Goal: Transaction & Acquisition: Book appointment/travel/reservation

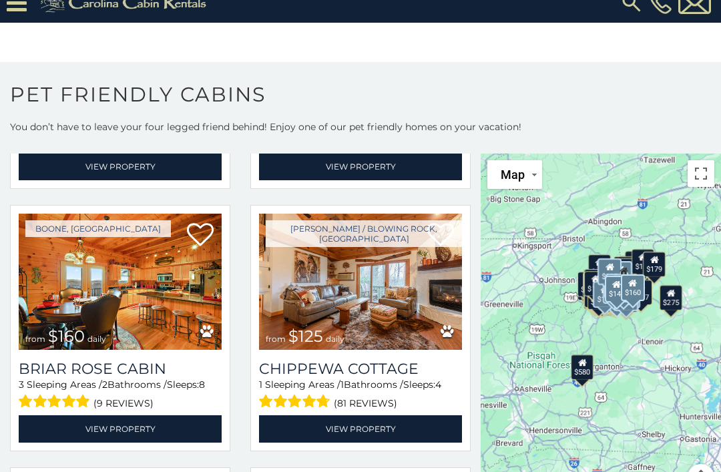
click at [77, 268] on img at bounding box center [120, 281] width 203 height 136
click at [101, 415] on link "View Property" at bounding box center [120, 428] width 203 height 27
click at [135, 415] on link "View Property" at bounding box center [120, 428] width 203 height 27
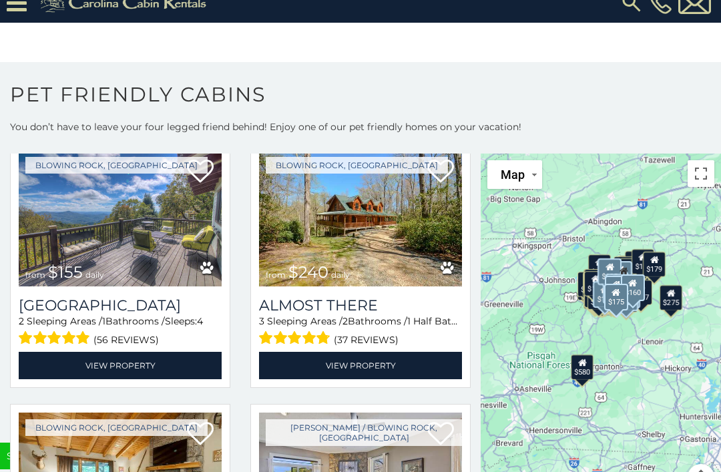
scroll to position [18418, 0]
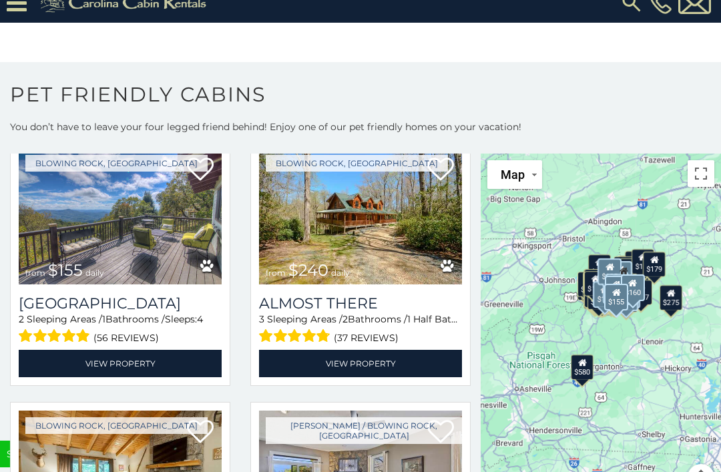
click at [109, 350] on link "View Property" at bounding box center [120, 363] width 203 height 27
click at [372, 189] on img at bounding box center [360, 216] width 203 height 136
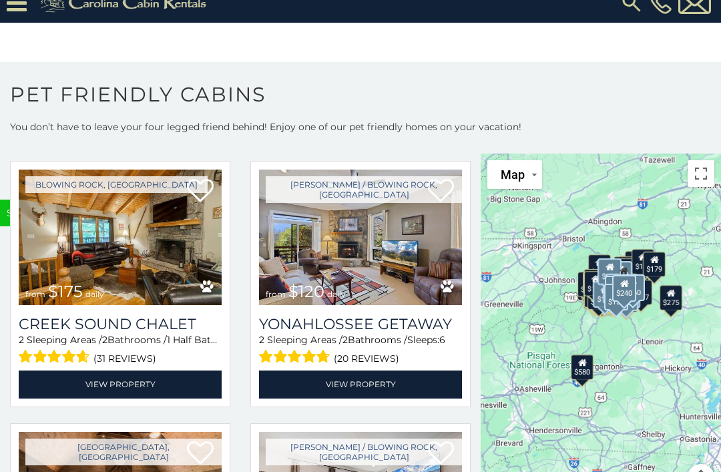
scroll to position [18660, 0]
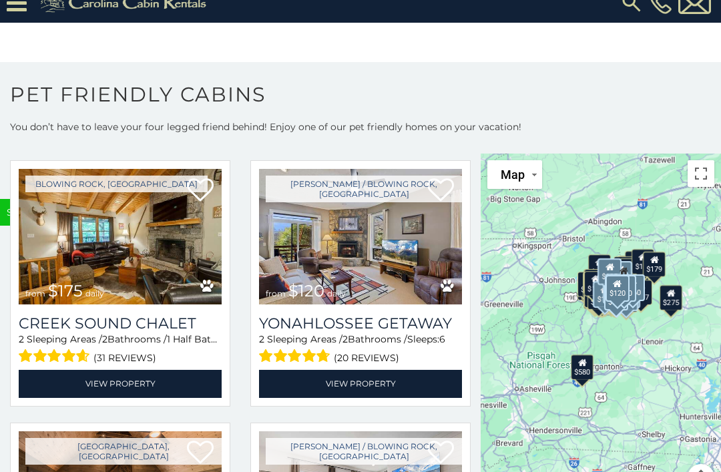
click at [376, 370] on link "View Property" at bounding box center [360, 383] width 203 height 27
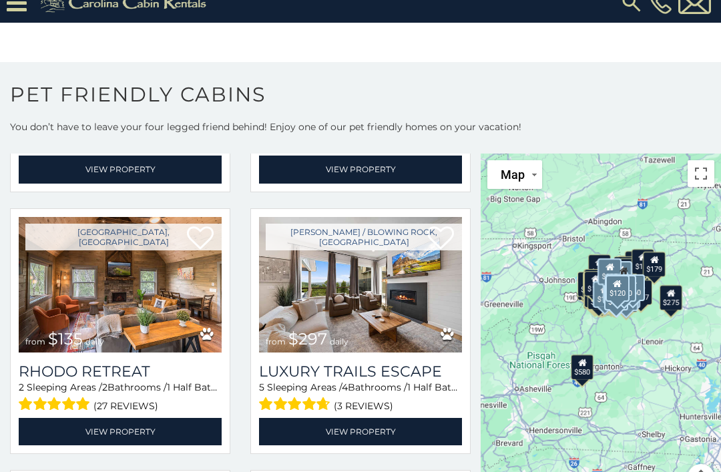
scroll to position [18874, 0]
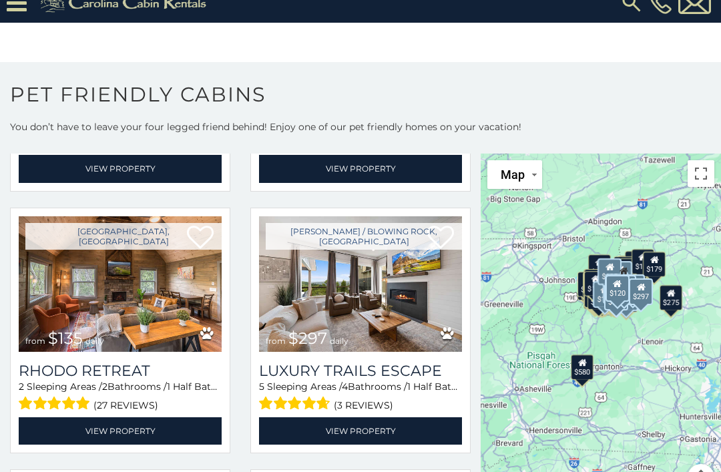
click at [382, 417] on link "View Property" at bounding box center [360, 430] width 203 height 27
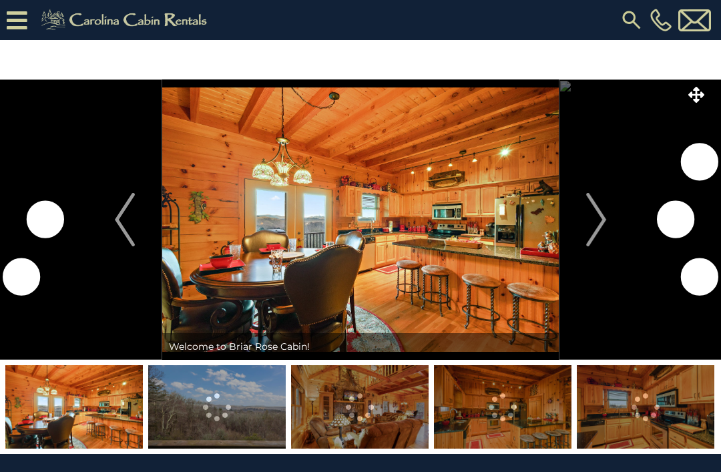
click at [598, 217] on img "Next" at bounding box center [596, 219] width 20 height 53
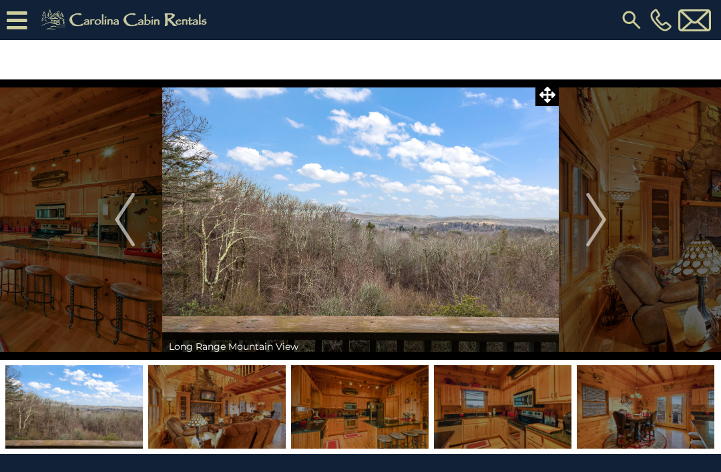
click at [585, 219] on button "Next" at bounding box center [595, 219] width 75 height 280
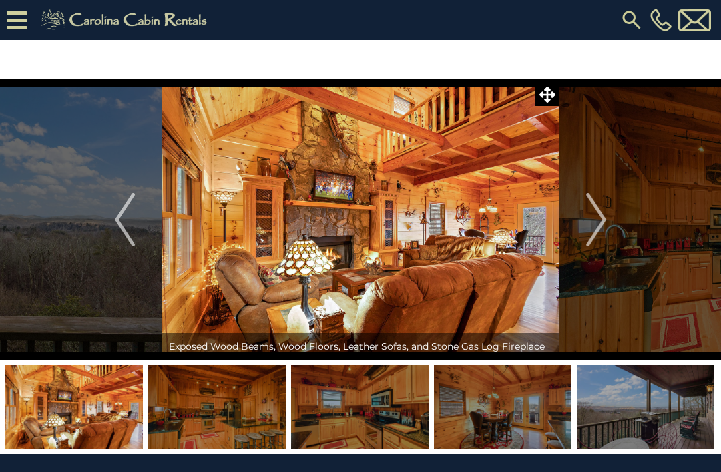
click at [592, 237] on img "Next" at bounding box center [596, 219] width 20 height 53
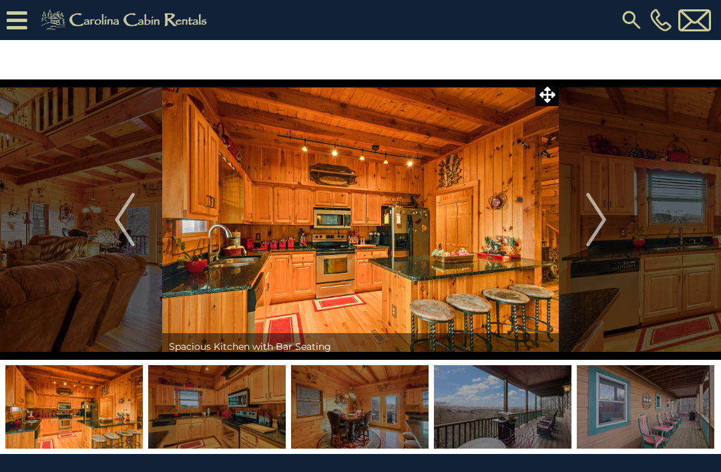
click at [584, 225] on button "Next" at bounding box center [595, 219] width 75 height 280
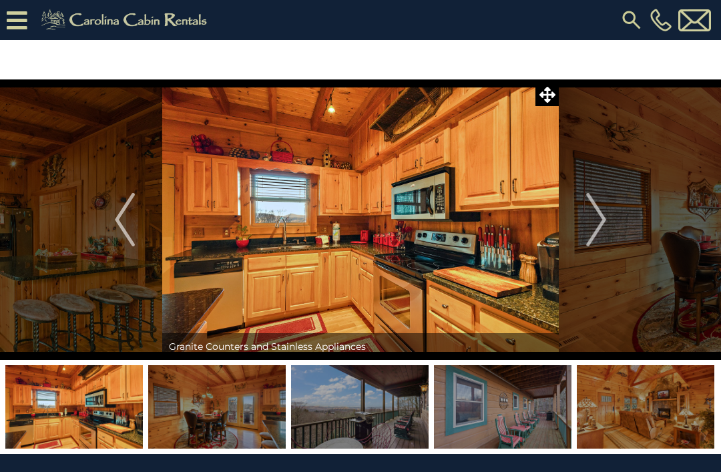
click at [598, 235] on img "Next" at bounding box center [596, 219] width 20 height 53
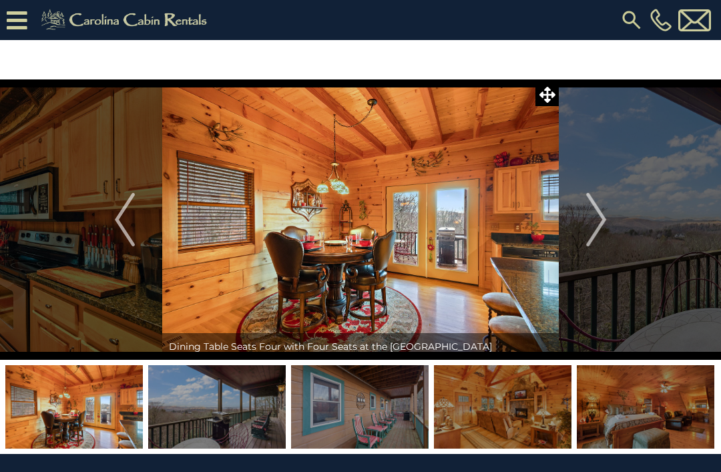
click at [594, 215] on img "Next" at bounding box center [596, 219] width 20 height 53
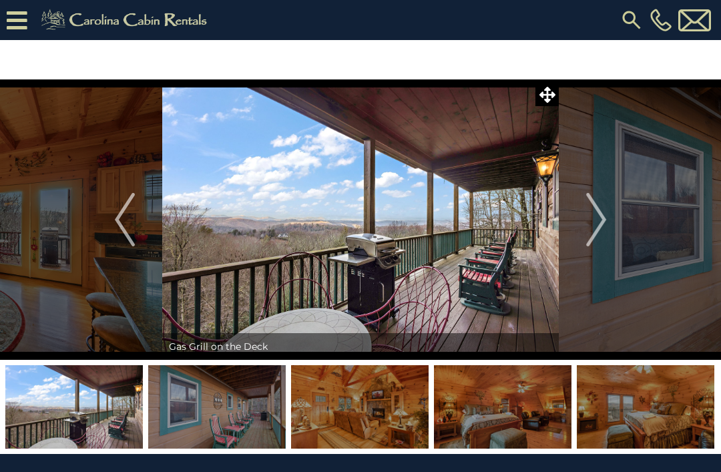
click at [596, 199] on img "Next" at bounding box center [596, 219] width 20 height 53
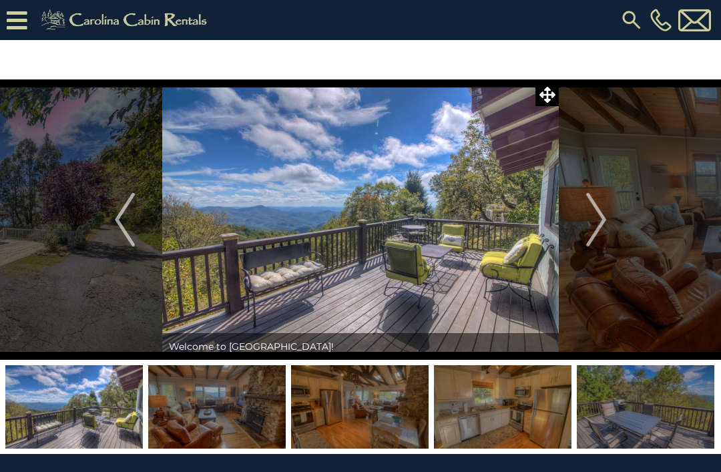
click at [602, 223] on img "Next" at bounding box center [596, 219] width 20 height 53
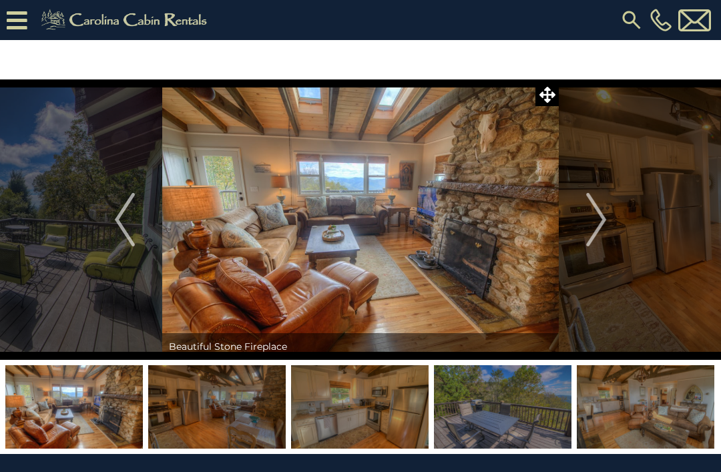
click at [586, 217] on img "Next" at bounding box center [596, 219] width 20 height 53
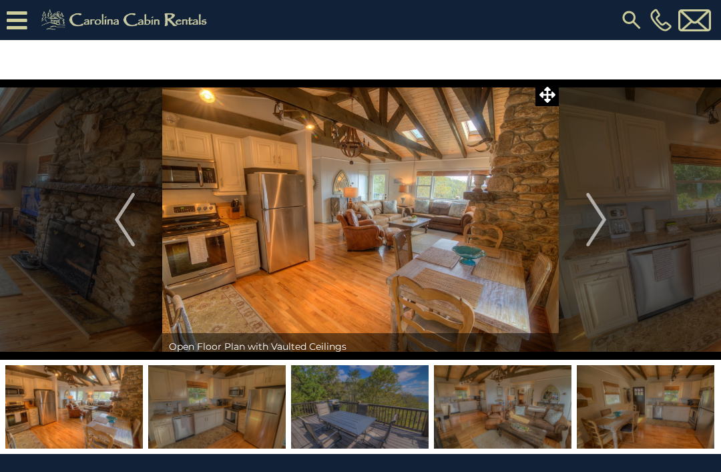
click at [602, 210] on img "Next" at bounding box center [596, 219] width 20 height 53
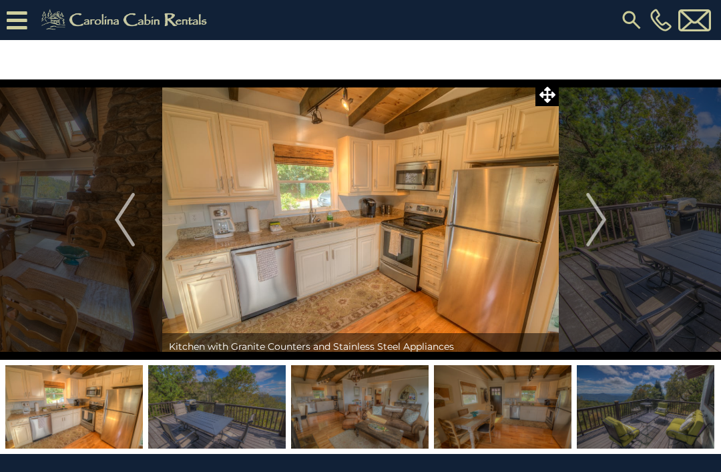
click at [115, 221] on img "Previous" at bounding box center [125, 219] width 20 height 53
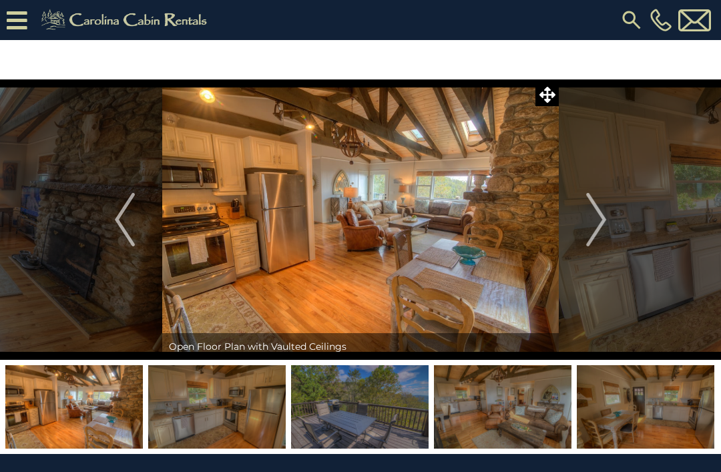
click at [598, 242] on img "Next" at bounding box center [596, 219] width 20 height 53
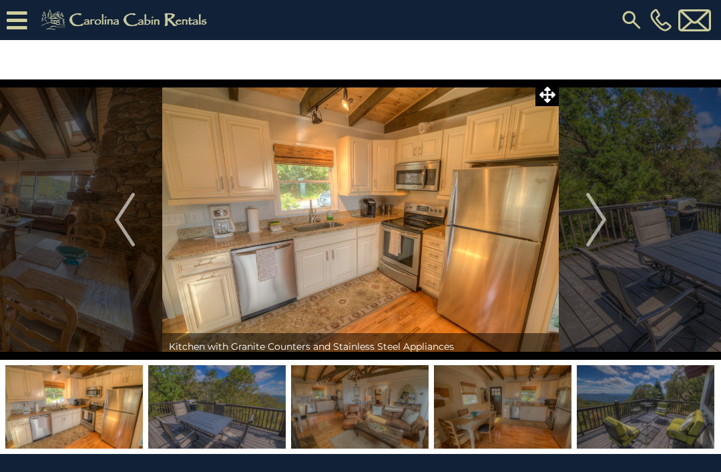
click at [595, 213] on img "Next" at bounding box center [596, 219] width 20 height 53
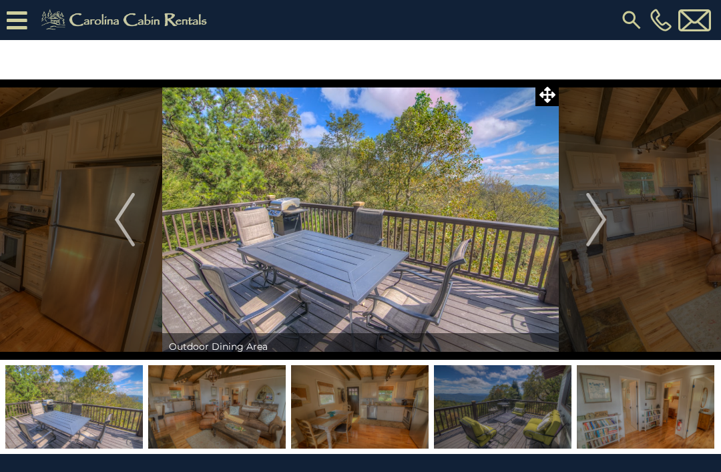
click at [598, 220] on img "Next" at bounding box center [596, 219] width 20 height 53
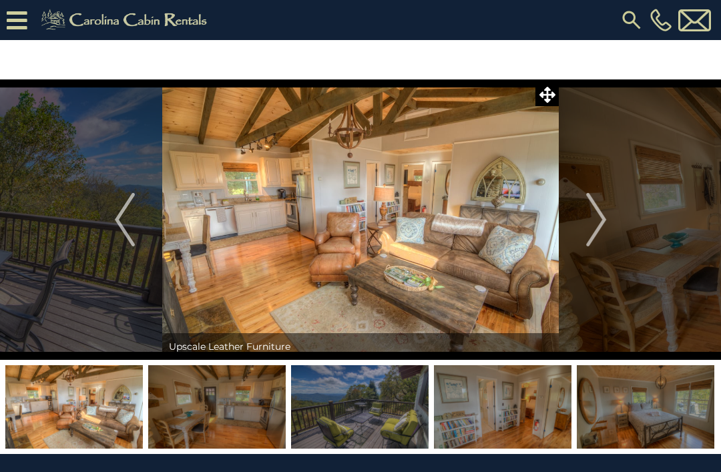
click at [595, 215] on img "Next" at bounding box center [596, 219] width 20 height 53
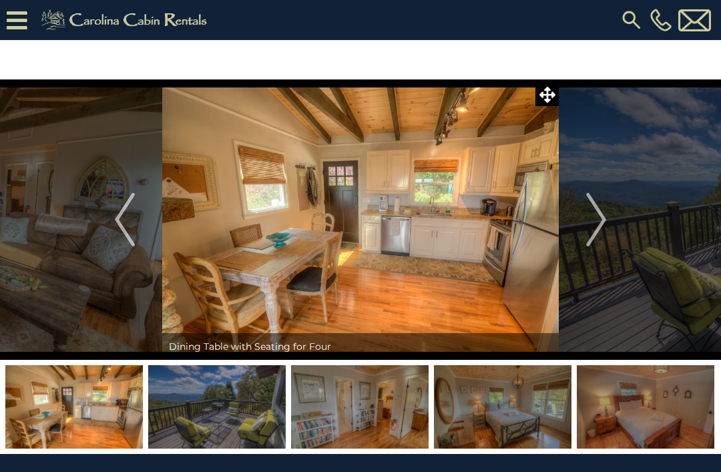
click at [593, 225] on img "Next" at bounding box center [596, 219] width 20 height 53
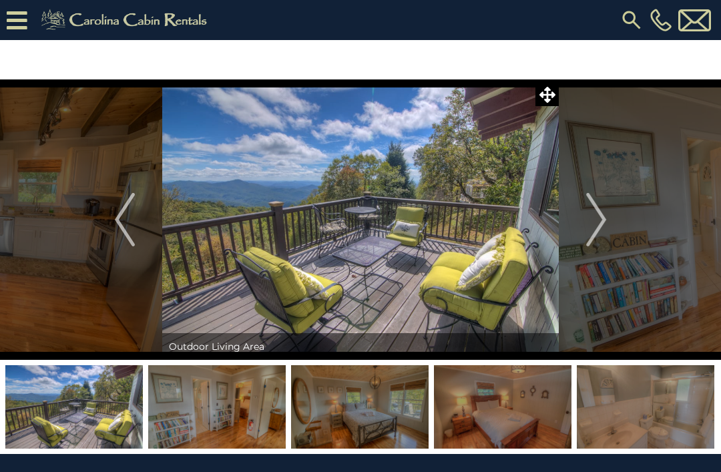
click at [598, 217] on img "Next" at bounding box center [596, 219] width 20 height 53
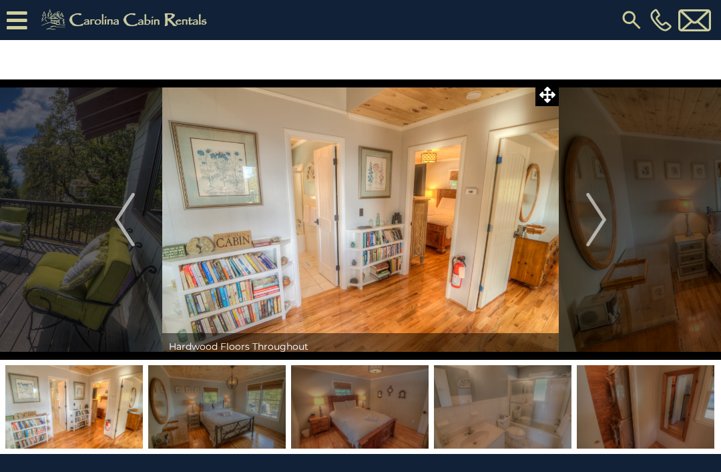
click at [593, 218] on img "Next" at bounding box center [596, 219] width 20 height 53
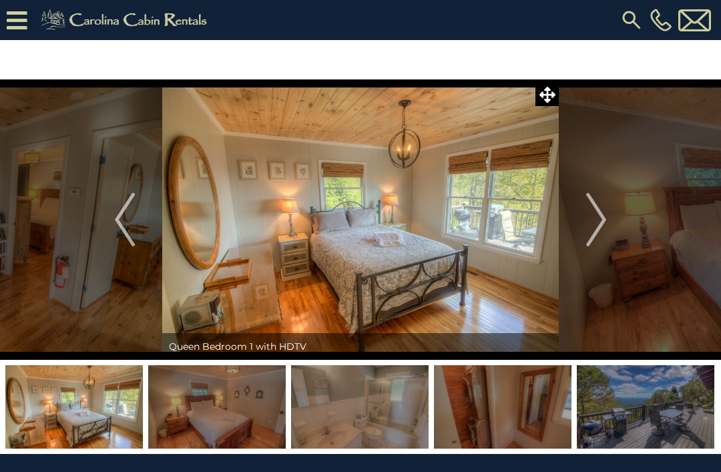
click at [582, 221] on button "Next" at bounding box center [595, 219] width 75 height 280
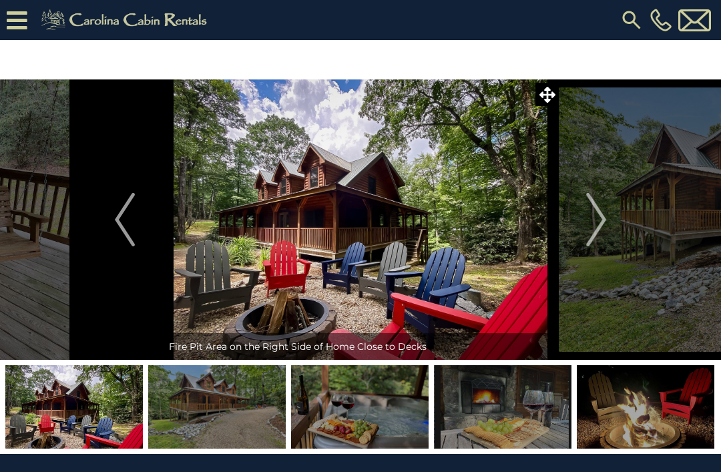
click at [596, 218] on img "Next" at bounding box center [596, 219] width 20 height 53
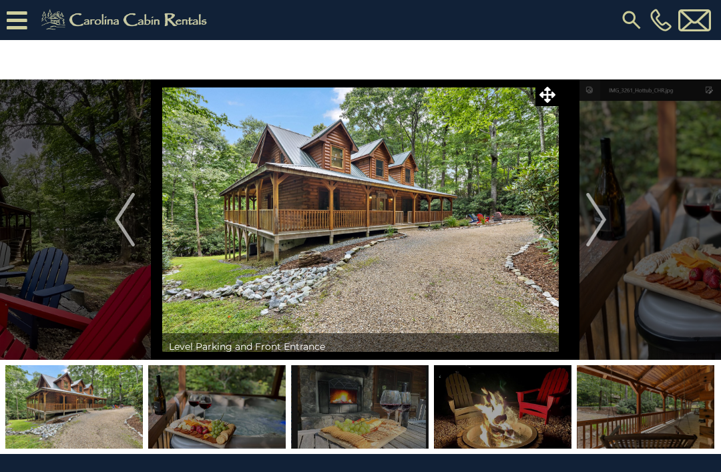
click at [589, 218] on img "Next" at bounding box center [596, 219] width 20 height 53
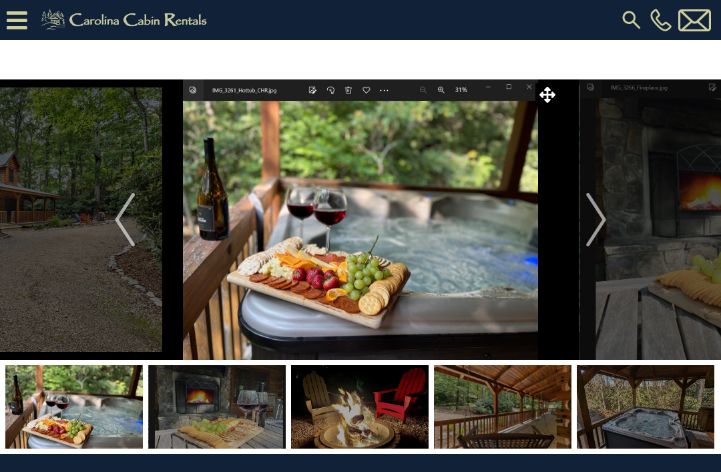
click at [586, 219] on img "Next" at bounding box center [596, 219] width 20 height 53
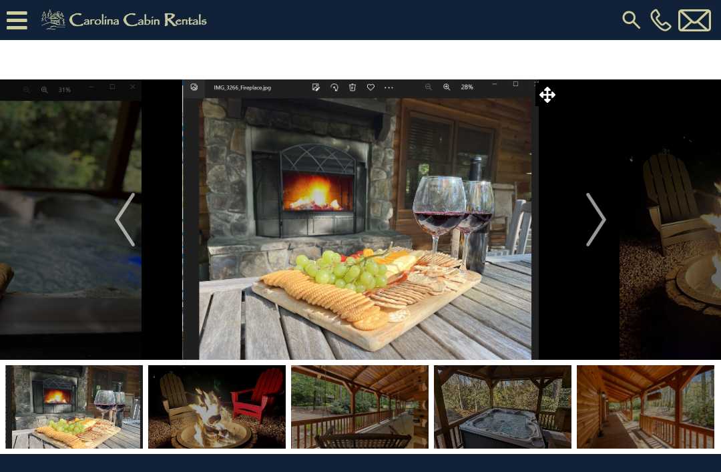
click at [123, 209] on img "Previous" at bounding box center [125, 219] width 20 height 53
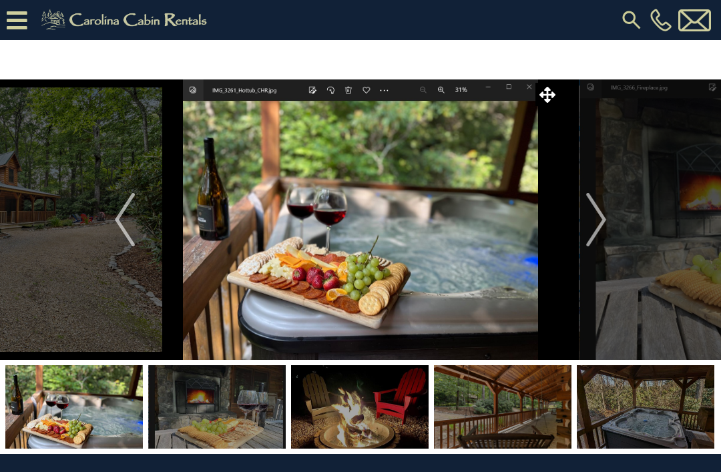
click at [578, 217] on button "Next" at bounding box center [595, 219] width 75 height 280
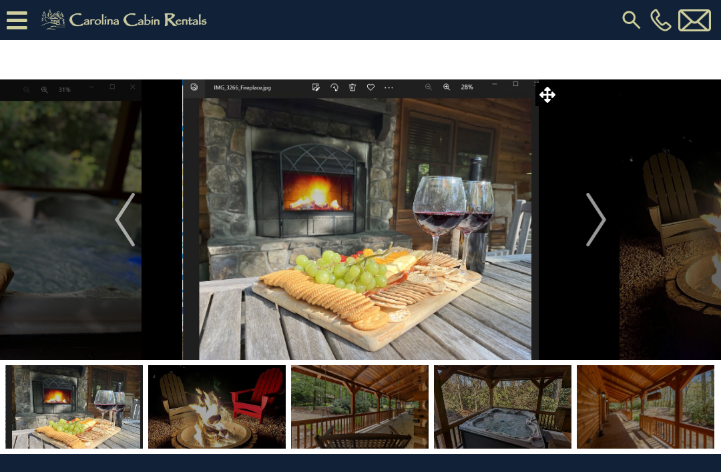
click at [578, 213] on button "Next" at bounding box center [595, 219] width 75 height 280
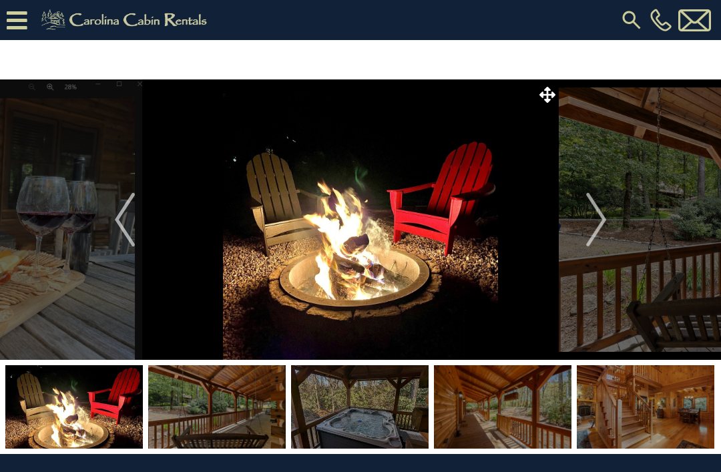
click at [594, 211] on img "Next" at bounding box center [596, 219] width 20 height 53
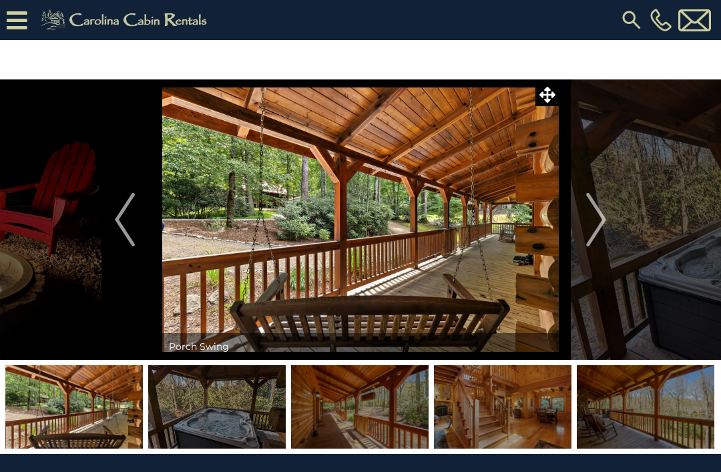
click at [586, 218] on img "Next" at bounding box center [596, 219] width 20 height 53
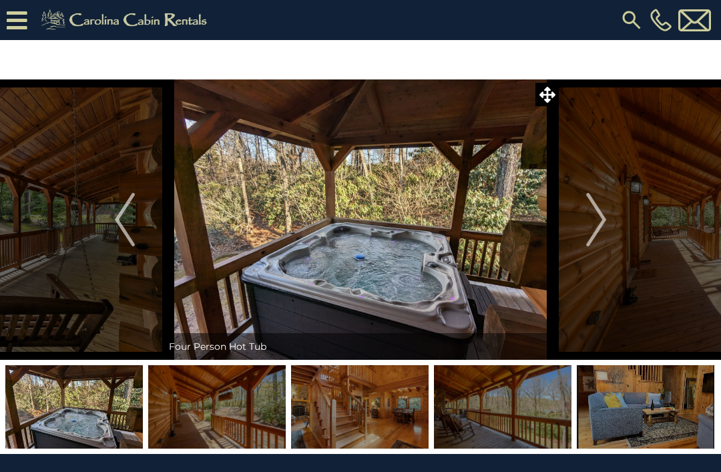
click at [590, 213] on img "Next" at bounding box center [596, 219] width 20 height 53
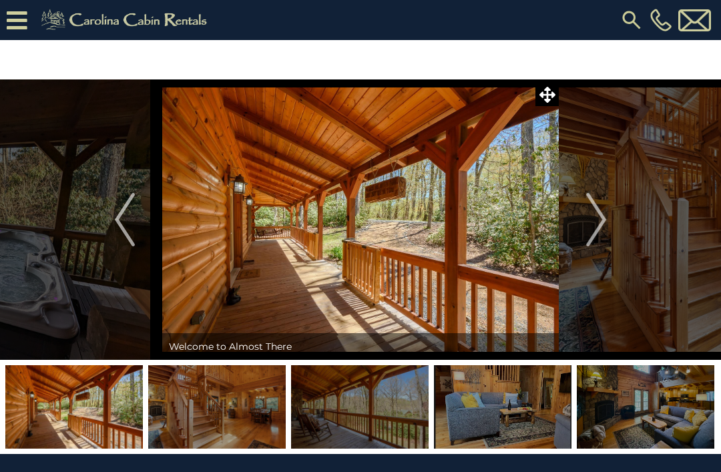
click at [583, 220] on button "Next" at bounding box center [595, 219] width 75 height 280
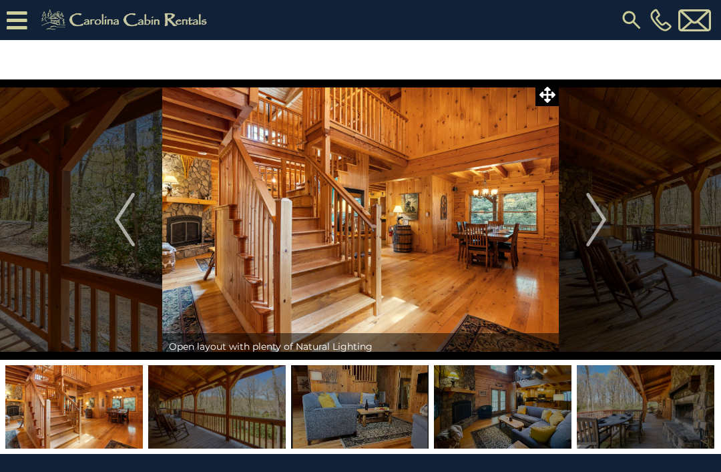
click at [591, 215] on img "Next" at bounding box center [596, 219] width 20 height 53
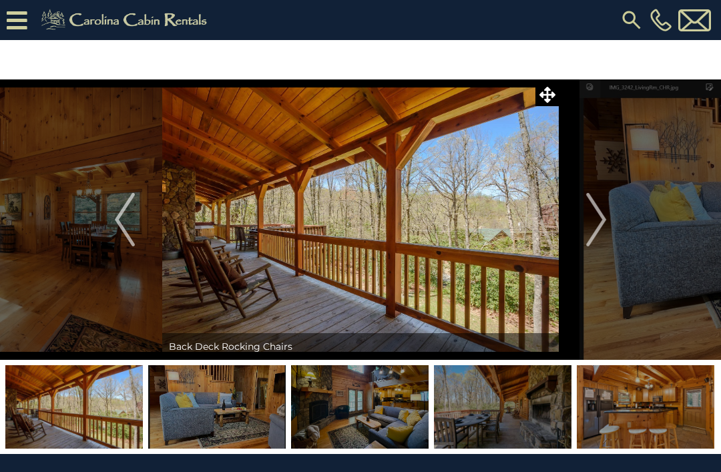
click at [578, 217] on button "Next" at bounding box center [595, 219] width 75 height 280
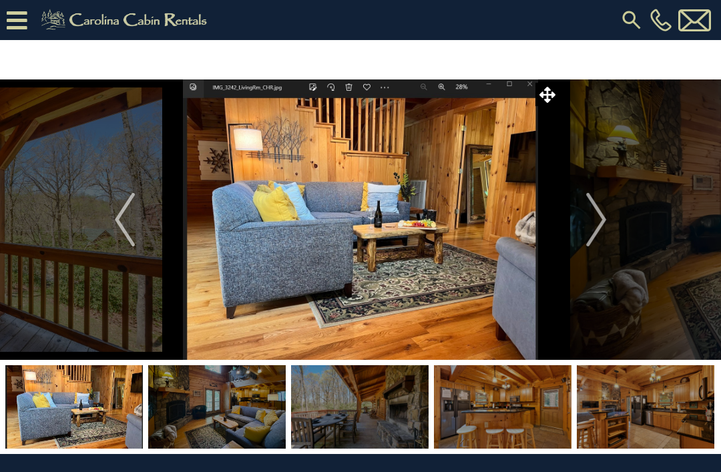
click at [600, 225] on img "Next" at bounding box center [596, 219] width 20 height 53
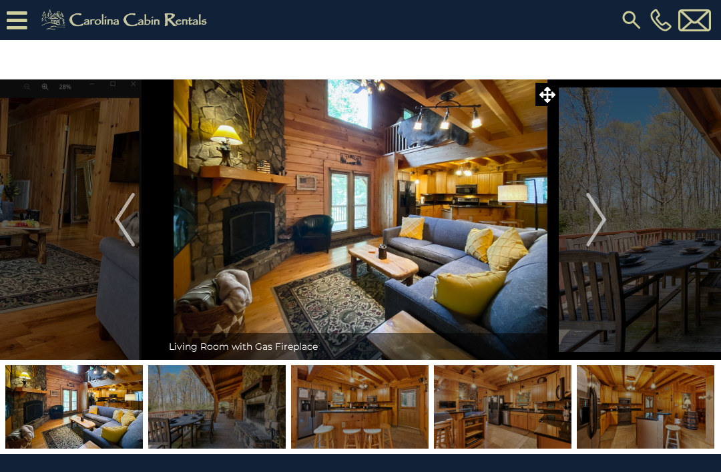
click at [594, 220] on img "Next" at bounding box center [596, 219] width 20 height 53
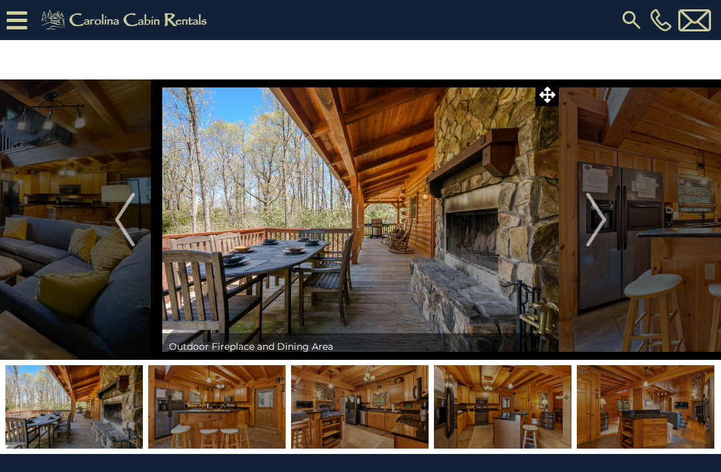
click at [596, 215] on img "Next" at bounding box center [596, 219] width 20 height 53
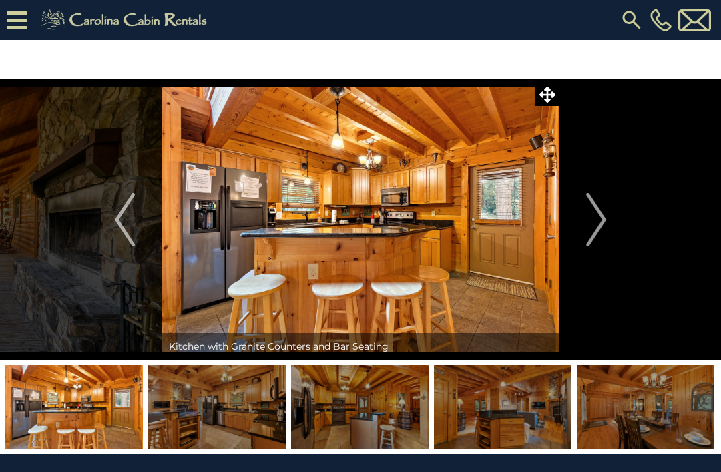
click at [597, 217] on img "Next" at bounding box center [596, 219] width 20 height 53
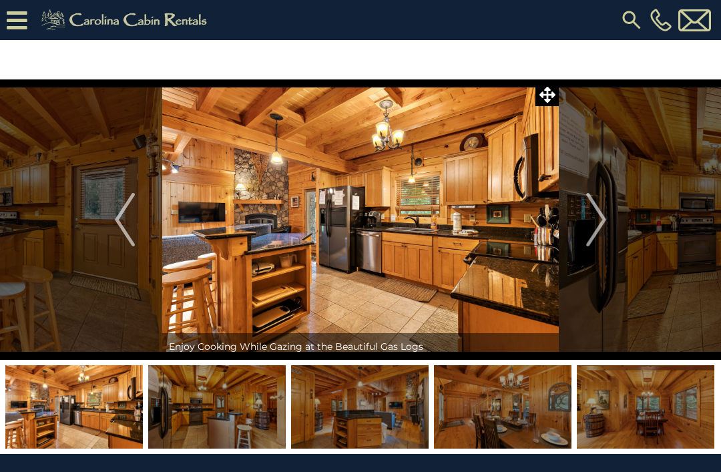
click at [595, 220] on img "Next" at bounding box center [596, 219] width 20 height 53
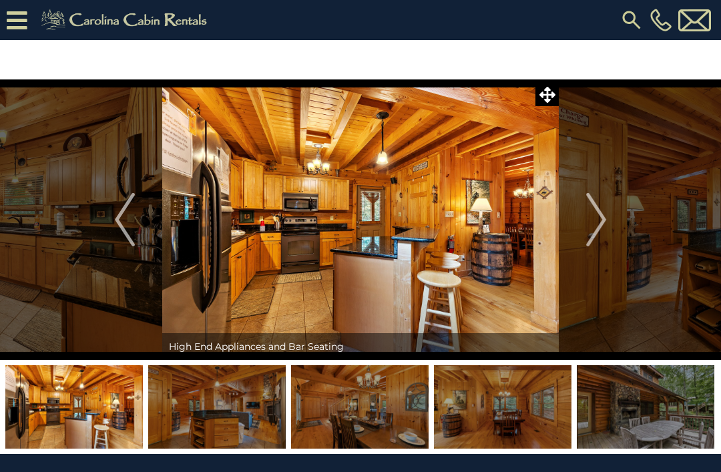
click at [599, 219] on img "Next" at bounding box center [596, 219] width 20 height 53
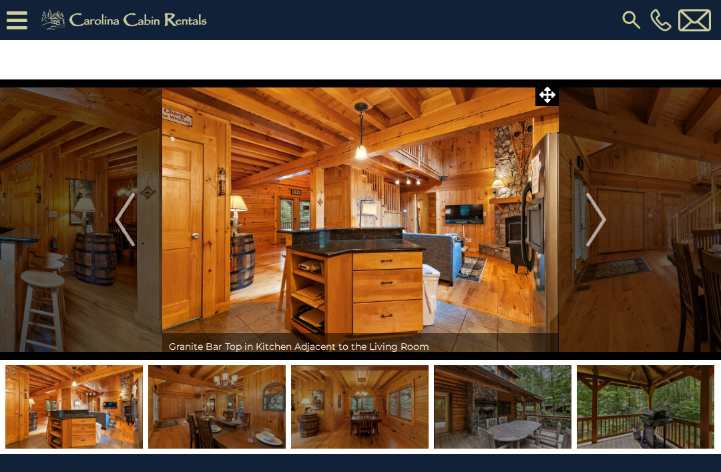
click at [599, 221] on img "Next" at bounding box center [596, 219] width 20 height 53
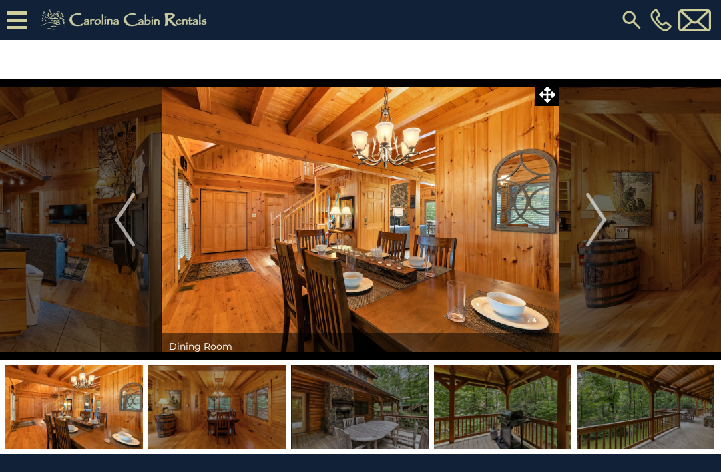
click at [594, 217] on img "Next" at bounding box center [596, 219] width 20 height 53
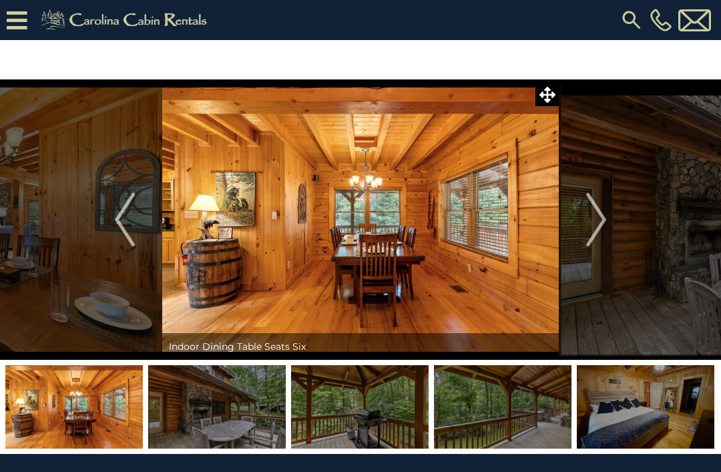
click at [600, 219] on img "Next" at bounding box center [596, 219] width 20 height 53
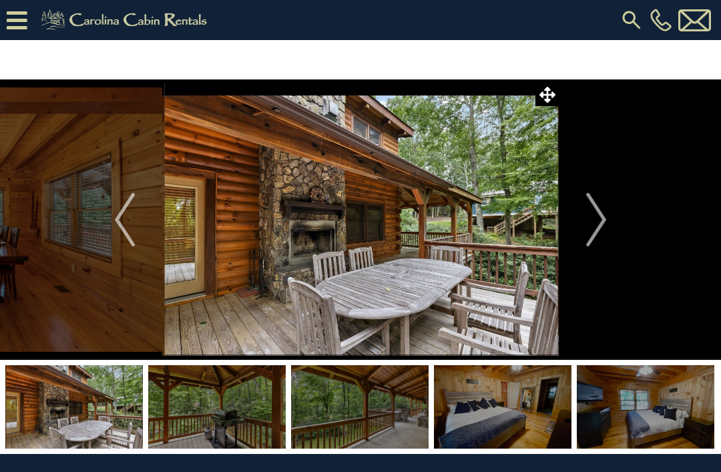
click at [599, 219] on img "Next" at bounding box center [596, 219] width 20 height 53
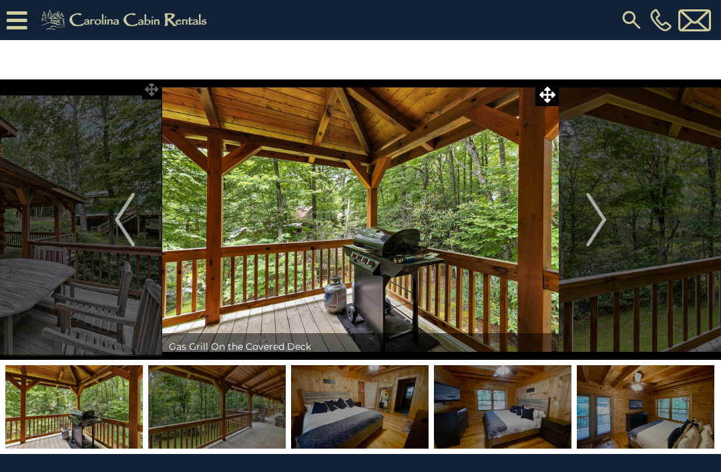
click at [593, 215] on img "Next" at bounding box center [596, 219] width 20 height 53
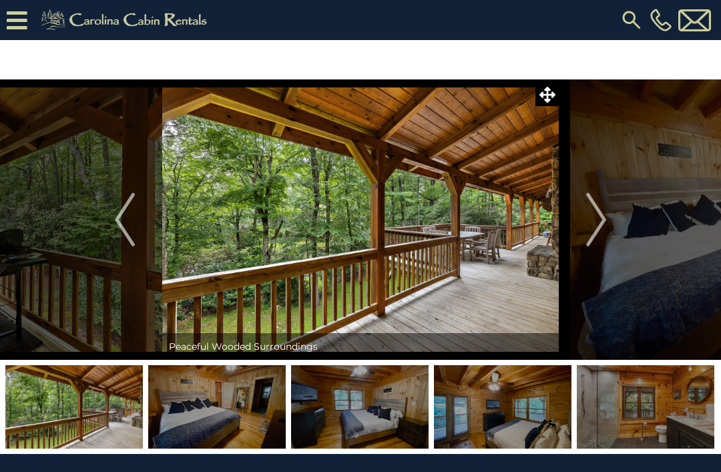
click at [595, 216] on img "Next" at bounding box center [596, 219] width 20 height 53
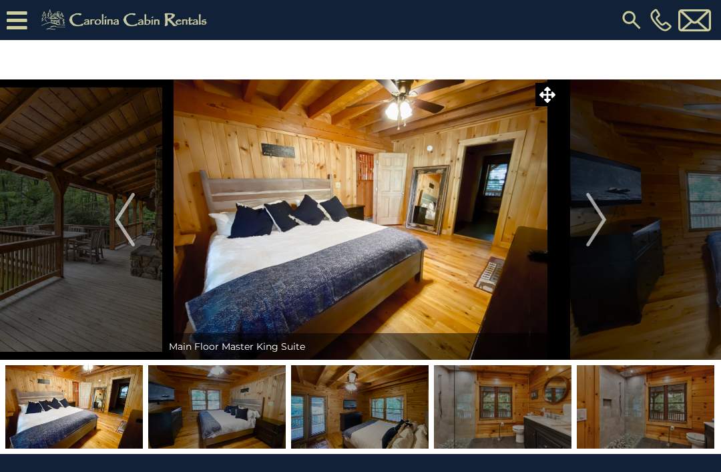
click at [608, 220] on button "Next" at bounding box center [595, 219] width 75 height 280
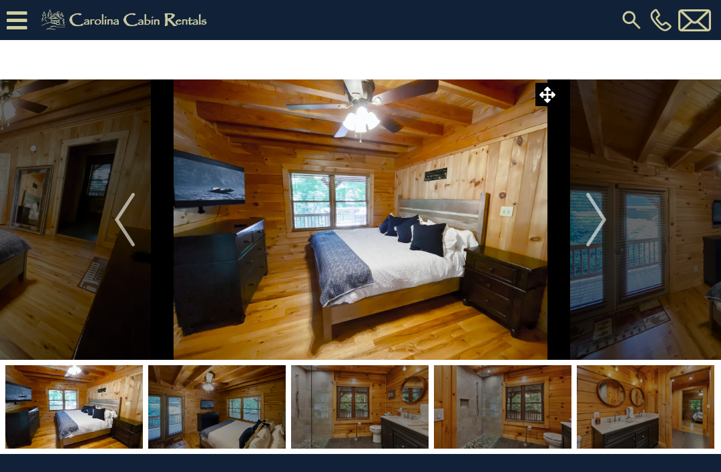
click at [596, 224] on img "Next" at bounding box center [596, 219] width 20 height 53
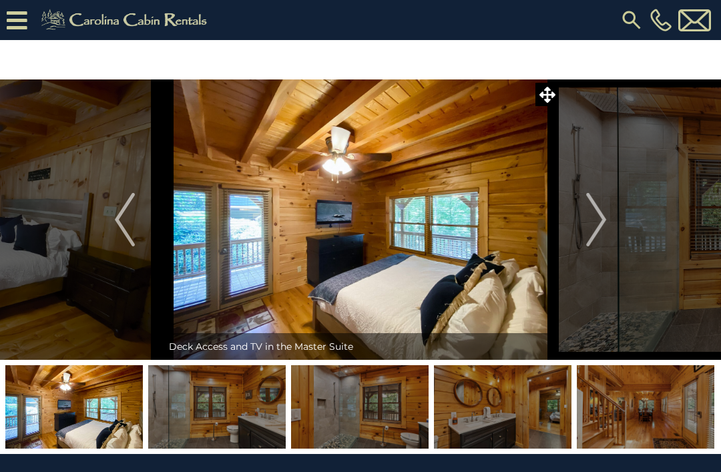
click at [125, 232] on img "Previous" at bounding box center [125, 219] width 20 height 53
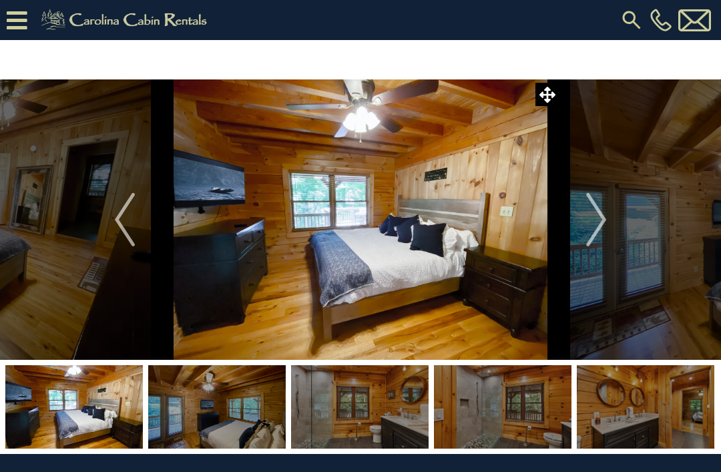
click at [602, 222] on img "Next" at bounding box center [596, 219] width 20 height 53
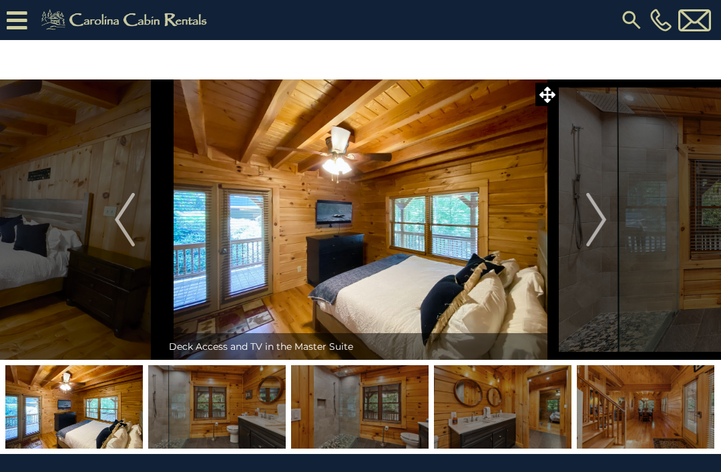
click at [608, 225] on button "Next" at bounding box center [595, 219] width 75 height 280
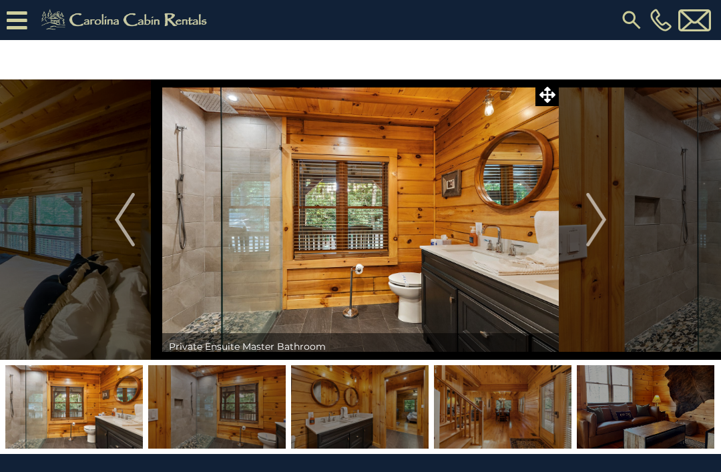
click at [608, 217] on button "Next" at bounding box center [595, 219] width 75 height 280
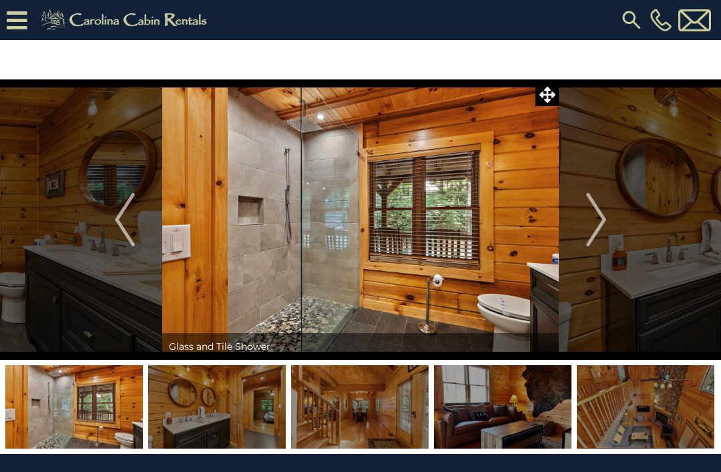
click at [608, 219] on button "Next" at bounding box center [595, 219] width 75 height 280
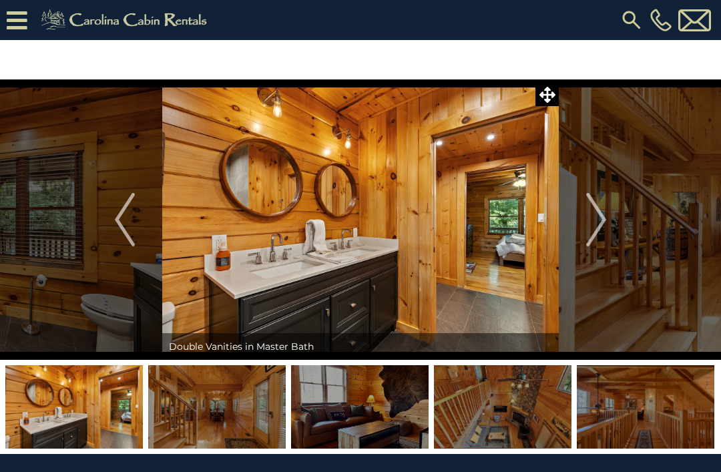
click at [606, 221] on img "Next" at bounding box center [596, 219] width 20 height 53
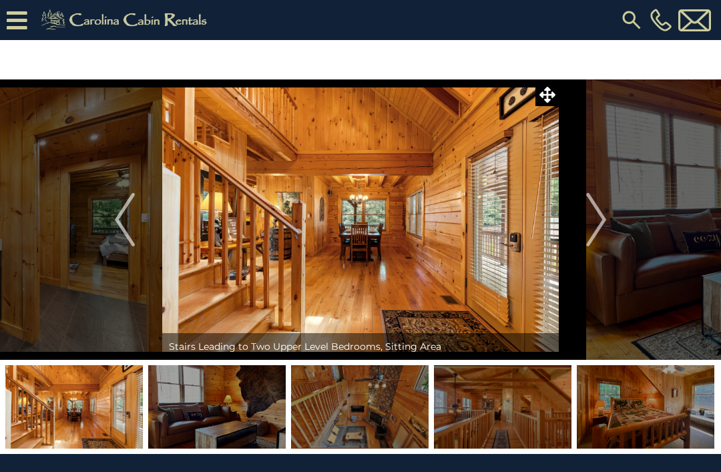
click at [611, 222] on button "Next" at bounding box center [595, 219] width 75 height 280
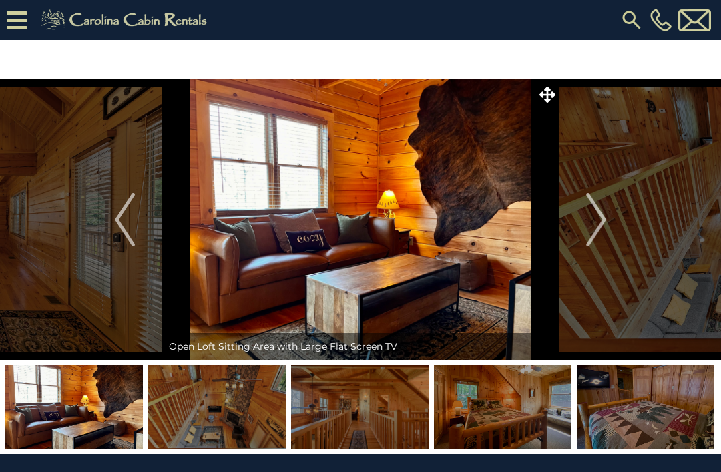
click at [604, 219] on img "Next" at bounding box center [596, 219] width 20 height 53
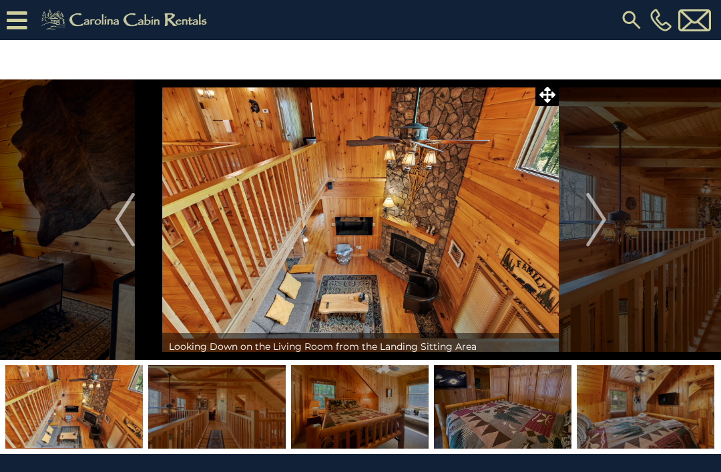
click at [596, 223] on img "Next" at bounding box center [596, 219] width 20 height 53
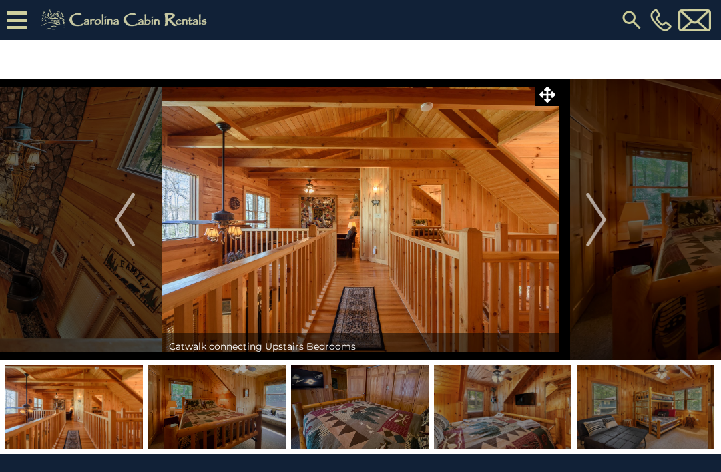
click at [595, 226] on img "Next" at bounding box center [596, 219] width 20 height 53
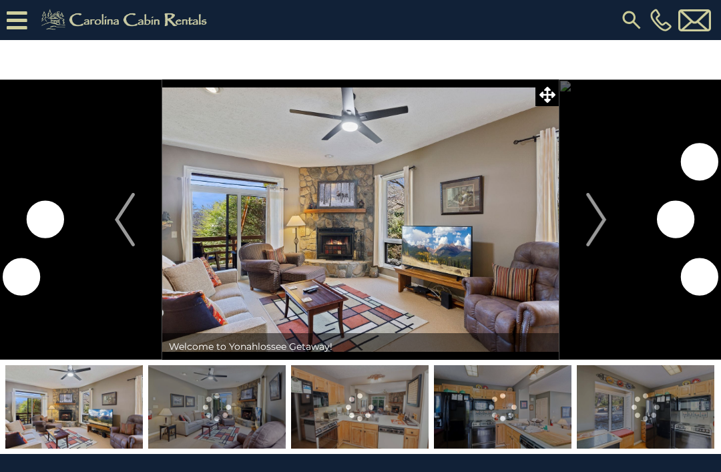
click at [579, 221] on button "Next" at bounding box center [595, 219] width 75 height 280
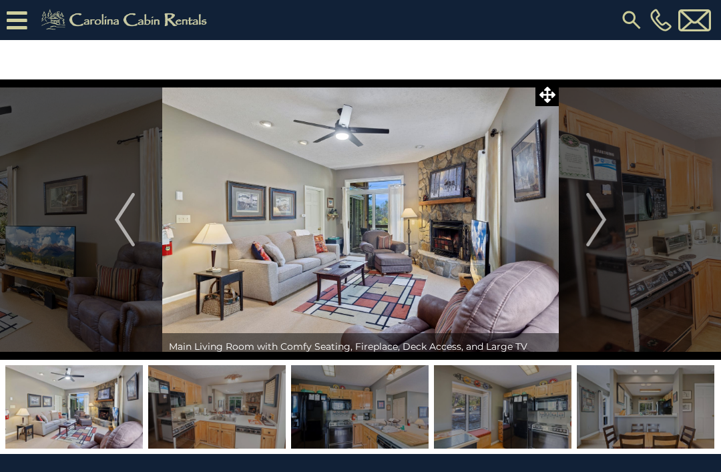
click at [604, 210] on img "Next" at bounding box center [596, 219] width 20 height 53
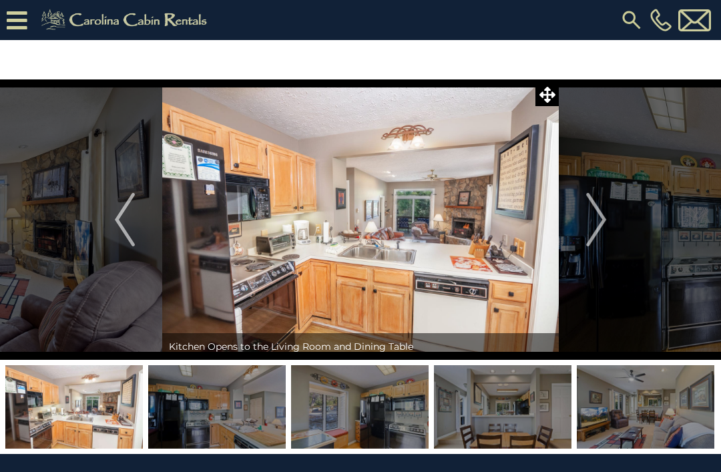
click at [592, 209] on img "Next" at bounding box center [596, 219] width 20 height 53
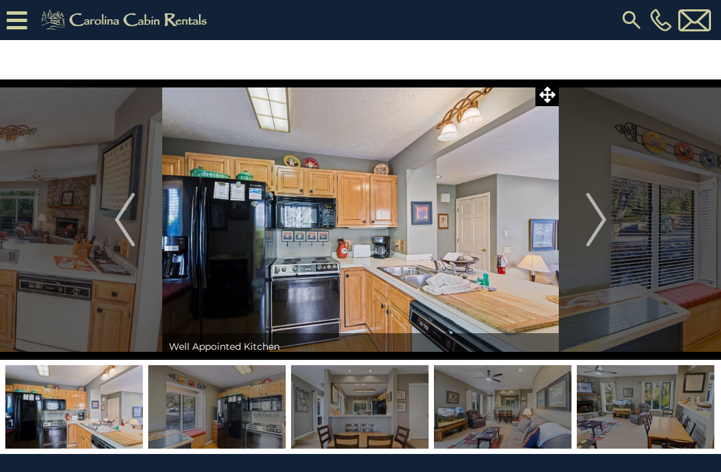
click at [602, 207] on img "Next" at bounding box center [596, 219] width 20 height 53
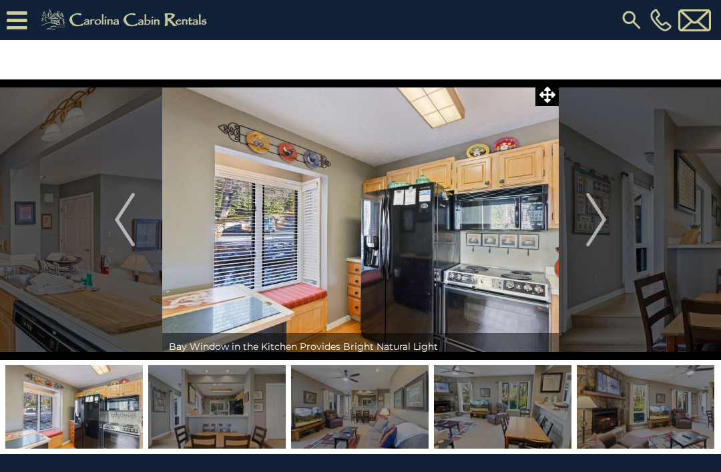
click at [598, 209] on img "Next" at bounding box center [596, 219] width 20 height 53
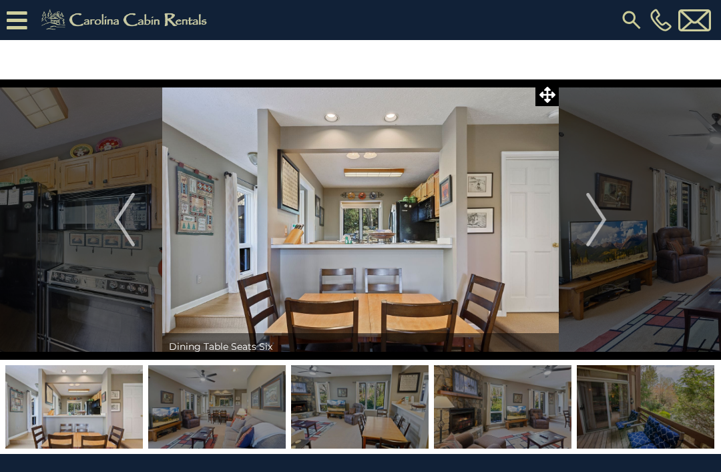
click at [585, 210] on button "Next" at bounding box center [595, 219] width 75 height 280
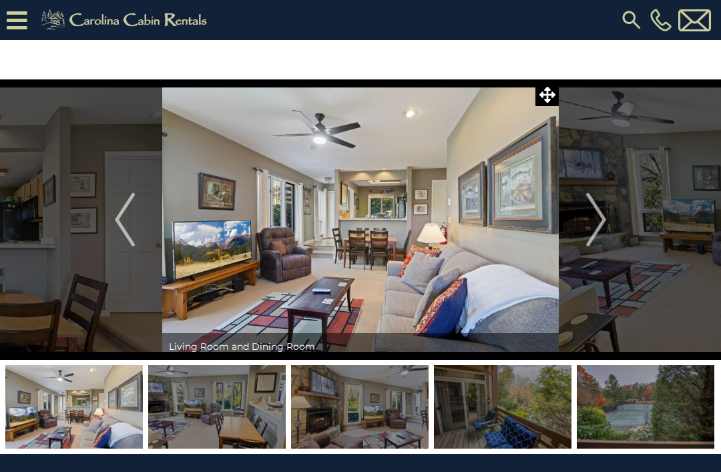
click at [585, 215] on button "Next" at bounding box center [595, 219] width 75 height 280
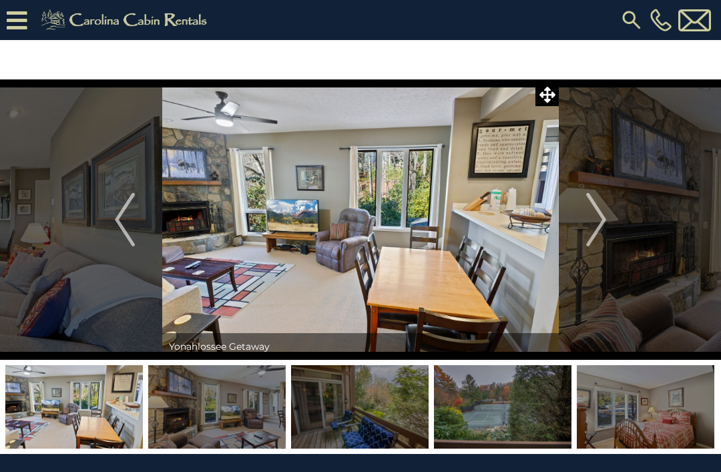
click at [575, 211] on button "Next" at bounding box center [595, 219] width 75 height 280
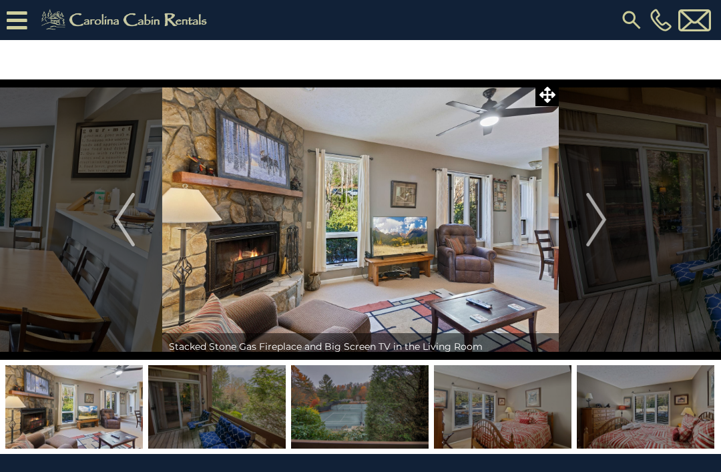
click at [585, 208] on button "Next" at bounding box center [595, 219] width 75 height 280
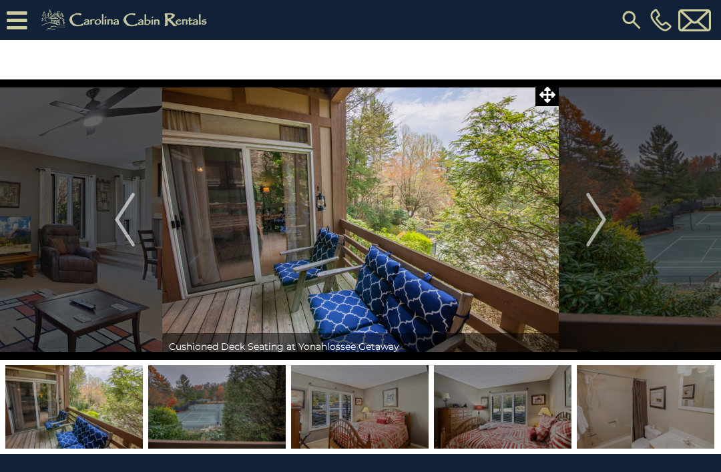
click at [594, 219] on img "Next" at bounding box center [596, 219] width 20 height 53
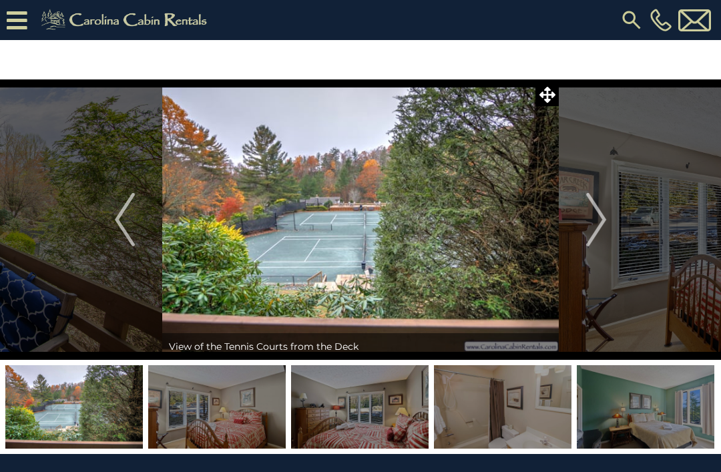
click at [574, 220] on button "Next" at bounding box center [595, 219] width 75 height 280
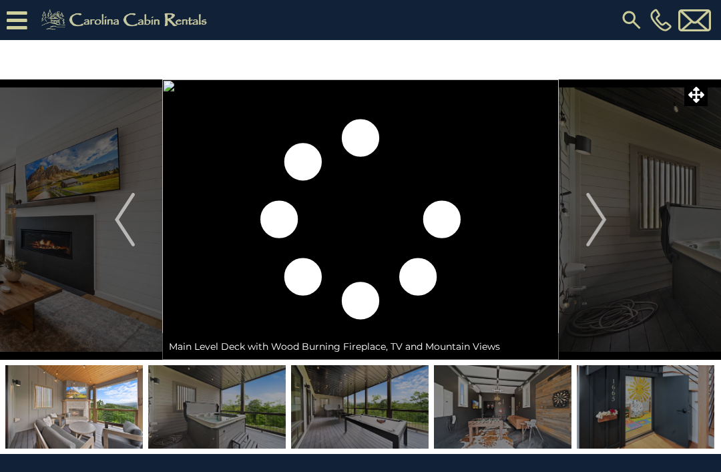
click at [592, 214] on img "Next" at bounding box center [596, 219] width 20 height 53
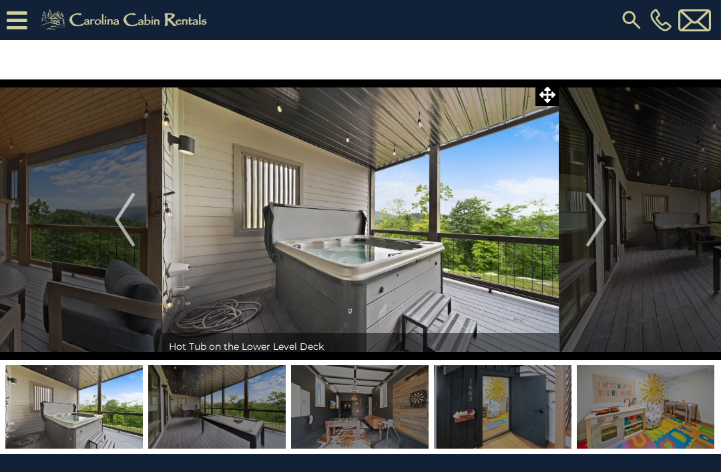
click at [604, 212] on img "Next" at bounding box center [596, 219] width 20 height 53
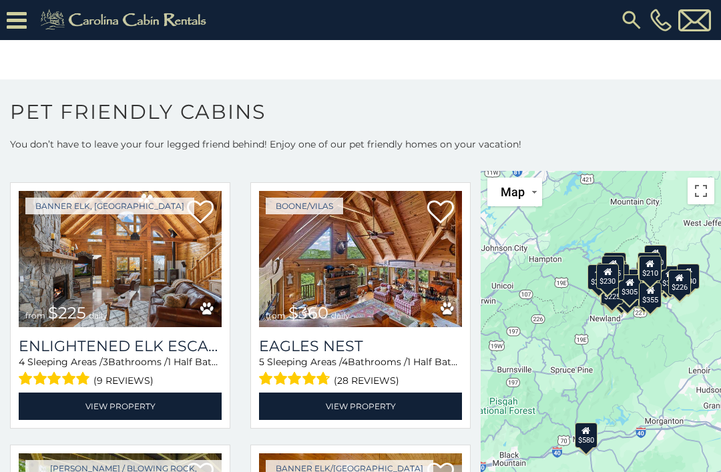
scroll to position [2670, 0]
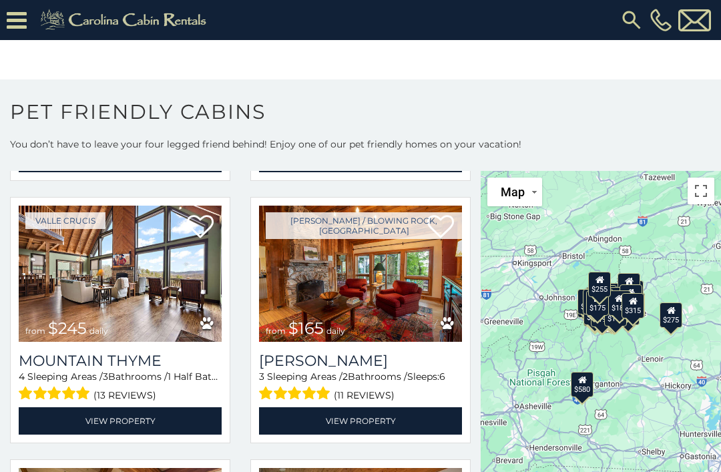
scroll to position [5012, 0]
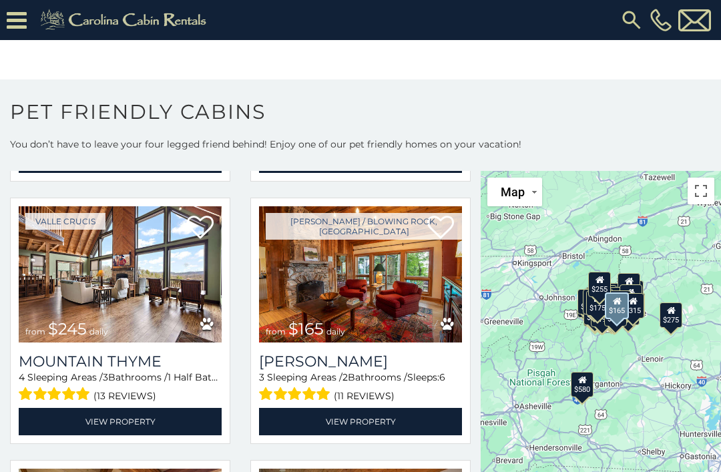
click at [364, 430] on link "View Property" at bounding box center [360, 421] width 203 height 27
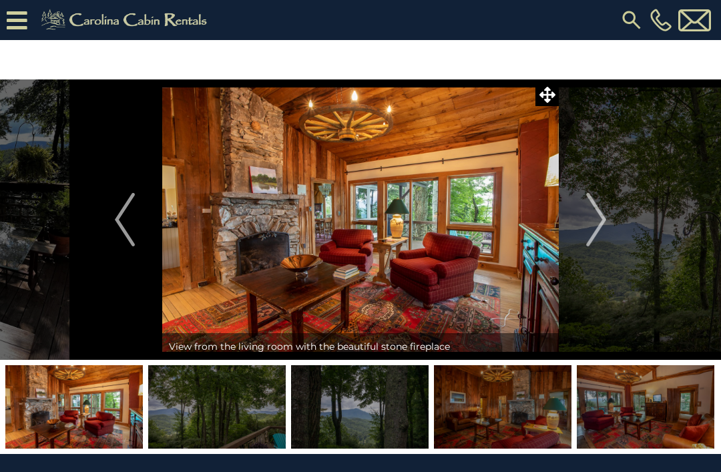
click at [600, 220] on img "Next" at bounding box center [596, 219] width 20 height 53
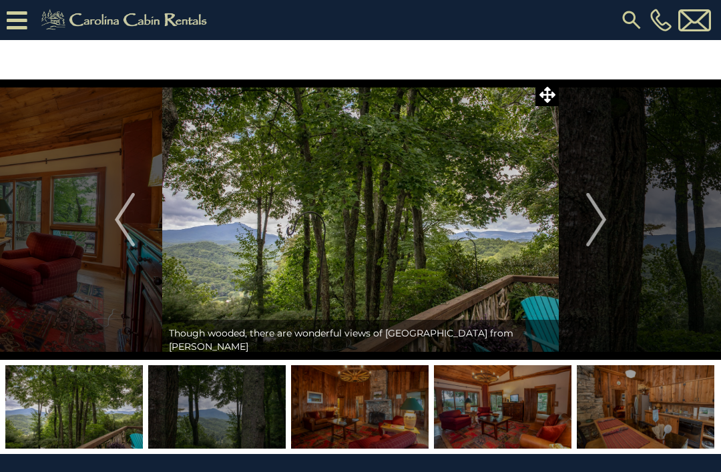
click at [597, 214] on img "Next" at bounding box center [596, 219] width 20 height 53
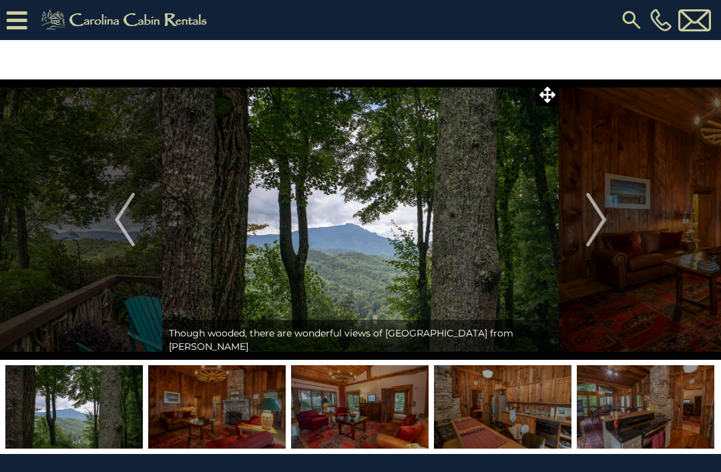
click at [594, 201] on img "Next" at bounding box center [596, 219] width 20 height 53
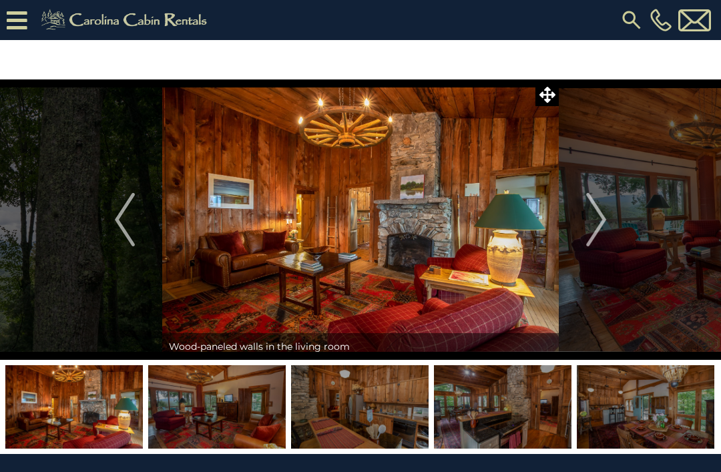
click at [593, 228] on img "Next" at bounding box center [596, 219] width 20 height 53
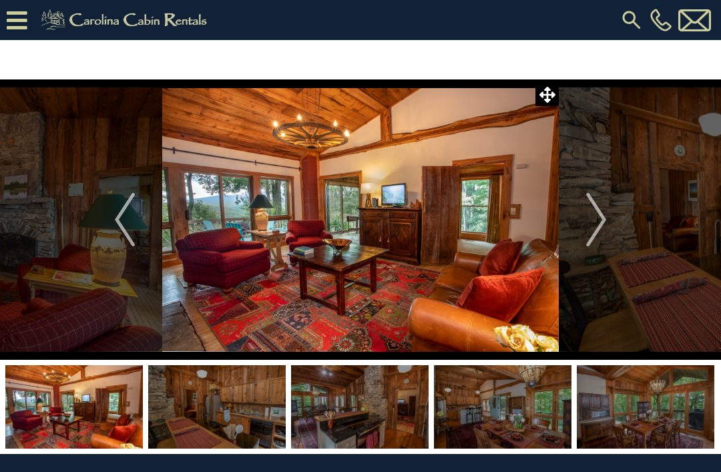
click at [588, 228] on img "Next" at bounding box center [596, 219] width 20 height 53
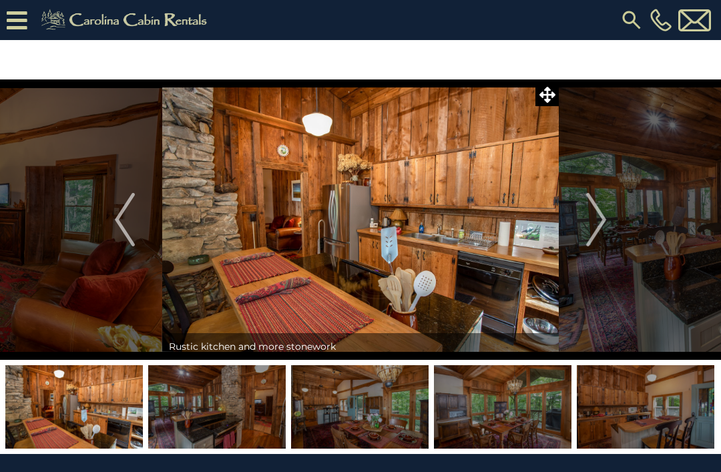
click at [594, 213] on img "Next" at bounding box center [596, 219] width 20 height 53
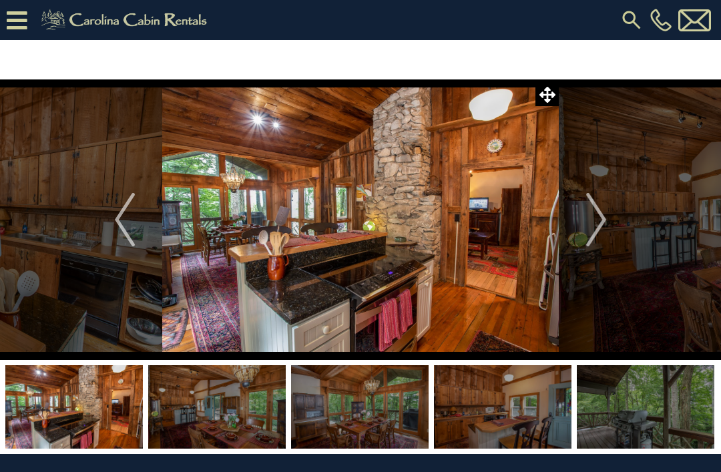
click at [593, 222] on img "Next" at bounding box center [596, 219] width 20 height 53
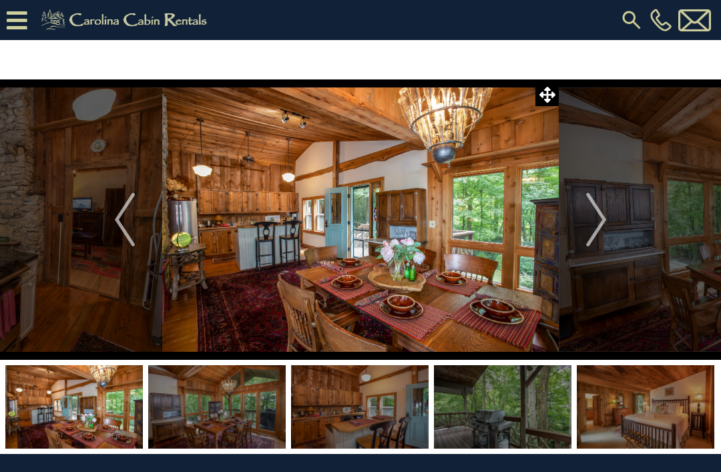
click at [586, 221] on img "Next" at bounding box center [596, 219] width 20 height 53
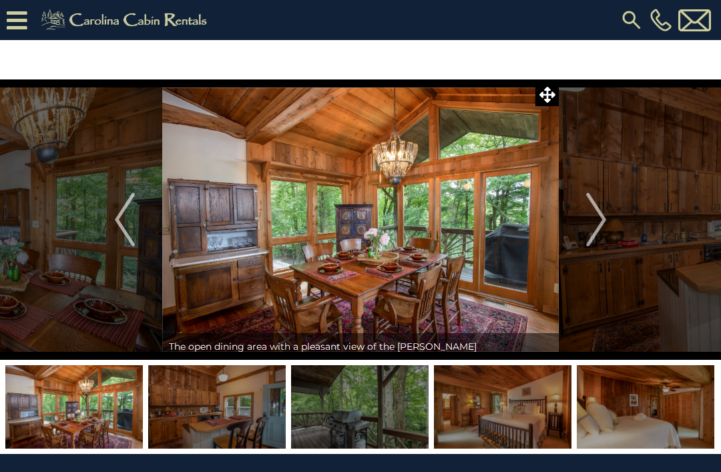
click at [574, 238] on button "Next" at bounding box center [595, 219] width 75 height 280
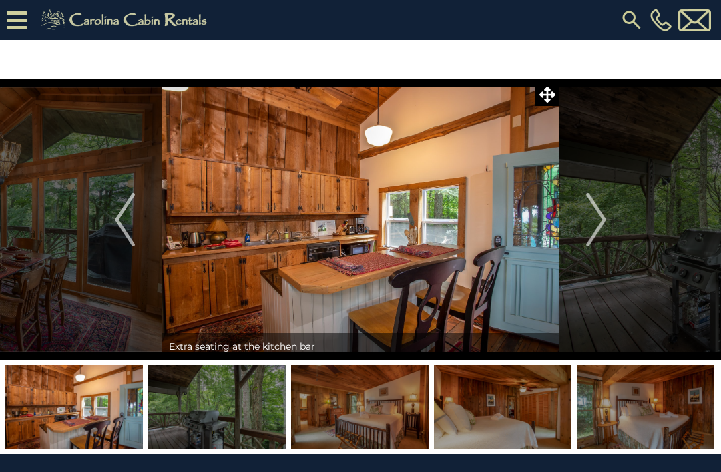
click at [590, 221] on img "Next" at bounding box center [596, 219] width 20 height 53
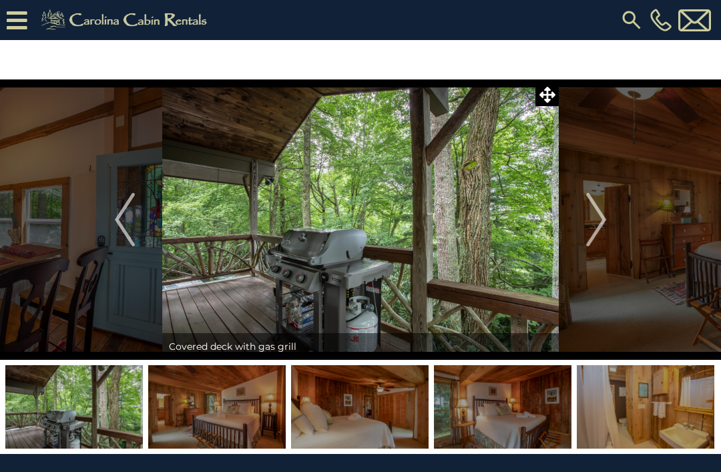
click at [575, 218] on button "Next" at bounding box center [595, 219] width 75 height 280
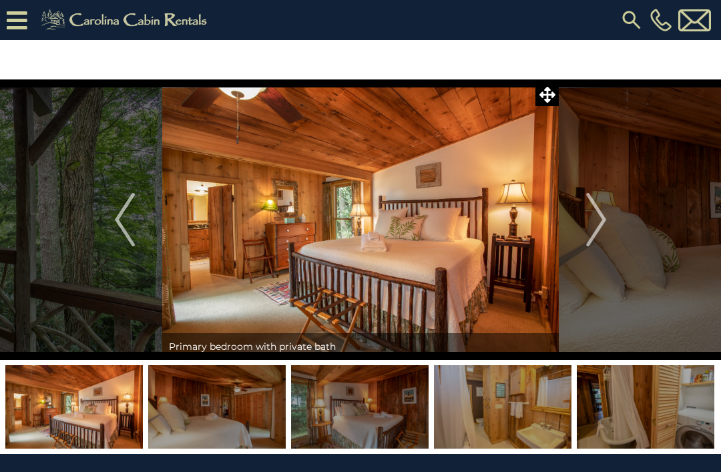
click at [585, 208] on button "Next" at bounding box center [595, 219] width 75 height 280
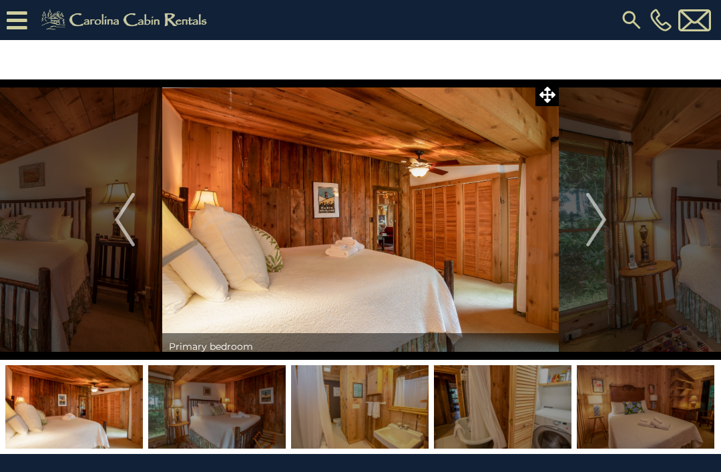
click at [595, 227] on img "Next" at bounding box center [596, 219] width 20 height 53
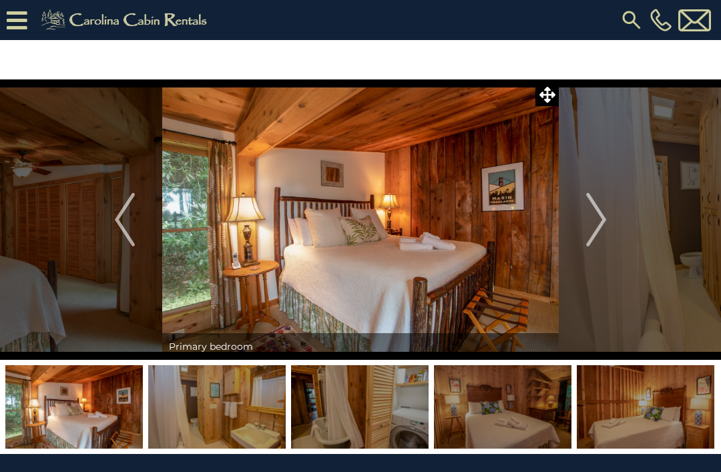
click at [594, 205] on img "Next" at bounding box center [596, 219] width 20 height 53
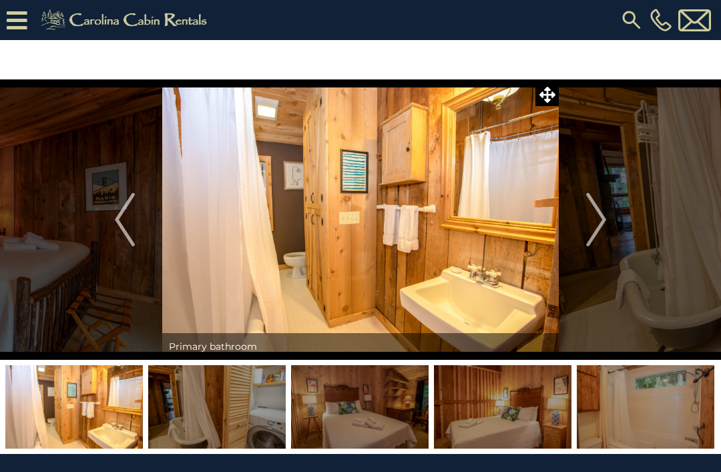
click at [590, 234] on img "Next" at bounding box center [596, 219] width 20 height 53
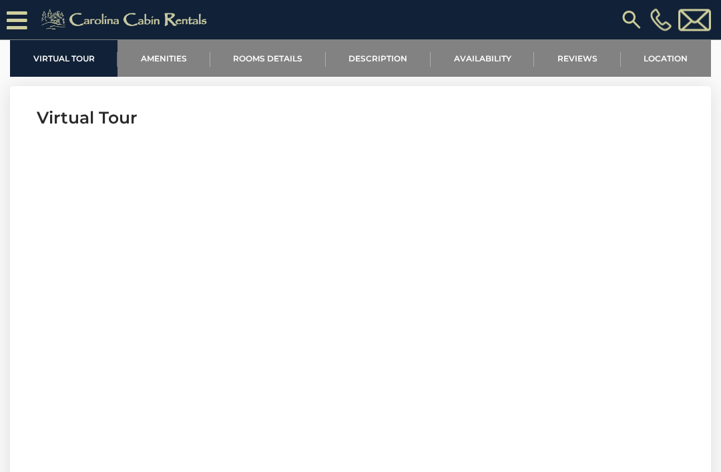
scroll to position [445, 0]
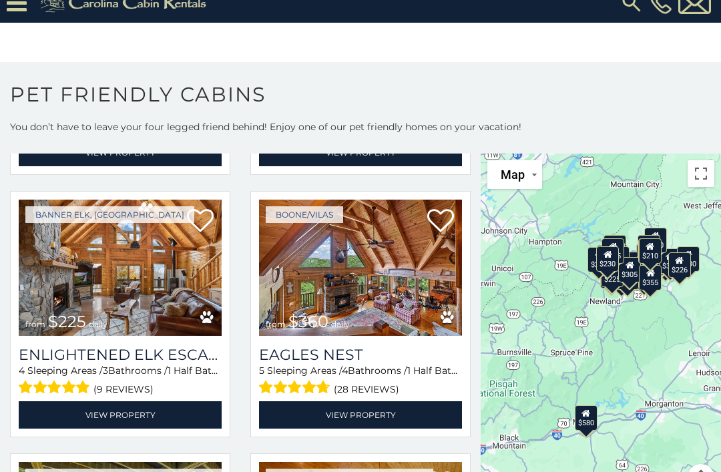
scroll to position [2655, 0]
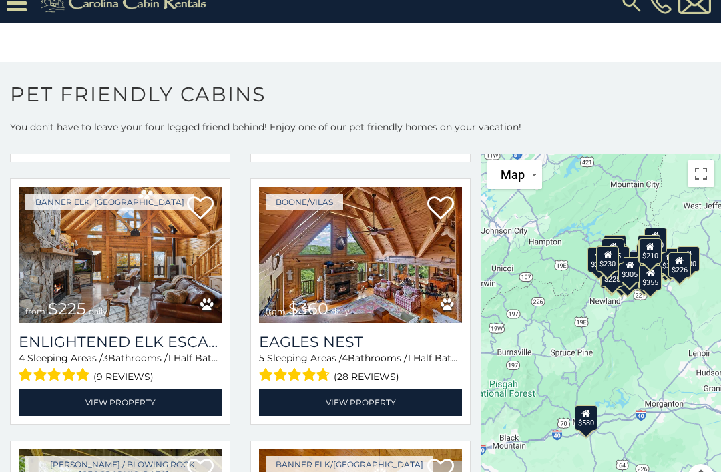
click at [140, 284] on img at bounding box center [120, 255] width 203 height 136
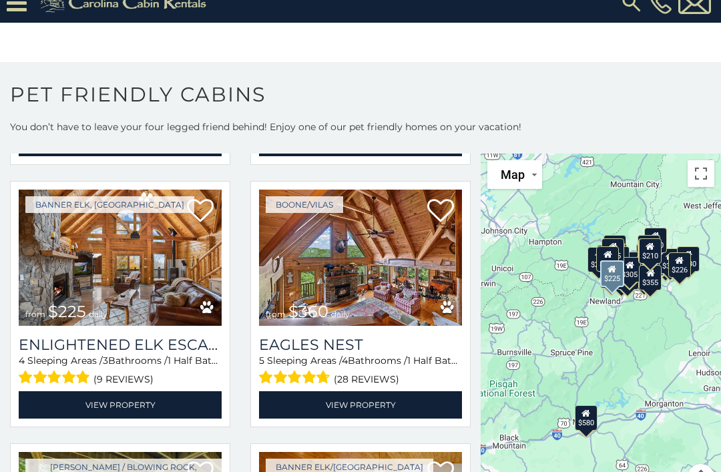
scroll to position [2663, 0]
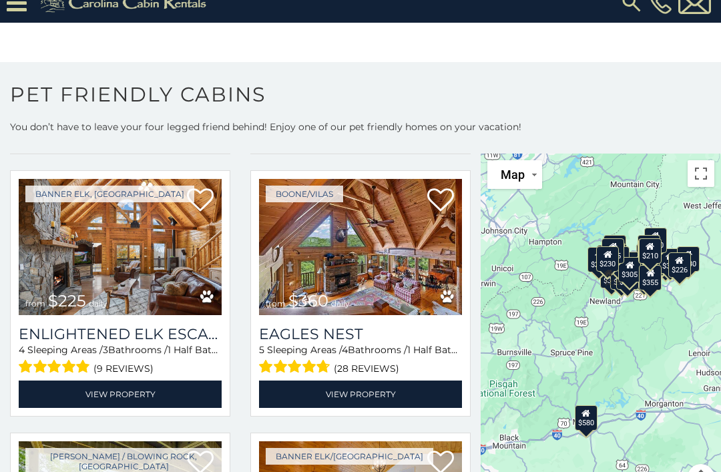
click at [150, 392] on link "View Property" at bounding box center [120, 393] width 203 height 27
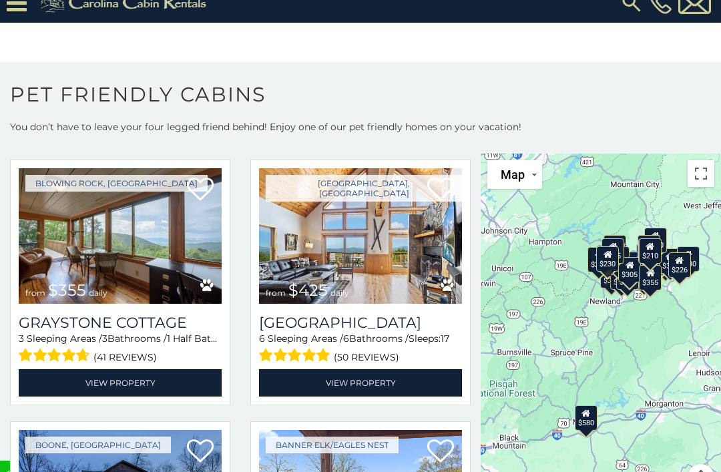
scroll to position [3464, 0]
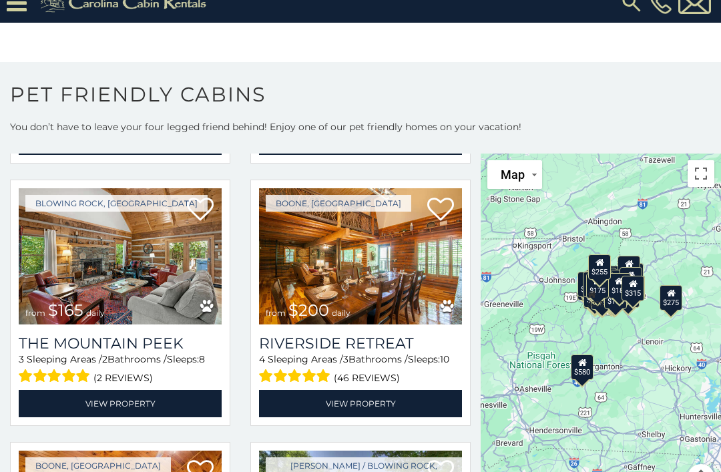
scroll to position [7106, 0]
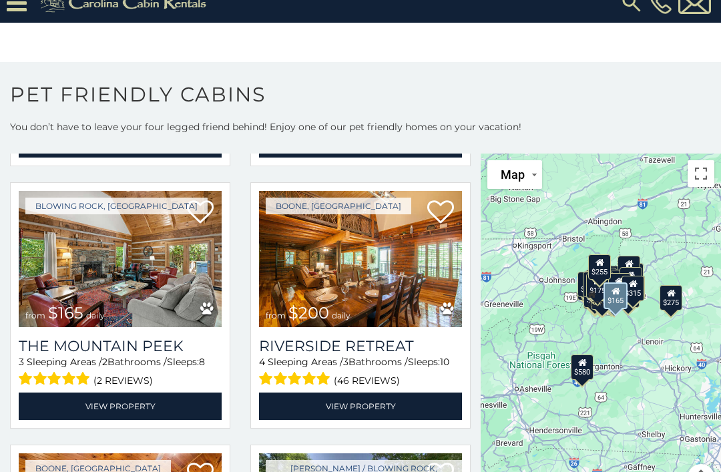
click at [136, 400] on link "View Property" at bounding box center [120, 405] width 203 height 27
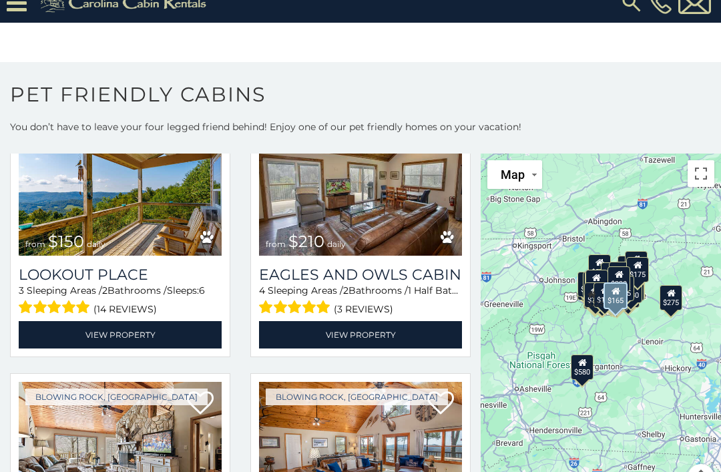
scroll to position [8233, 0]
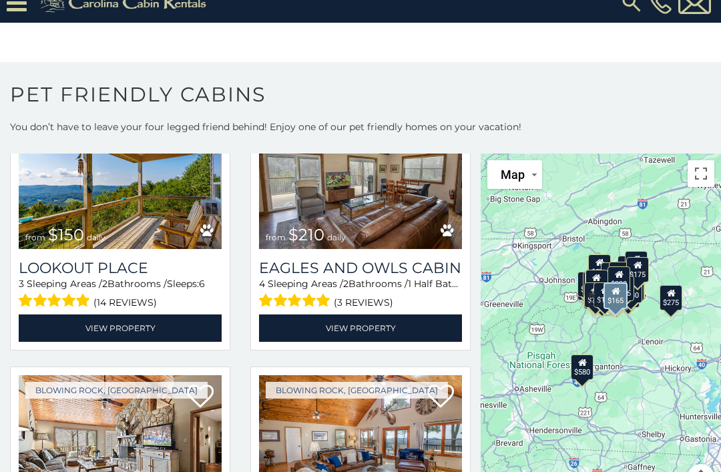
click at [142, 330] on link "View Property" at bounding box center [120, 327] width 203 height 27
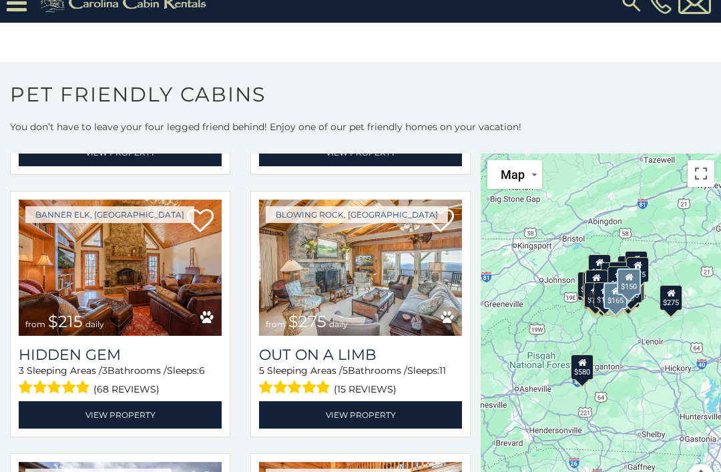
scroll to position [9720, 0]
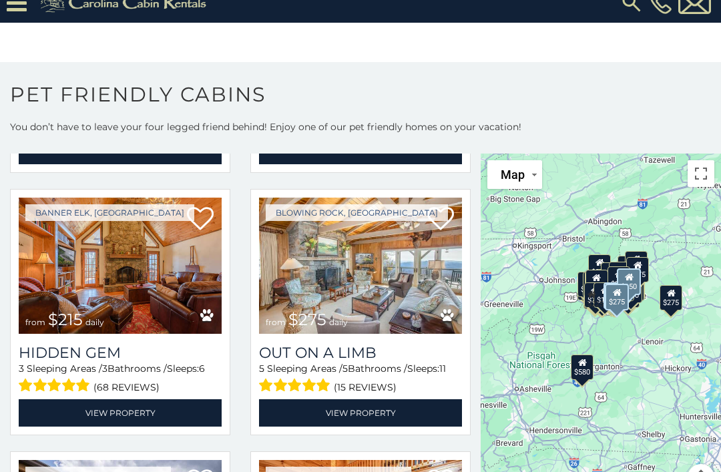
click at [376, 278] on img at bounding box center [360, 265] width 203 height 136
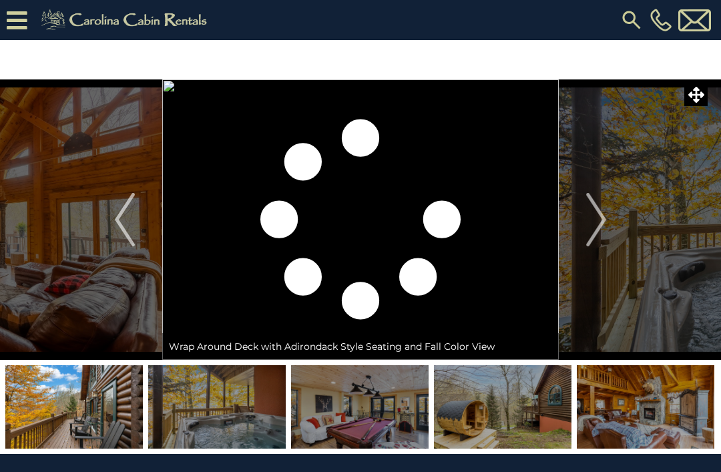
click at [596, 213] on img "Next" at bounding box center [596, 219] width 20 height 53
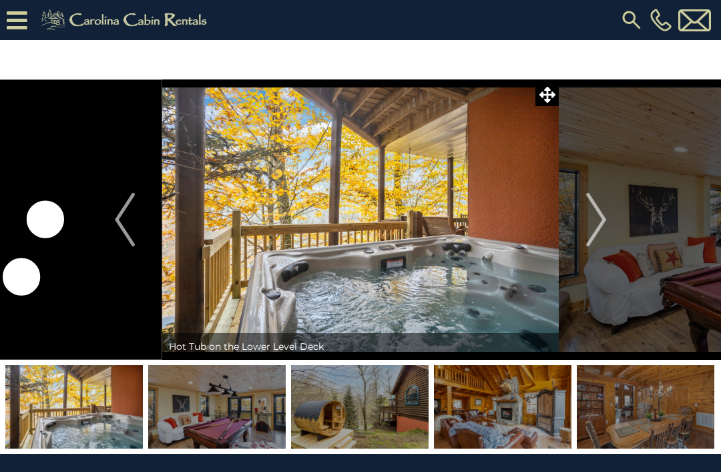
click at [602, 215] on img "Next" at bounding box center [596, 219] width 20 height 53
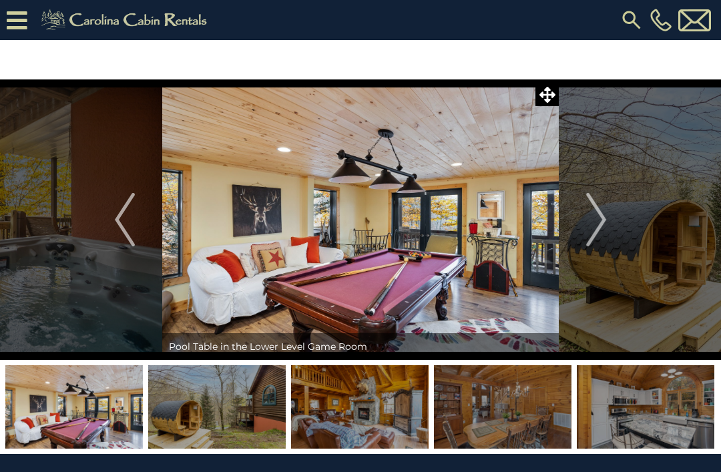
click at [604, 221] on img "Next" at bounding box center [596, 219] width 20 height 53
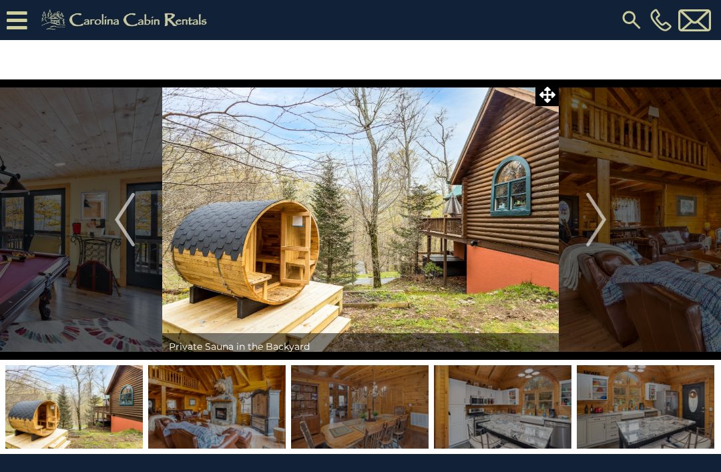
click at [598, 226] on img "Next" at bounding box center [596, 219] width 20 height 53
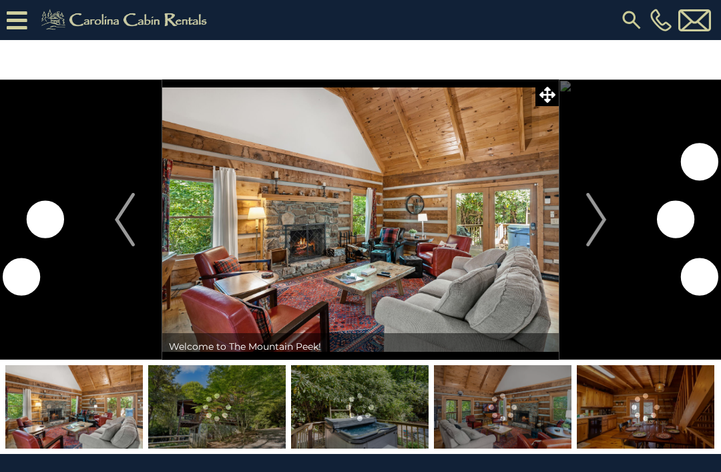
click at [596, 215] on img "Next" at bounding box center [596, 219] width 20 height 53
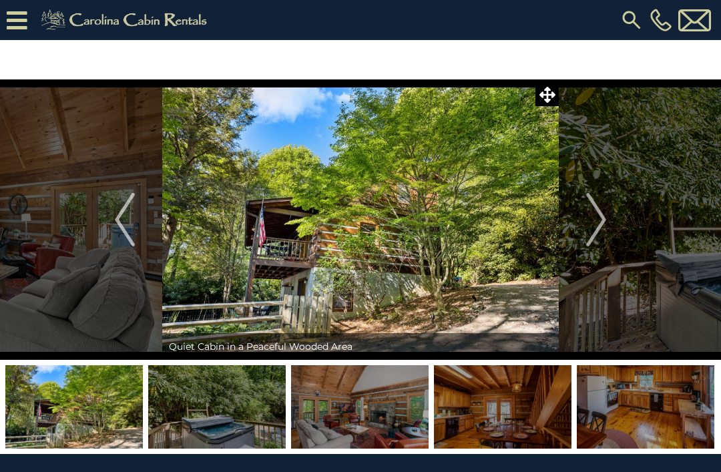
click at [604, 219] on img "Next" at bounding box center [596, 219] width 20 height 53
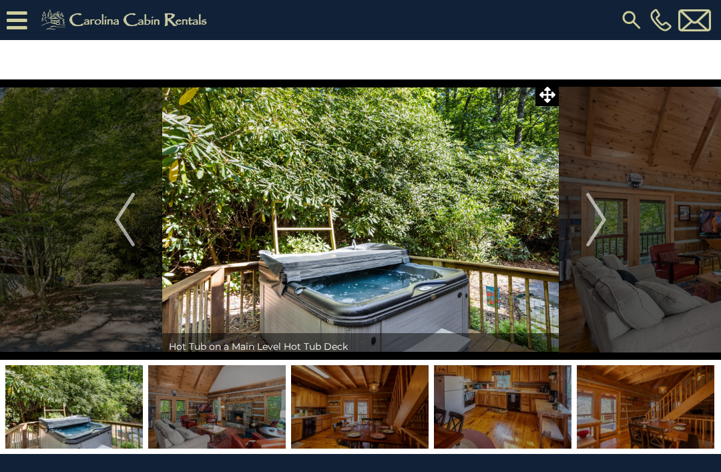
click at [596, 223] on img "Next" at bounding box center [596, 219] width 20 height 53
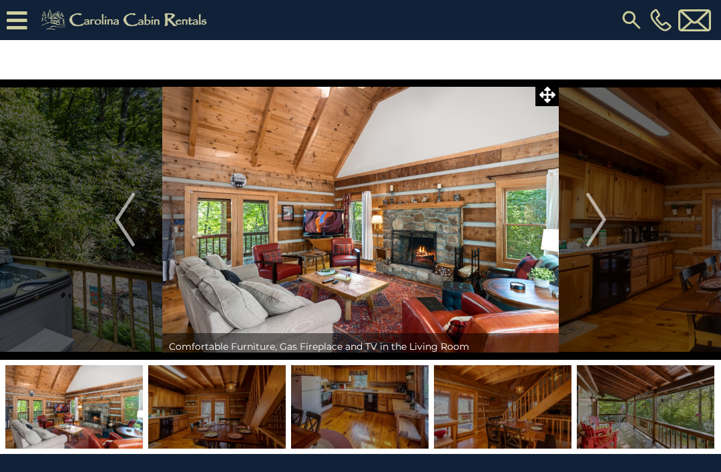
click at [586, 227] on img "Next" at bounding box center [596, 219] width 20 height 53
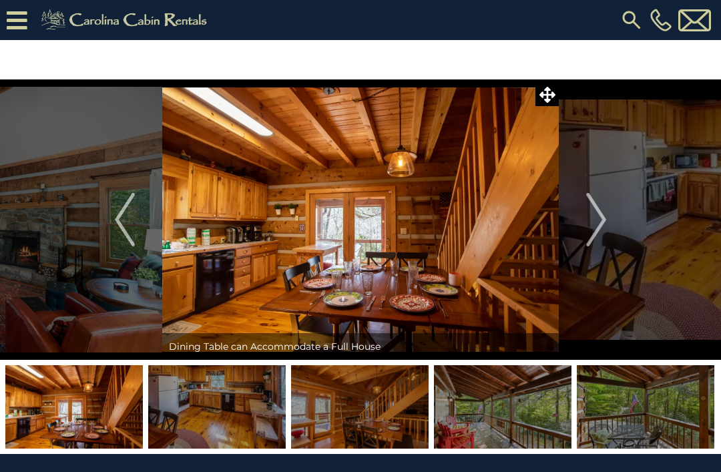
click at [590, 225] on img "Next" at bounding box center [596, 219] width 20 height 53
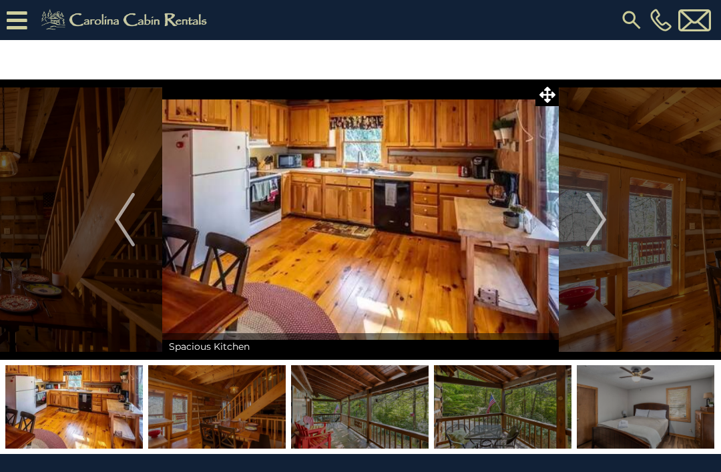
click at [591, 223] on img "Next" at bounding box center [596, 219] width 20 height 53
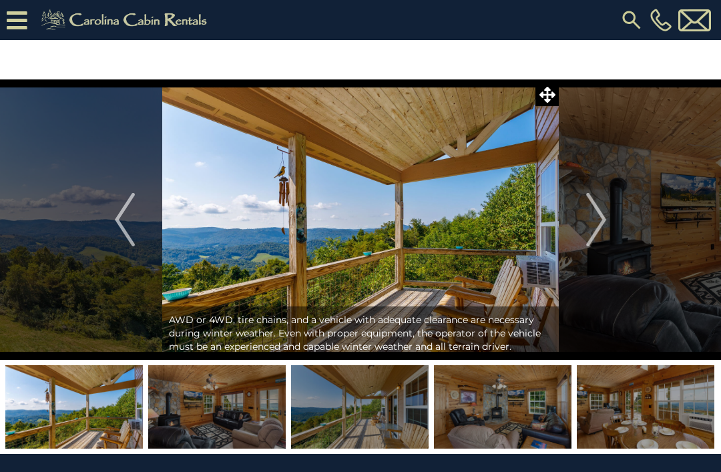
click at [590, 212] on img "Next" at bounding box center [596, 219] width 20 height 53
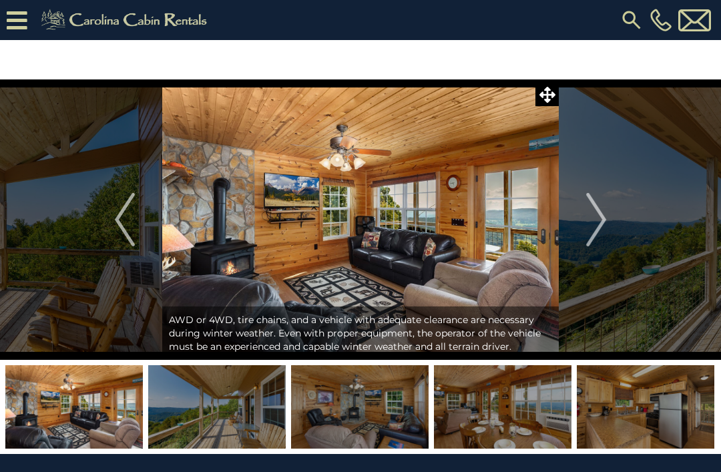
click at [586, 222] on img "Next" at bounding box center [596, 219] width 20 height 53
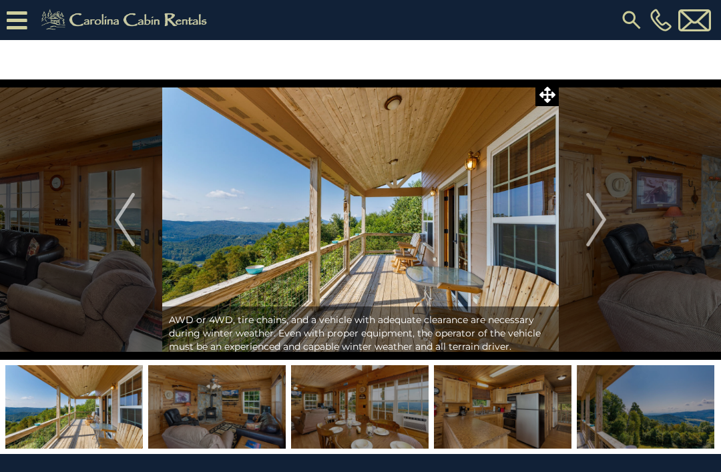
click at [584, 215] on button "Next" at bounding box center [595, 219] width 75 height 280
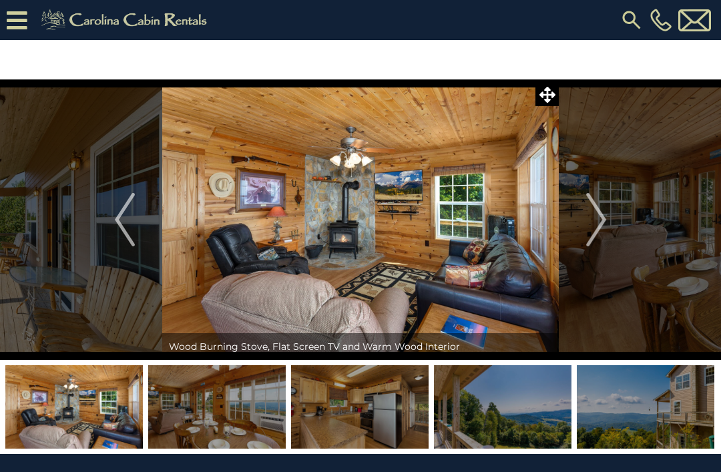
click at [594, 214] on img "Next" at bounding box center [596, 219] width 20 height 53
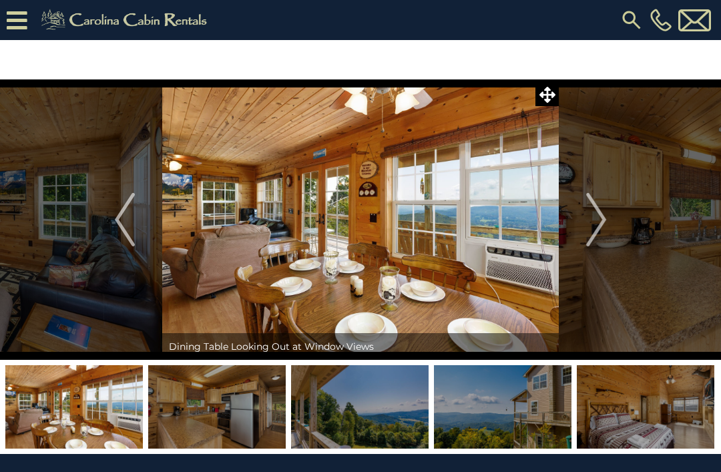
click at [602, 207] on img "Next" at bounding box center [596, 219] width 20 height 53
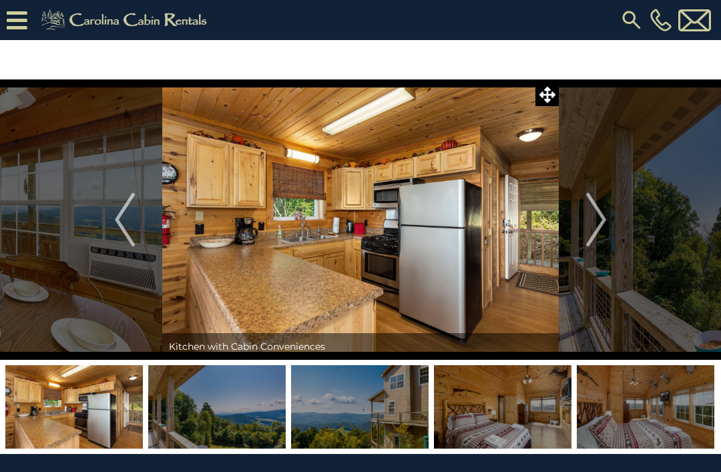
click at [586, 215] on img "Next" at bounding box center [596, 219] width 20 height 53
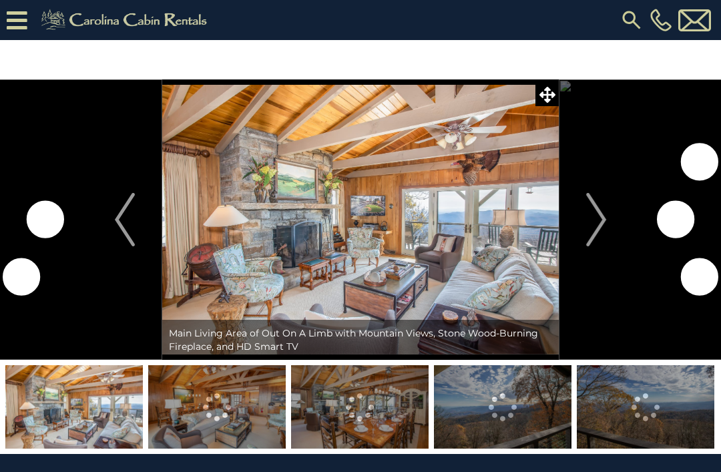
click at [604, 227] on img "Next" at bounding box center [596, 219] width 20 height 53
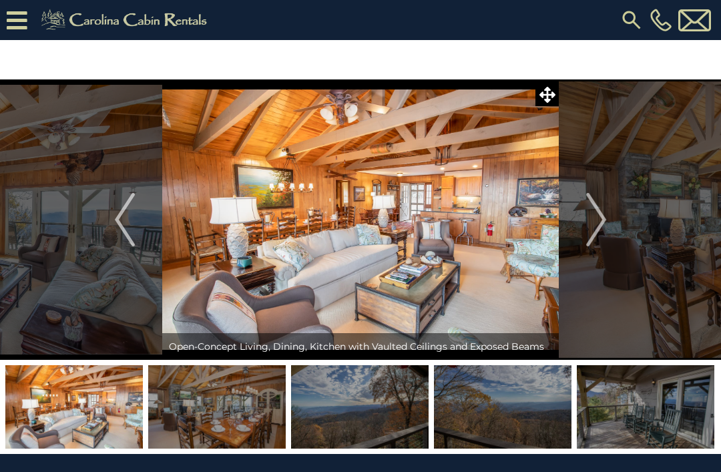
click at [602, 221] on img "Next" at bounding box center [596, 219] width 20 height 53
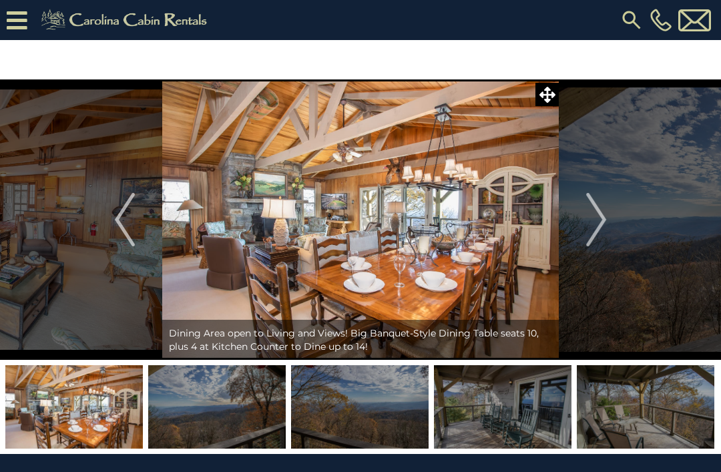
click at [592, 214] on img "Next" at bounding box center [596, 219] width 20 height 53
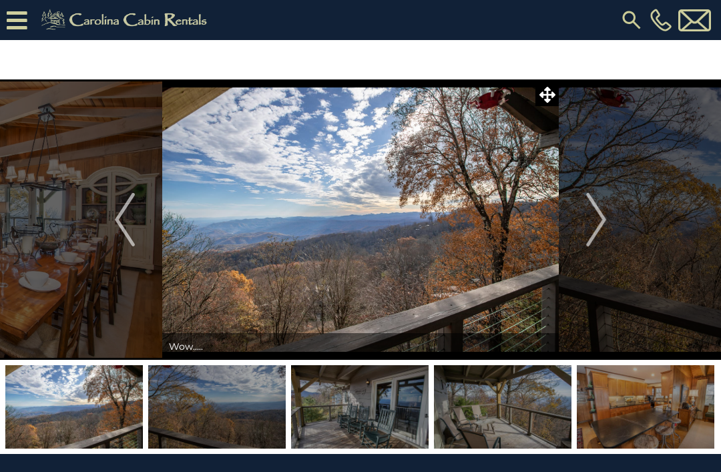
click at [596, 211] on img "Next" at bounding box center [596, 219] width 20 height 53
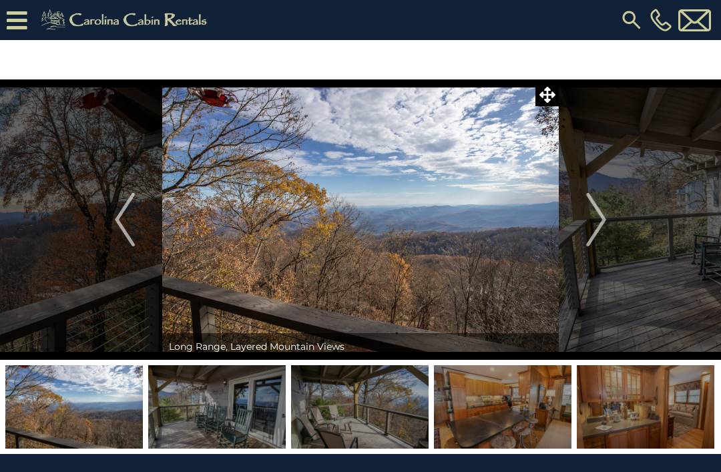
click at [599, 217] on img "Next" at bounding box center [596, 219] width 20 height 53
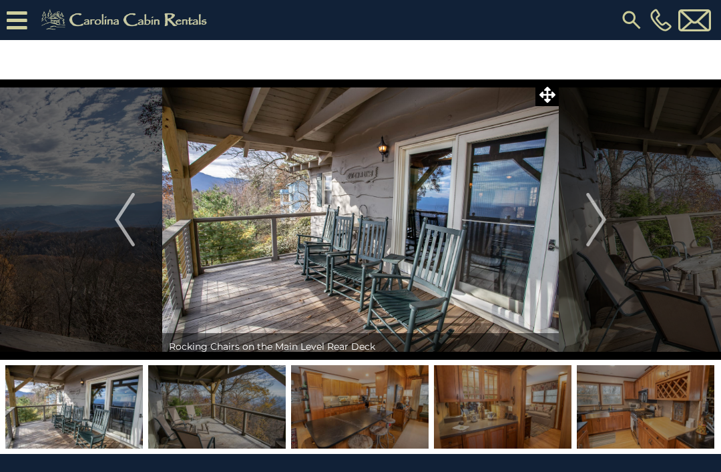
click at [600, 220] on img "Next" at bounding box center [596, 219] width 20 height 53
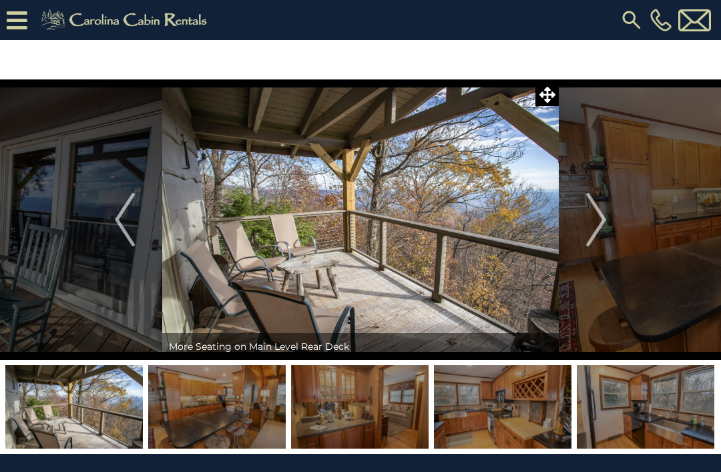
click at [604, 218] on img "Next" at bounding box center [596, 219] width 20 height 53
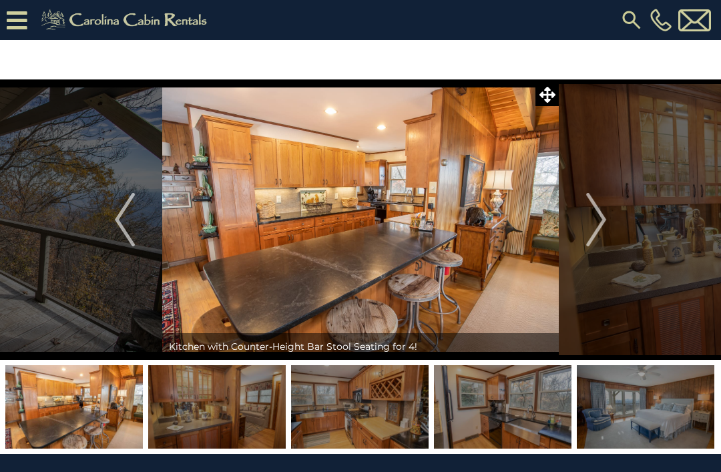
click at [603, 221] on img "Next" at bounding box center [596, 219] width 20 height 53
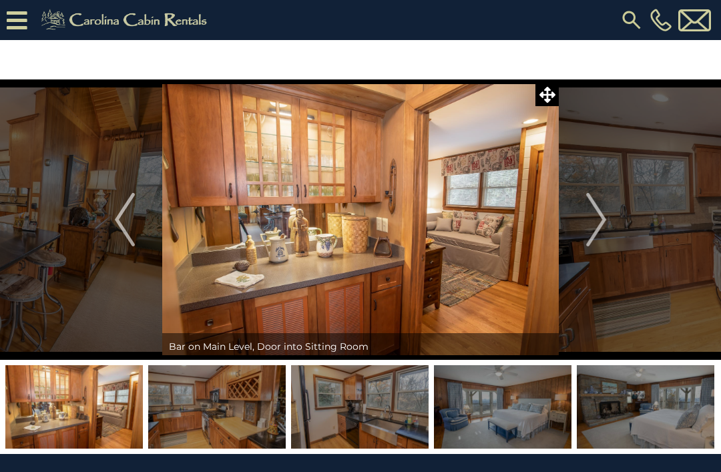
click at [601, 219] on img "Next" at bounding box center [596, 219] width 20 height 53
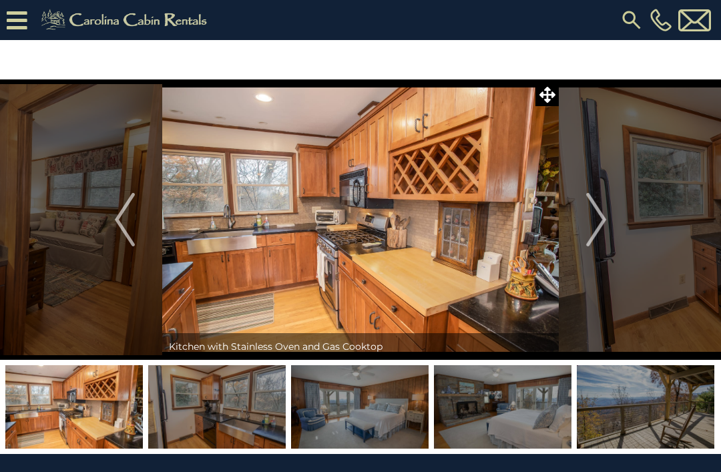
click at [594, 217] on img "Next" at bounding box center [596, 219] width 20 height 53
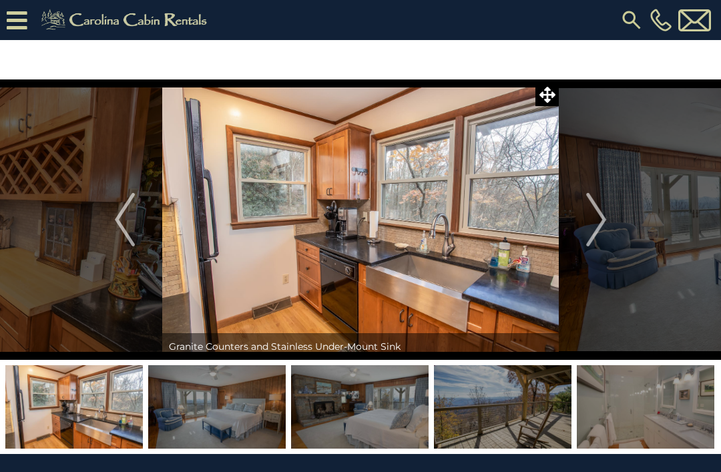
click at [598, 207] on img "Next" at bounding box center [596, 219] width 20 height 53
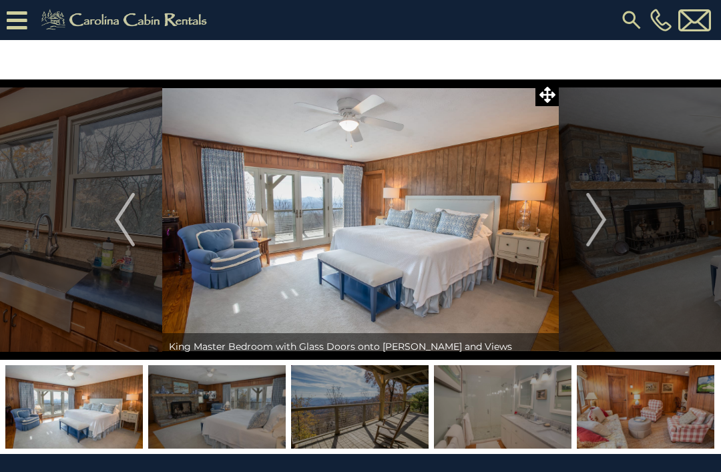
click at [602, 215] on img "Next" at bounding box center [596, 219] width 20 height 53
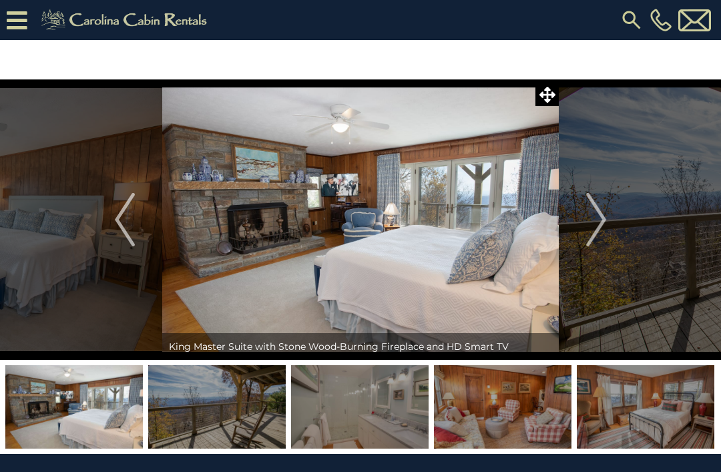
click at [588, 213] on img "Next" at bounding box center [596, 219] width 20 height 53
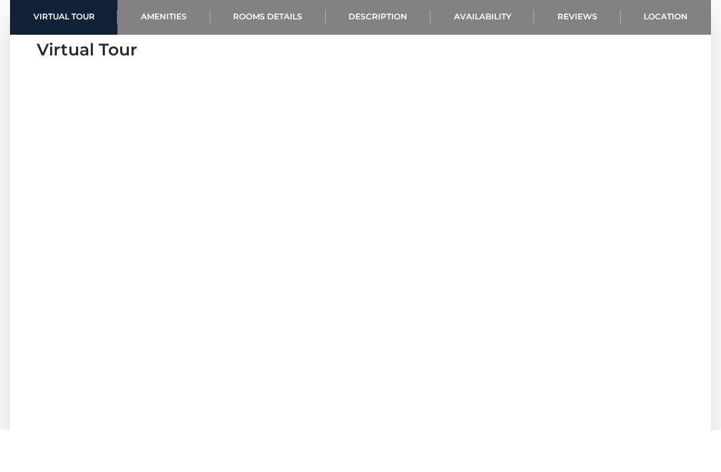
scroll to position [514, 0]
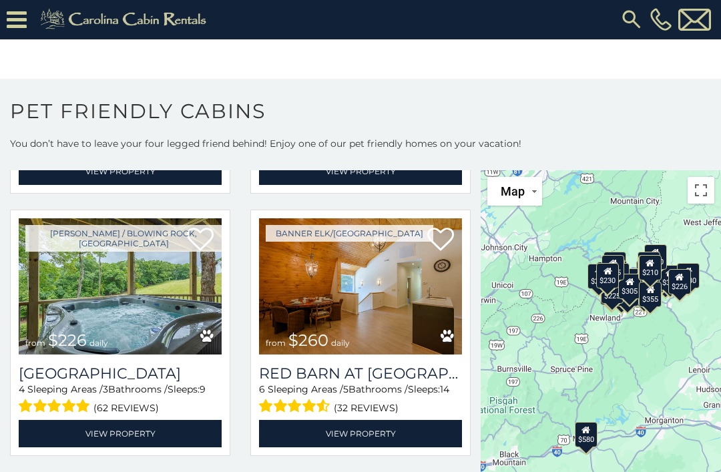
scroll to position [2912, 0]
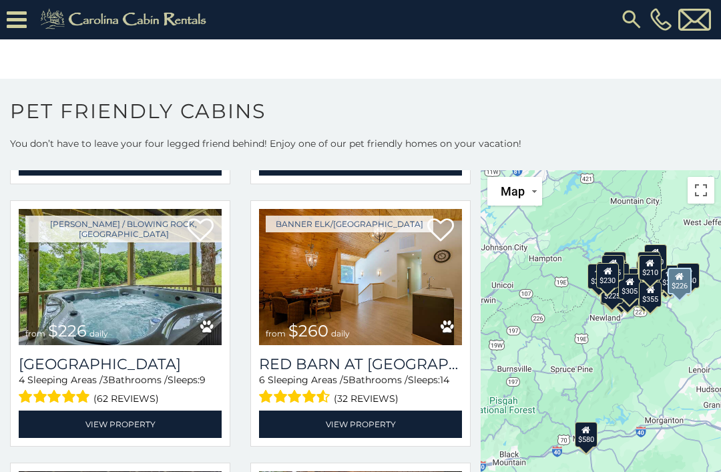
click at [105, 423] on link "View Property" at bounding box center [120, 423] width 203 height 27
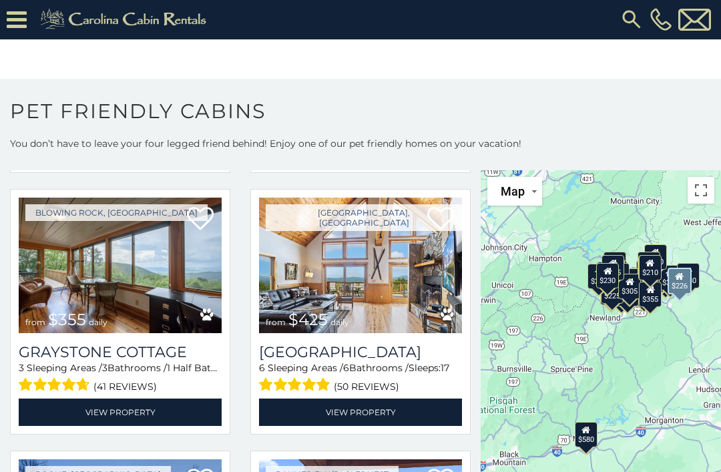
scroll to position [3445, 0]
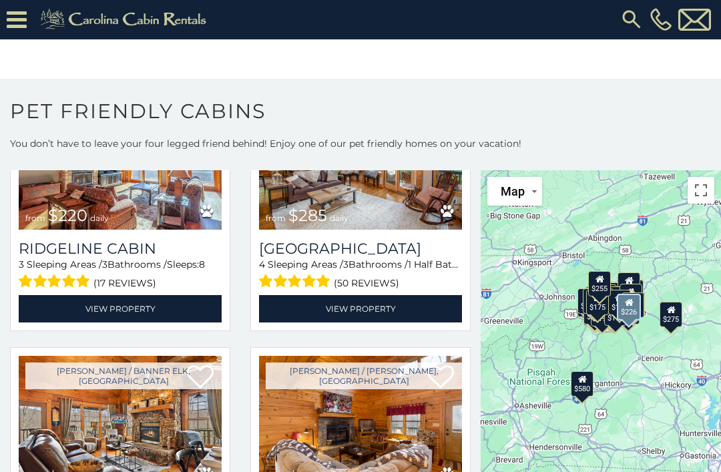
scroll to position [5649, 0]
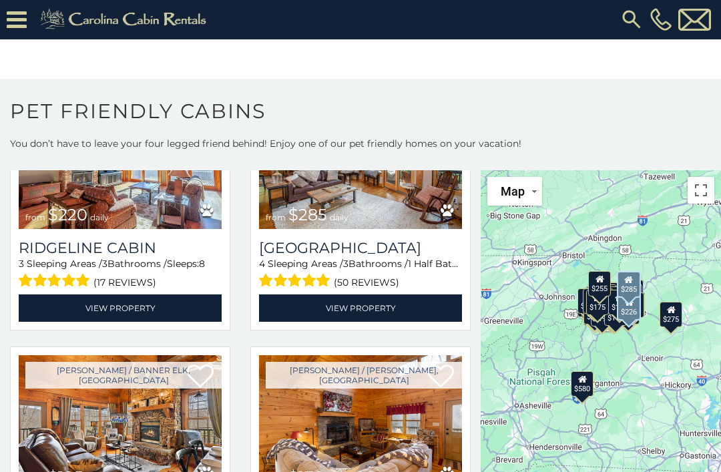
click at [380, 322] on link "View Property" at bounding box center [360, 307] width 203 height 27
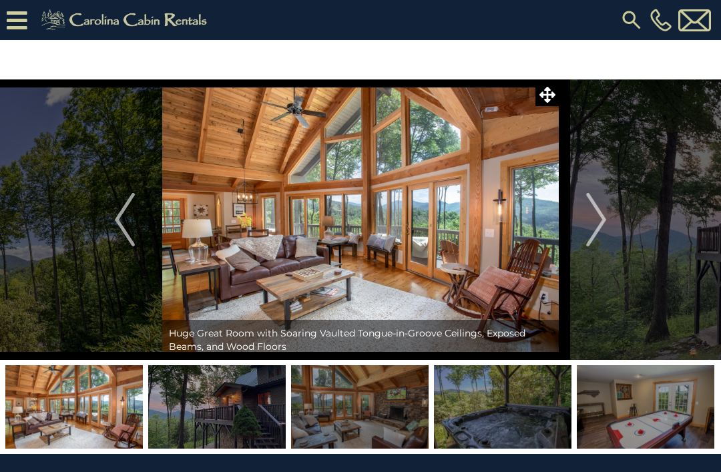
click at [604, 223] on img "Next" at bounding box center [596, 219] width 20 height 53
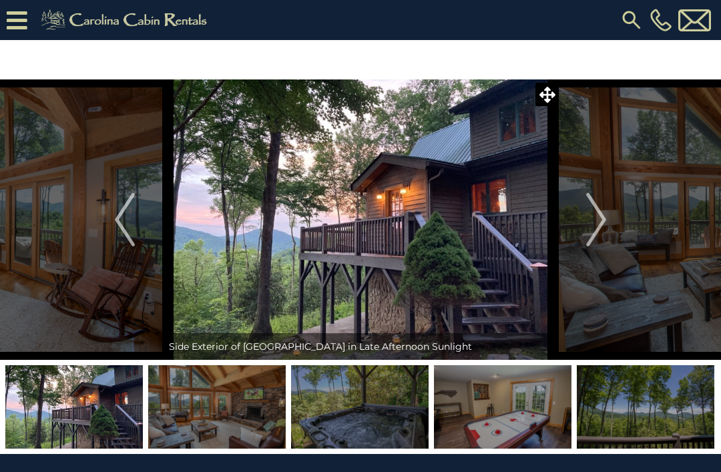
click at [594, 221] on img "Next" at bounding box center [596, 219] width 20 height 53
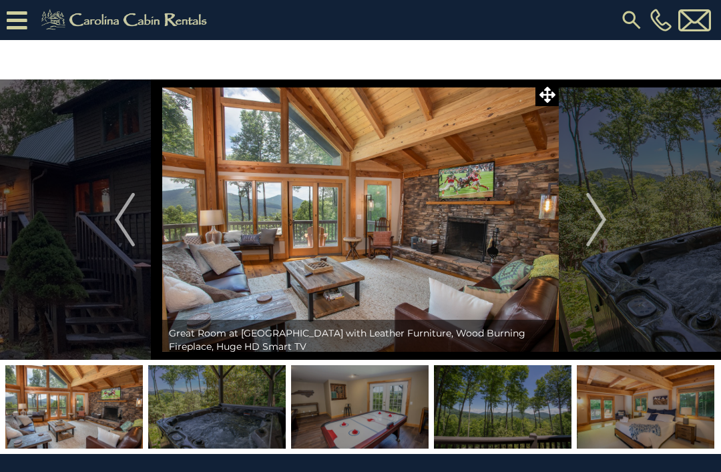
click at [586, 227] on img "Next" at bounding box center [596, 219] width 20 height 53
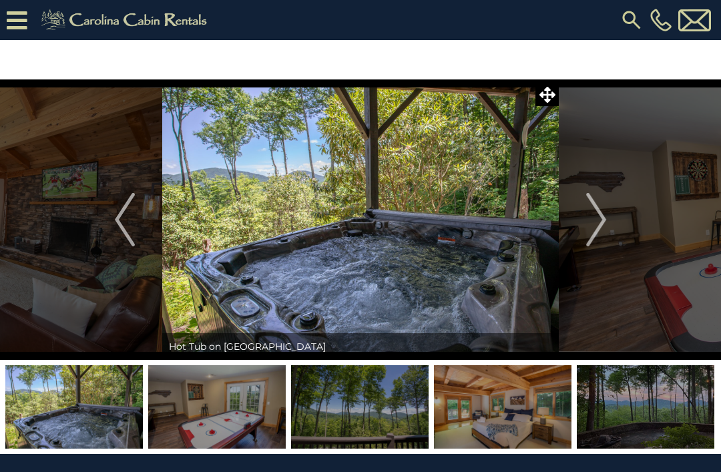
click at [594, 217] on img "Next" at bounding box center [596, 219] width 20 height 53
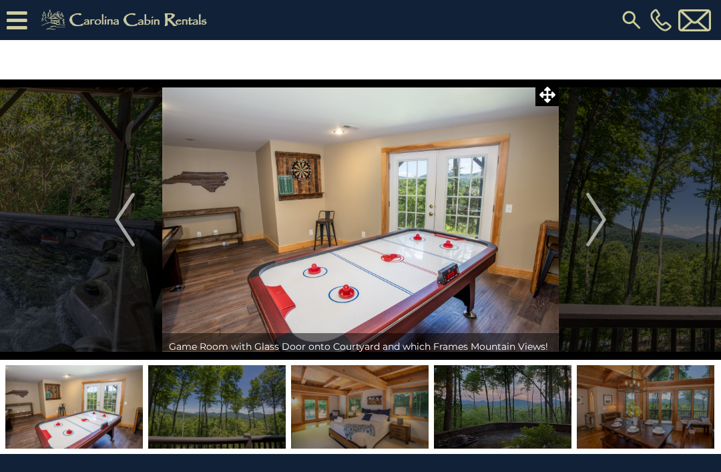
click at [597, 230] on img "Next" at bounding box center [596, 219] width 20 height 53
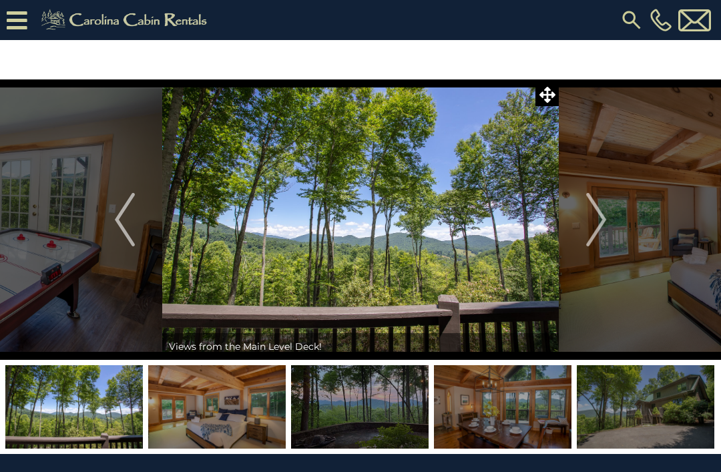
click at [601, 227] on img "Next" at bounding box center [596, 219] width 20 height 53
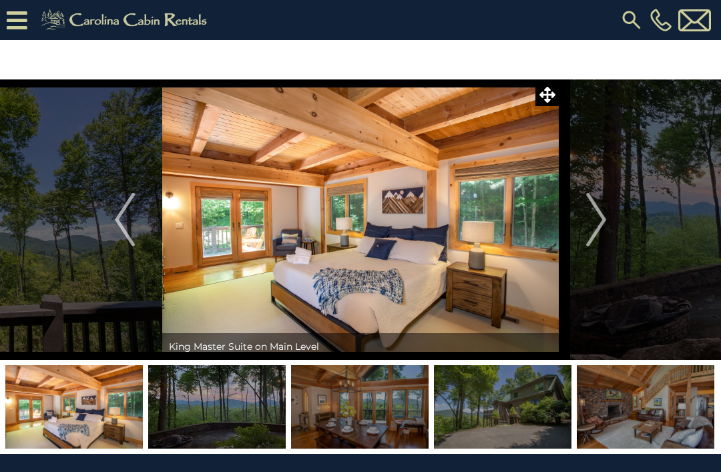
click at [598, 230] on img "Next" at bounding box center [596, 219] width 20 height 53
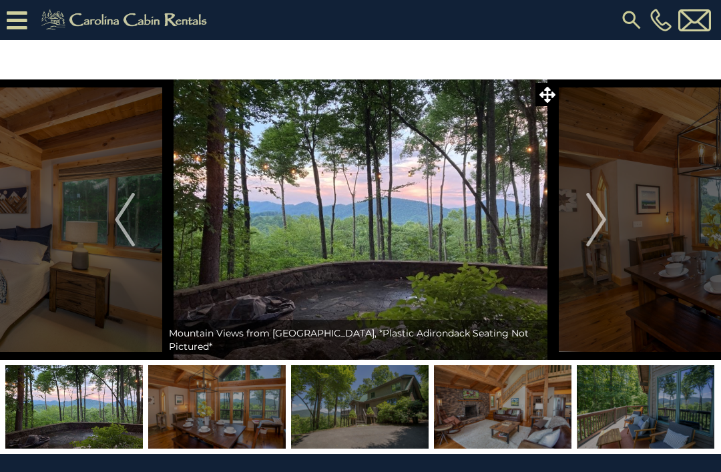
click at [597, 221] on img "Next" at bounding box center [596, 219] width 20 height 53
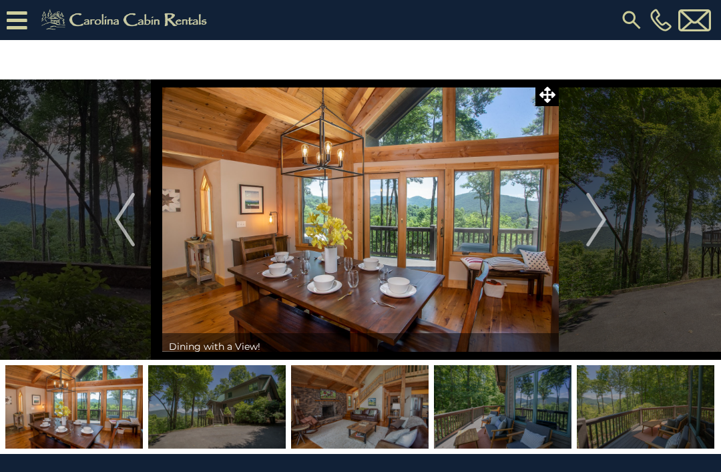
click at [594, 225] on img "Next" at bounding box center [596, 219] width 20 height 53
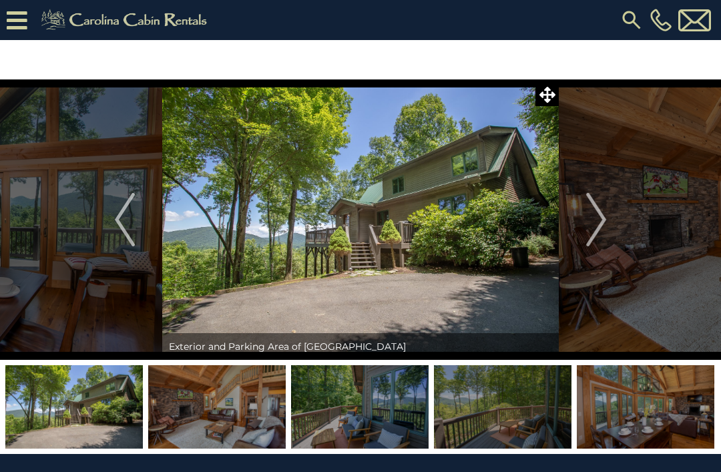
click at [595, 218] on img "Next" at bounding box center [596, 219] width 20 height 53
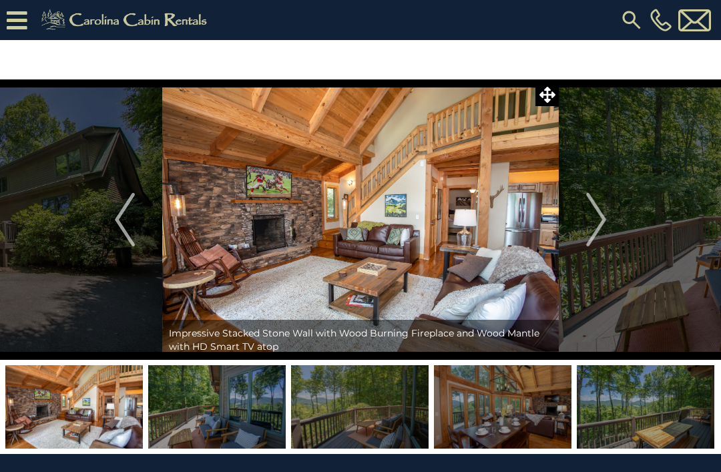
click at [594, 219] on img "Next" at bounding box center [596, 219] width 20 height 53
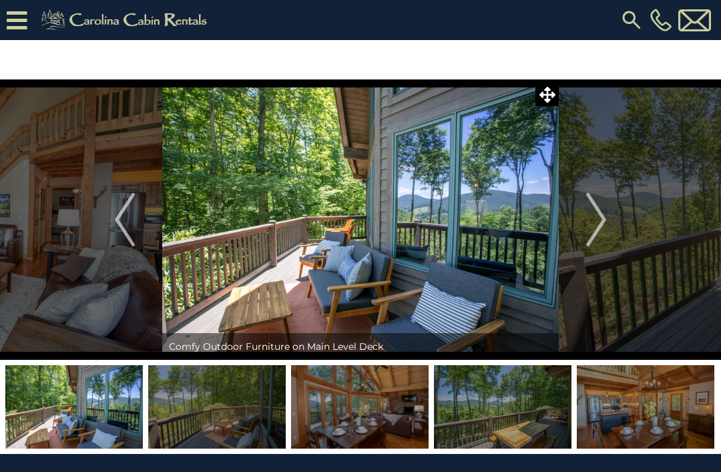
click at [594, 222] on img "Next" at bounding box center [596, 219] width 20 height 53
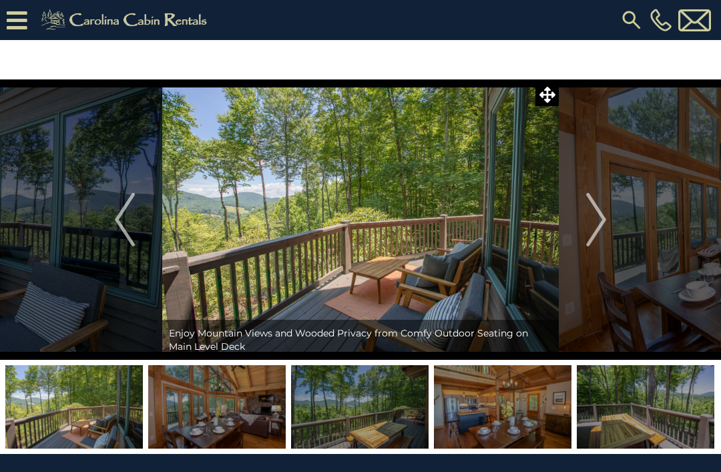
click at [582, 234] on button "Next" at bounding box center [595, 219] width 75 height 280
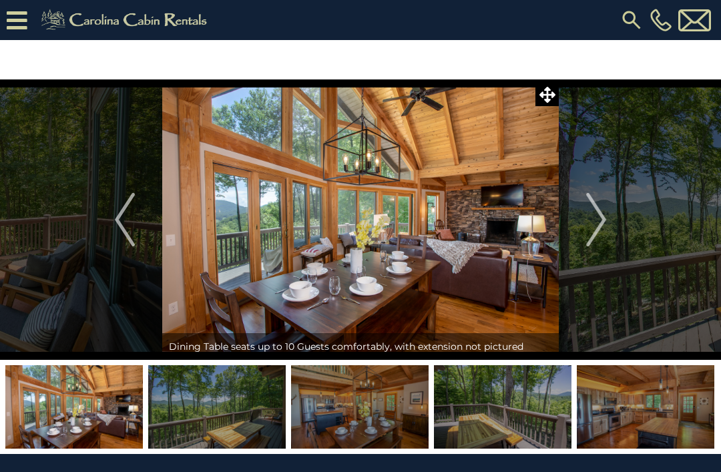
click at [574, 225] on button "Next" at bounding box center [595, 219] width 75 height 280
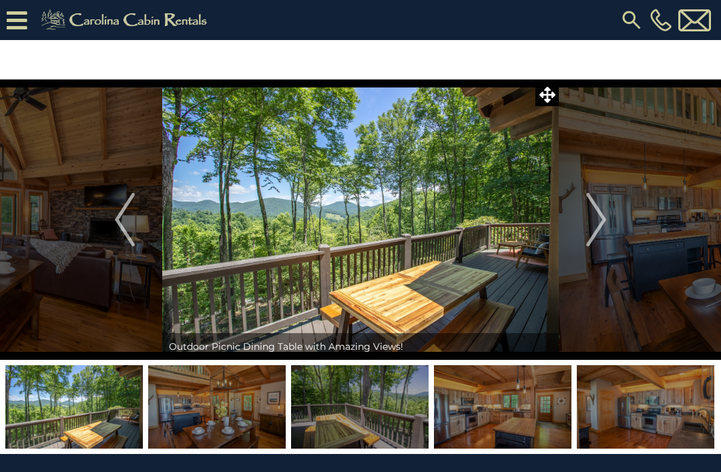
click at [582, 230] on button "Next" at bounding box center [595, 219] width 75 height 280
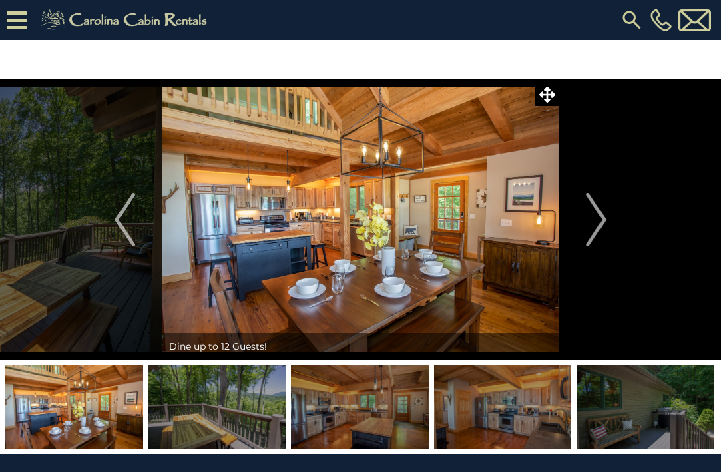
click at [574, 212] on button "Next" at bounding box center [595, 219] width 75 height 280
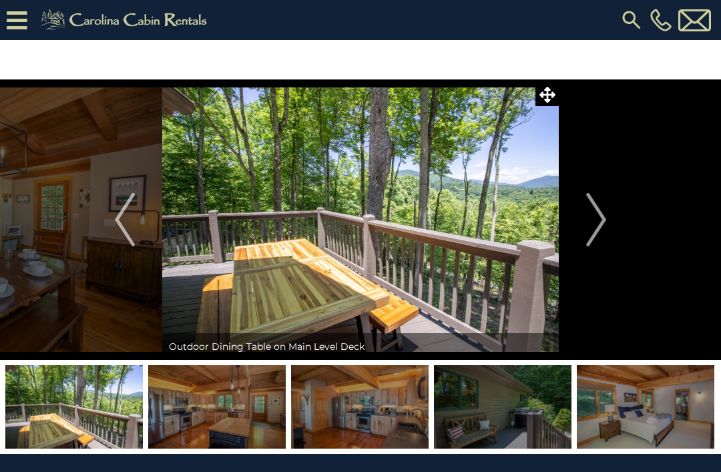
click at [562, 229] on button "Next" at bounding box center [595, 219] width 75 height 280
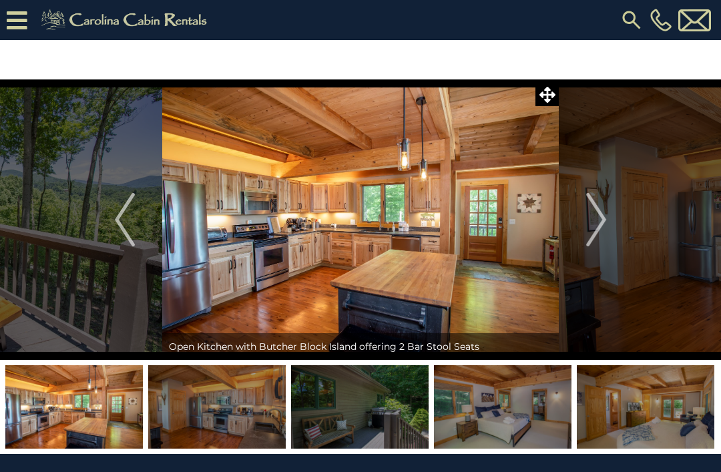
click at [582, 237] on button "Next" at bounding box center [595, 219] width 75 height 280
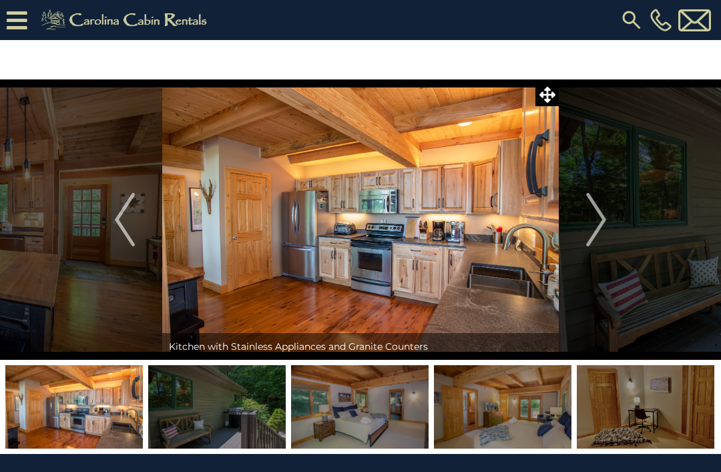
click at [589, 227] on img "Next" at bounding box center [596, 219] width 20 height 53
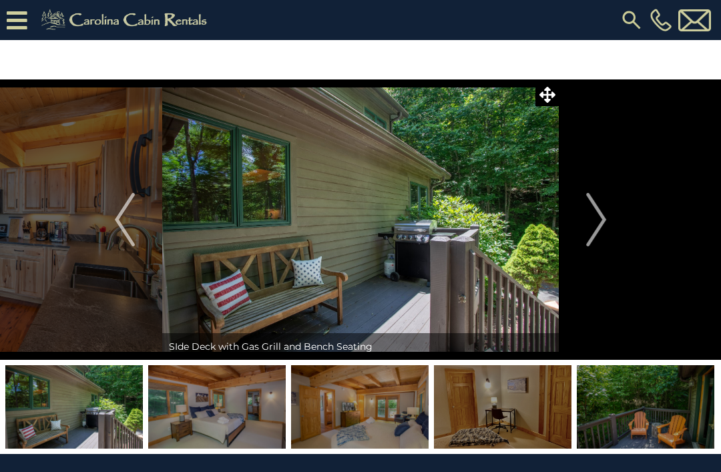
click at [599, 229] on img "Next" at bounding box center [596, 219] width 20 height 53
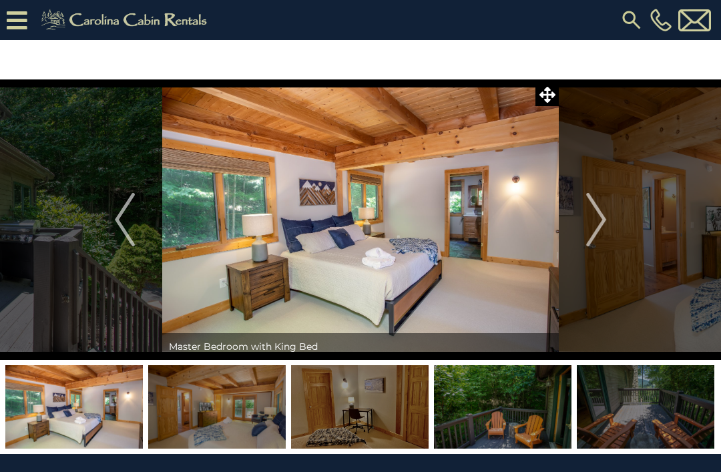
click at [596, 222] on img "Next" at bounding box center [596, 219] width 20 height 53
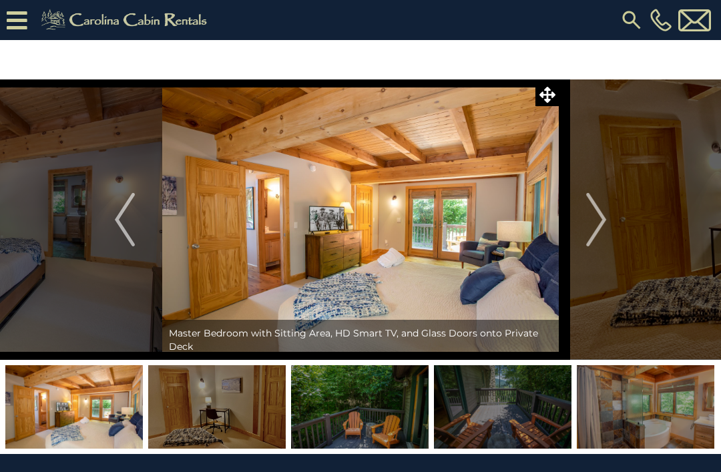
click at [594, 223] on img "Next" at bounding box center [596, 219] width 20 height 53
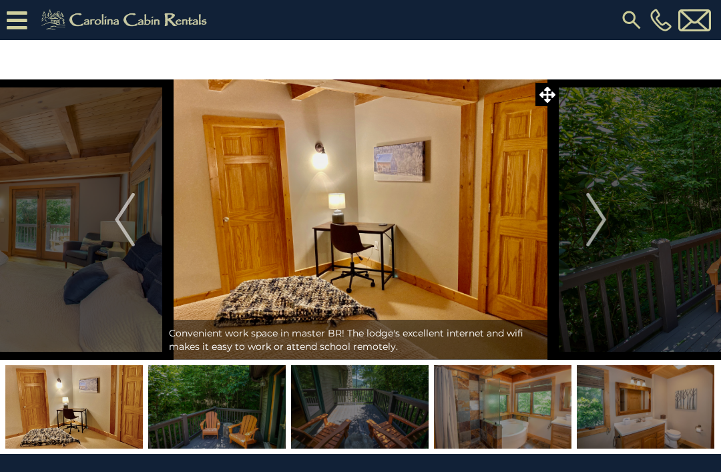
click at [599, 201] on img "Next" at bounding box center [596, 219] width 20 height 53
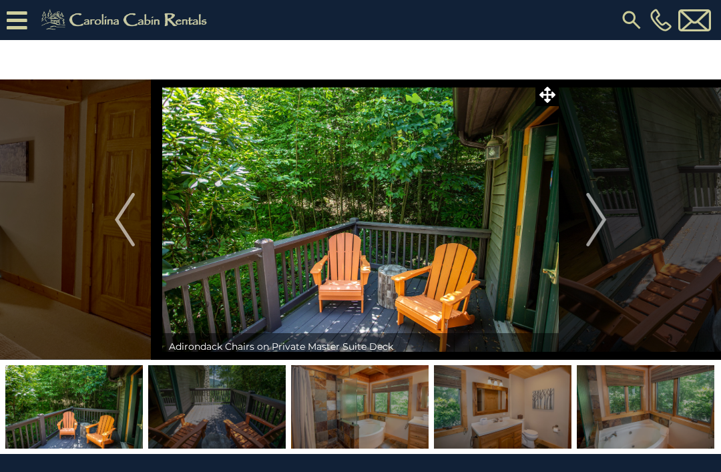
click at [604, 215] on img "Next" at bounding box center [596, 219] width 20 height 53
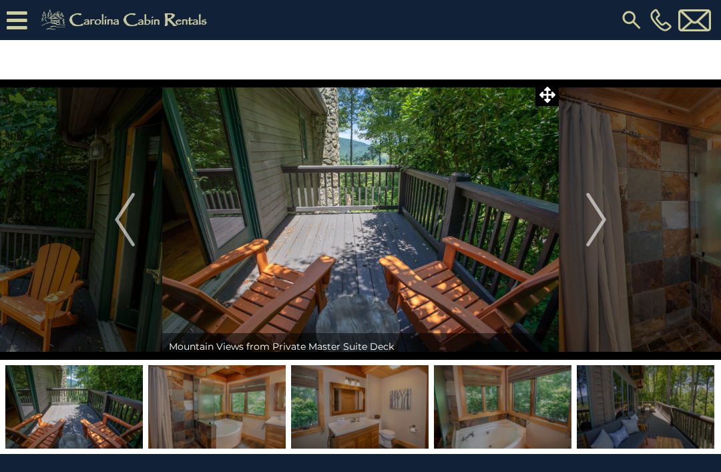
click at [583, 226] on button "Next" at bounding box center [595, 219] width 75 height 280
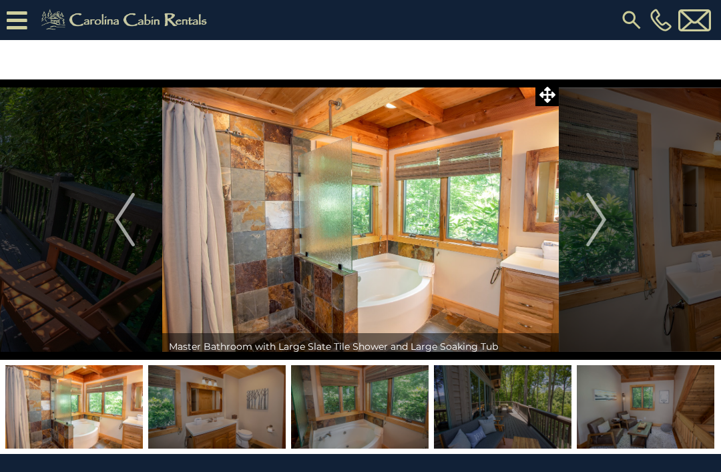
click at [601, 223] on img "Next" at bounding box center [596, 219] width 20 height 53
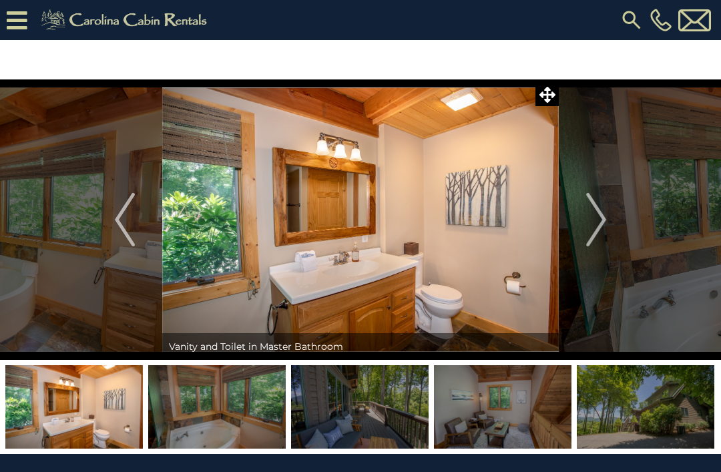
click at [602, 217] on img "Next" at bounding box center [596, 219] width 20 height 53
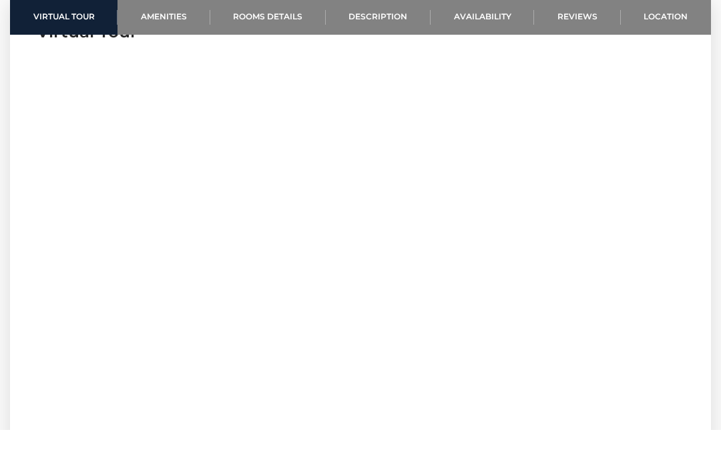
scroll to position [532, 0]
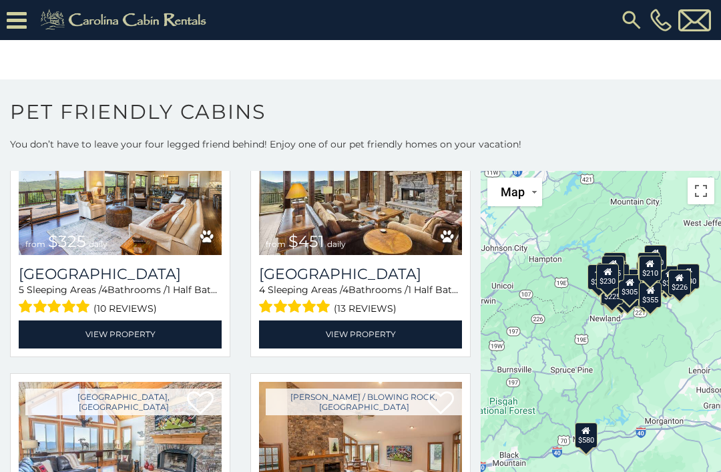
scroll to position [371, 0]
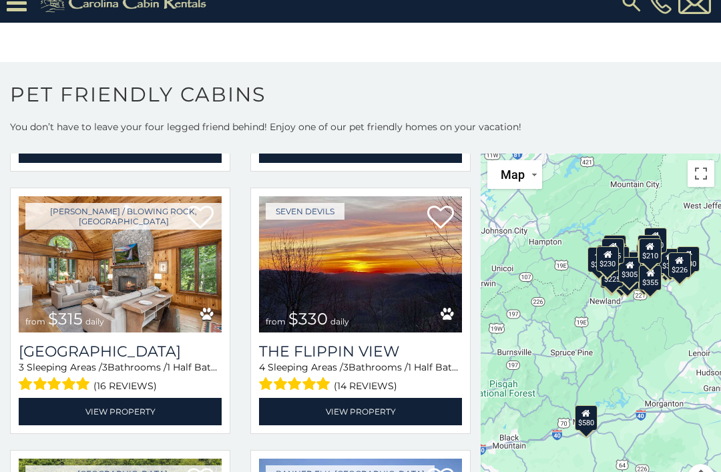
scroll to position [828, 0]
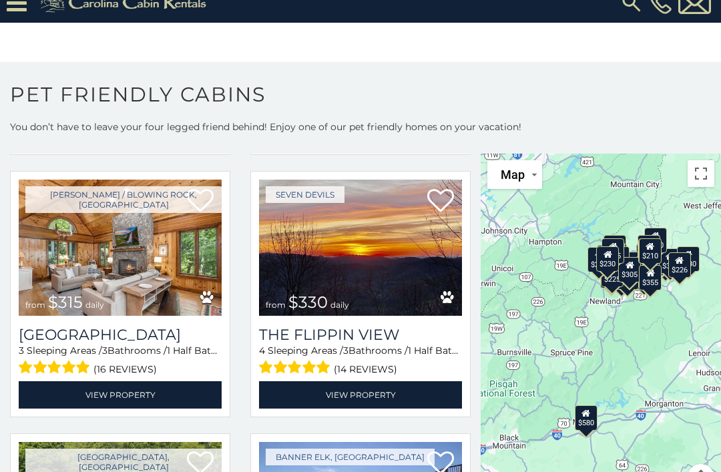
click at [140, 256] on img at bounding box center [120, 247] width 203 height 136
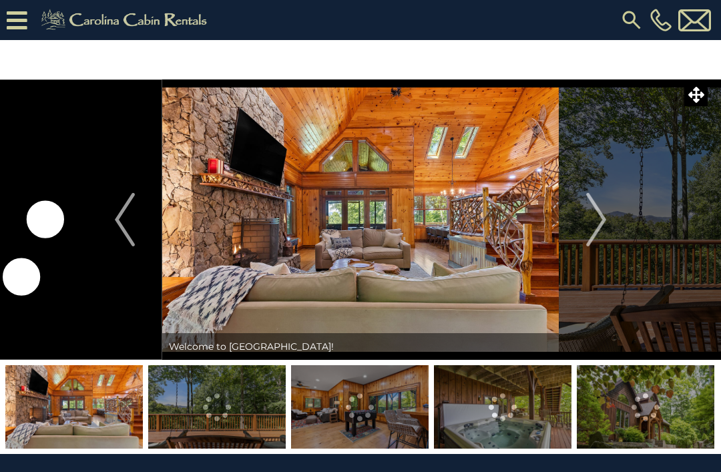
click at [596, 203] on img "Next" at bounding box center [596, 219] width 20 height 53
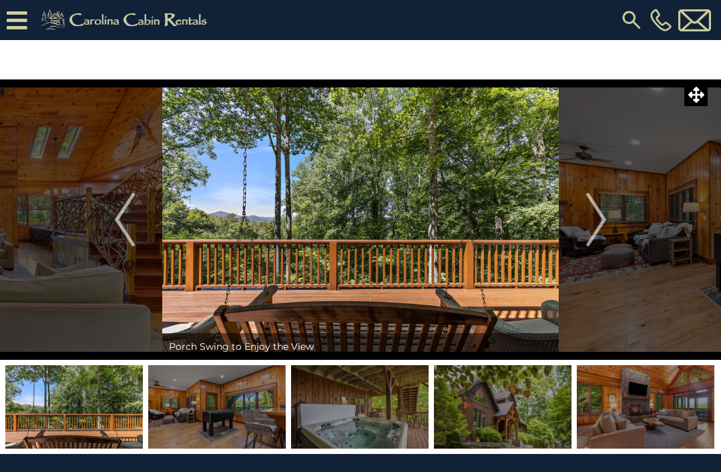
click at [595, 215] on img "Next" at bounding box center [596, 219] width 20 height 53
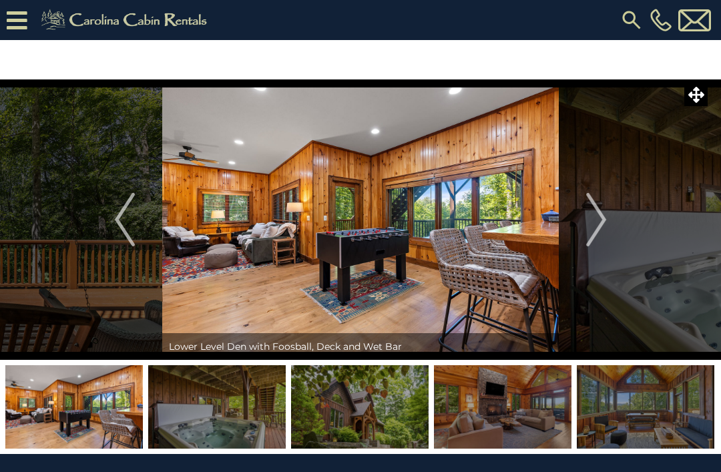
click at [594, 204] on img "Next" at bounding box center [596, 219] width 20 height 53
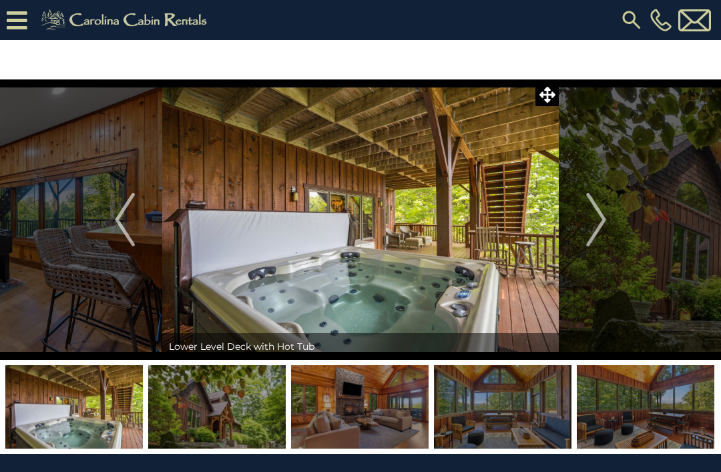
click at [596, 216] on img "Next" at bounding box center [596, 219] width 20 height 53
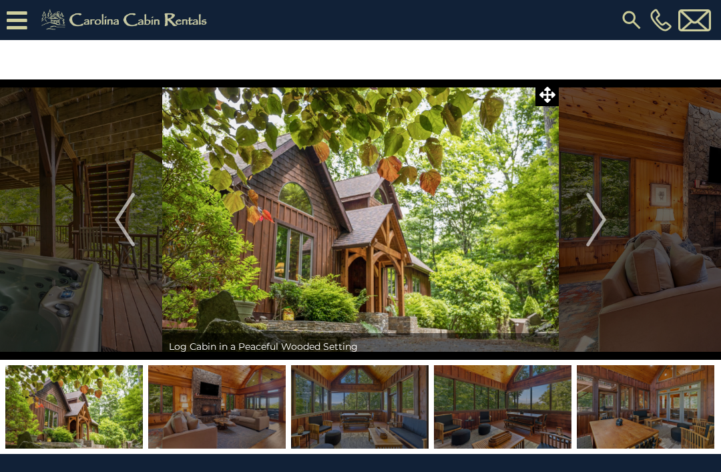
click at [592, 212] on img "Next" at bounding box center [596, 219] width 20 height 53
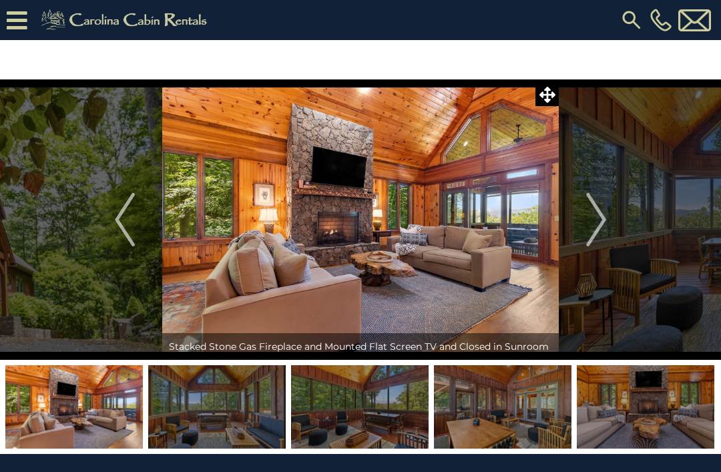
click at [586, 214] on img "Next" at bounding box center [596, 219] width 20 height 53
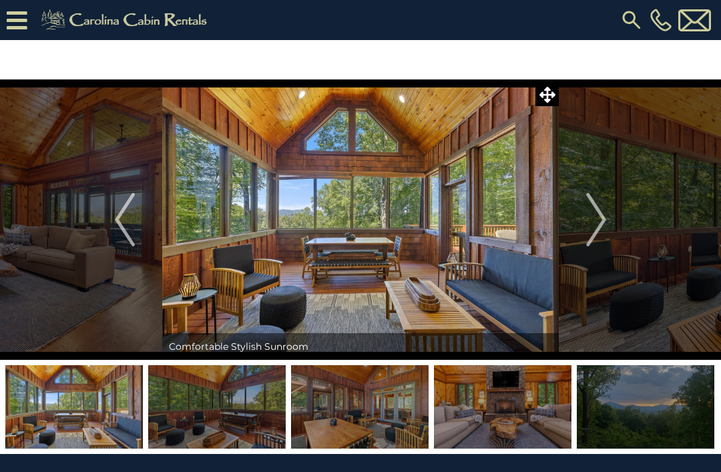
click at [590, 215] on img "Next" at bounding box center [596, 219] width 20 height 53
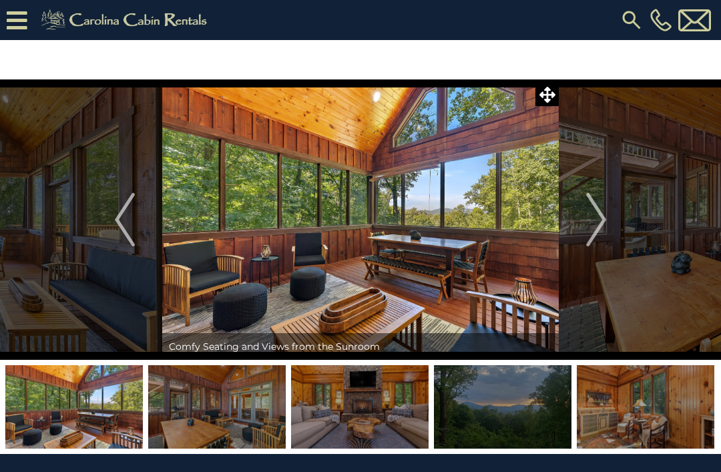
click at [675, 393] on img at bounding box center [644, 406] width 137 height 83
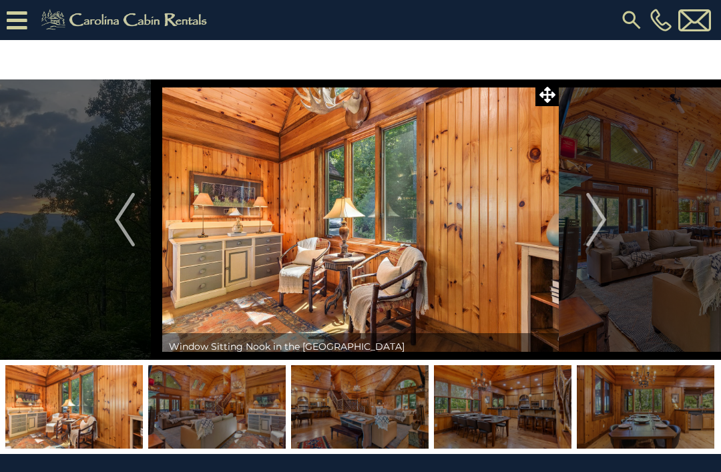
click at [525, 400] on img at bounding box center [502, 406] width 137 height 83
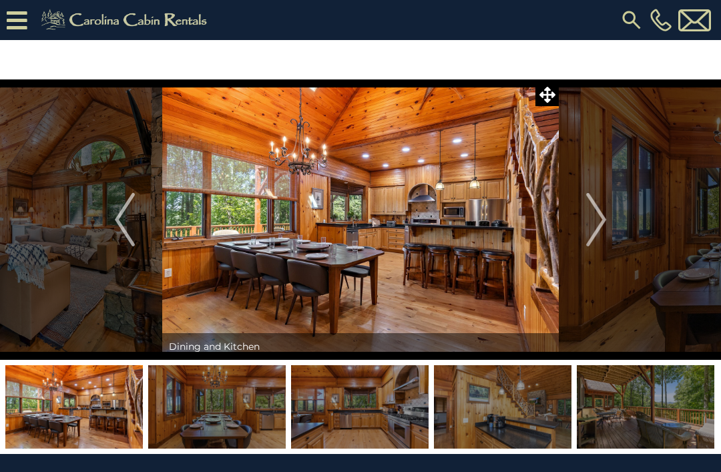
click at [596, 213] on img "Next" at bounding box center [596, 219] width 20 height 53
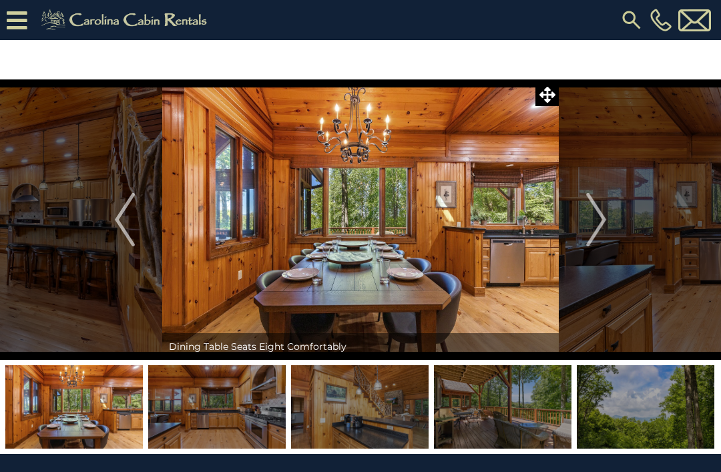
click at [596, 213] on img "Next" at bounding box center [596, 219] width 20 height 53
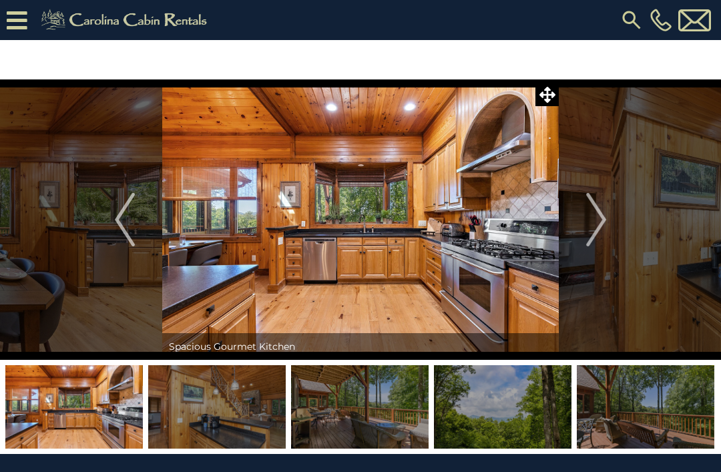
click at [590, 217] on img "Next" at bounding box center [596, 219] width 20 height 53
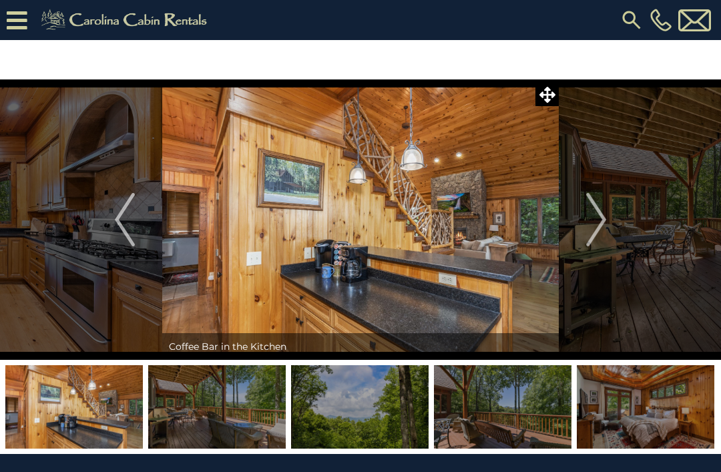
click at [582, 207] on button "Next" at bounding box center [595, 219] width 75 height 280
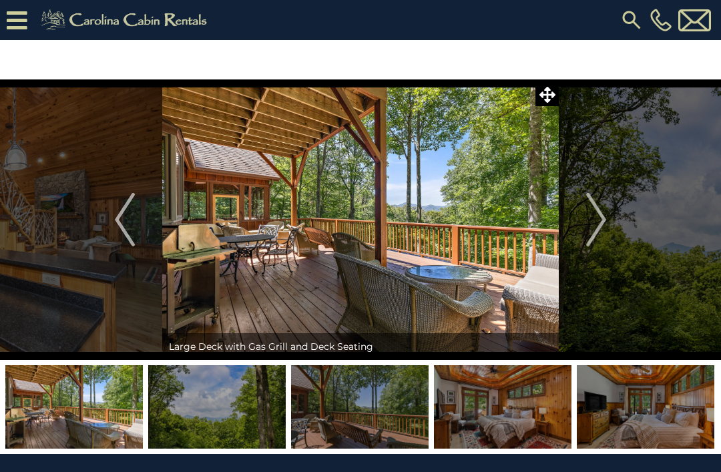
click at [580, 205] on button "Next" at bounding box center [595, 219] width 75 height 280
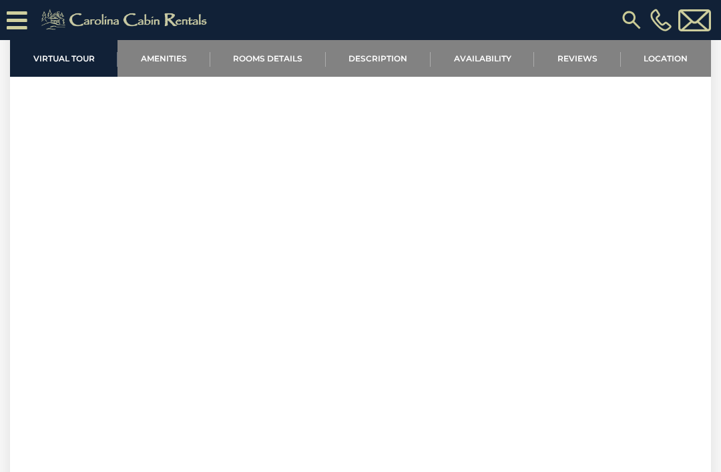
scroll to position [432, 0]
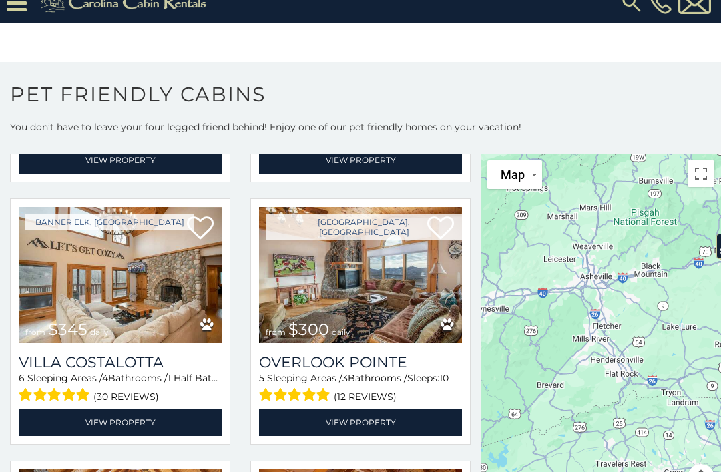
scroll to position [2375, 0]
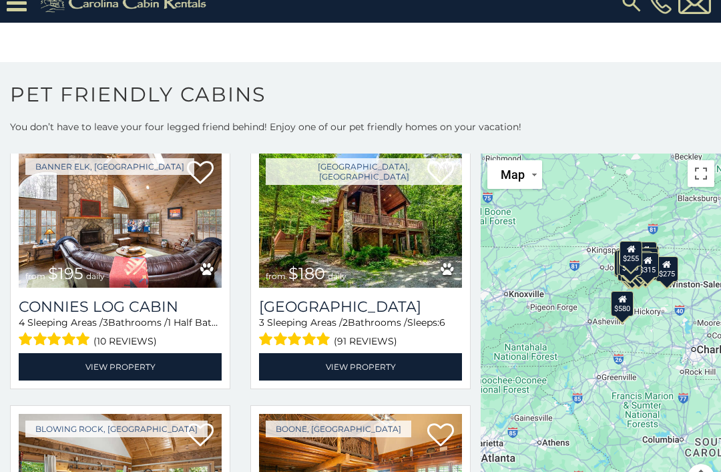
scroll to position [6882, 0]
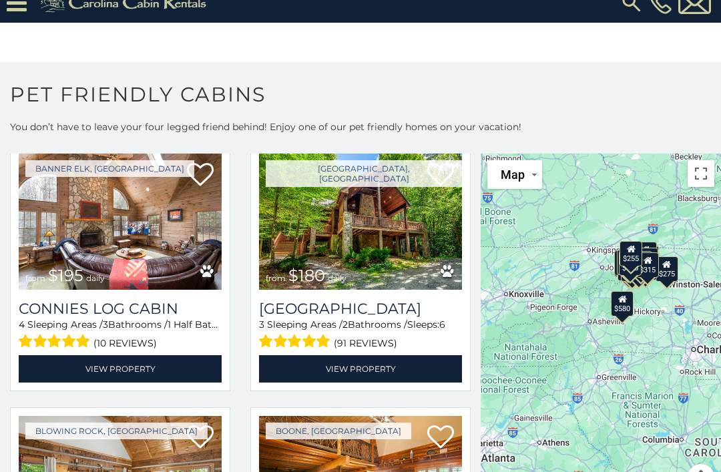
click at [390, 247] on img at bounding box center [360, 221] width 203 height 136
click at [387, 355] on link "View Property" at bounding box center [360, 368] width 203 height 27
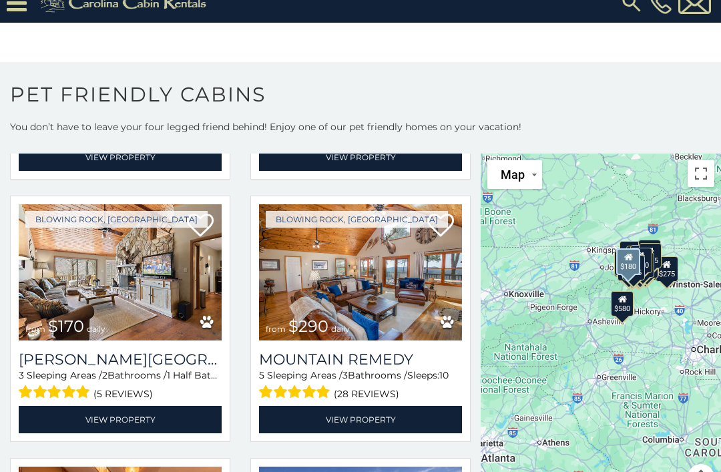
scroll to position [8408, 0]
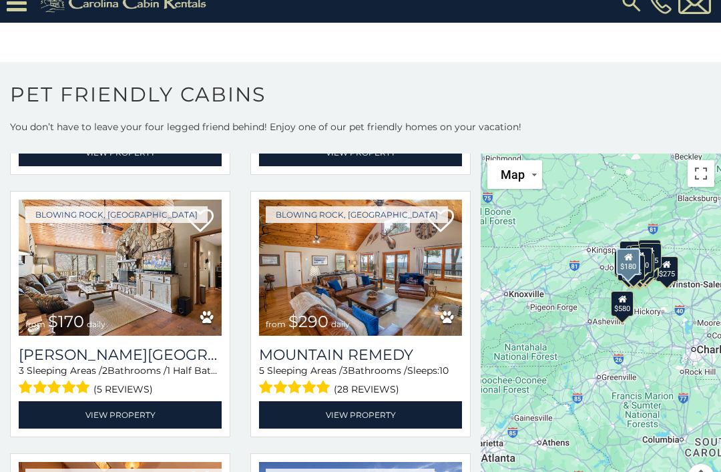
click at [131, 401] on link "View Property" at bounding box center [120, 414] width 203 height 27
click at [400, 270] on img at bounding box center [360, 267] width 203 height 136
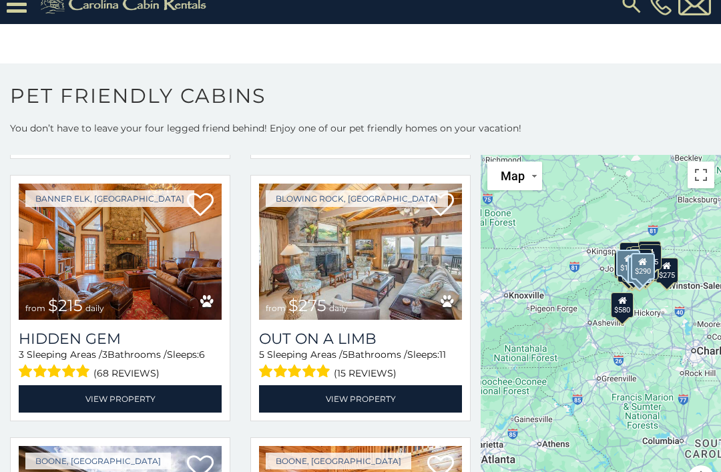
scroll to position [9736, 0]
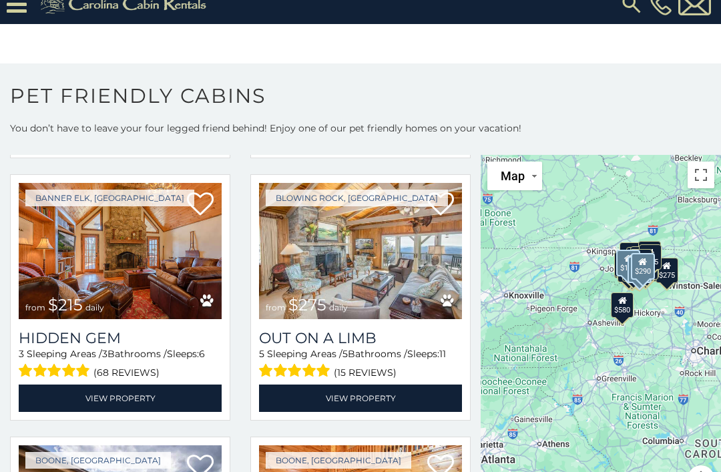
click at [380, 396] on link "View Property" at bounding box center [360, 397] width 203 height 27
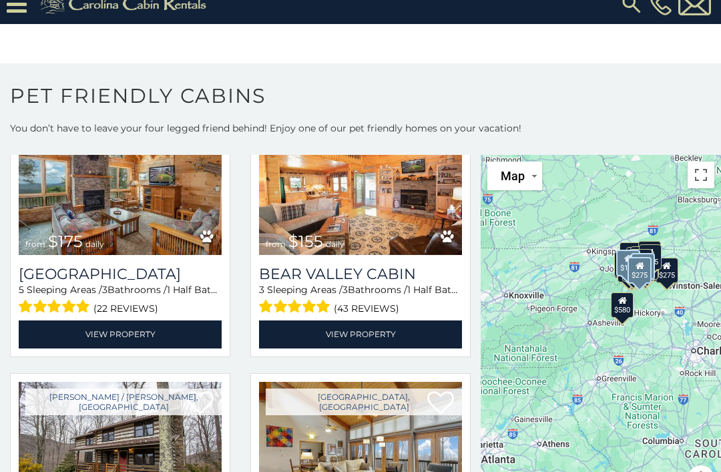
scroll to position [10328, 0]
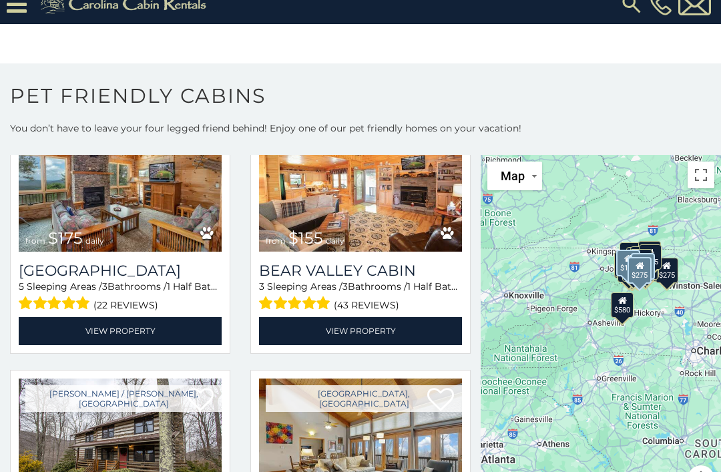
click at [130, 331] on link "View Property" at bounding box center [120, 330] width 203 height 27
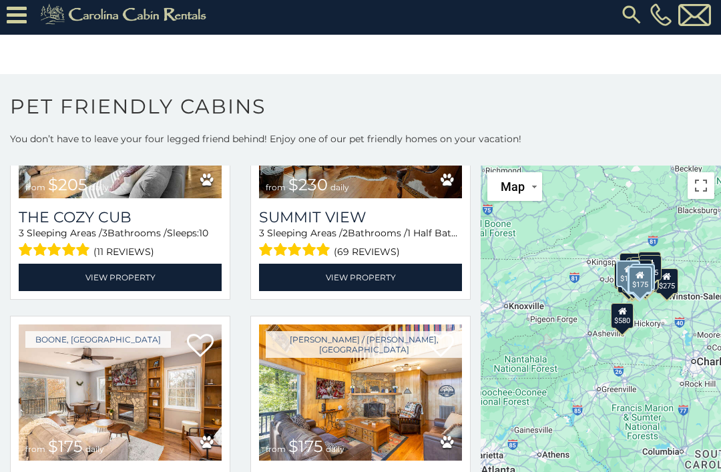
scroll to position [10917, 0]
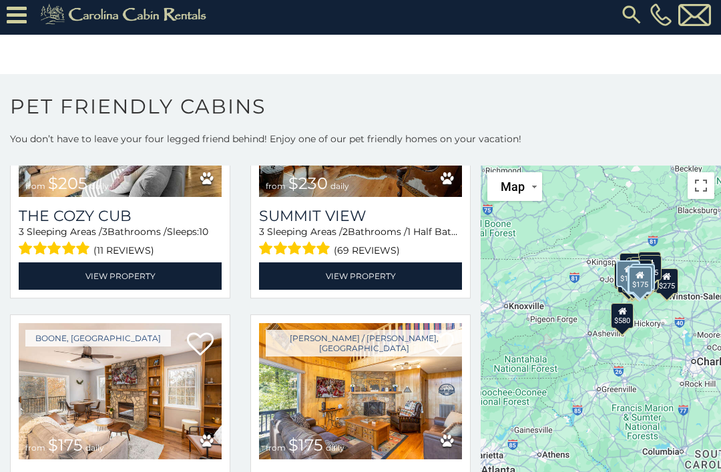
click at [362, 274] on link "View Property" at bounding box center [360, 275] width 203 height 27
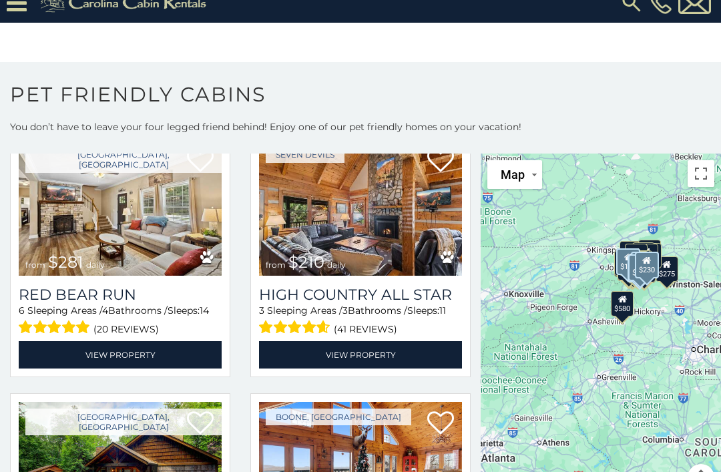
scroll to position [13449, 0]
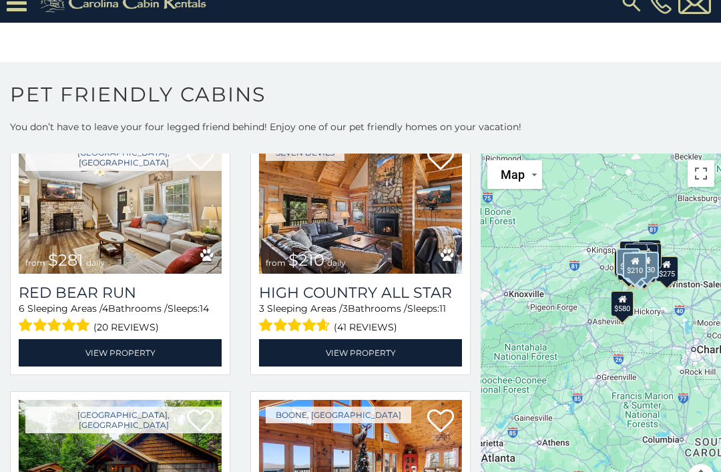
click at [371, 361] on link "View Property" at bounding box center [360, 352] width 203 height 27
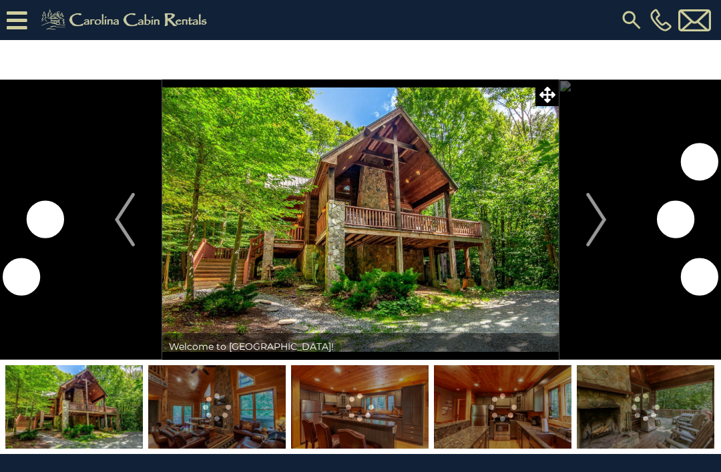
click at [586, 212] on img "Next" at bounding box center [596, 219] width 20 height 53
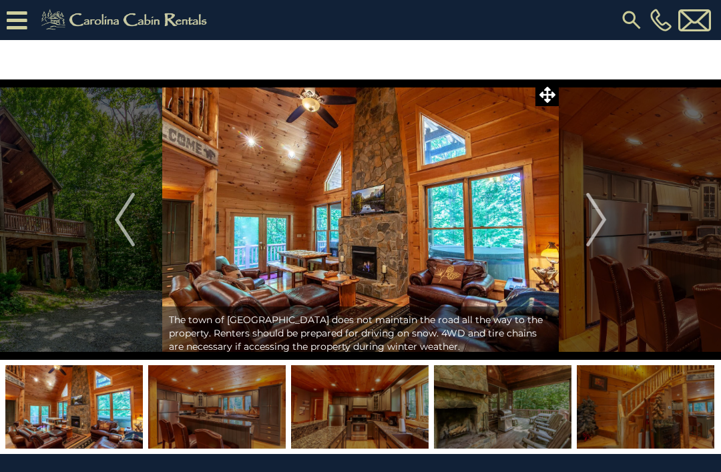
click at [591, 221] on img "Next" at bounding box center [596, 219] width 20 height 53
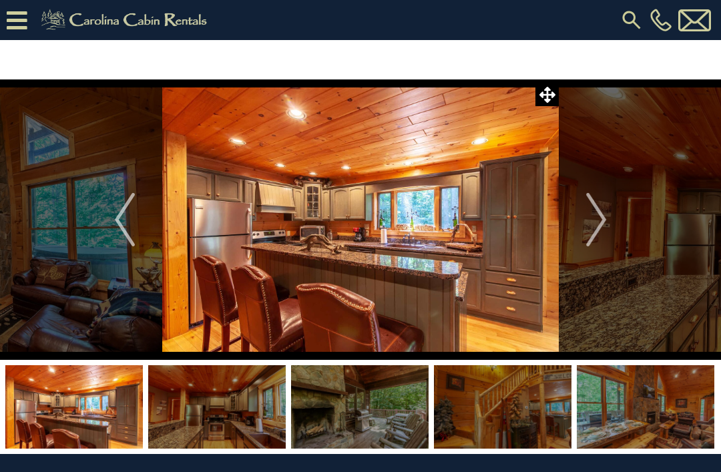
click at [594, 213] on img "Next" at bounding box center [596, 219] width 20 height 53
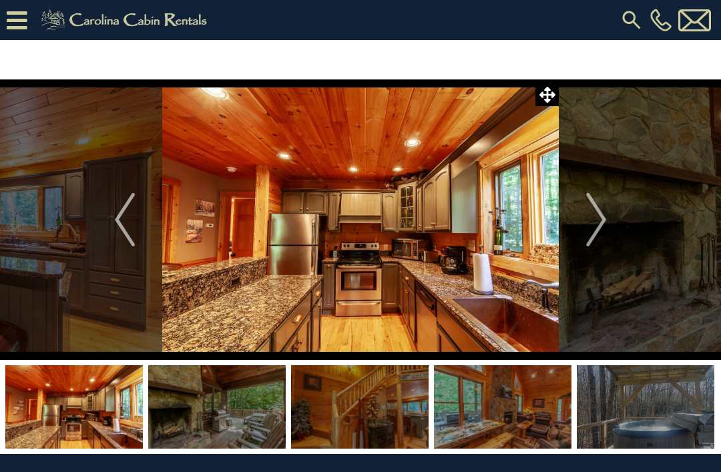
click at [592, 209] on img "Next" at bounding box center [596, 219] width 20 height 53
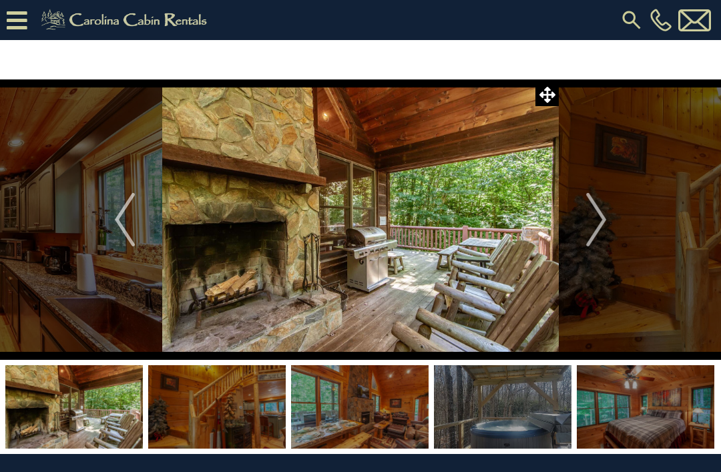
click at [599, 215] on img "Next" at bounding box center [596, 219] width 20 height 53
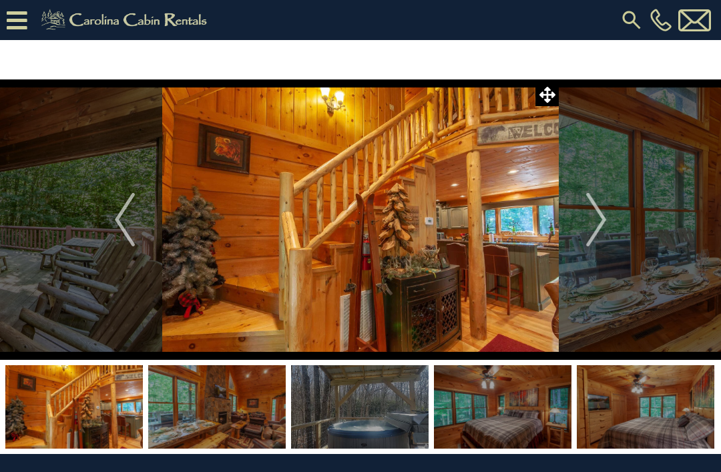
click at [600, 219] on img "Next" at bounding box center [596, 219] width 20 height 53
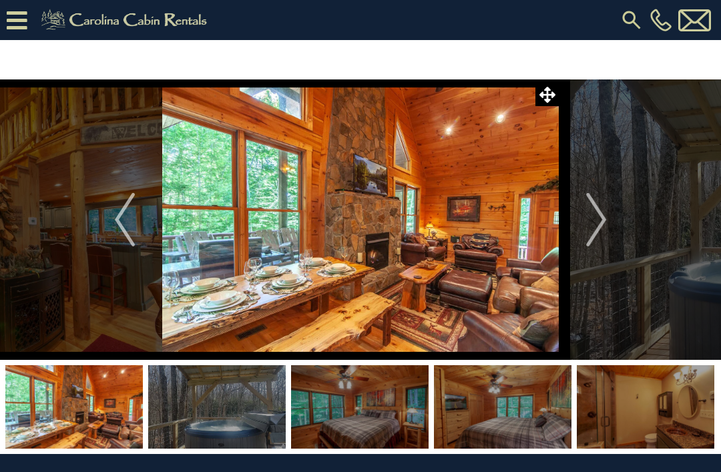
click at [598, 217] on img "Next" at bounding box center [596, 219] width 20 height 53
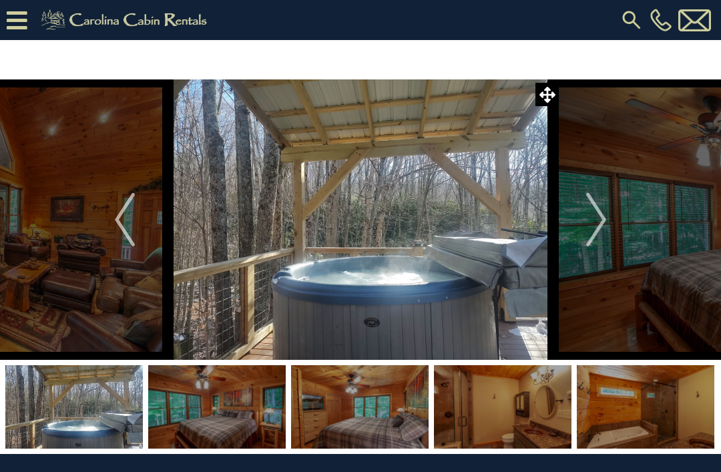
click at [600, 214] on img "Next" at bounding box center [596, 219] width 20 height 53
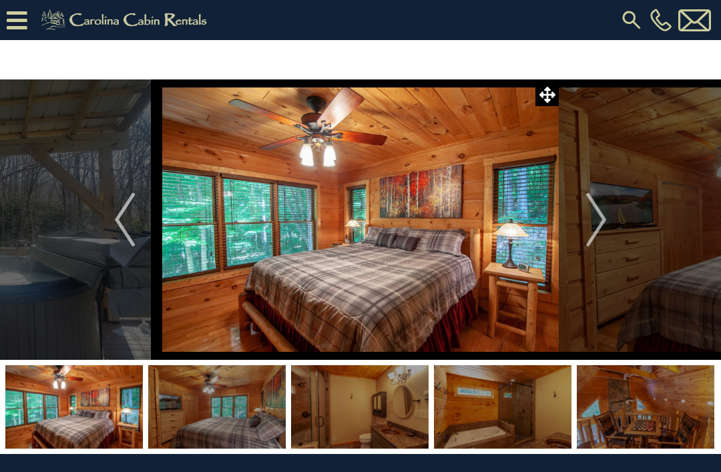
click at [598, 215] on img "Next" at bounding box center [596, 219] width 20 height 53
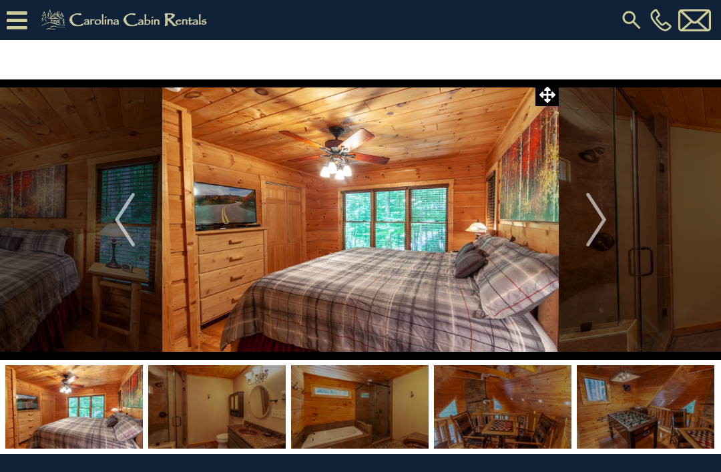
click at [594, 220] on img "Next" at bounding box center [596, 219] width 20 height 53
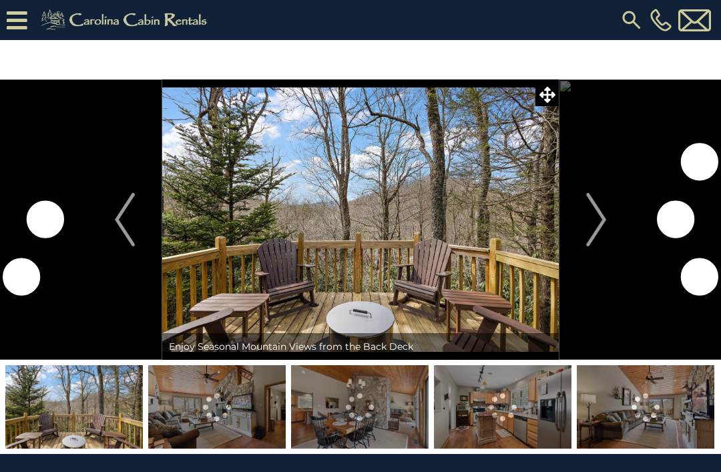
click at [594, 217] on img "Next" at bounding box center [596, 219] width 20 height 53
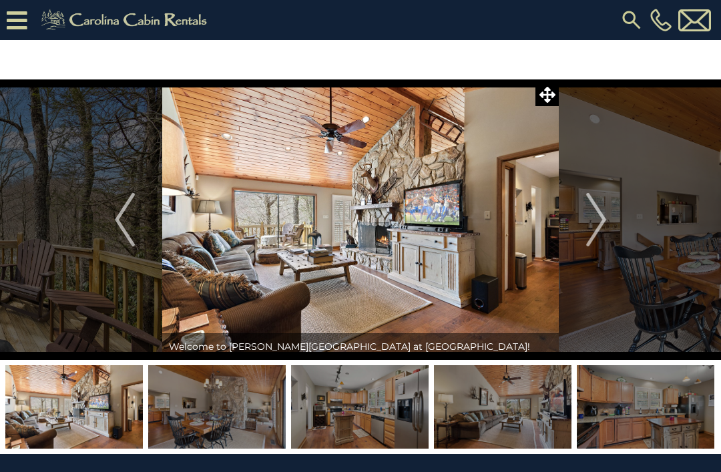
click at [594, 206] on img "Next" at bounding box center [596, 219] width 20 height 53
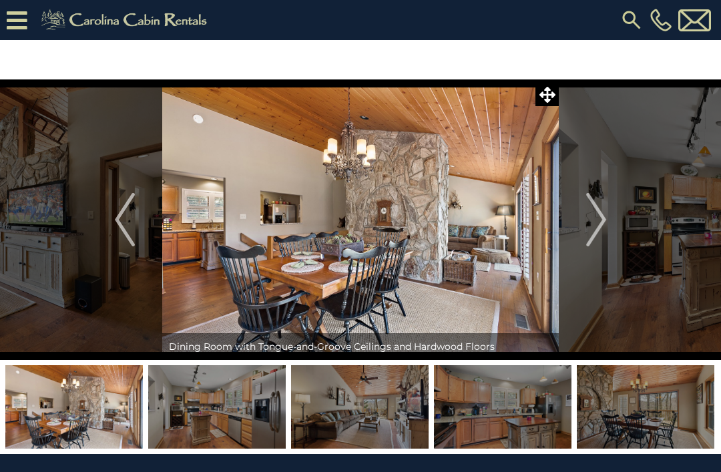
click at [599, 212] on img "Next" at bounding box center [596, 219] width 20 height 53
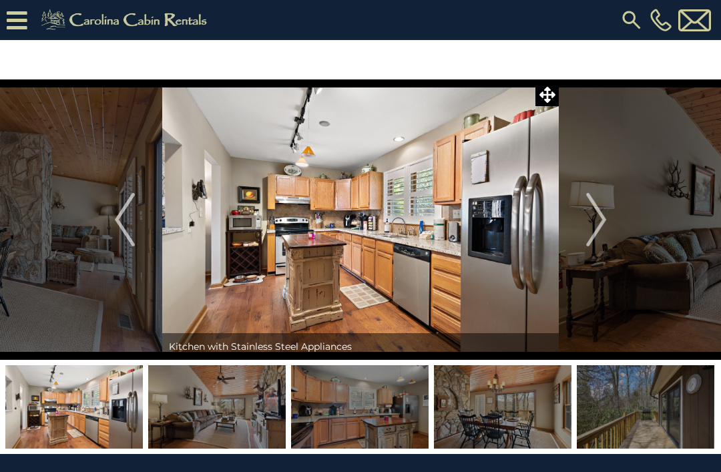
click at [599, 205] on img "Next" at bounding box center [596, 219] width 20 height 53
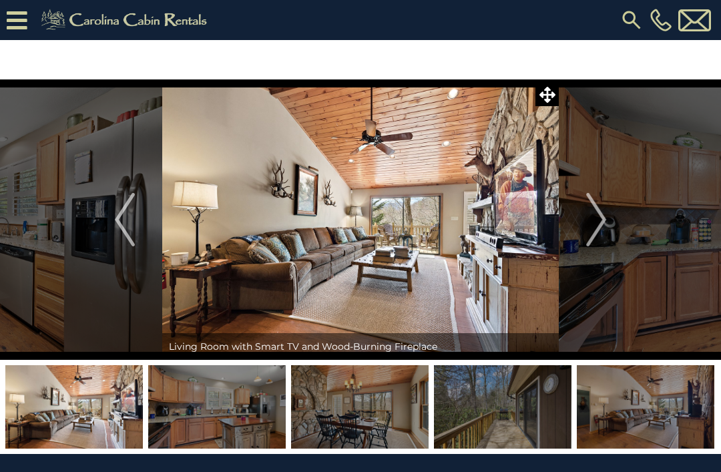
click at [591, 221] on img "Next" at bounding box center [596, 219] width 20 height 53
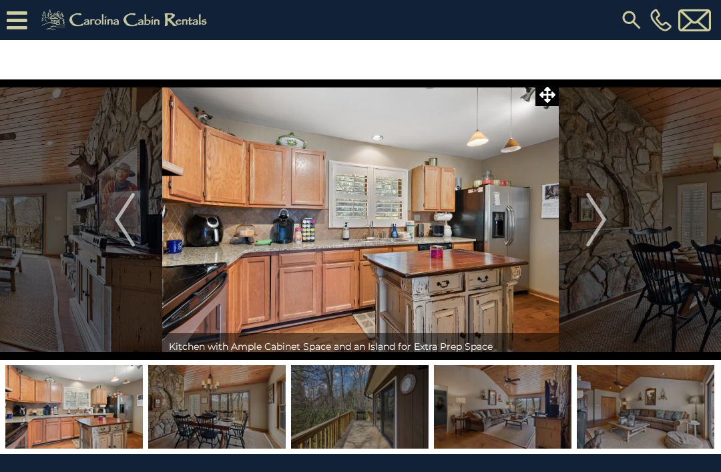
click at [599, 212] on img "Next" at bounding box center [596, 219] width 20 height 53
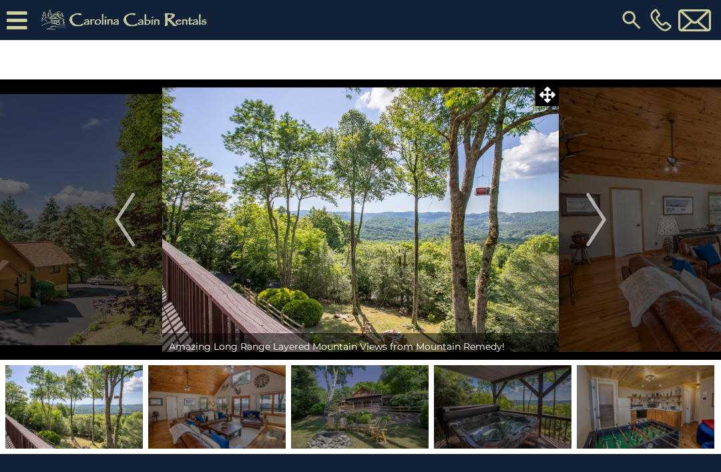
click at [602, 219] on img "Next" at bounding box center [596, 219] width 20 height 53
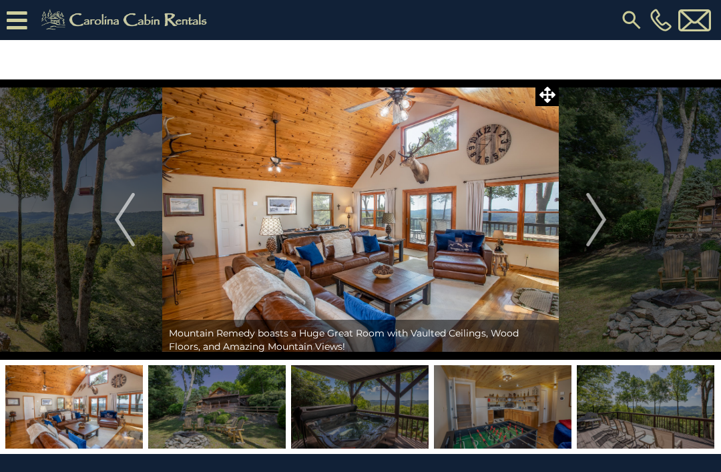
click at [598, 217] on img "Next" at bounding box center [596, 219] width 20 height 53
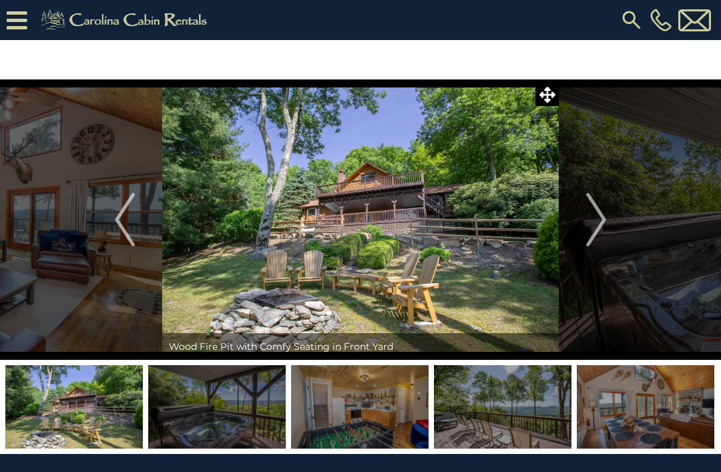
click at [598, 209] on img "Next" at bounding box center [596, 219] width 20 height 53
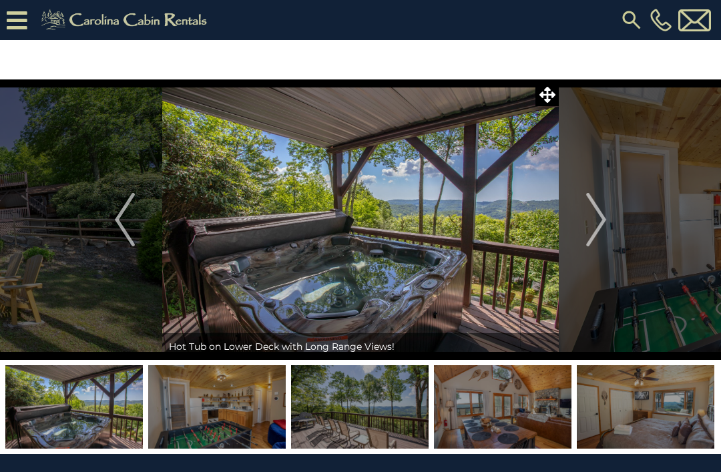
click at [582, 218] on button "Next" at bounding box center [595, 219] width 75 height 280
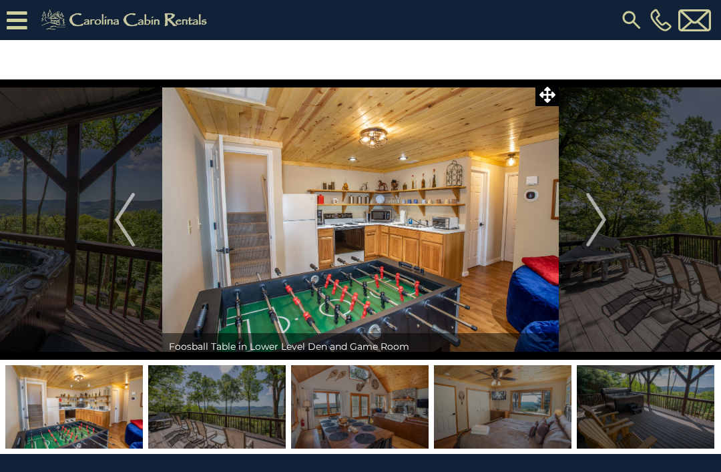
click at [595, 220] on img "Next" at bounding box center [596, 219] width 20 height 53
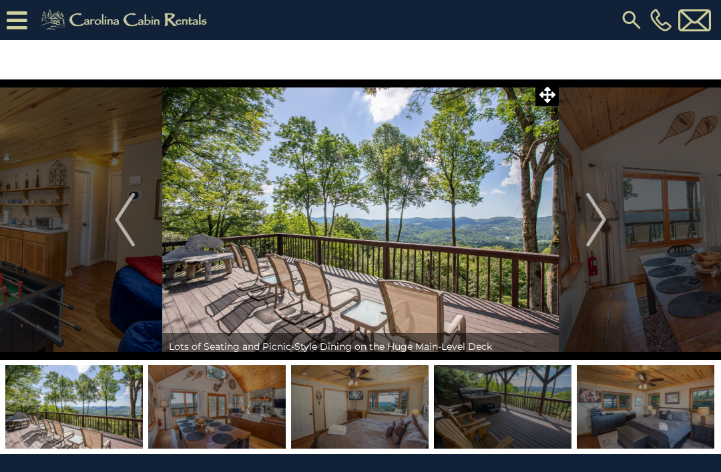
click at [598, 217] on img "Next" at bounding box center [596, 219] width 20 height 53
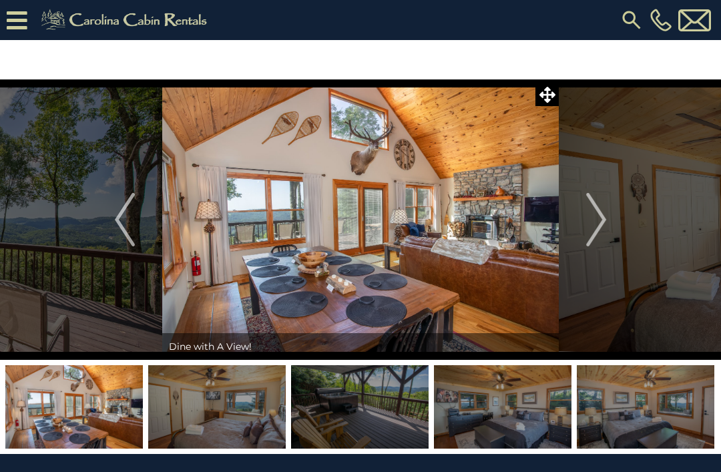
click at [586, 215] on img "Next" at bounding box center [596, 219] width 20 height 53
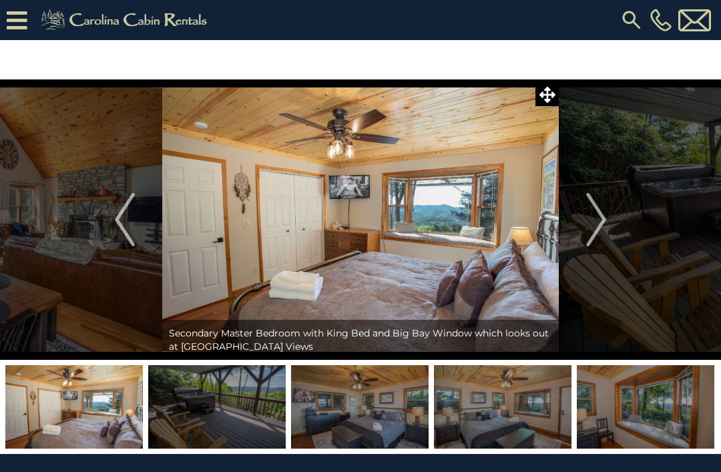
click at [590, 218] on img "Next" at bounding box center [596, 219] width 20 height 53
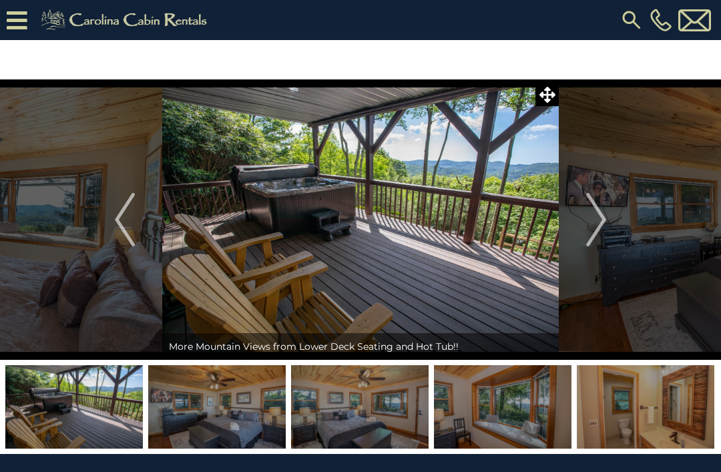
click at [596, 227] on img "Next" at bounding box center [596, 219] width 20 height 53
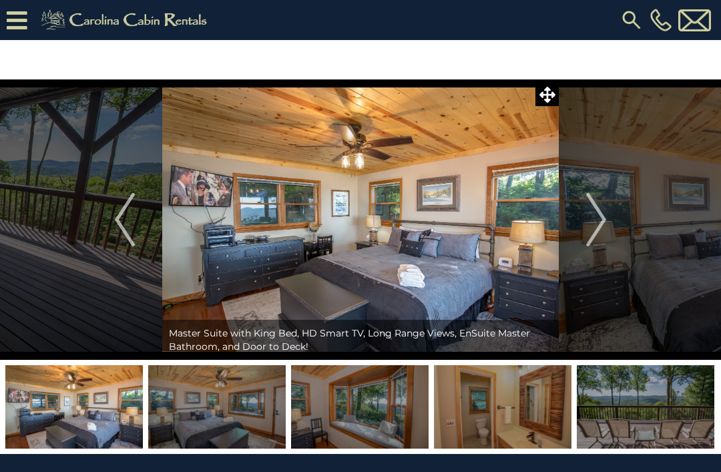
click at [578, 222] on button "Next" at bounding box center [595, 219] width 75 height 280
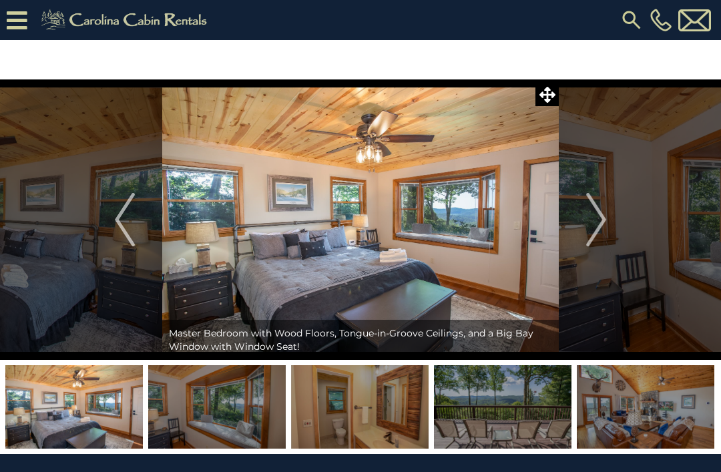
click at [584, 222] on button "Next" at bounding box center [595, 219] width 75 height 280
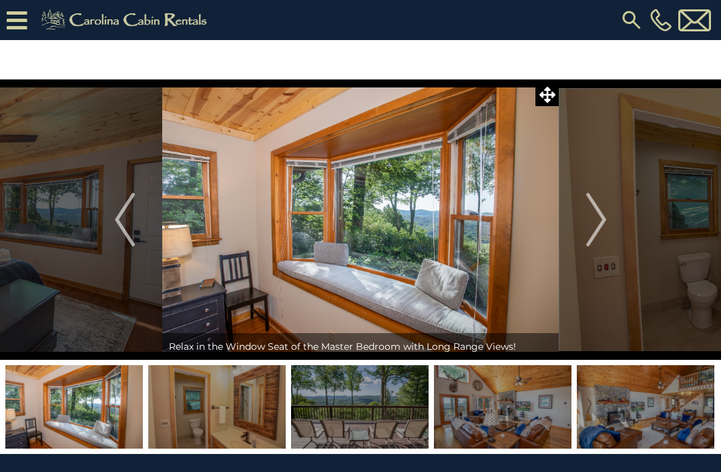
click at [593, 215] on img "Next" at bounding box center [596, 219] width 20 height 53
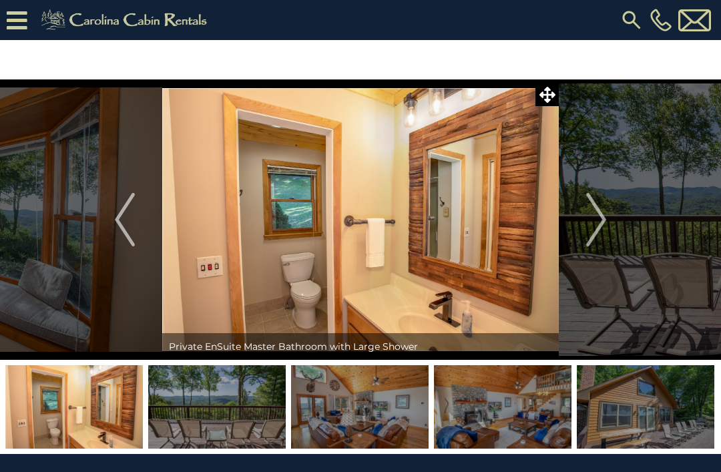
click at [603, 209] on img "Next" at bounding box center [596, 219] width 20 height 53
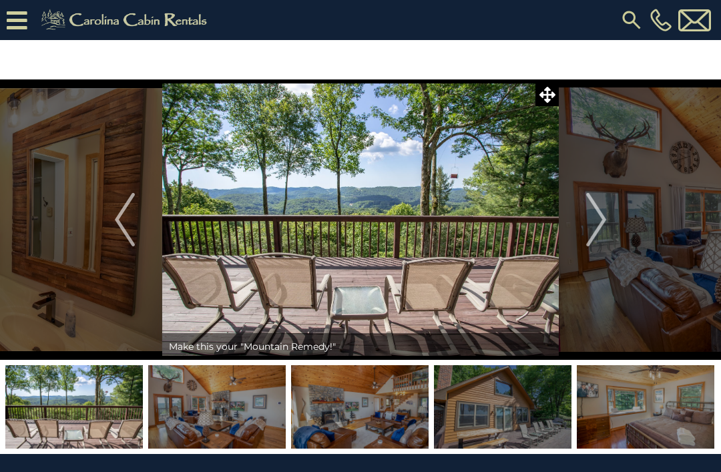
click at [600, 215] on img "Next" at bounding box center [596, 219] width 20 height 53
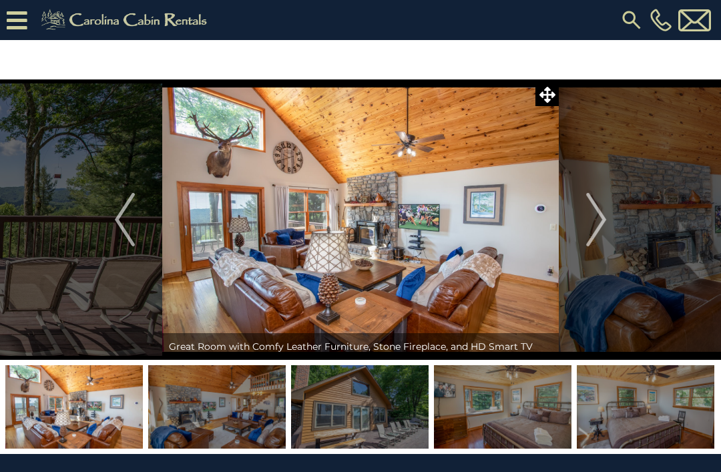
click at [602, 215] on img "Next" at bounding box center [596, 219] width 20 height 53
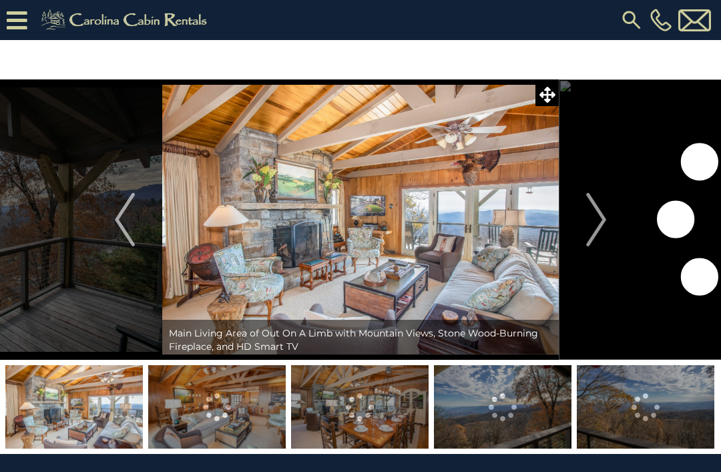
click at [599, 225] on img "Next" at bounding box center [596, 219] width 20 height 53
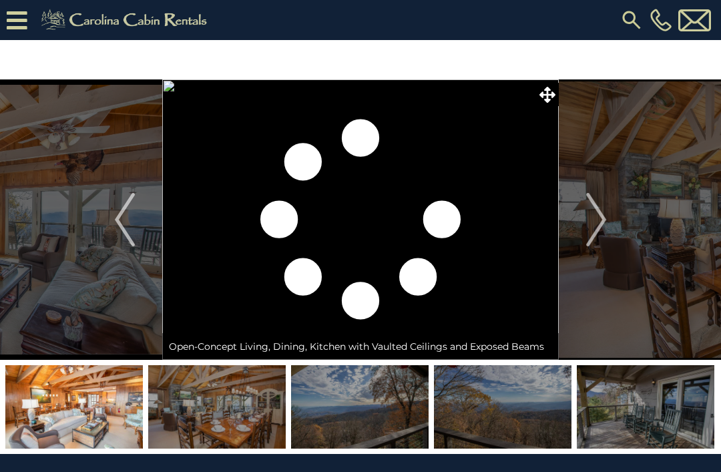
click at [598, 210] on img "Next" at bounding box center [596, 219] width 20 height 53
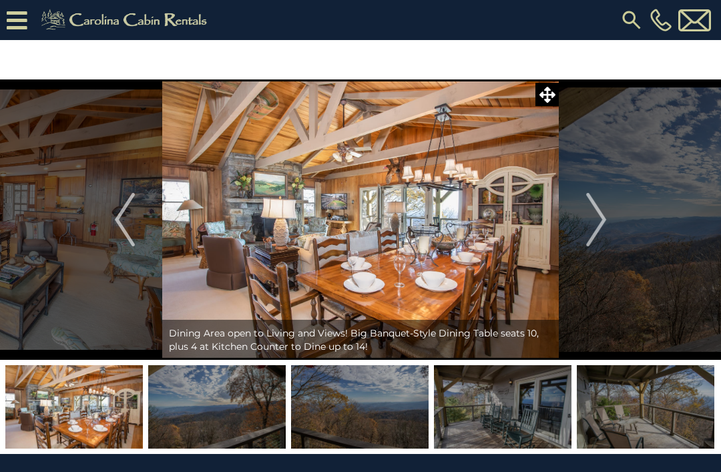
click at [594, 217] on img "Next" at bounding box center [596, 219] width 20 height 53
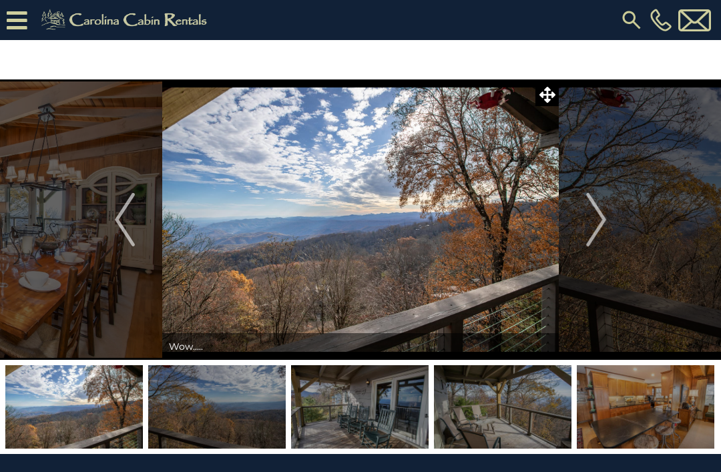
click at [581, 218] on button "Next" at bounding box center [595, 219] width 75 height 280
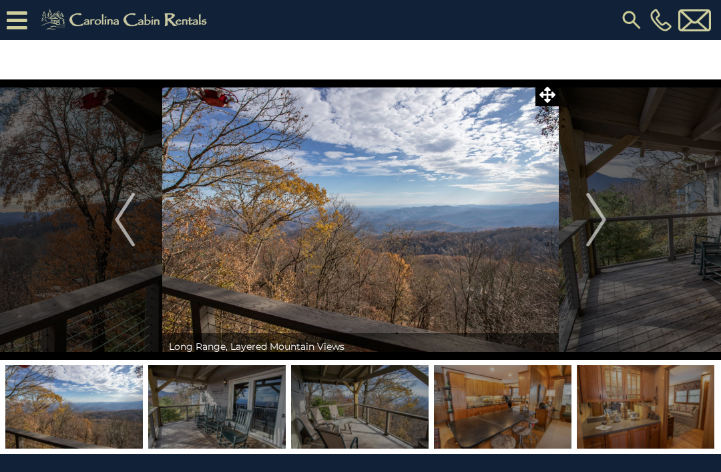
click at [595, 219] on img "Next" at bounding box center [596, 219] width 20 height 53
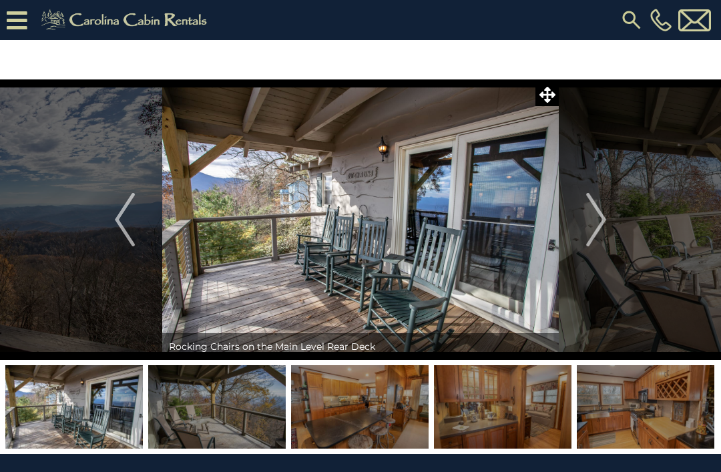
click at [606, 215] on img "Next" at bounding box center [596, 219] width 20 height 53
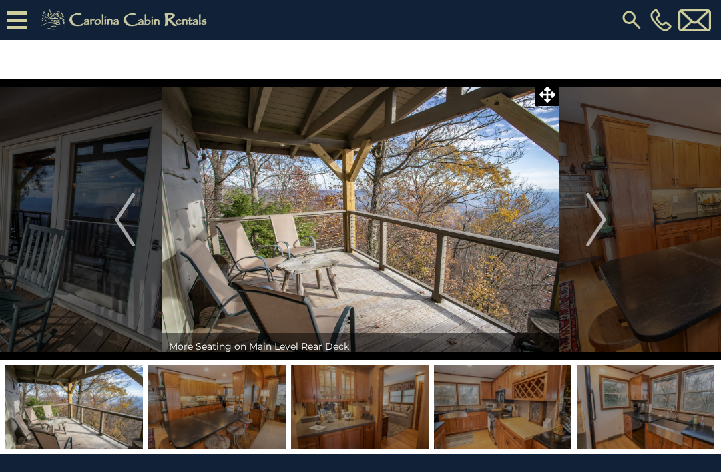
click at [600, 215] on img "Next" at bounding box center [596, 219] width 20 height 53
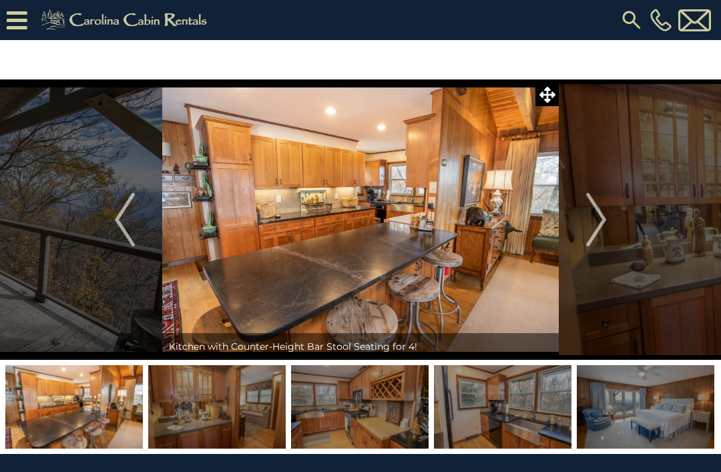
click at [601, 209] on img "Next" at bounding box center [596, 219] width 20 height 53
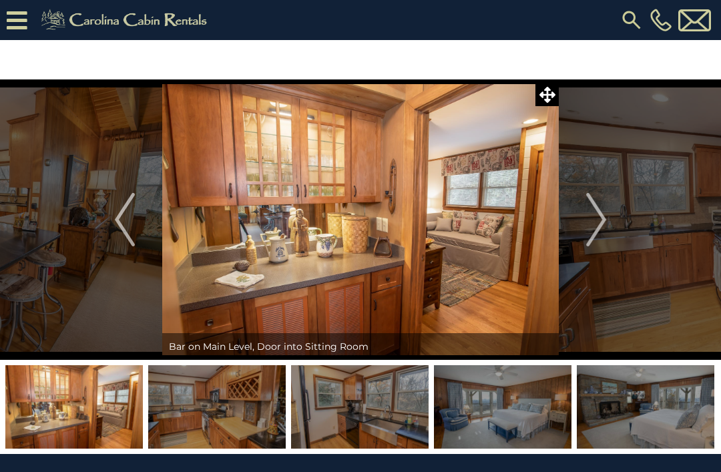
click at [604, 216] on img "Next" at bounding box center [596, 219] width 20 height 53
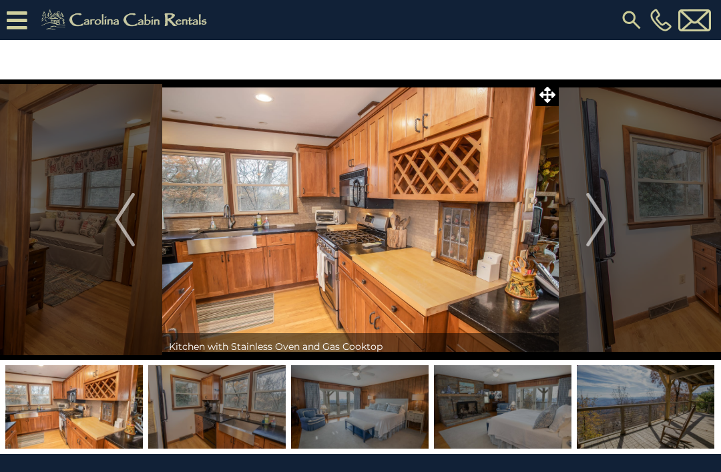
click at [592, 225] on img "Next" at bounding box center [596, 219] width 20 height 53
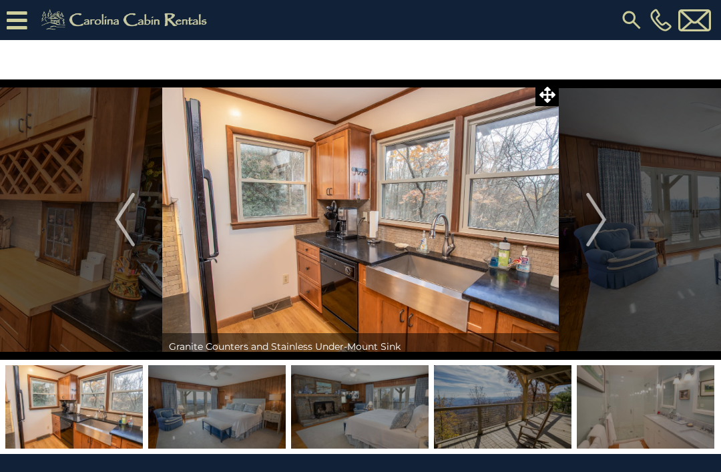
click at [593, 215] on img "Next" at bounding box center [596, 219] width 20 height 53
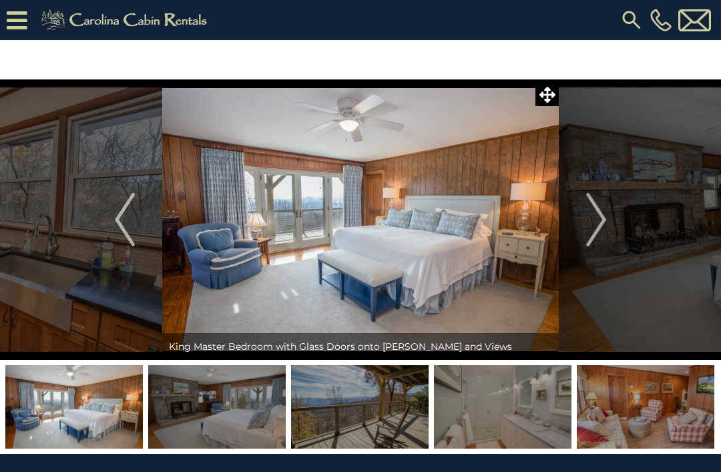
click at [593, 219] on img "Next" at bounding box center [596, 219] width 20 height 53
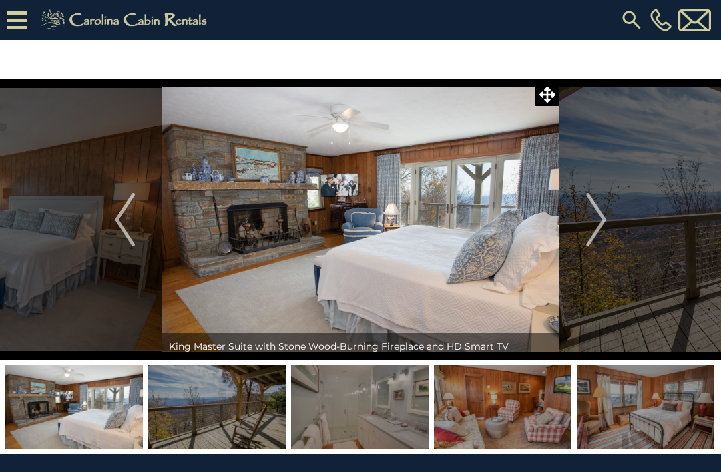
click at [592, 233] on img "Next" at bounding box center [596, 219] width 20 height 53
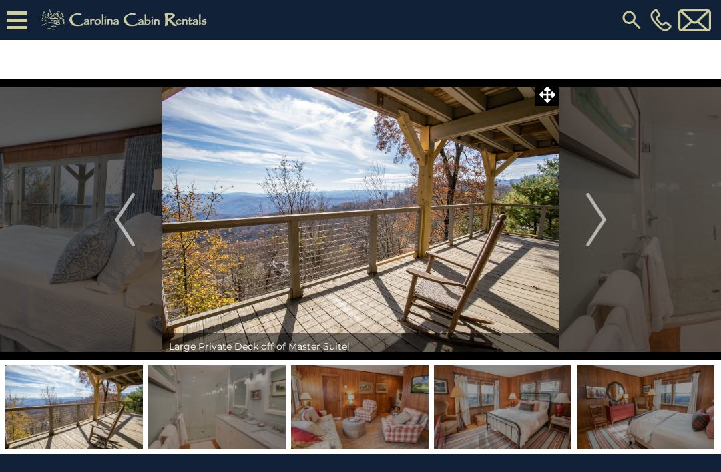
click at [592, 223] on img "Next" at bounding box center [596, 219] width 20 height 53
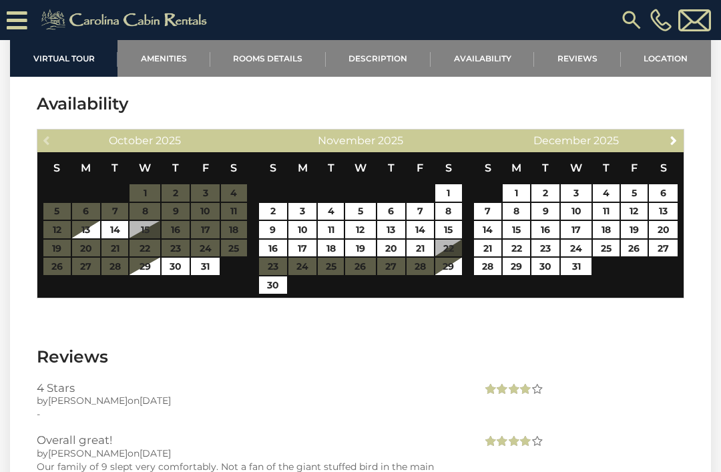
scroll to position [3102, 0]
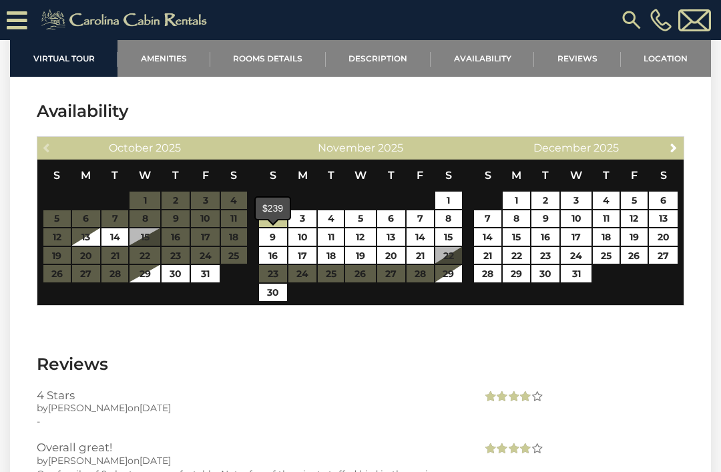
click at [275, 227] on link "2" at bounding box center [273, 218] width 28 height 17
type input "**********"
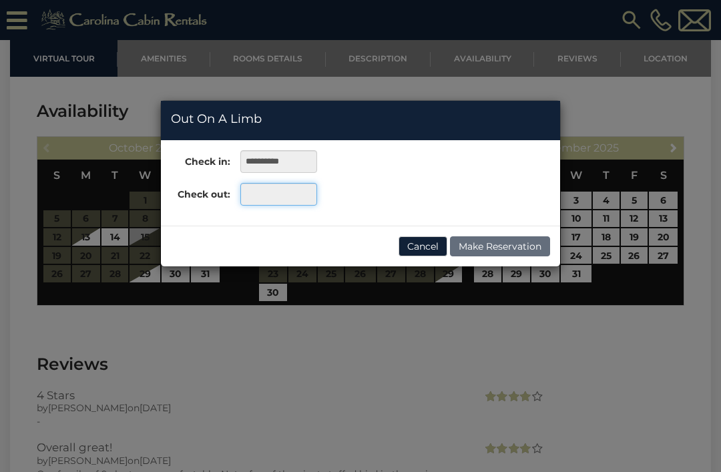
click at [293, 193] on input "text" at bounding box center [278, 194] width 77 height 23
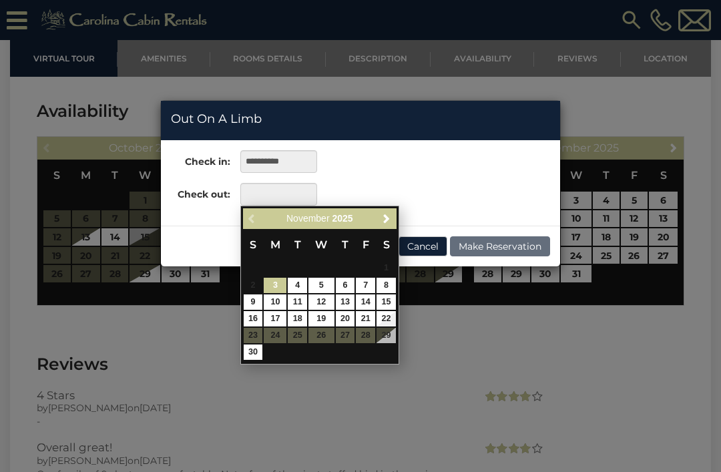
click at [362, 283] on link "7" at bounding box center [365, 285] width 19 height 15
type input "**********"
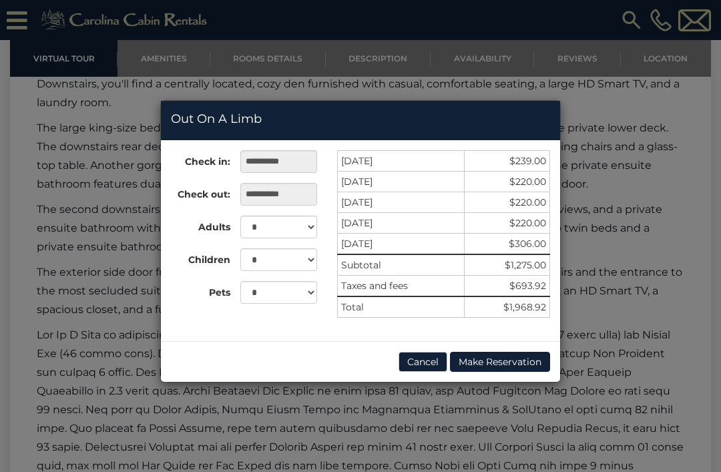
scroll to position [2203, 0]
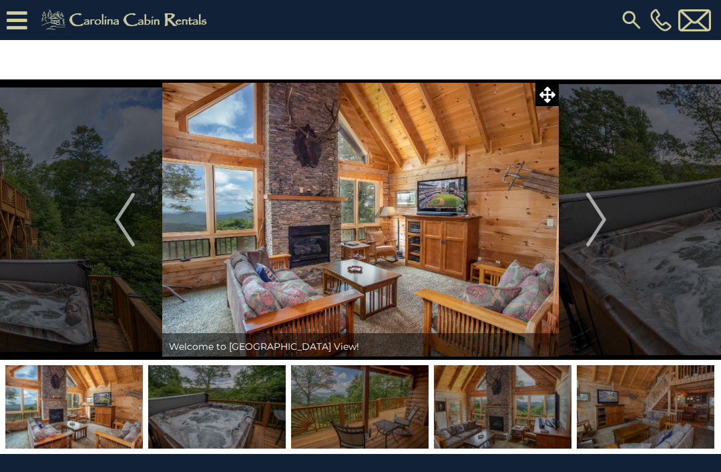
click at [594, 221] on img "Next" at bounding box center [596, 219] width 20 height 53
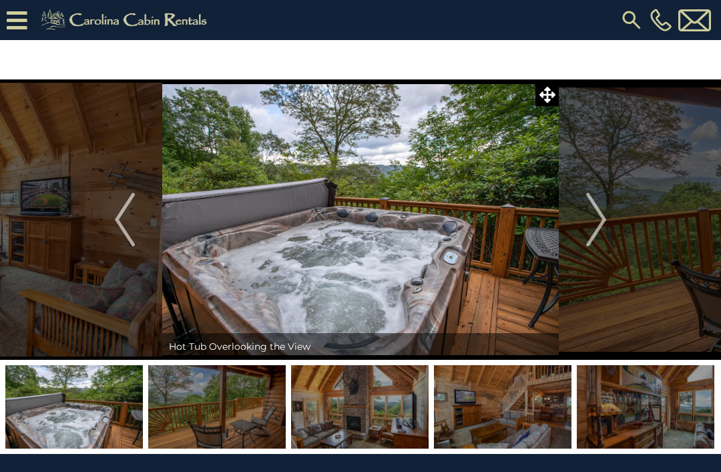
click at [585, 218] on button "Next" at bounding box center [595, 219] width 75 height 280
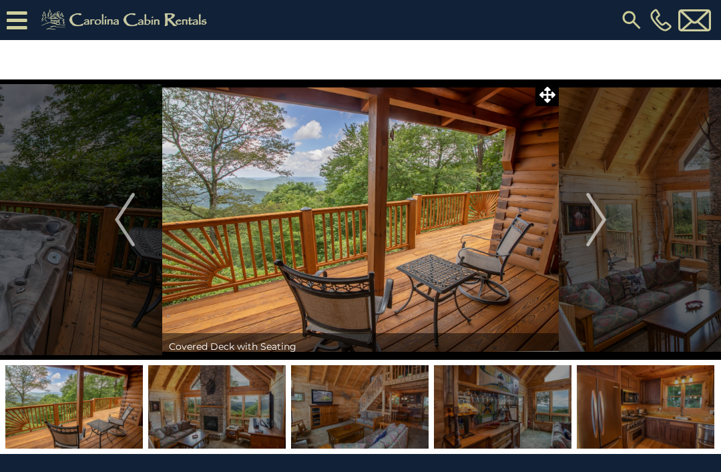
click at [590, 223] on img "Next" at bounding box center [596, 219] width 20 height 53
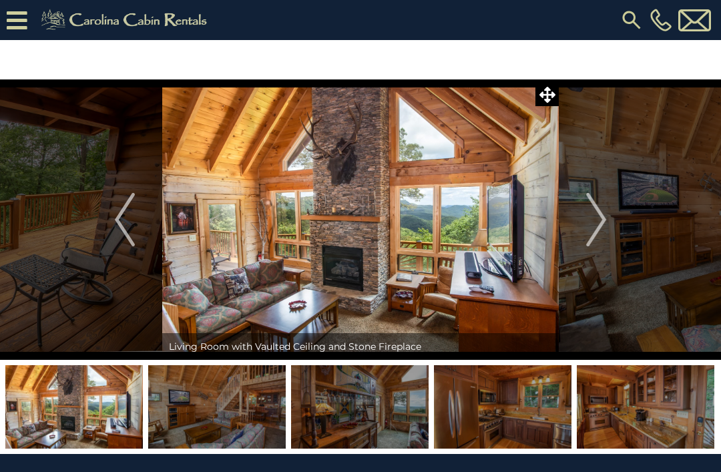
click at [589, 231] on img "Next" at bounding box center [596, 219] width 20 height 53
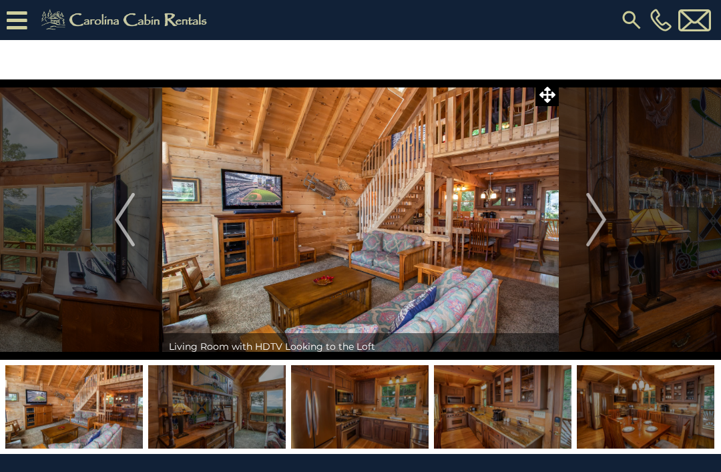
click at [590, 219] on img "Next" at bounding box center [596, 219] width 20 height 53
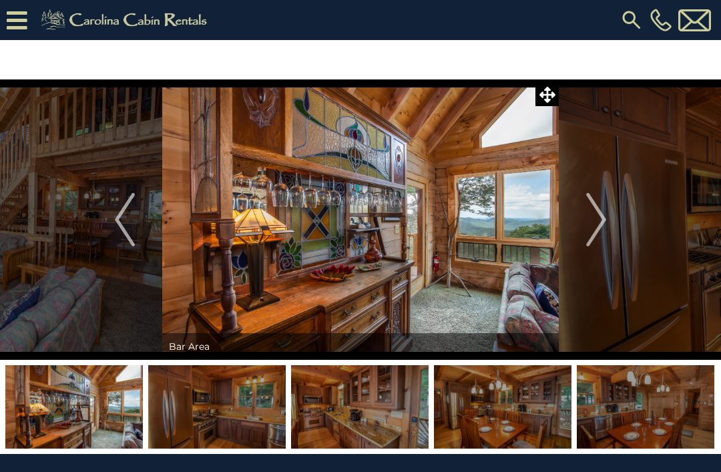
click at [592, 212] on img "Next" at bounding box center [596, 219] width 20 height 53
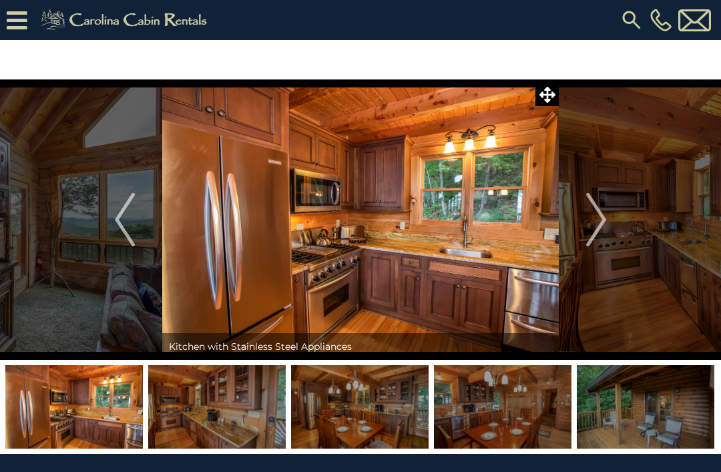
click at [591, 223] on img "Next" at bounding box center [596, 219] width 20 height 53
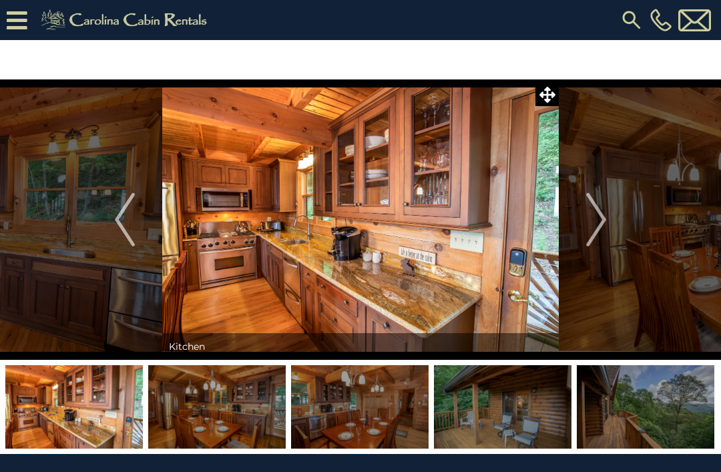
click at [592, 218] on img "Next" at bounding box center [596, 219] width 20 height 53
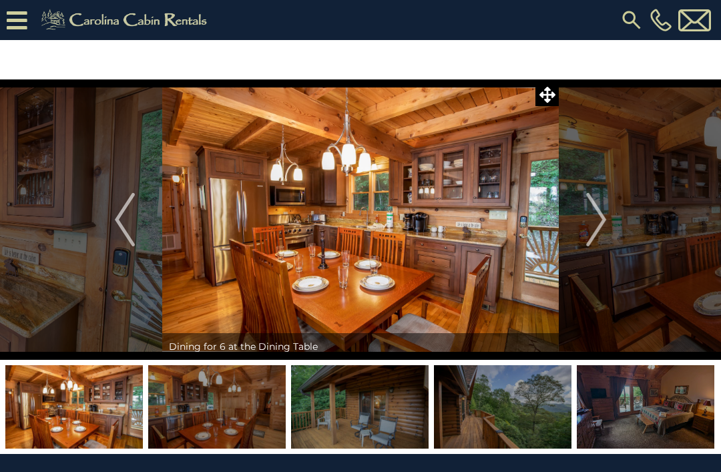
click at [596, 205] on img "Next" at bounding box center [596, 219] width 20 height 53
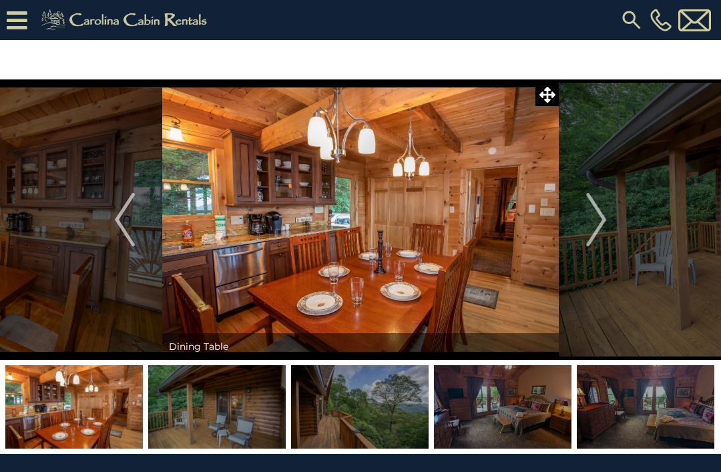
click at [592, 230] on img "Next" at bounding box center [596, 219] width 20 height 53
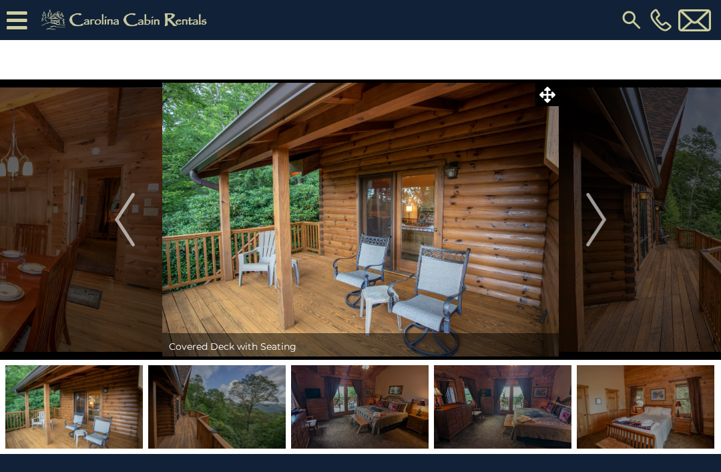
click at [594, 218] on img "Next" at bounding box center [596, 219] width 20 height 53
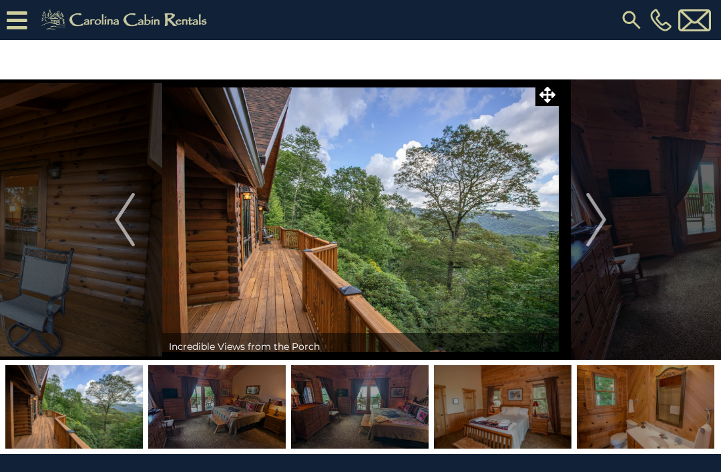
click at [599, 218] on img "Next" at bounding box center [596, 219] width 20 height 53
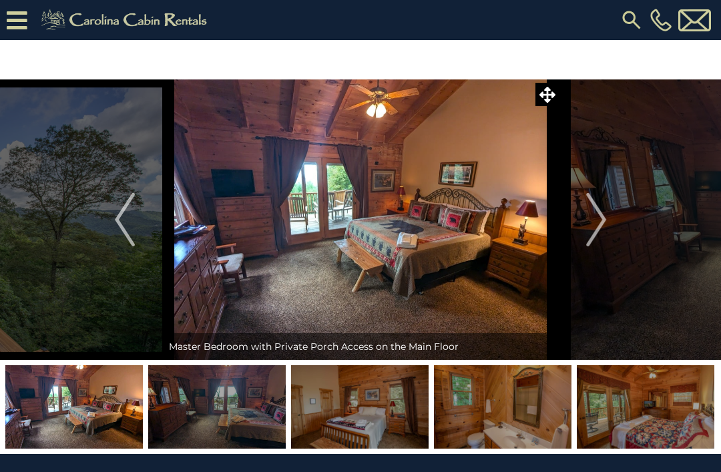
click at [586, 223] on img "Next" at bounding box center [596, 219] width 20 height 53
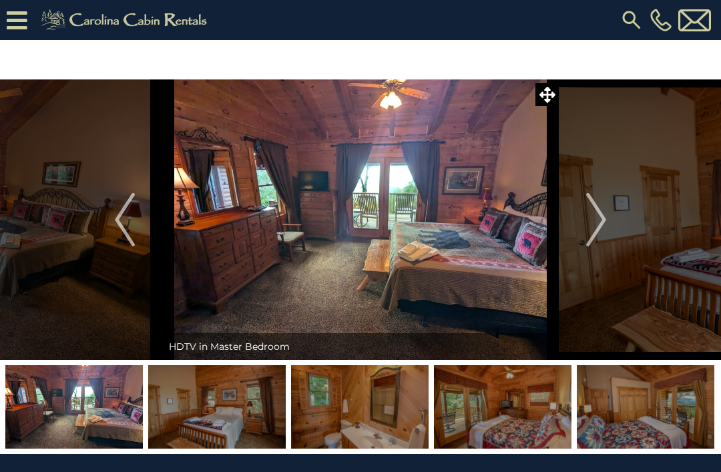
click at [591, 226] on img "Next" at bounding box center [596, 219] width 20 height 53
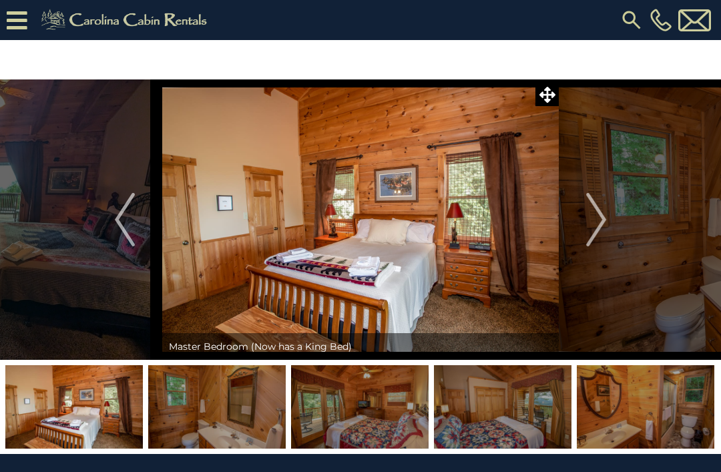
click at [589, 221] on img "Next" at bounding box center [596, 219] width 20 height 53
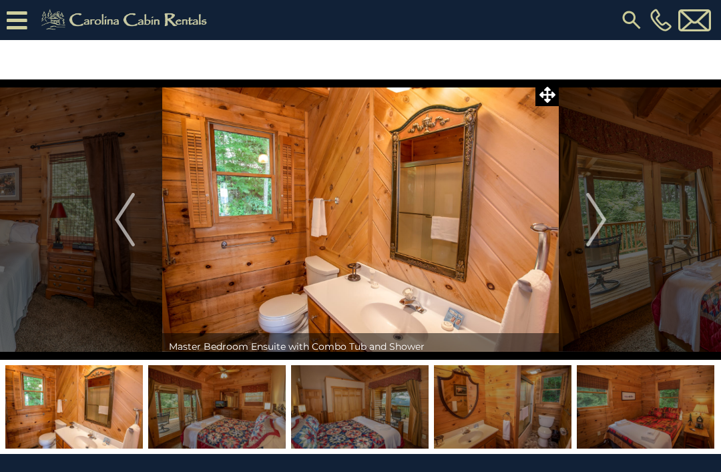
click at [590, 209] on img "Next" at bounding box center [596, 219] width 20 height 53
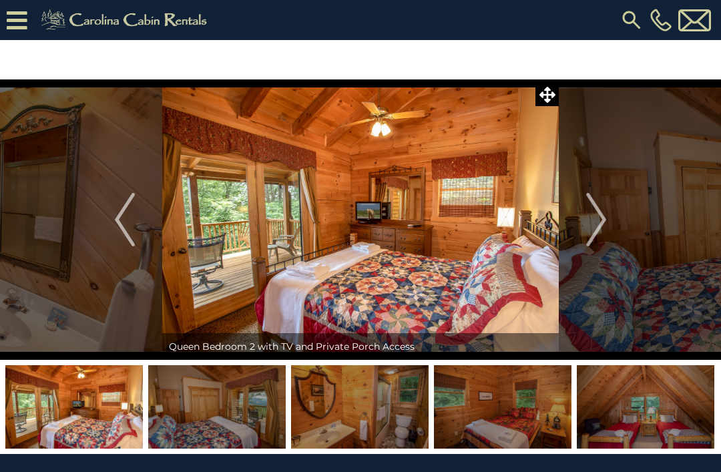
click at [591, 220] on img "Next" at bounding box center [596, 219] width 20 height 53
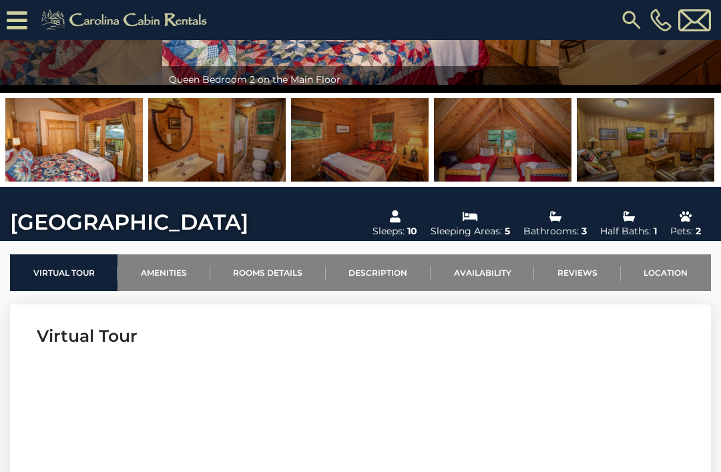
scroll to position [225, 0]
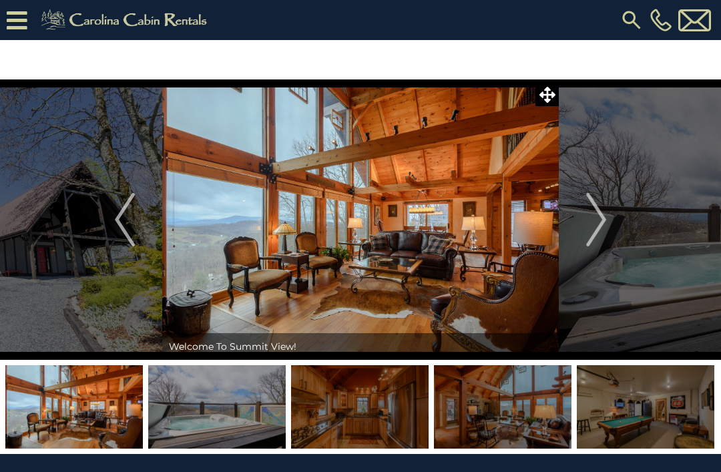
click at [593, 218] on img "Next" at bounding box center [596, 219] width 20 height 53
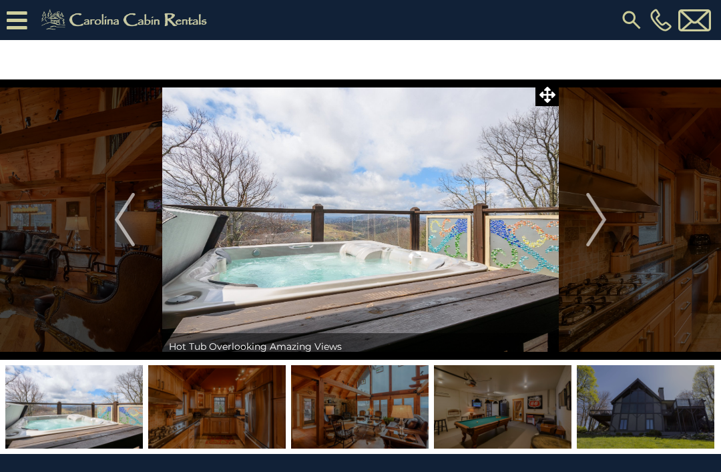
click at [594, 199] on img "Next" at bounding box center [596, 219] width 20 height 53
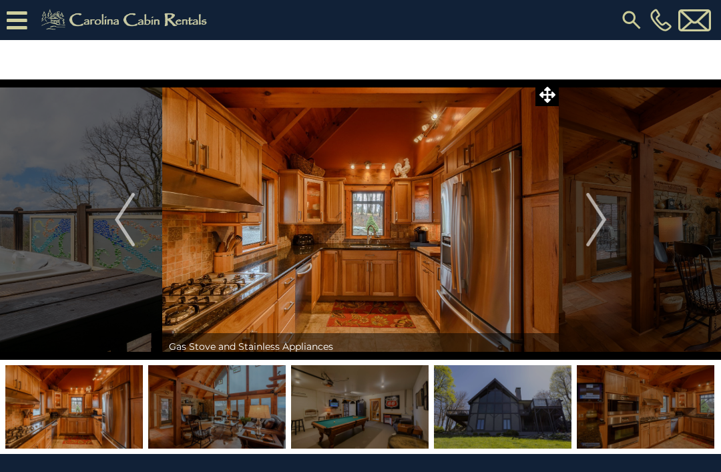
click at [589, 203] on img "Next" at bounding box center [596, 219] width 20 height 53
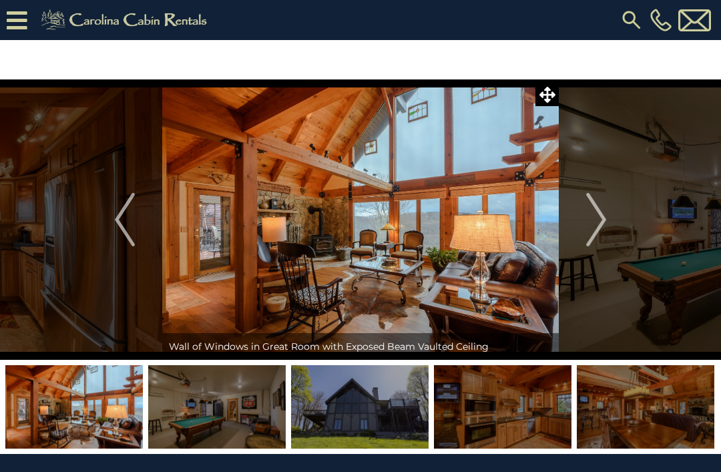
click at [593, 213] on img "Next" at bounding box center [596, 219] width 20 height 53
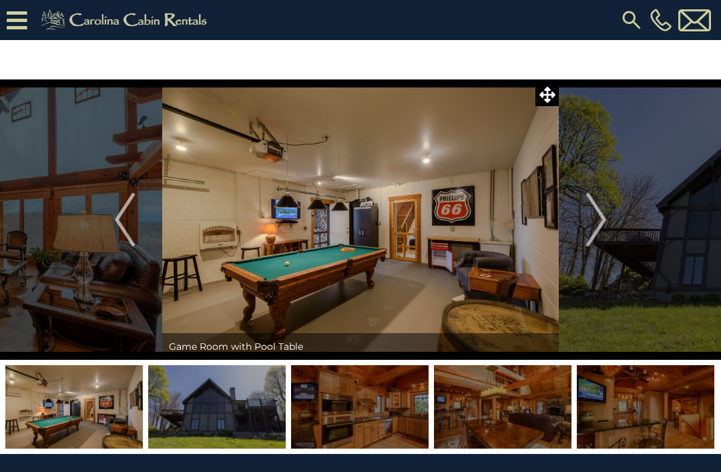
click at [601, 220] on img "Next" at bounding box center [596, 219] width 20 height 53
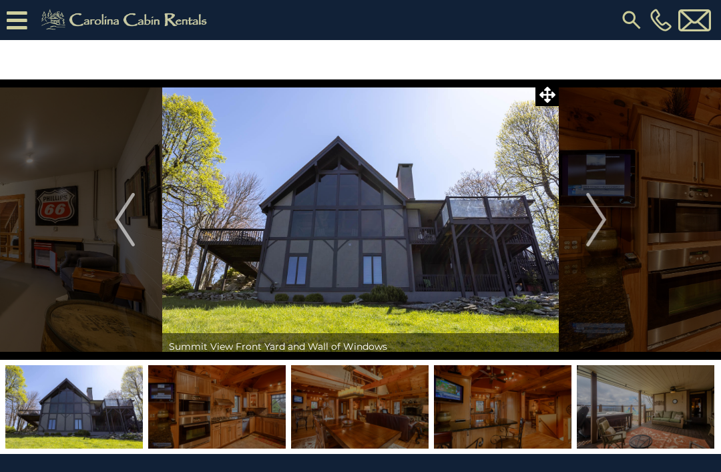
click at [600, 213] on img "Next" at bounding box center [596, 219] width 20 height 53
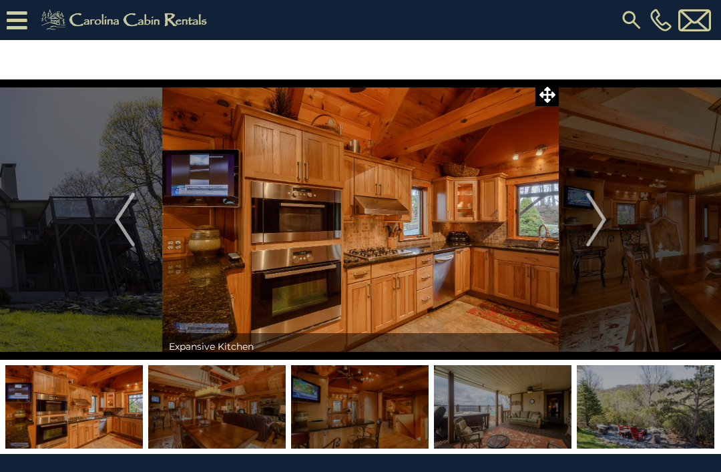
click at [608, 218] on button "Next" at bounding box center [595, 219] width 75 height 280
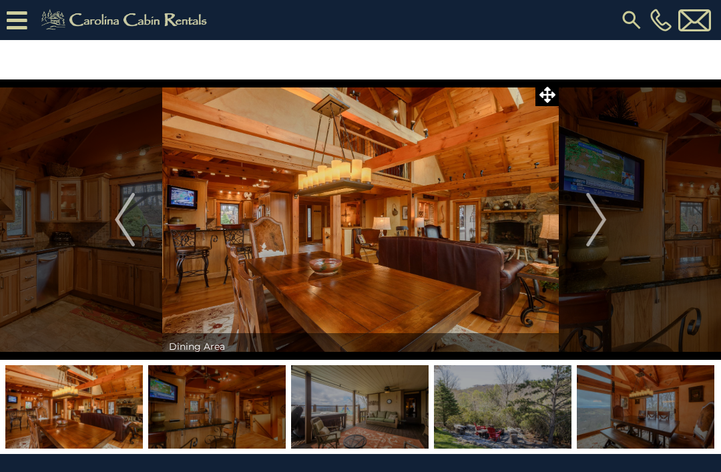
click at [587, 212] on img "Next" at bounding box center [596, 219] width 20 height 53
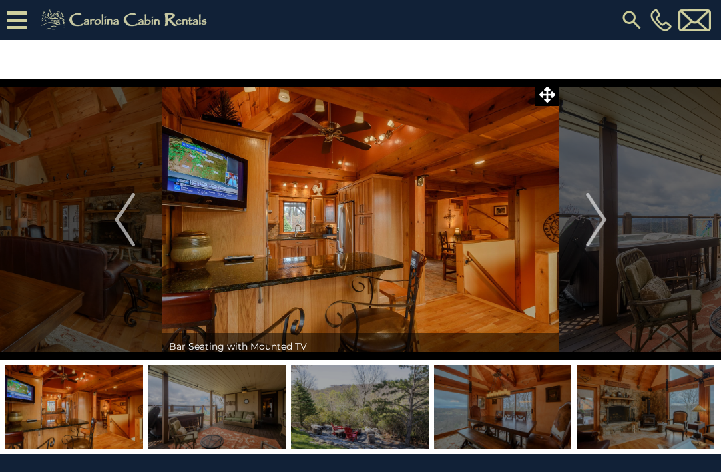
click at [586, 215] on img "Next" at bounding box center [596, 219] width 20 height 53
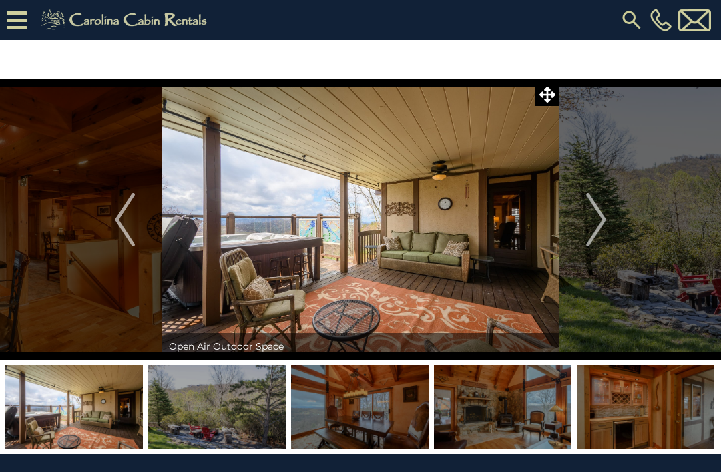
click at [575, 224] on button "Next" at bounding box center [595, 219] width 75 height 280
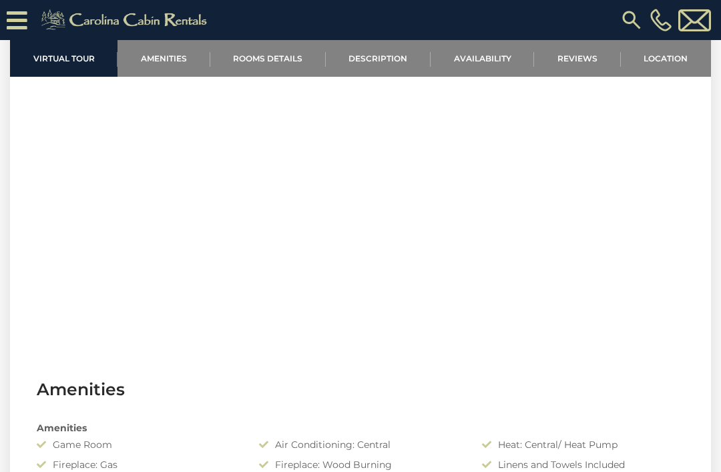
scroll to position [550, 0]
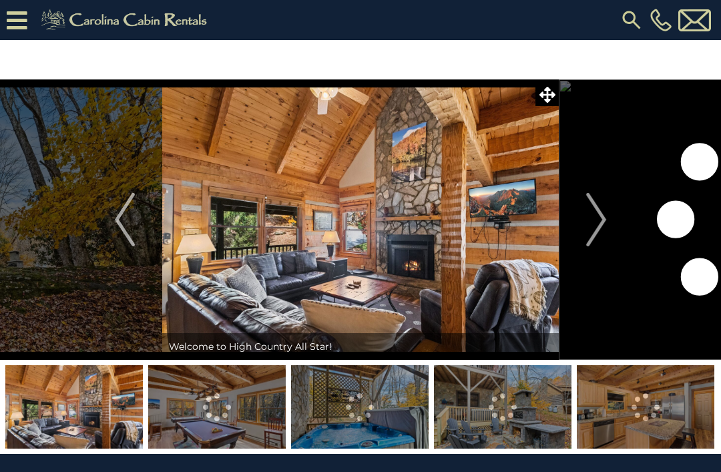
click at [595, 221] on img "Next" at bounding box center [596, 219] width 20 height 53
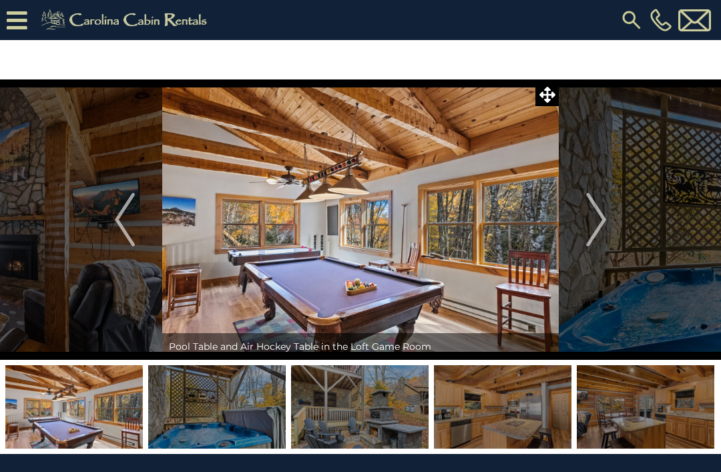
click at [600, 217] on img "Next" at bounding box center [596, 219] width 20 height 53
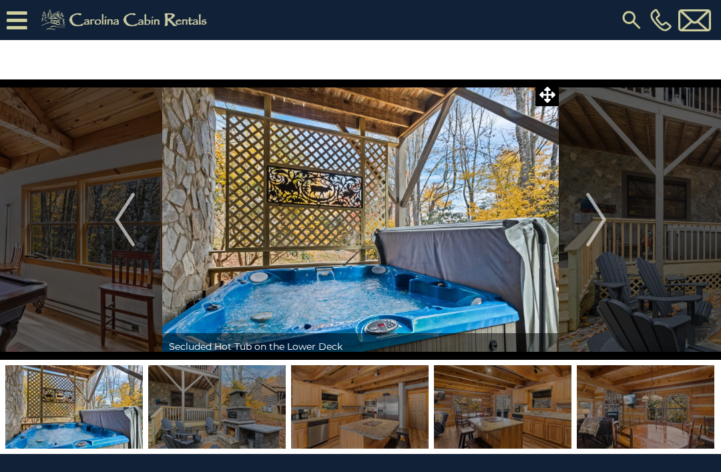
click at [589, 221] on img "Next" at bounding box center [596, 219] width 20 height 53
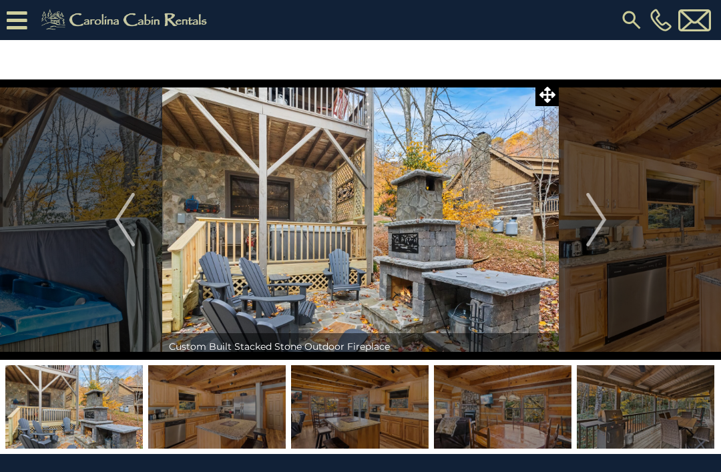
click at [598, 219] on img "Next" at bounding box center [596, 219] width 20 height 53
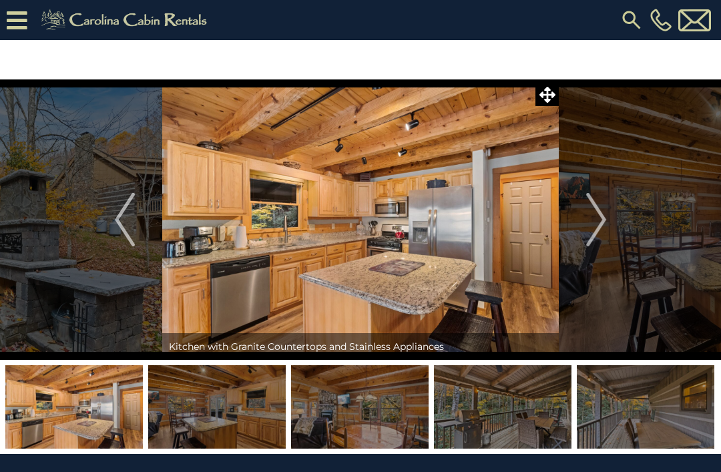
click at [606, 217] on img "Next" at bounding box center [596, 219] width 20 height 53
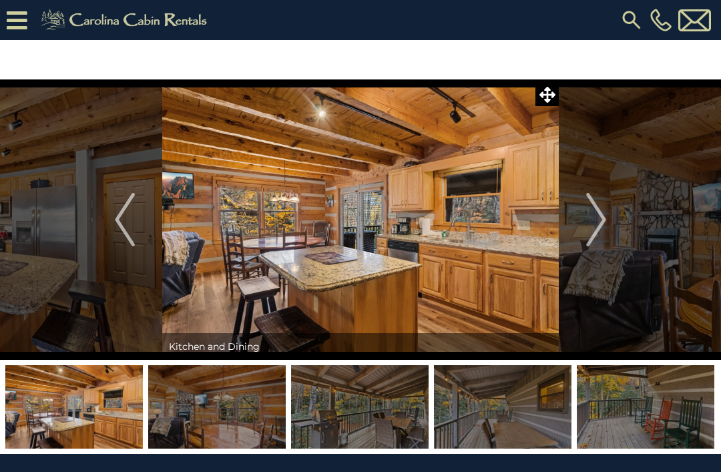
click at [596, 221] on img "Next" at bounding box center [596, 219] width 20 height 53
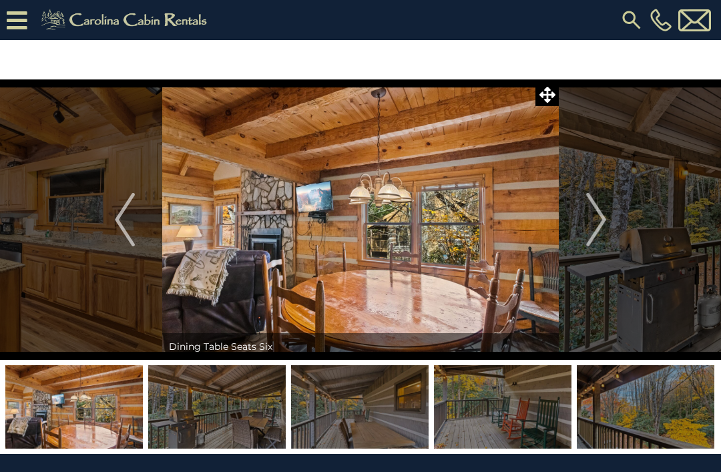
click at [592, 212] on img "Next" at bounding box center [596, 219] width 20 height 53
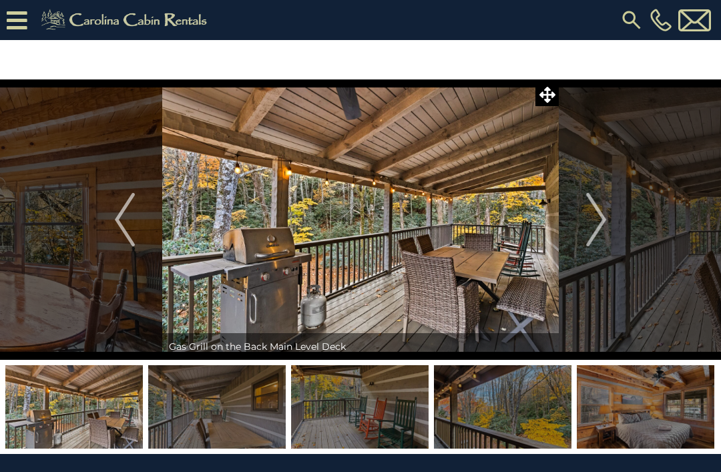
click at [592, 215] on img "Next" at bounding box center [596, 219] width 20 height 53
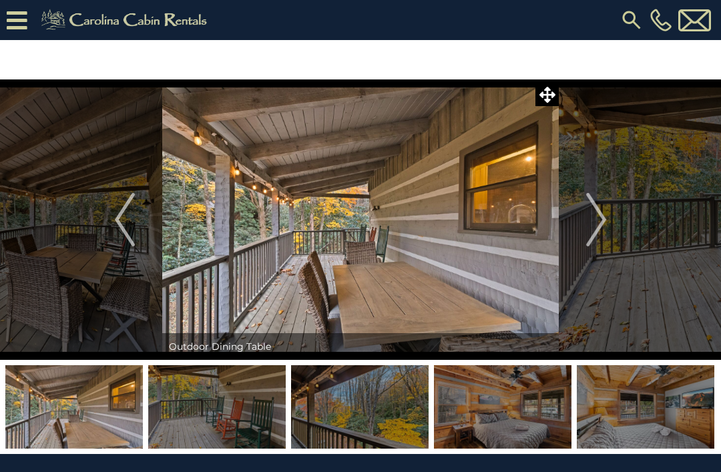
click at [597, 216] on img "Next" at bounding box center [596, 219] width 20 height 53
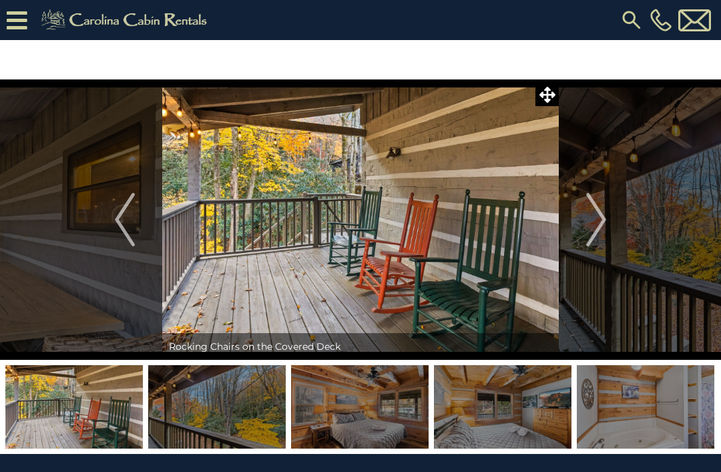
click at [596, 213] on img "Next" at bounding box center [596, 219] width 20 height 53
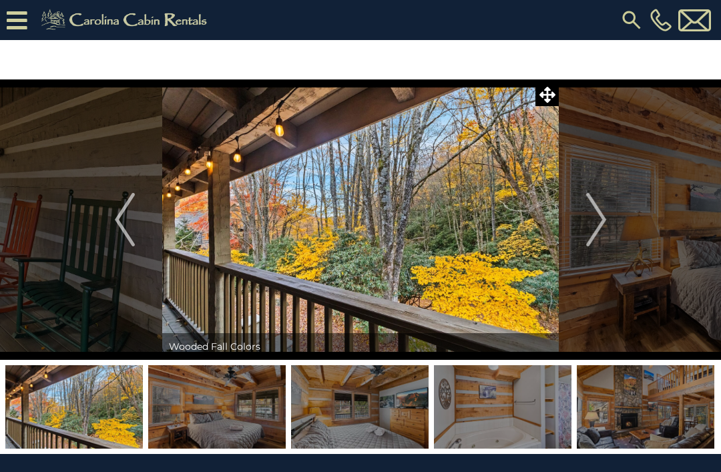
click at [587, 223] on img "Next" at bounding box center [596, 219] width 20 height 53
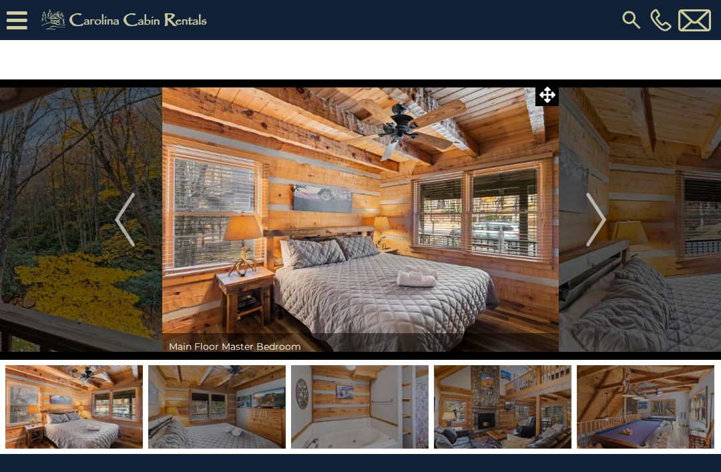
click at [590, 215] on img "Next" at bounding box center [596, 219] width 20 height 53
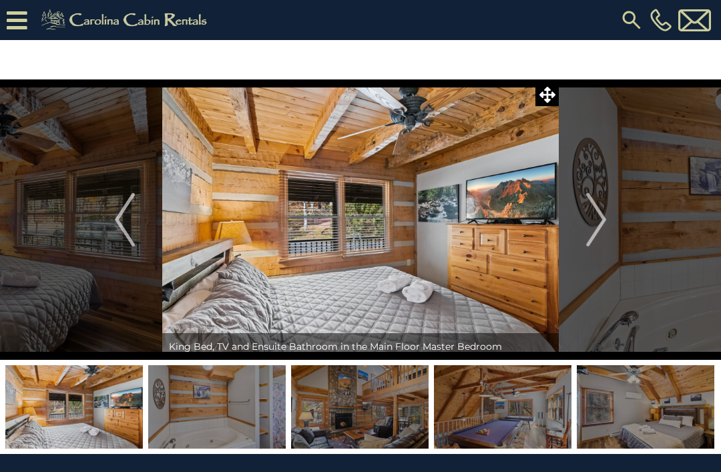
click at [598, 227] on img "Next" at bounding box center [596, 219] width 20 height 53
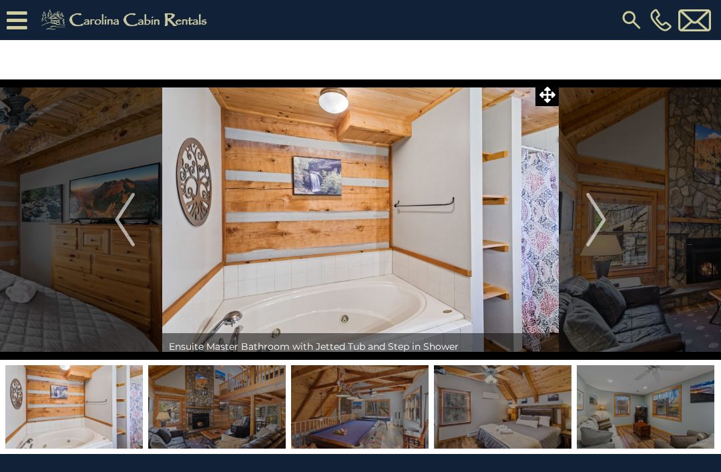
click at [599, 228] on img "Next" at bounding box center [596, 219] width 20 height 53
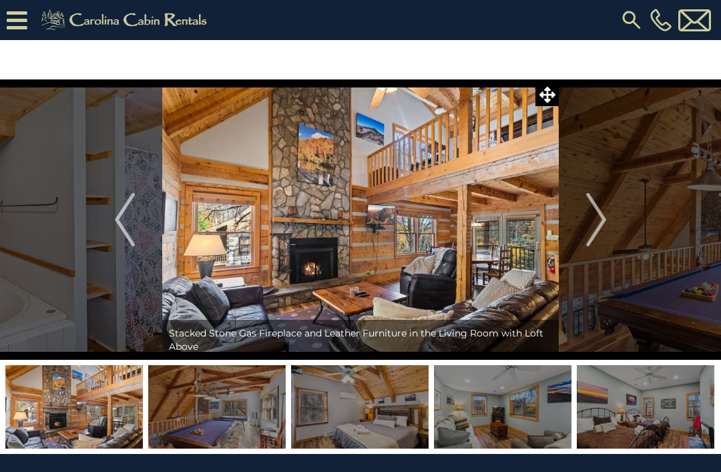
click at [586, 220] on img "Next" at bounding box center [596, 219] width 20 height 53
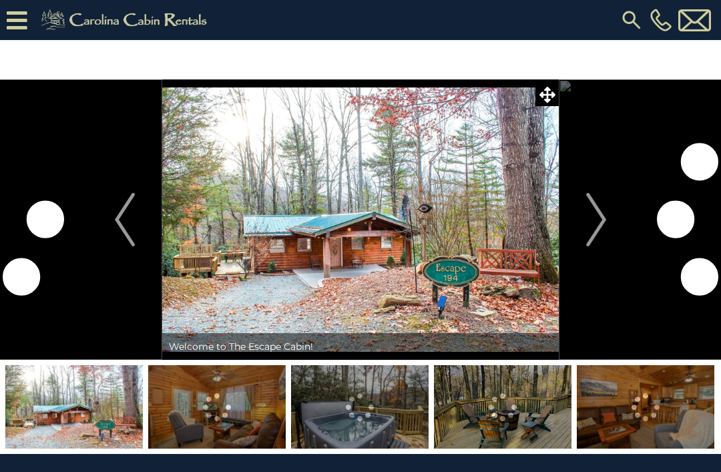
click at [592, 225] on img "Next" at bounding box center [596, 219] width 20 height 53
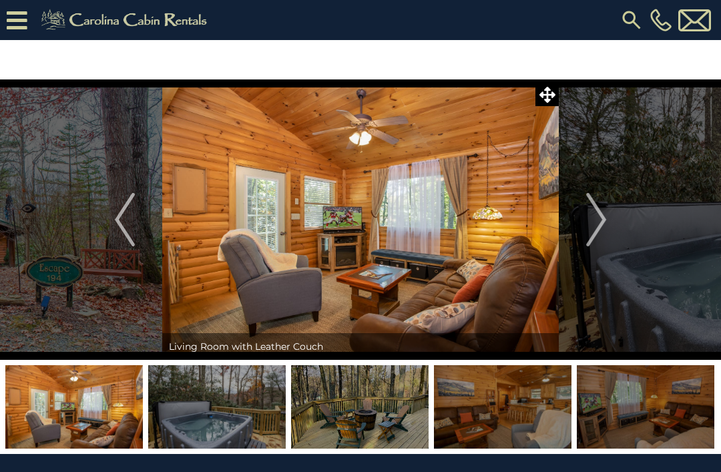
click at [586, 213] on img "Next" at bounding box center [596, 219] width 20 height 53
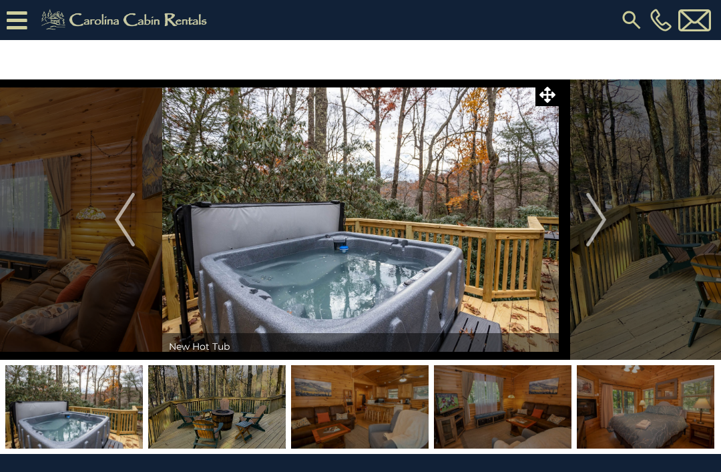
click at [588, 228] on img "Next" at bounding box center [596, 219] width 20 height 53
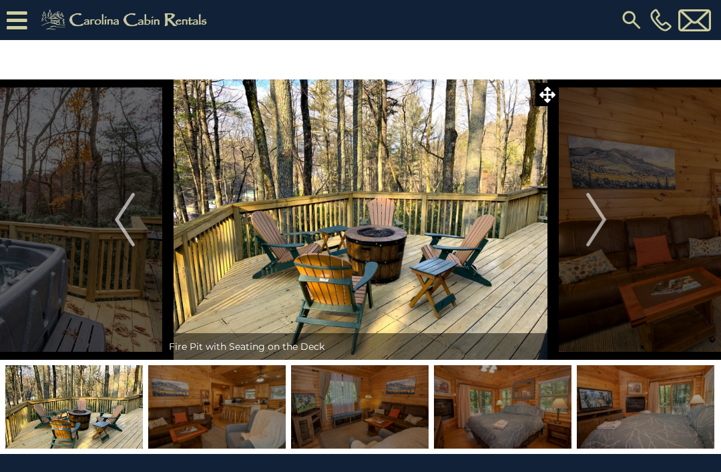
click at [578, 225] on button "Next" at bounding box center [595, 219] width 75 height 280
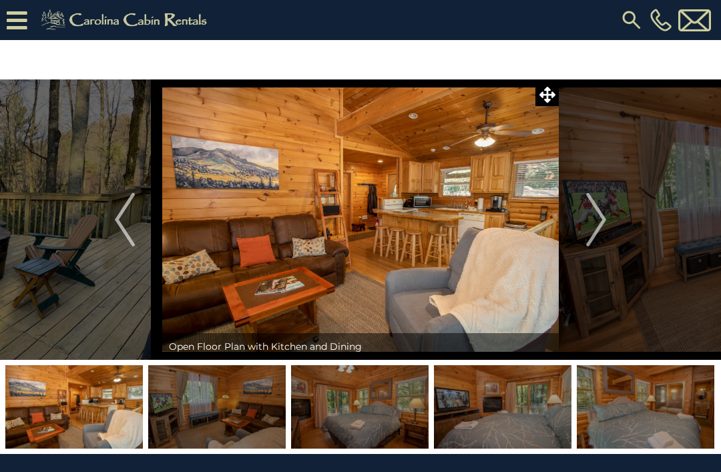
click at [583, 212] on button "Next" at bounding box center [595, 219] width 75 height 280
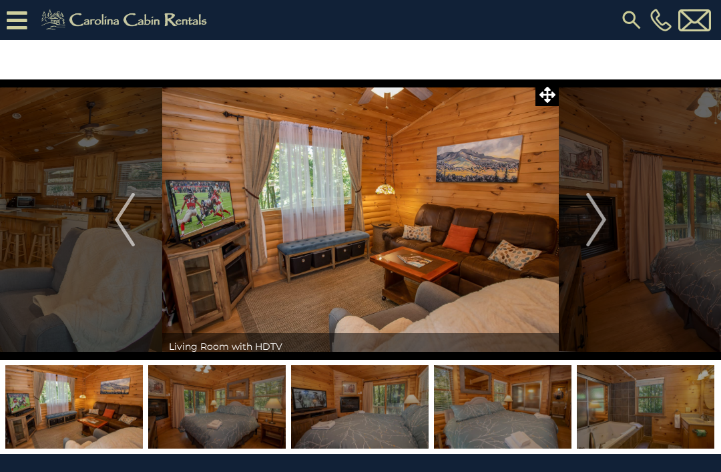
click at [586, 213] on img "Next" at bounding box center [596, 219] width 20 height 53
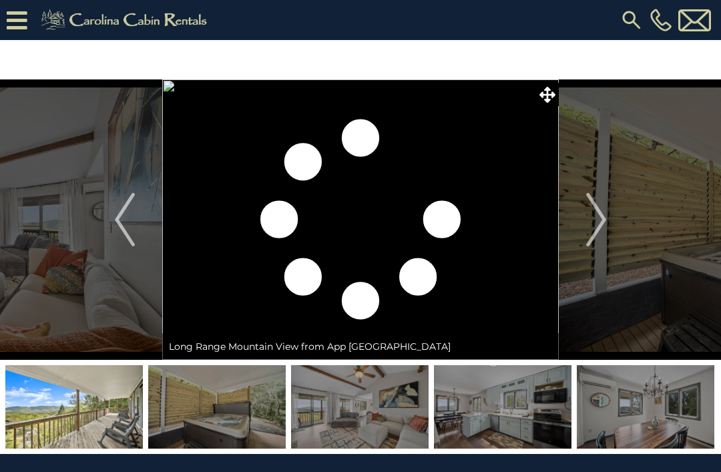
click at [584, 220] on button "Next" at bounding box center [595, 219] width 75 height 280
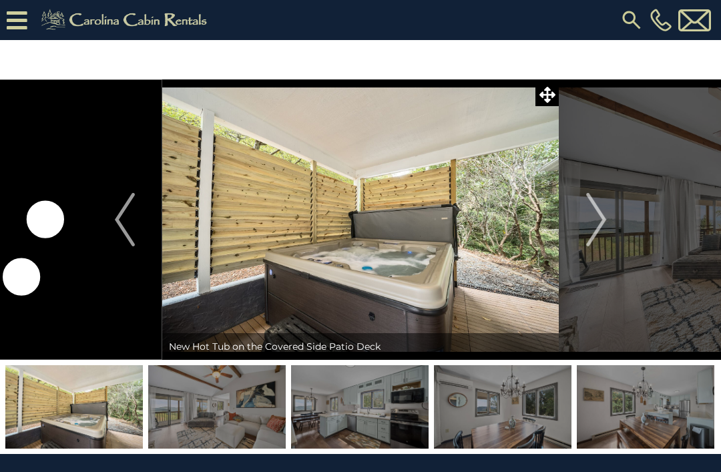
click at [590, 221] on img "Next" at bounding box center [596, 219] width 20 height 53
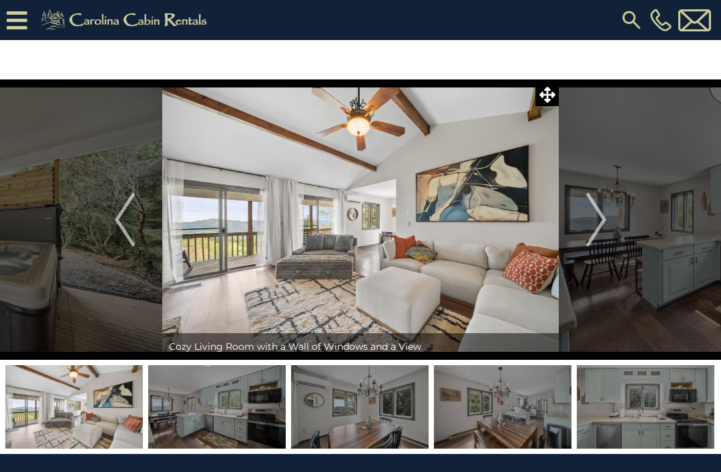
click at [588, 211] on img "Next" at bounding box center [596, 219] width 20 height 53
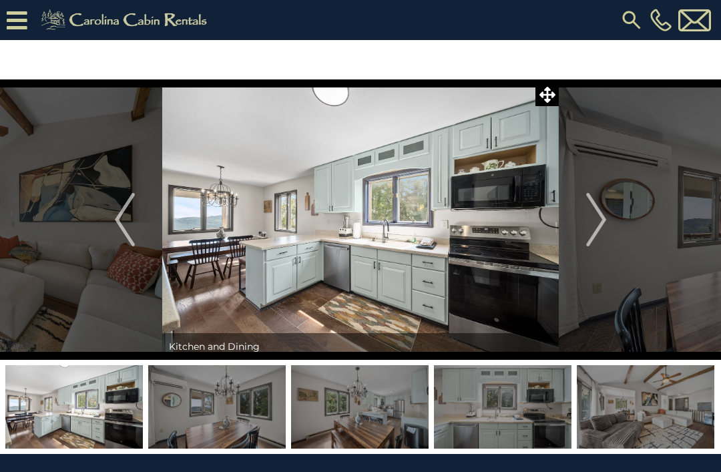
click at [594, 206] on img "Next" at bounding box center [596, 219] width 20 height 53
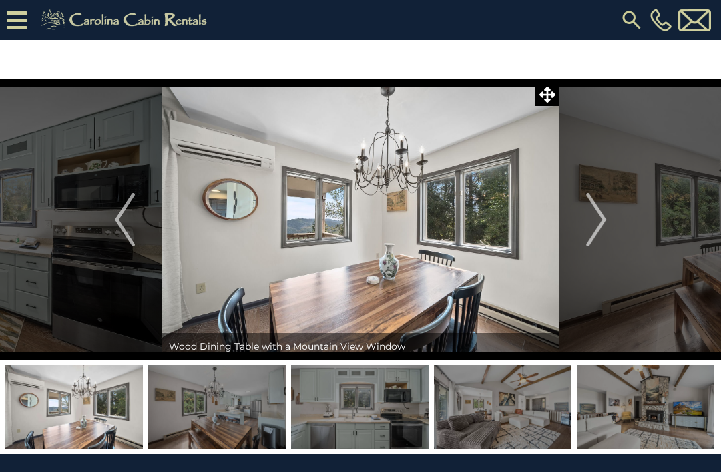
click at [592, 210] on img "Next" at bounding box center [596, 219] width 20 height 53
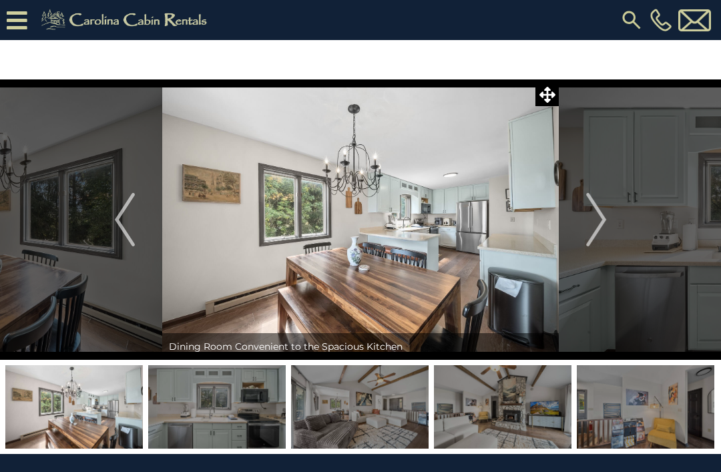
click at [584, 211] on button "Next" at bounding box center [595, 219] width 75 height 280
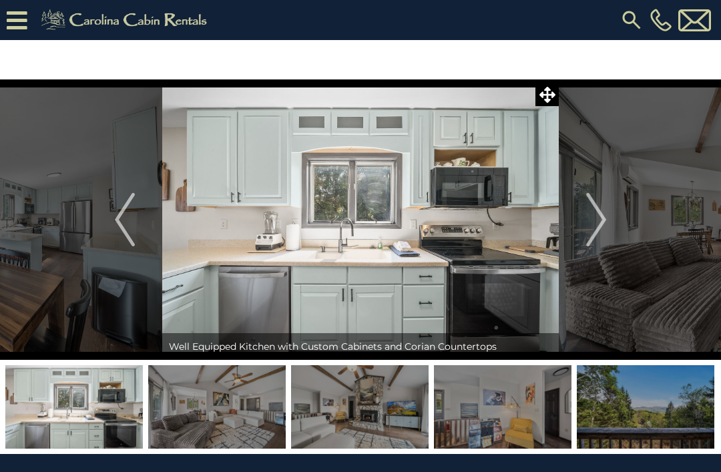
click at [592, 208] on img "Next" at bounding box center [596, 219] width 20 height 53
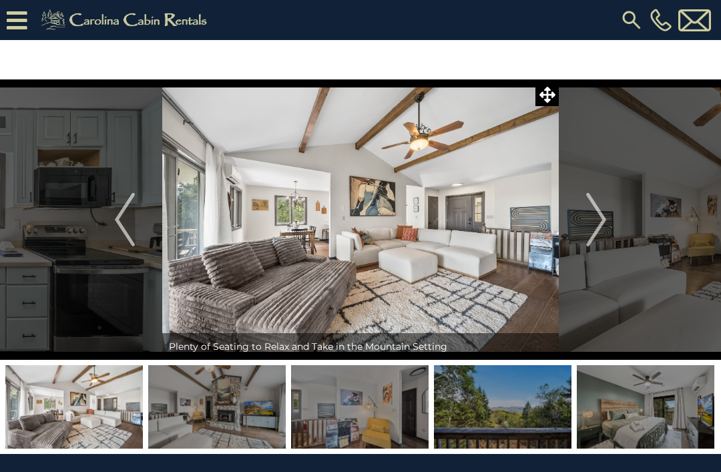
click at [594, 204] on img "Next" at bounding box center [596, 219] width 20 height 53
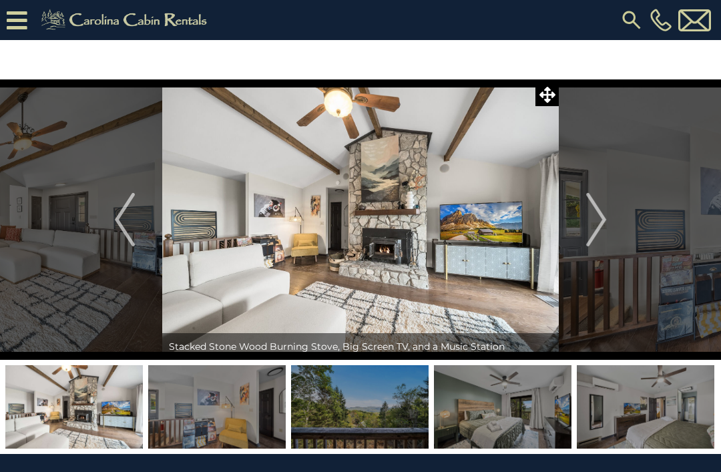
click at [592, 217] on img "Next" at bounding box center [596, 219] width 20 height 53
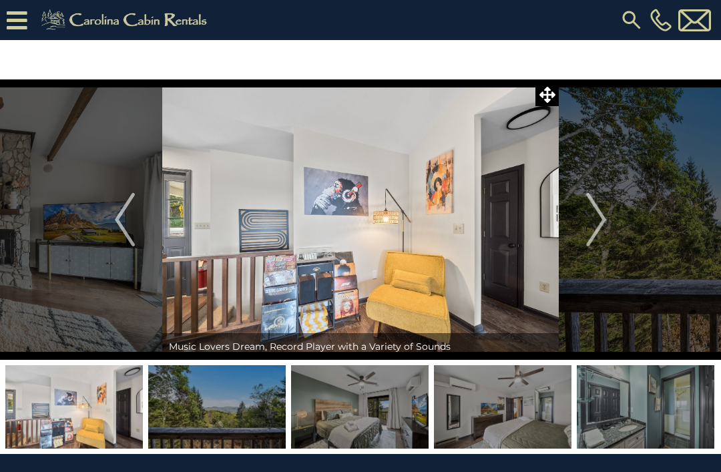
click at [593, 209] on img "Next" at bounding box center [596, 219] width 20 height 53
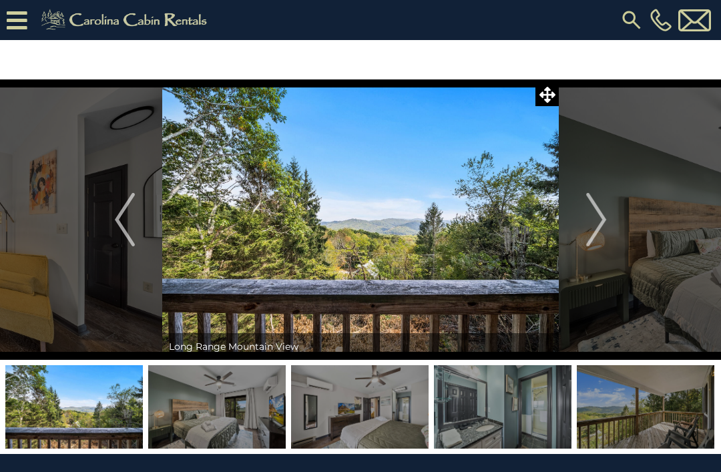
click at [592, 206] on img "Next" at bounding box center [596, 219] width 20 height 53
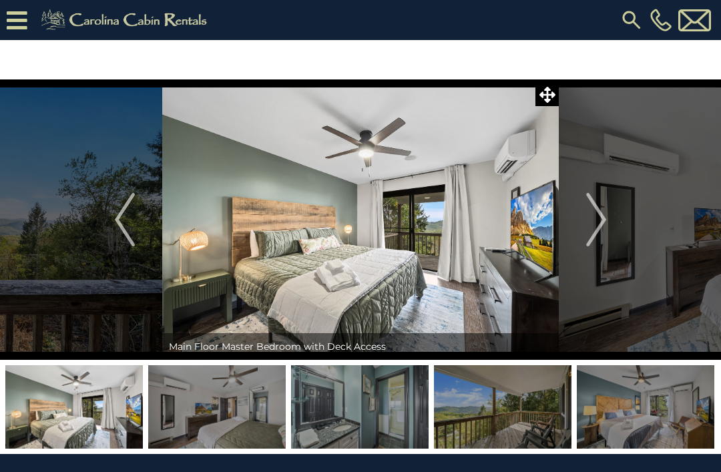
click at [593, 213] on img "Next" at bounding box center [596, 219] width 20 height 53
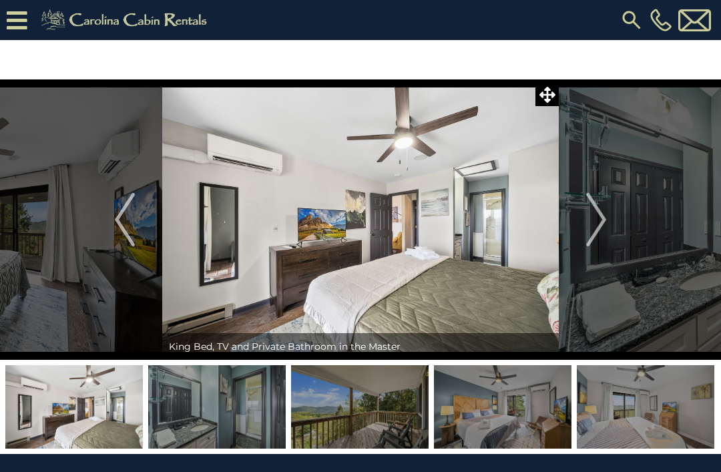
click at [585, 227] on button "Next" at bounding box center [595, 219] width 75 height 280
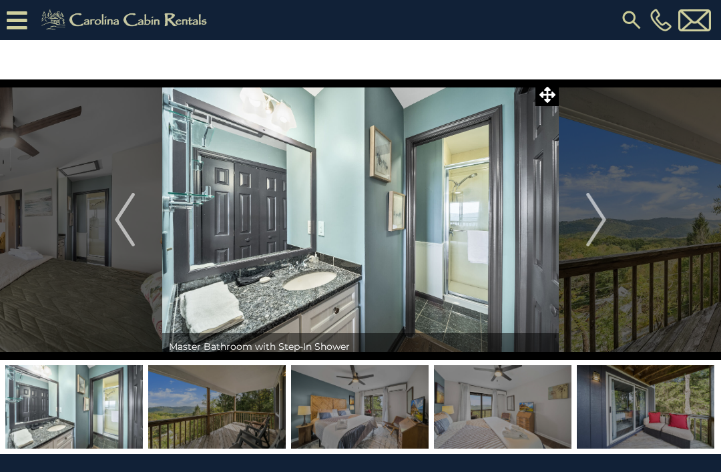
click at [577, 225] on button "Next" at bounding box center [595, 219] width 75 height 280
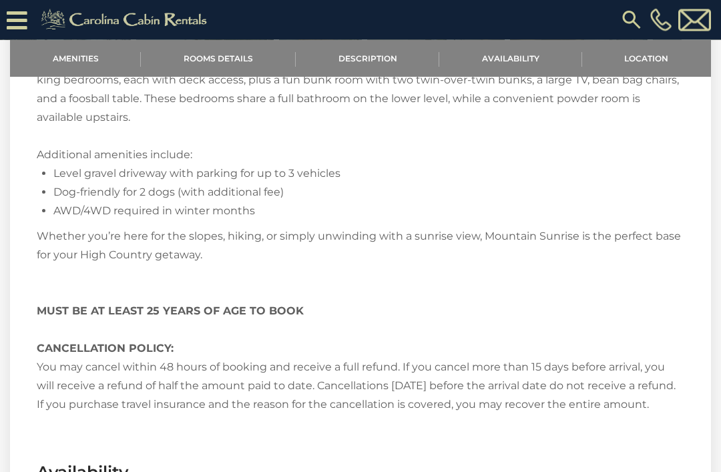
scroll to position [1782, 0]
click at [547, 408] on div "Welcome to Mountain Sunrise Wake up to breathtaking long-range views and inspir…" at bounding box center [360, 55] width 647 height 717
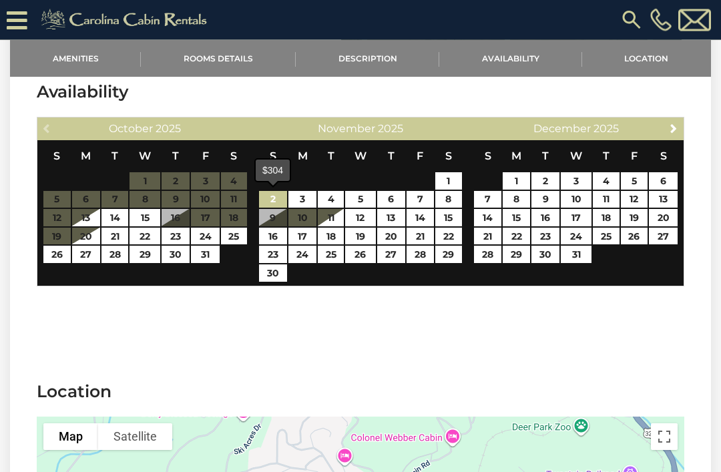
scroll to position [2162, 0]
click at [278, 199] on link "2" at bounding box center [273, 199] width 28 height 17
type input "**********"
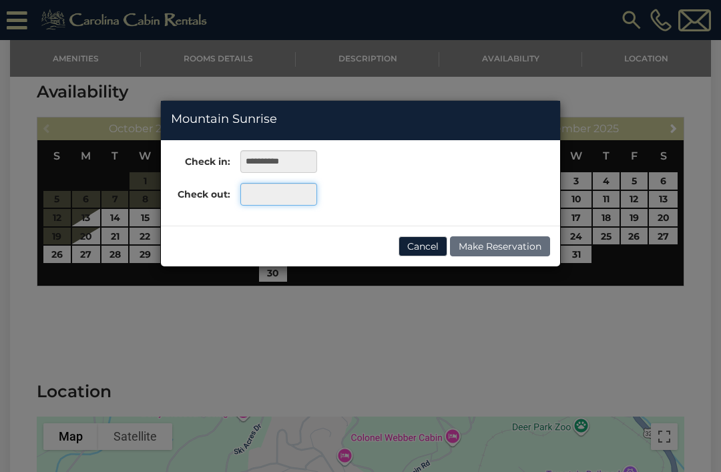
click at [276, 193] on input "text" at bounding box center [278, 194] width 77 height 23
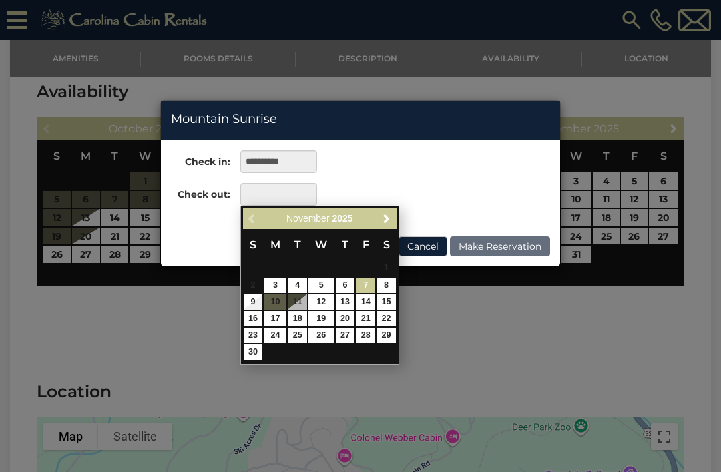
click at [362, 286] on link "7" at bounding box center [365, 285] width 19 height 15
type input "**********"
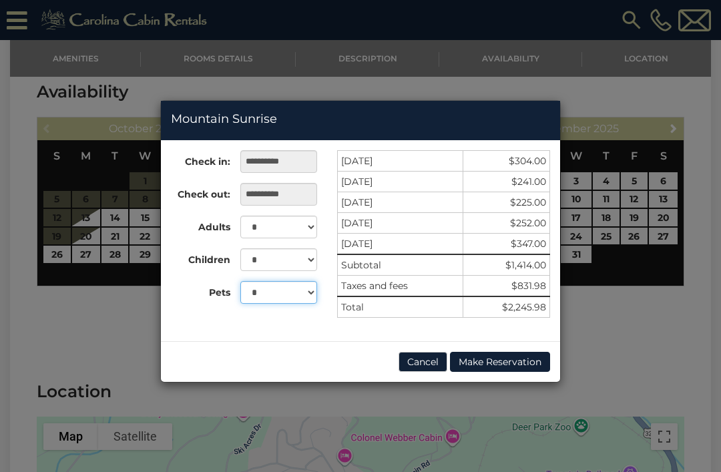
click at [312, 295] on select "* * *" at bounding box center [278, 292] width 77 height 23
select select "*"
click at [308, 221] on select "* * * * * * * * * **" at bounding box center [278, 226] width 77 height 23
select select "*"
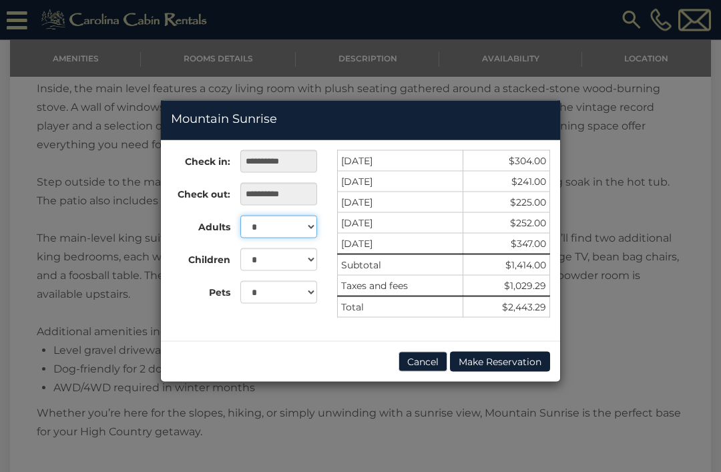
scroll to position [1592, 0]
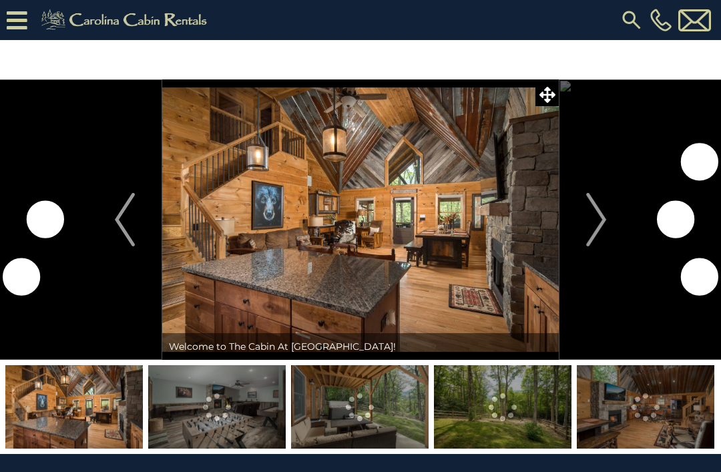
click at [603, 209] on img "Next" at bounding box center [596, 219] width 20 height 53
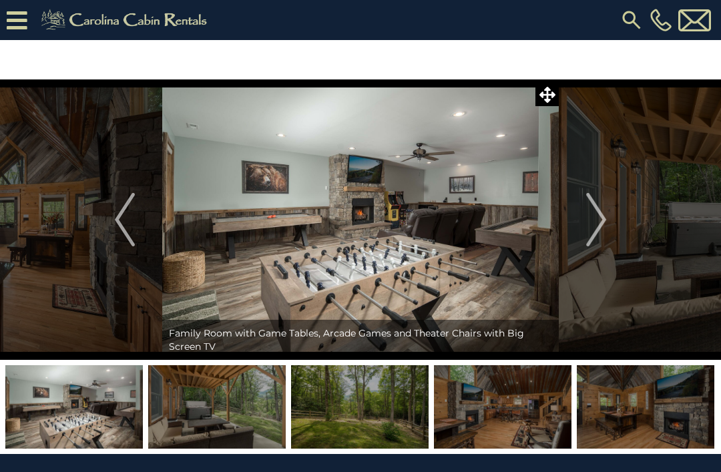
click at [592, 225] on img "Next" at bounding box center [596, 219] width 20 height 53
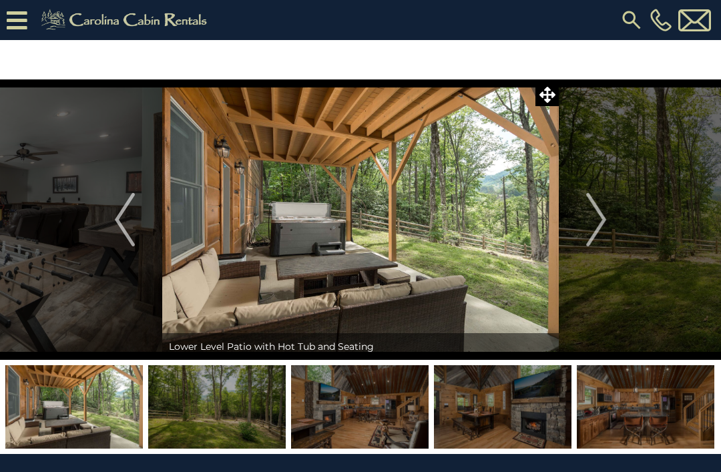
click at [604, 221] on img "Next" at bounding box center [596, 219] width 20 height 53
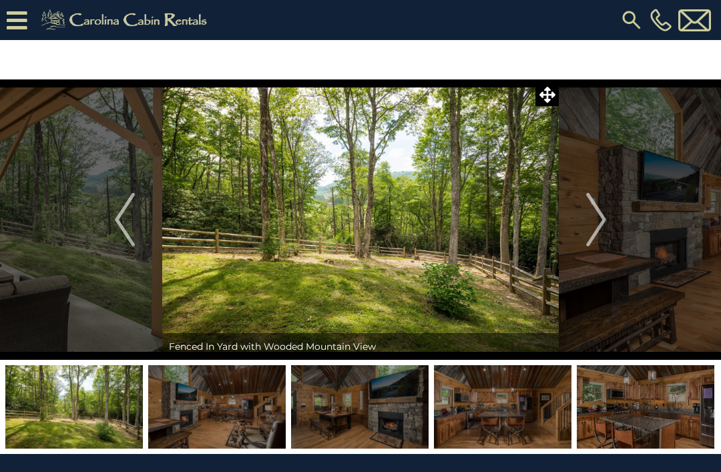
click at [602, 230] on img "Next" at bounding box center [596, 219] width 20 height 53
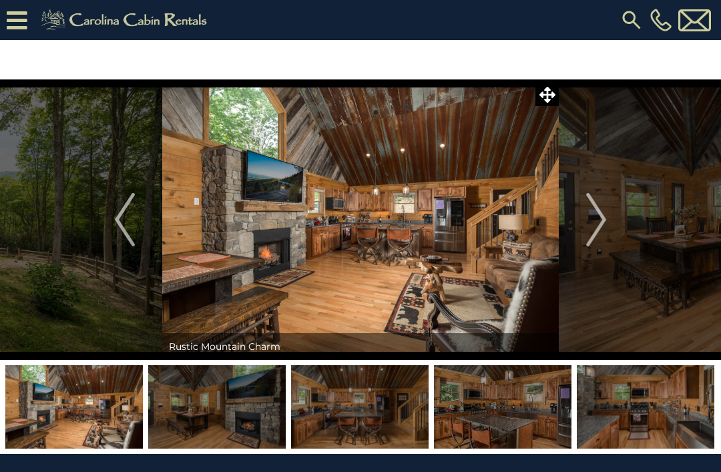
click at [604, 230] on img "Next" at bounding box center [596, 219] width 20 height 53
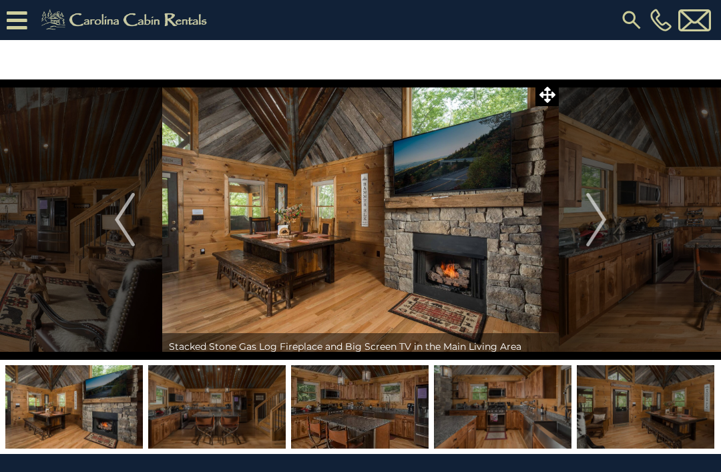
click at [598, 221] on img "Next" at bounding box center [596, 219] width 20 height 53
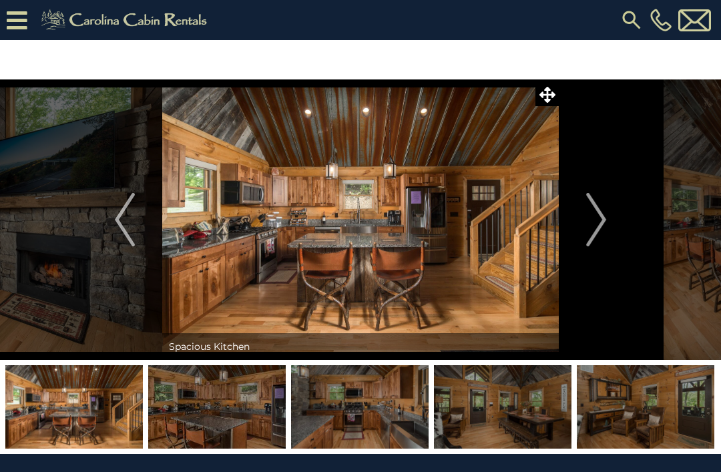
click at [593, 213] on img "Next" at bounding box center [596, 219] width 20 height 53
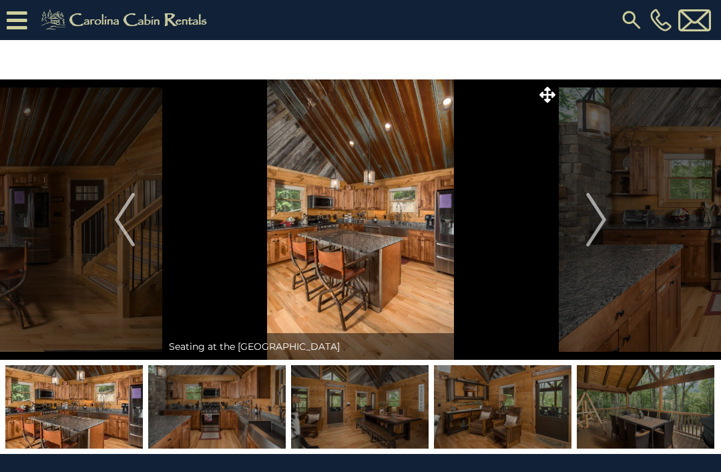
click at [588, 232] on img "Next" at bounding box center [596, 219] width 20 height 53
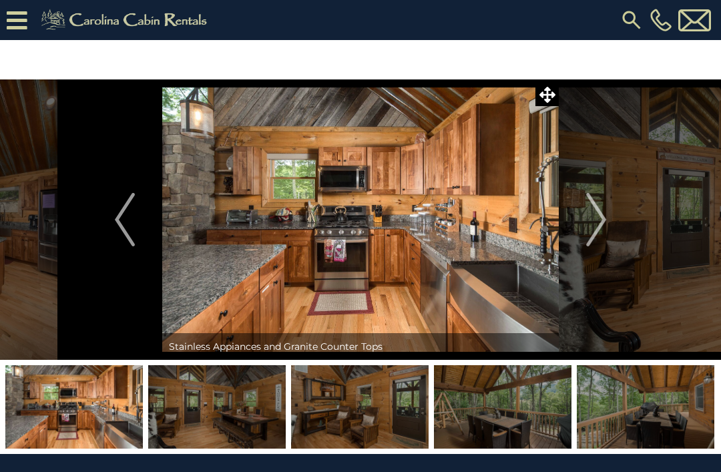
click at [598, 210] on img "Next" at bounding box center [596, 219] width 20 height 53
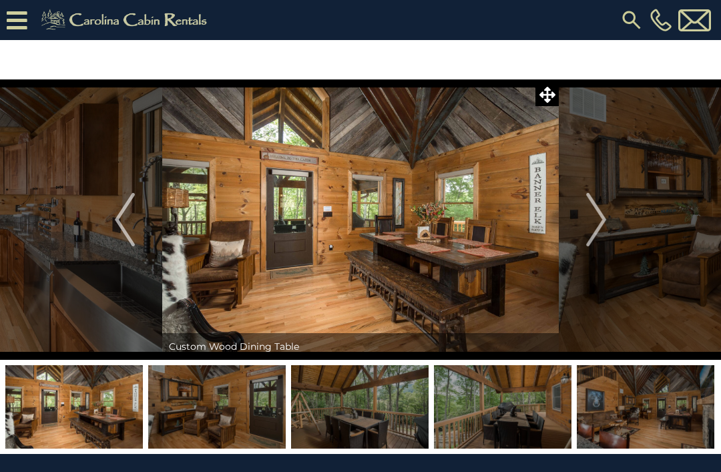
click at [597, 242] on img "Next" at bounding box center [596, 219] width 20 height 53
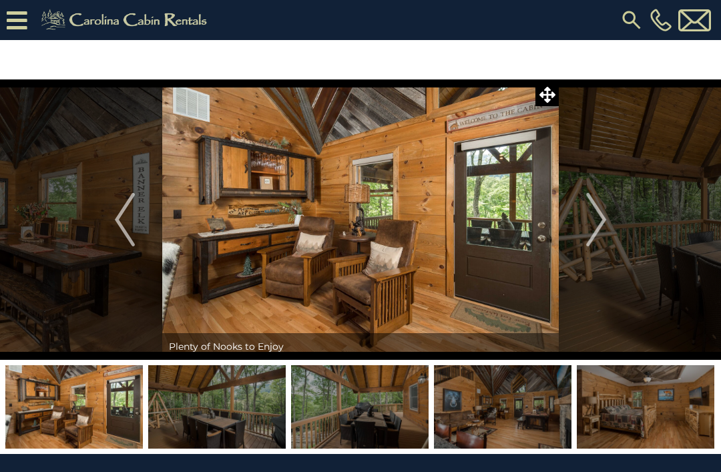
click at [596, 230] on img "Next" at bounding box center [596, 219] width 20 height 53
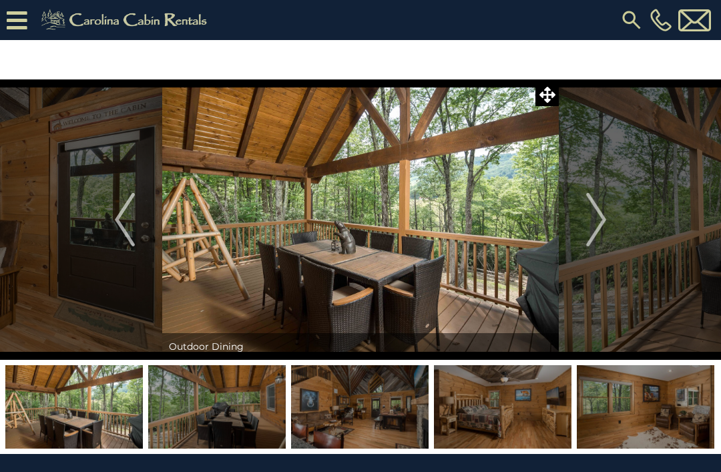
click at [598, 230] on img "Next" at bounding box center [596, 219] width 20 height 53
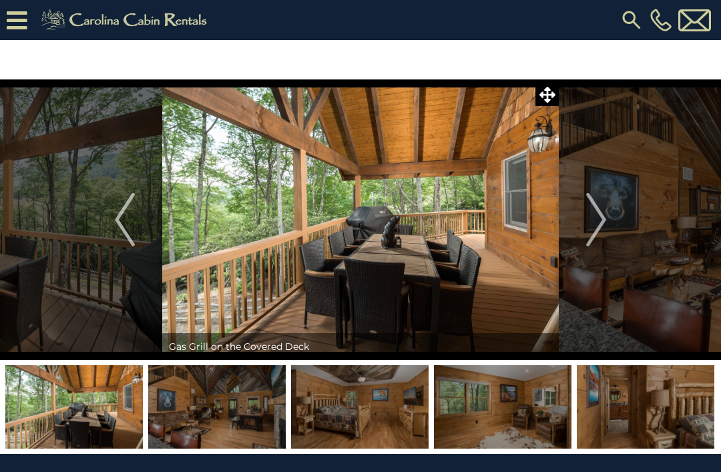
click at [595, 241] on img "Next" at bounding box center [596, 219] width 20 height 53
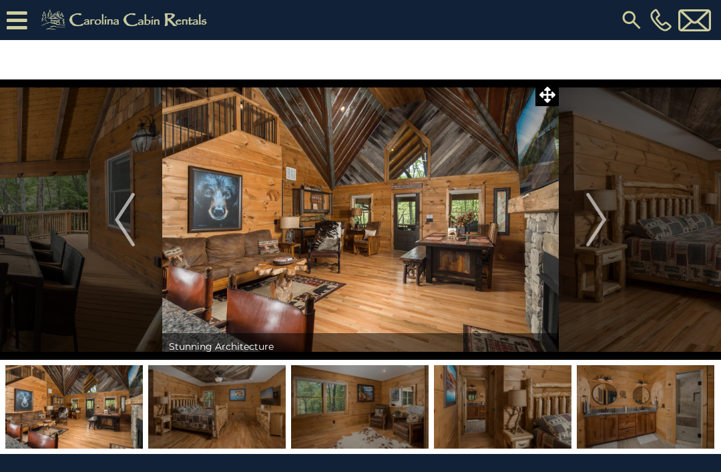
click at [591, 242] on img "Next" at bounding box center [596, 219] width 20 height 53
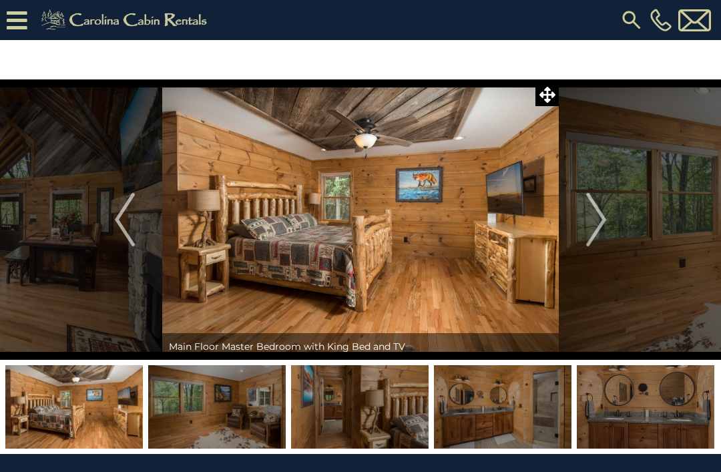
click at [596, 230] on img "Next" at bounding box center [596, 219] width 20 height 53
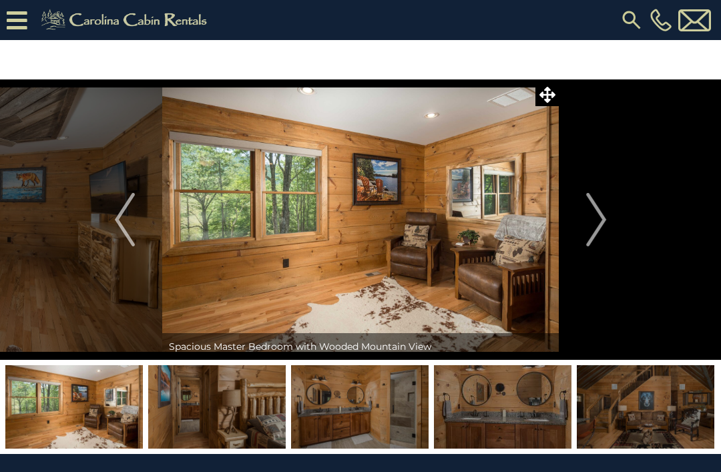
click at [598, 227] on img "Next" at bounding box center [596, 219] width 20 height 53
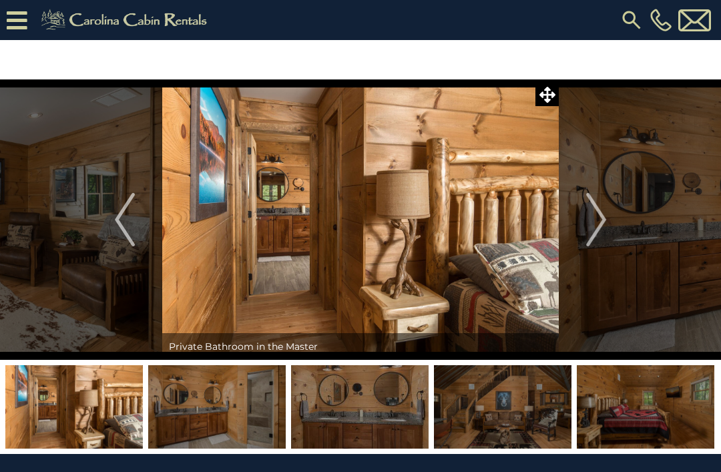
click at [599, 223] on img "Next" at bounding box center [596, 219] width 20 height 53
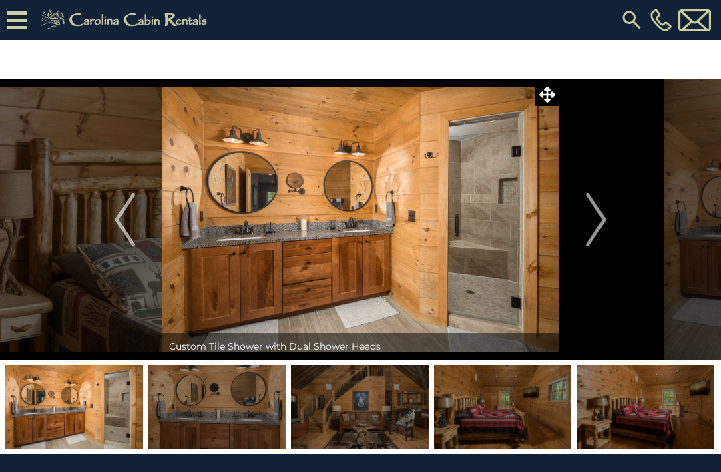
click at [594, 221] on img "Next" at bounding box center [596, 219] width 20 height 53
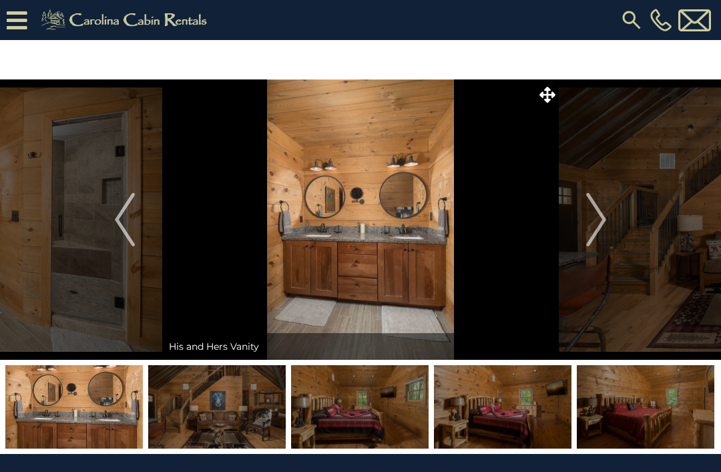
click at [584, 240] on button "Next" at bounding box center [595, 219] width 75 height 280
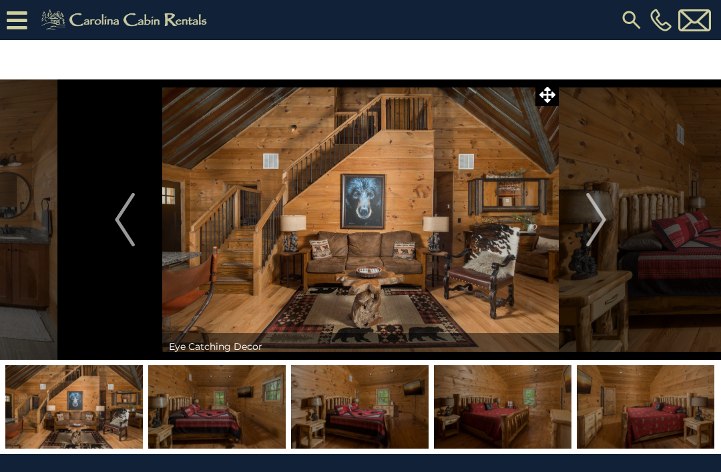
click at [576, 229] on button "Next" at bounding box center [595, 219] width 75 height 280
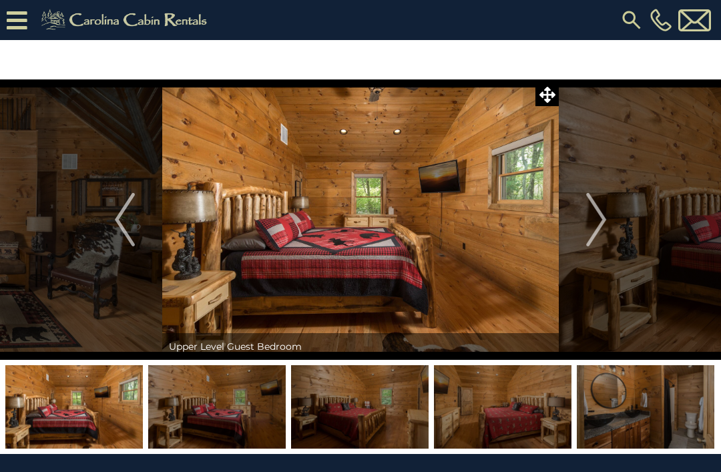
click at [602, 206] on img "Next" at bounding box center [596, 219] width 20 height 53
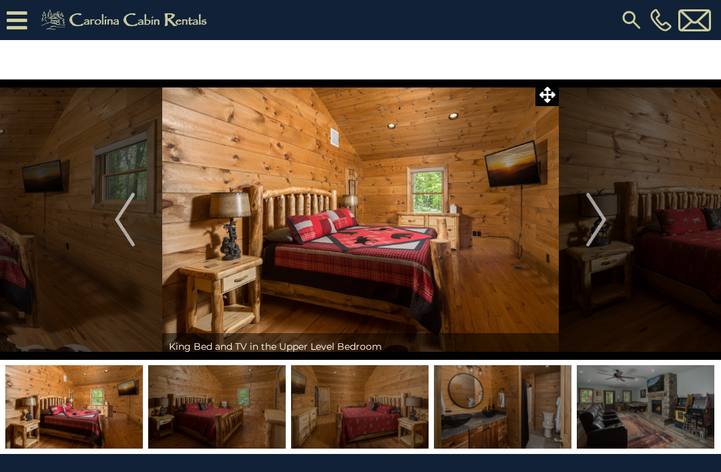
click at [597, 223] on img "Next" at bounding box center [596, 219] width 20 height 53
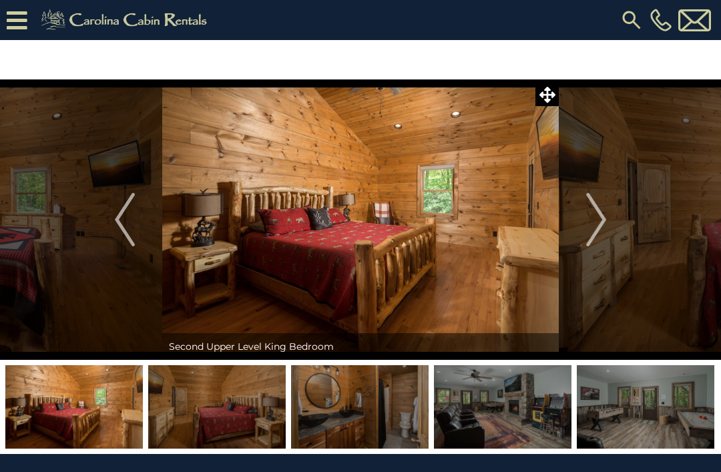
click at [589, 232] on img "Next" at bounding box center [596, 219] width 20 height 53
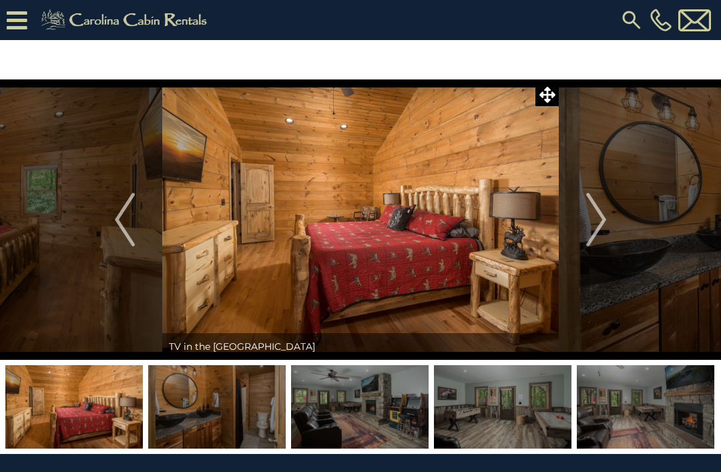
click at [582, 234] on button "Next" at bounding box center [595, 219] width 75 height 280
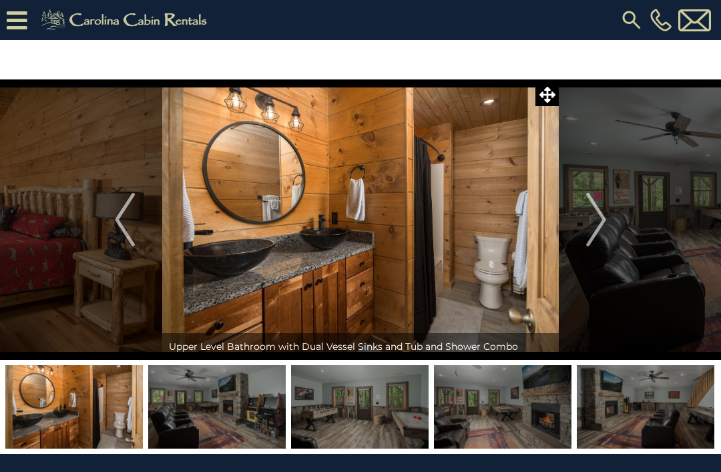
click at [598, 223] on img "Next" at bounding box center [596, 219] width 20 height 53
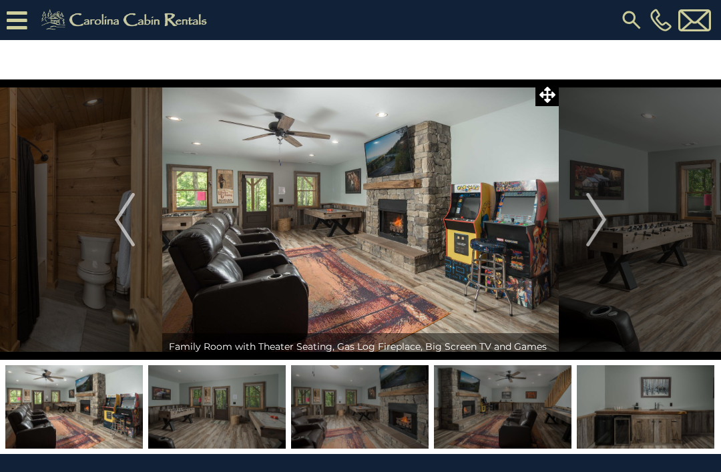
click at [581, 241] on button "Next" at bounding box center [595, 219] width 75 height 280
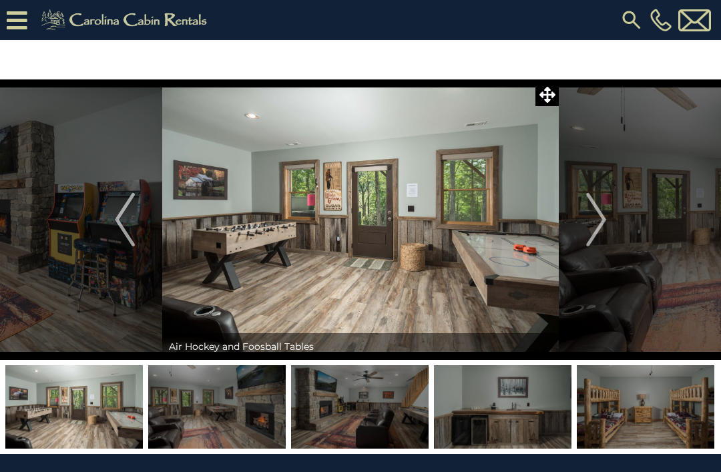
click at [593, 223] on img "Next" at bounding box center [596, 219] width 20 height 53
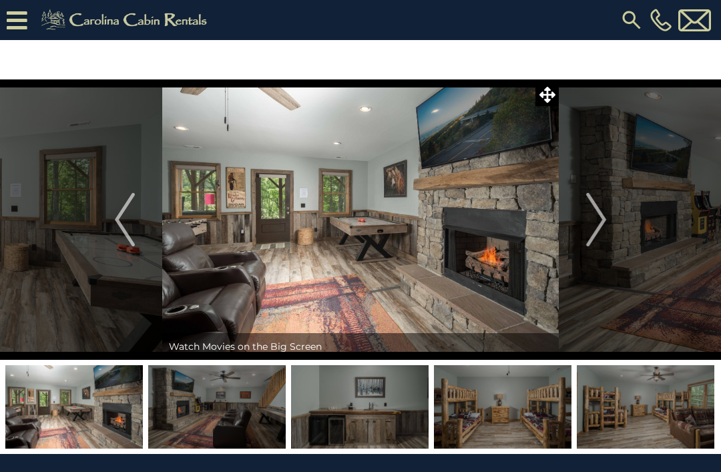
click at [591, 223] on img "Next" at bounding box center [596, 219] width 20 height 53
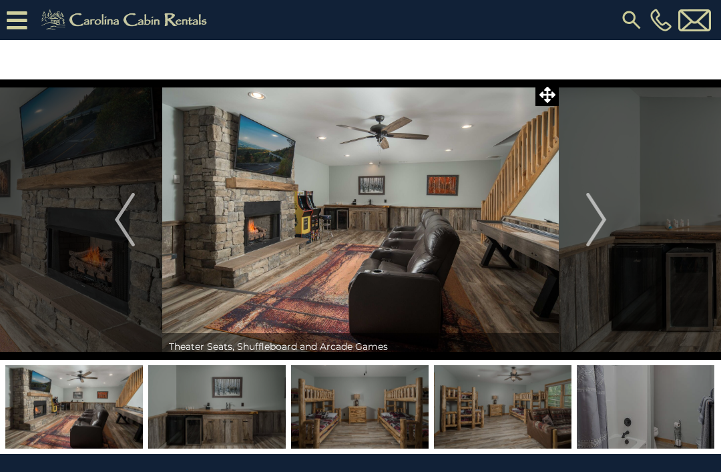
click at [582, 246] on button "Next" at bounding box center [595, 219] width 75 height 280
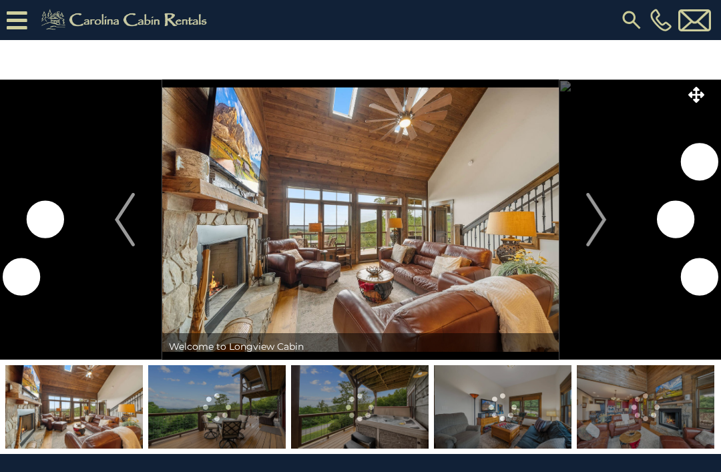
click at [223, 404] on img at bounding box center [216, 406] width 137 height 83
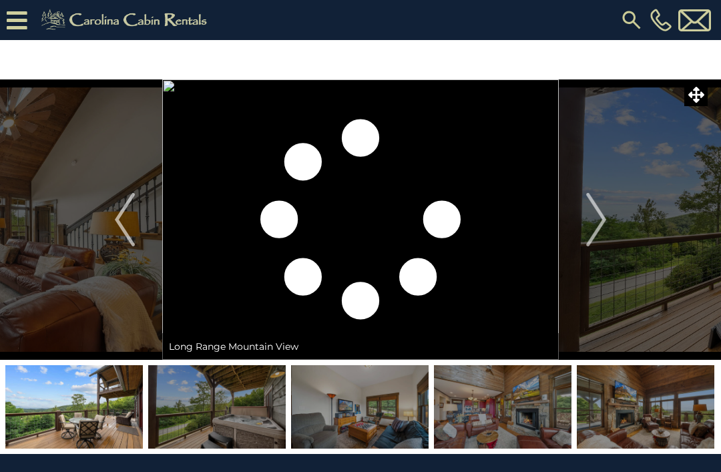
click at [588, 212] on img "Next" at bounding box center [596, 219] width 20 height 53
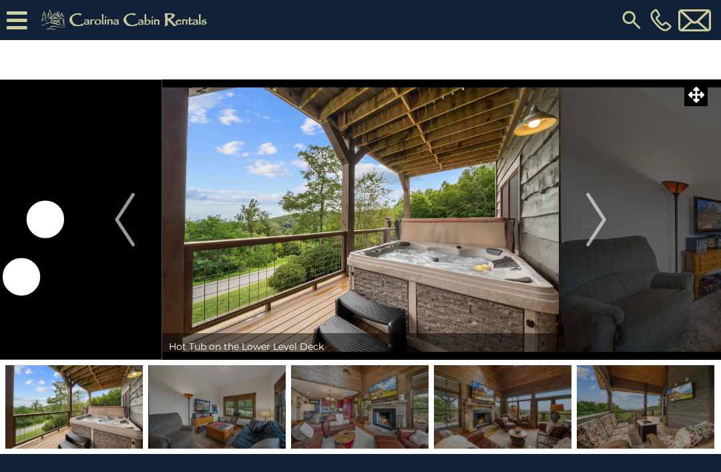
click at [598, 208] on img "Next" at bounding box center [596, 219] width 20 height 53
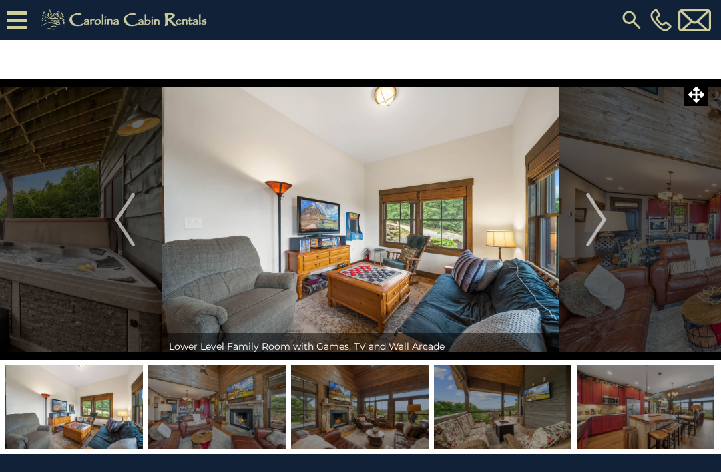
click at [582, 209] on button "Next" at bounding box center [595, 219] width 75 height 280
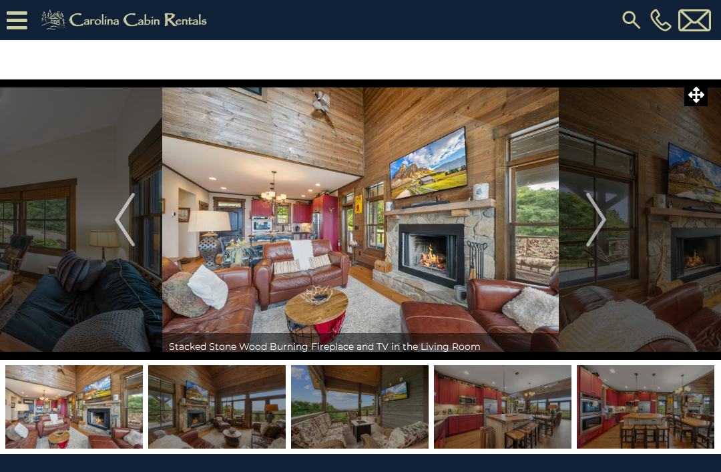
click at [601, 219] on img "Next" at bounding box center [596, 219] width 20 height 53
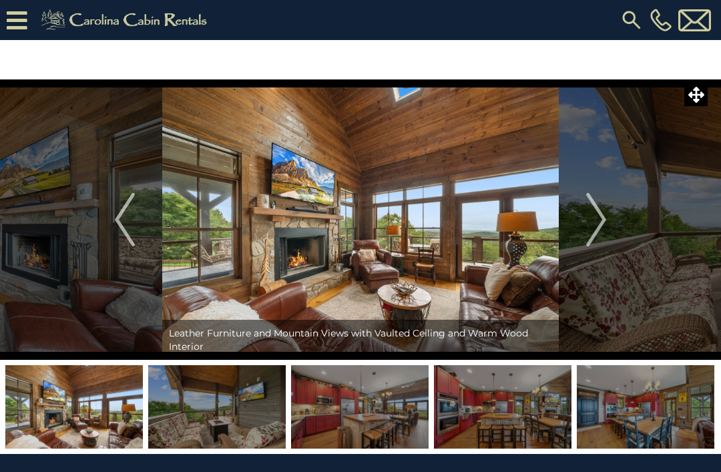
click at [101, 218] on button "Previous" at bounding box center [124, 219] width 75 height 280
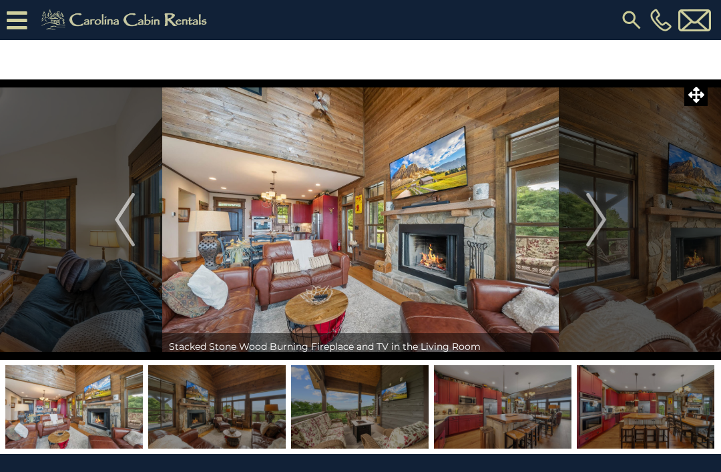
click at [596, 205] on img "Next" at bounding box center [596, 219] width 20 height 53
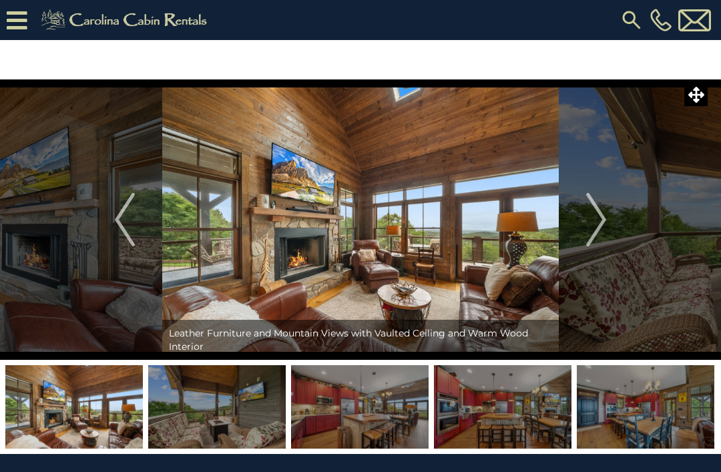
click at [602, 213] on img "Next" at bounding box center [596, 219] width 20 height 53
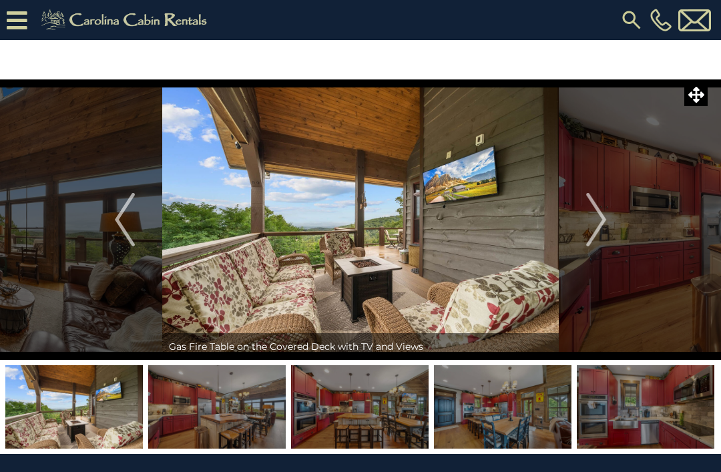
click at [598, 213] on img "Next" at bounding box center [596, 219] width 20 height 53
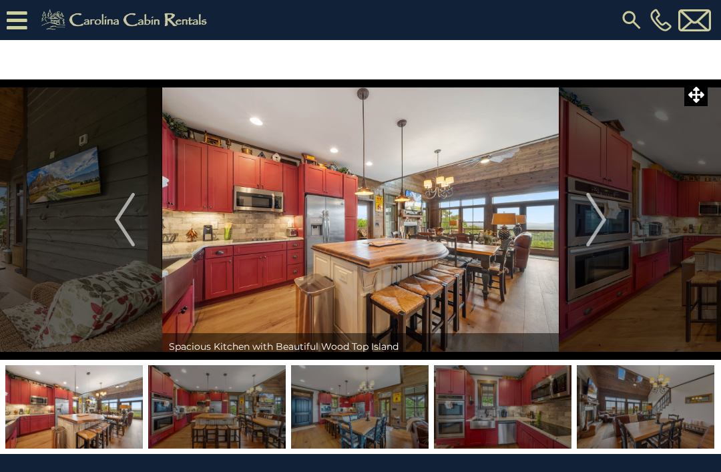
click at [602, 216] on img "Next" at bounding box center [596, 219] width 20 height 53
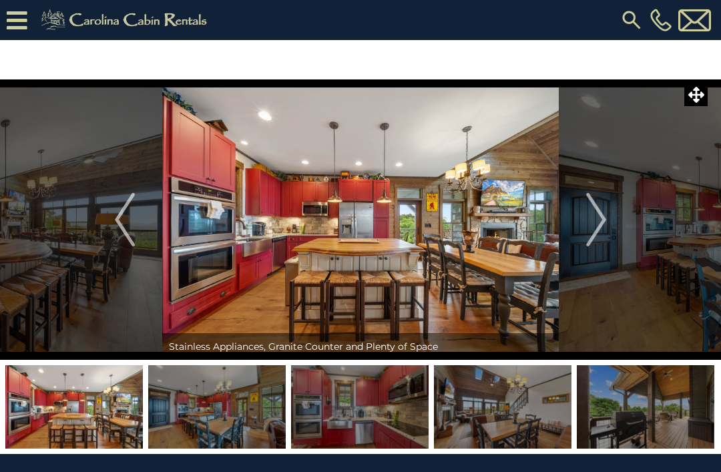
click at [600, 218] on img "Next" at bounding box center [596, 219] width 20 height 53
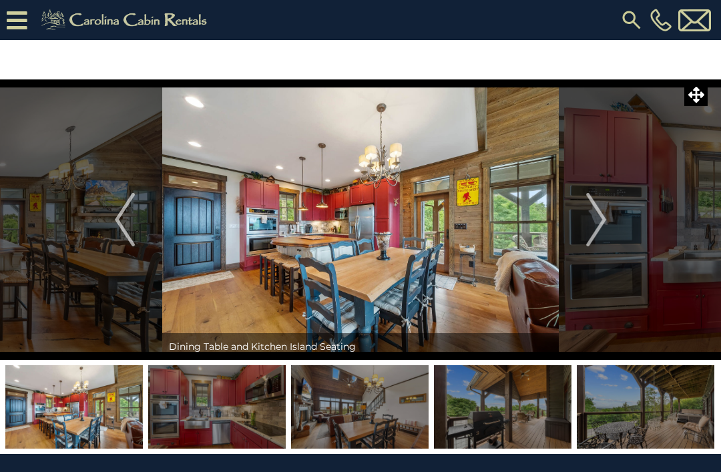
click at [598, 213] on img "Next" at bounding box center [596, 219] width 20 height 53
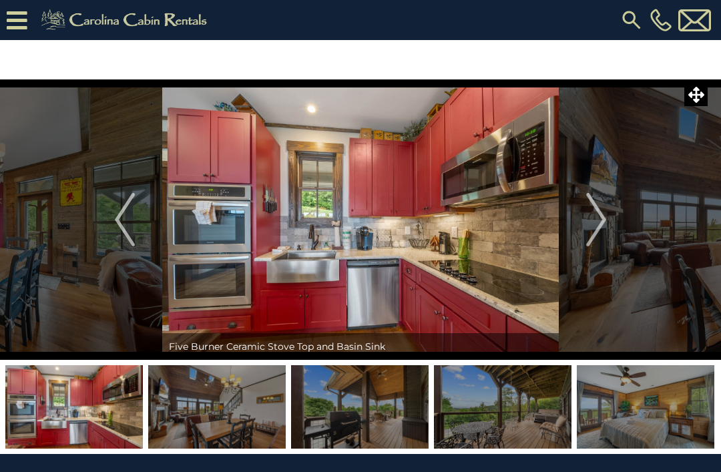
click at [596, 211] on img "Next" at bounding box center [596, 219] width 20 height 53
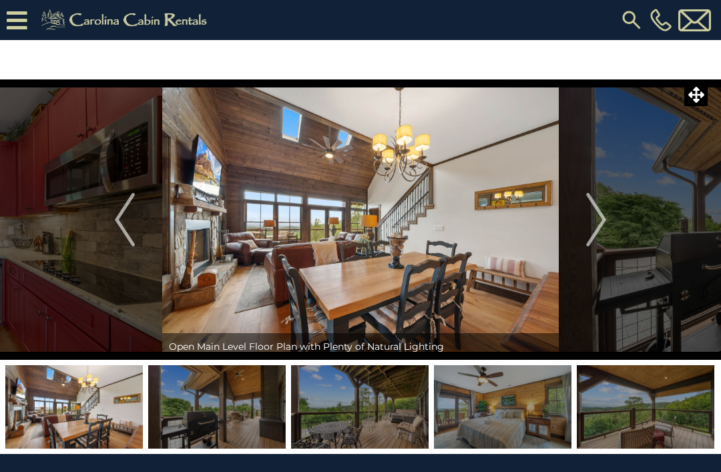
click at [598, 210] on img "Next" at bounding box center [596, 219] width 20 height 53
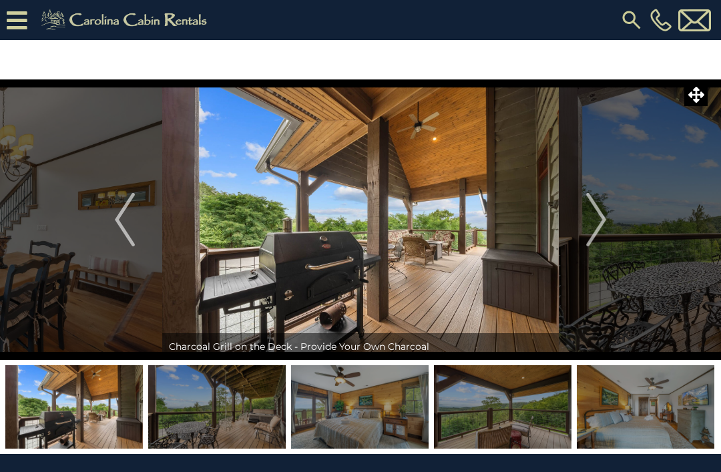
click at [601, 209] on img "Next" at bounding box center [596, 219] width 20 height 53
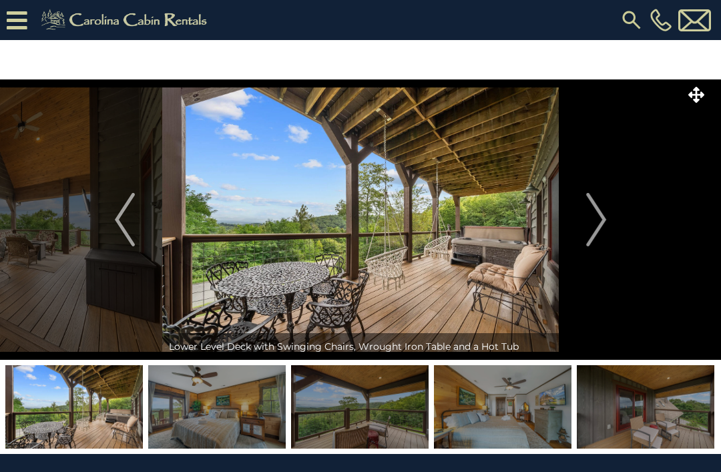
click at [609, 202] on button "Next" at bounding box center [595, 219] width 75 height 280
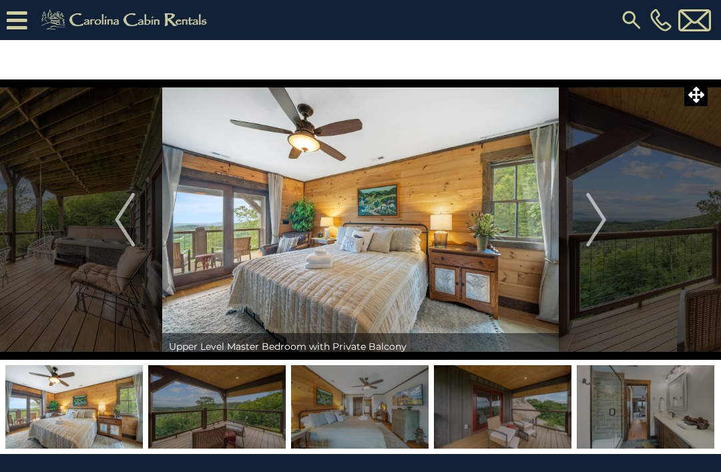
click at [604, 209] on img "Next" at bounding box center [596, 219] width 20 height 53
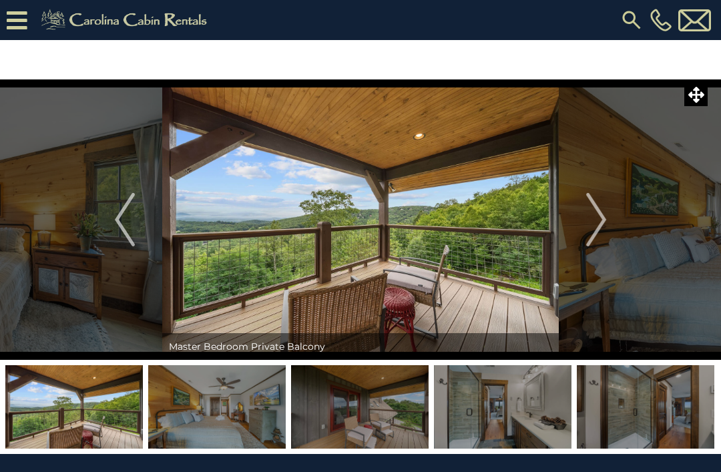
click at [611, 205] on button "Next" at bounding box center [595, 219] width 75 height 280
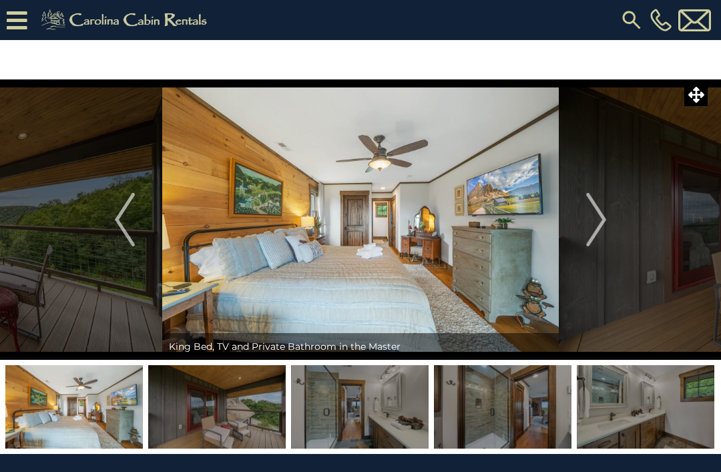
click at [600, 221] on img "Next" at bounding box center [596, 219] width 20 height 53
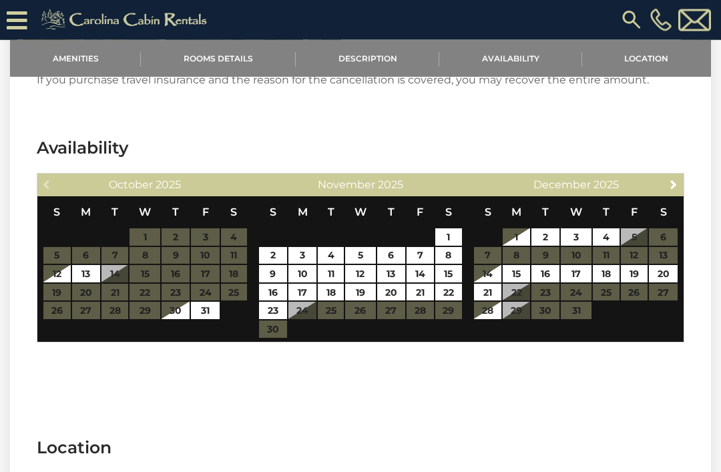
scroll to position [2072, 0]
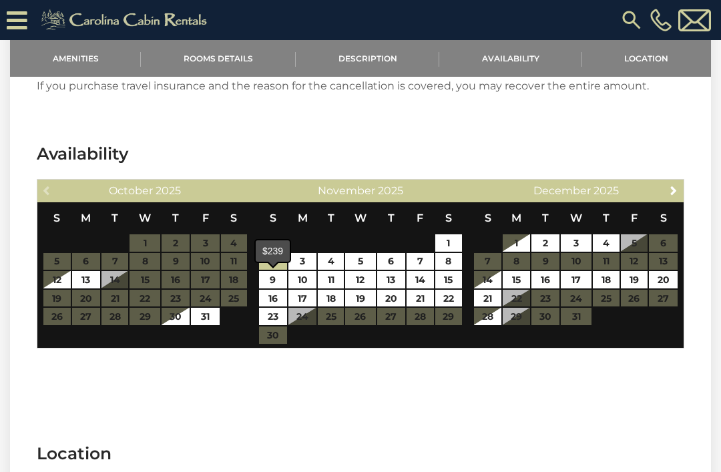
click at [262, 270] on link "2" at bounding box center [273, 261] width 28 height 17
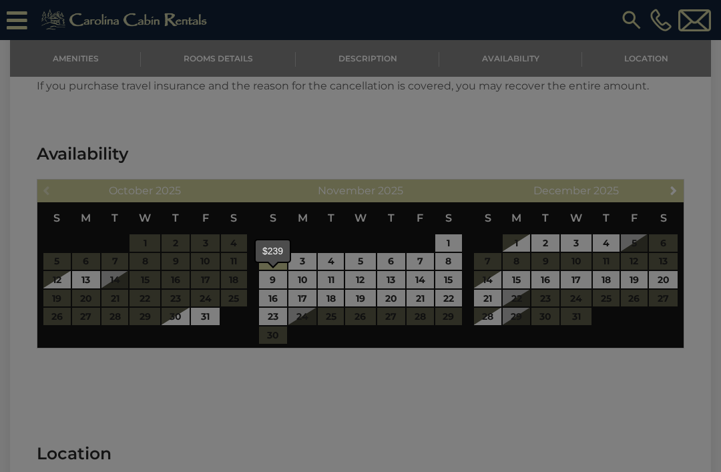
type input "**********"
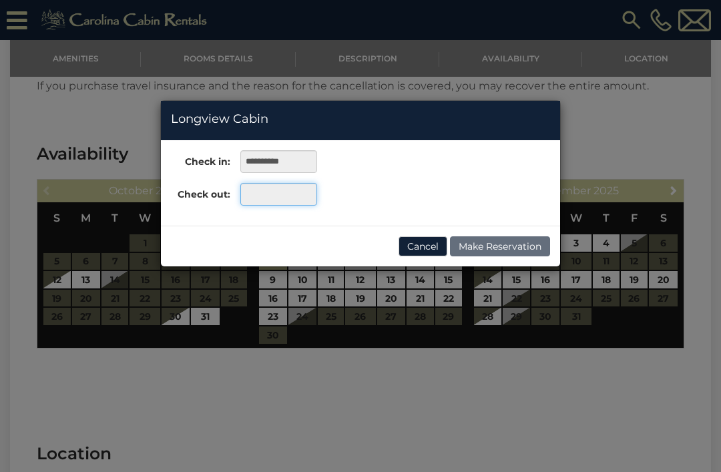
click at [270, 188] on input "text" at bounding box center [278, 194] width 77 height 23
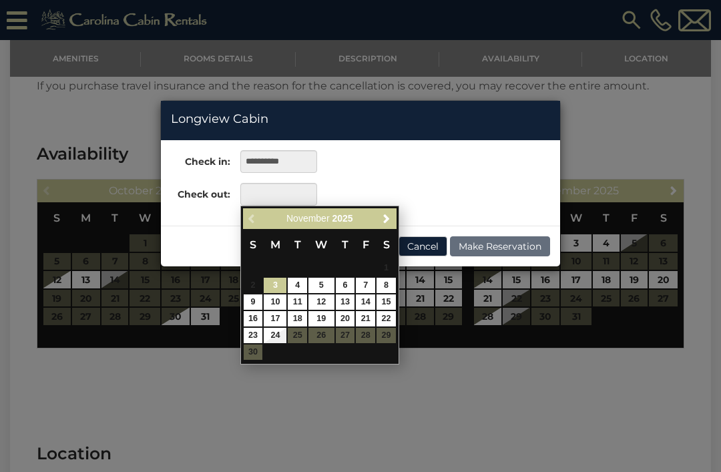
click at [358, 286] on link "7" at bounding box center [365, 285] width 19 height 15
type input "**********"
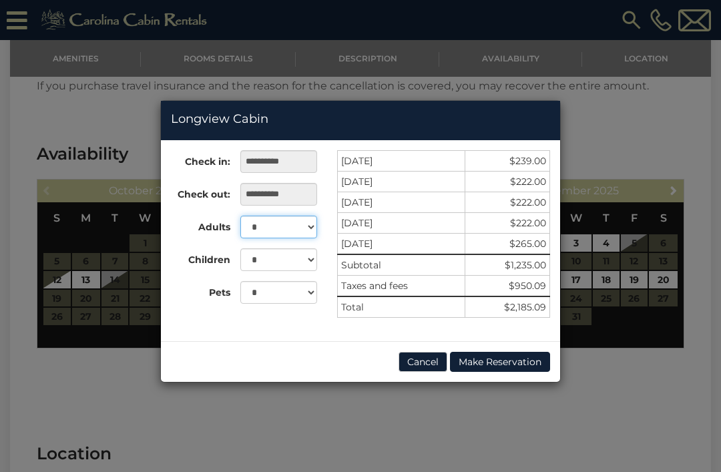
click at [298, 228] on select "* * * * * * * * * ** ** ** ** ** **" at bounding box center [278, 226] width 77 height 23
select select "*"
click at [308, 296] on select "* * *" at bounding box center [278, 292] width 77 height 23
select select "*"
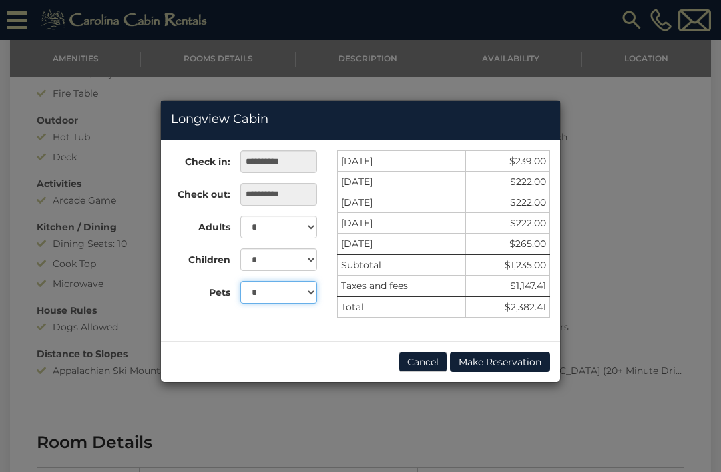
scroll to position [578, 0]
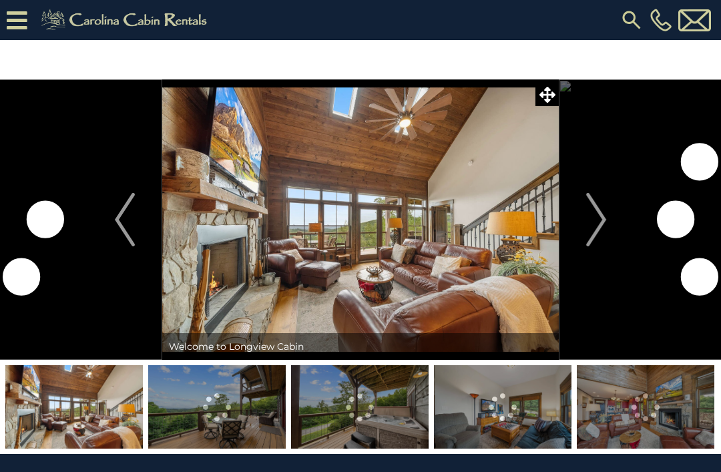
click at [588, 220] on img "Next" at bounding box center [596, 219] width 20 height 53
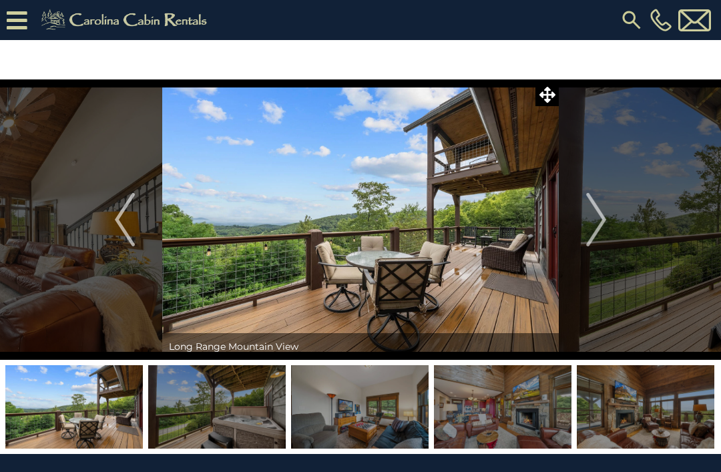
click at [578, 221] on button "Next" at bounding box center [595, 219] width 75 height 280
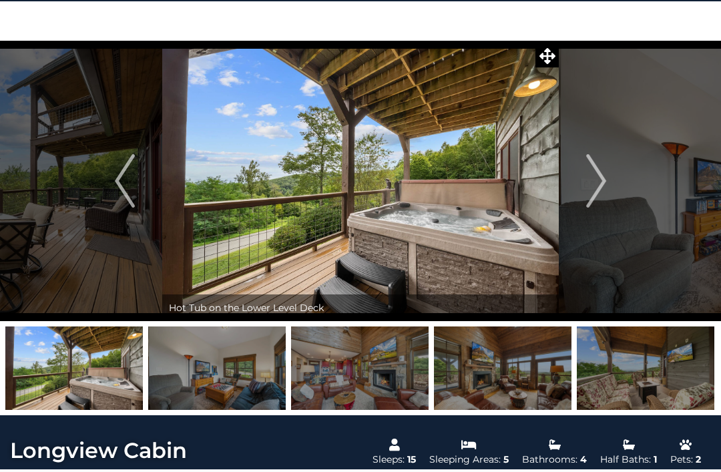
click at [593, 194] on img "Next" at bounding box center [596, 181] width 20 height 53
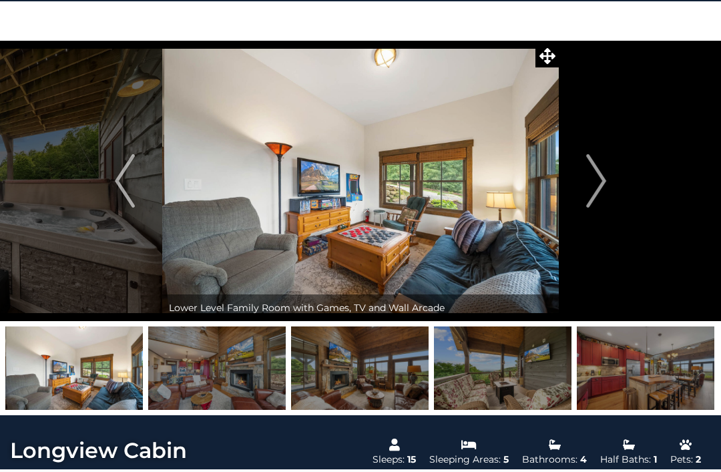
scroll to position [39, 0]
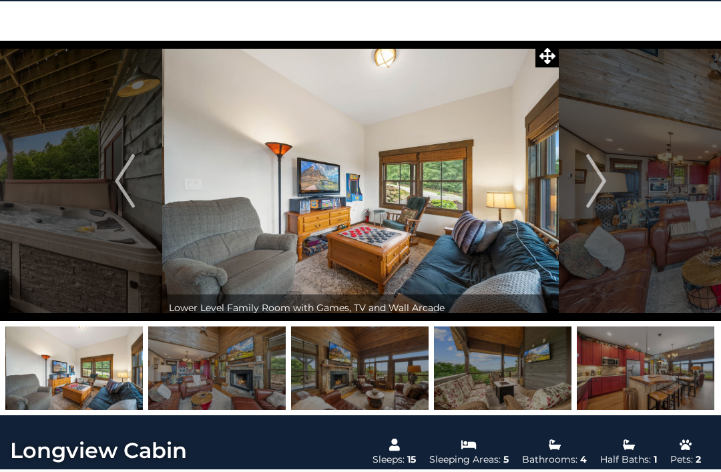
click at [601, 181] on img "Next" at bounding box center [596, 180] width 20 height 53
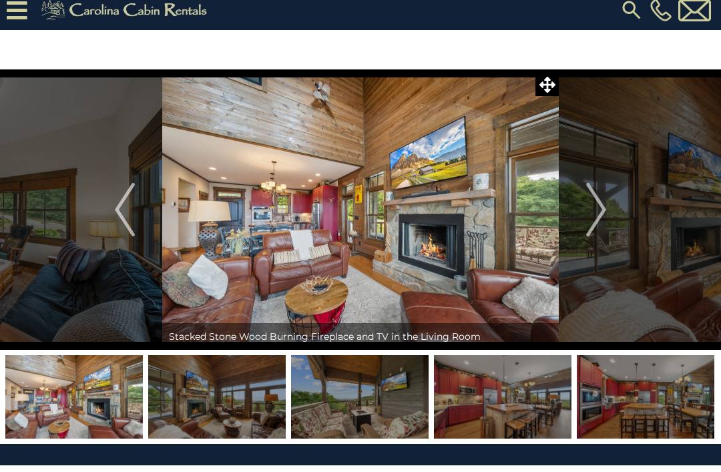
scroll to position [0, 0]
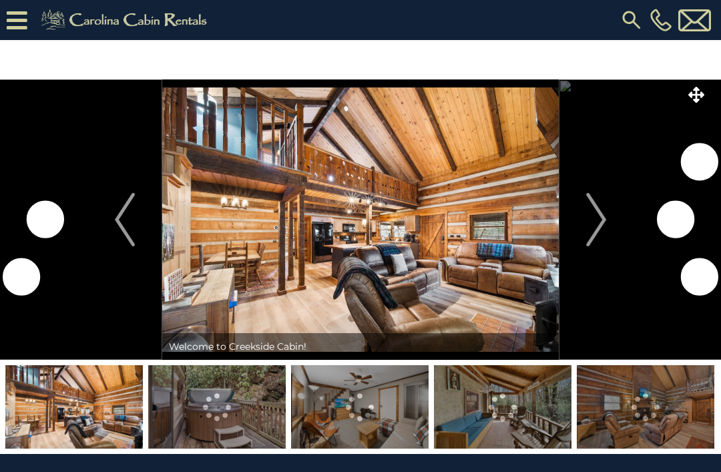
click at [582, 211] on button "Next" at bounding box center [595, 219] width 75 height 280
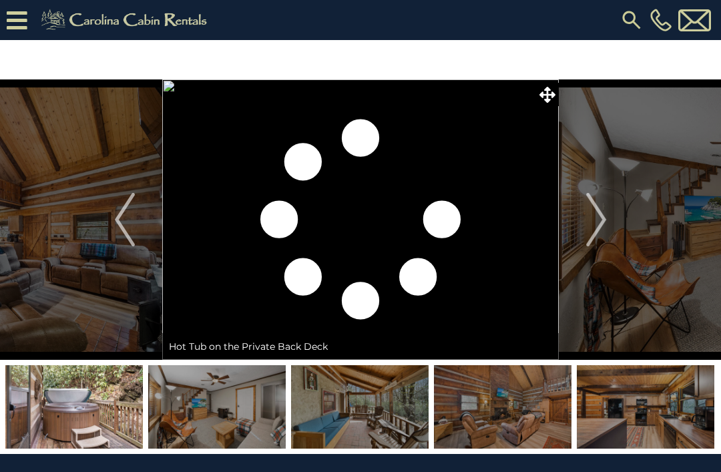
click at [599, 221] on img "Next" at bounding box center [596, 219] width 20 height 53
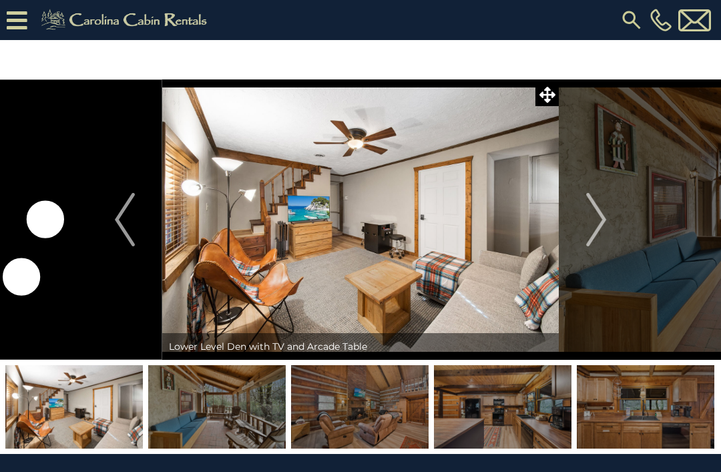
click at [598, 224] on img "Next" at bounding box center [596, 219] width 20 height 53
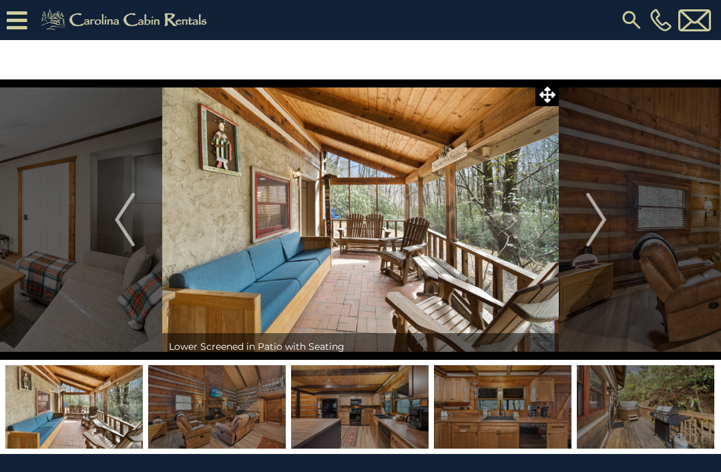
click at [585, 219] on button "Next" at bounding box center [595, 219] width 75 height 280
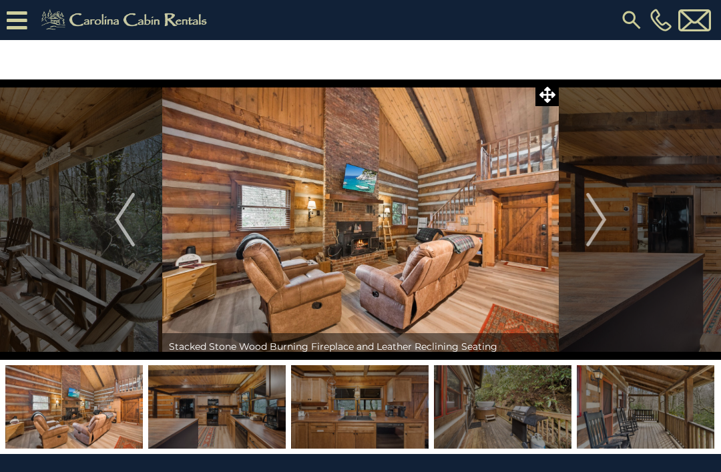
click at [587, 225] on img "Next" at bounding box center [596, 219] width 20 height 53
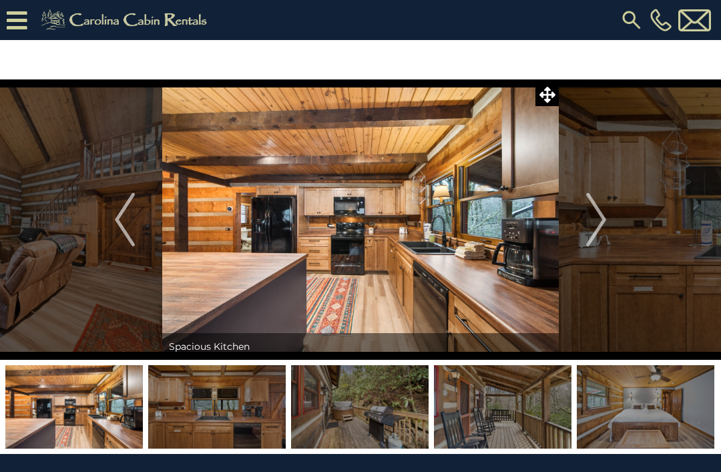
click at [590, 220] on img "Next" at bounding box center [596, 219] width 20 height 53
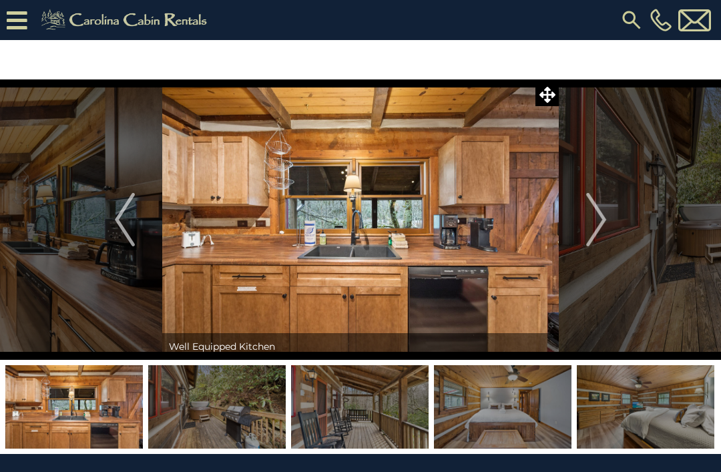
click at [594, 211] on img "Next" at bounding box center [596, 219] width 20 height 53
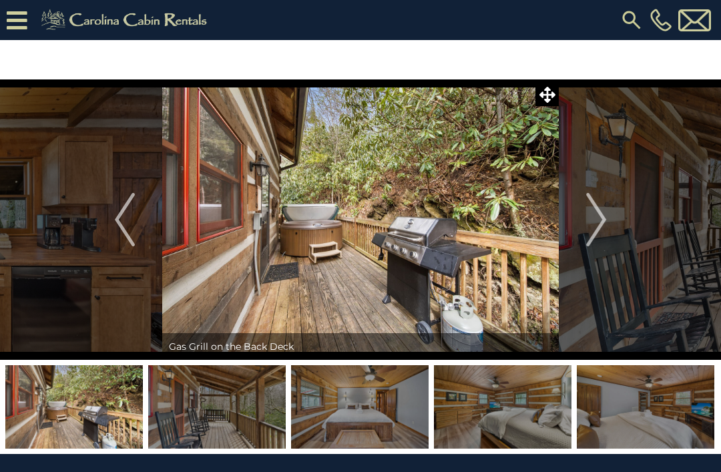
click at [591, 217] on img "Next" at bounding box center [596, 219] width 20 height 53
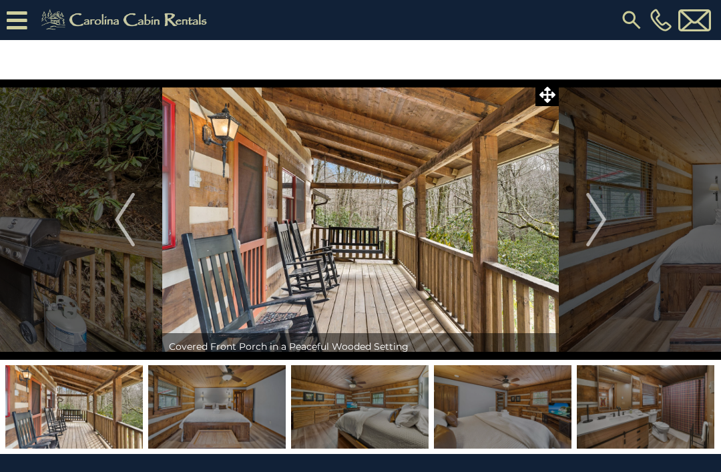
click at [594, 223] on img "Next" at bounding box center [596, 219] width 20 height 53
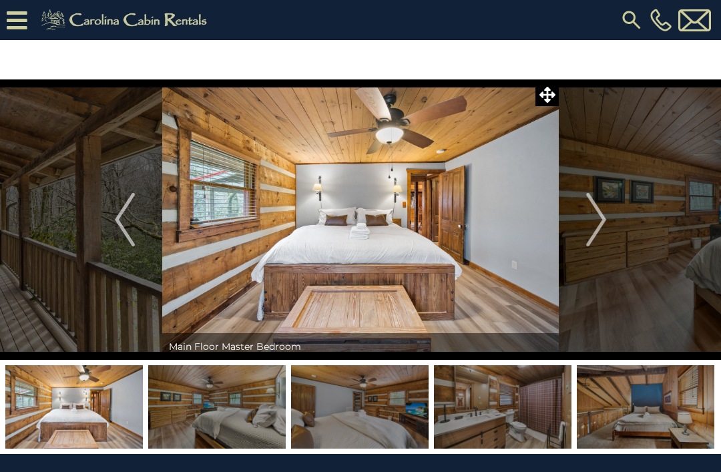
click at [592, 220] on img "Next" at bounding box center [596, 219] width 20 height 53
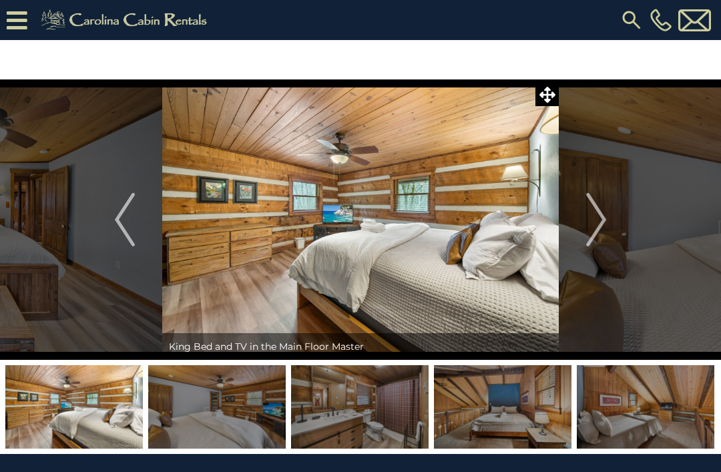
click at [583, 224] on button "Next" at bounding box center [595, 219] width 75 height 280
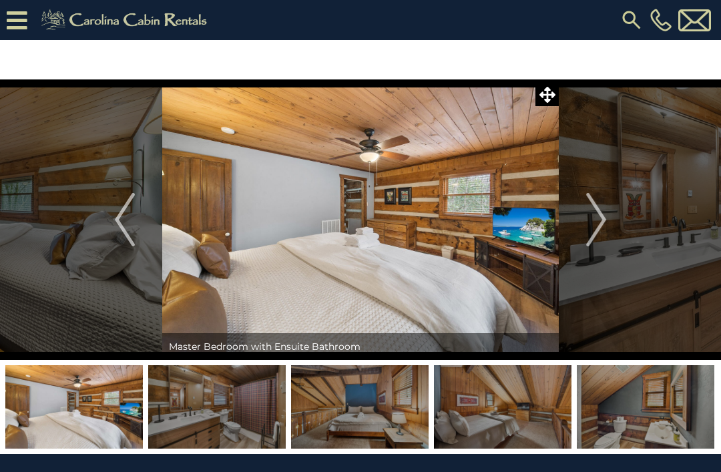
click at [578, 221] on button "Next" at bounding box center [595, 219] width 75 height 280
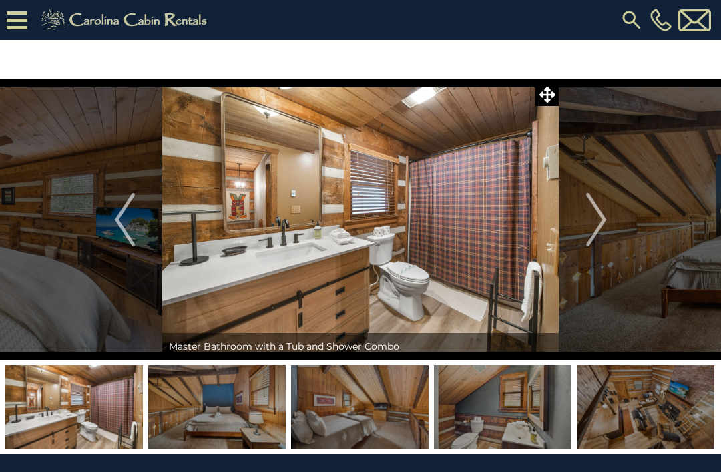
click at [575, 233] on button "Next" at bounding box center [595, 219] width 75 height 280
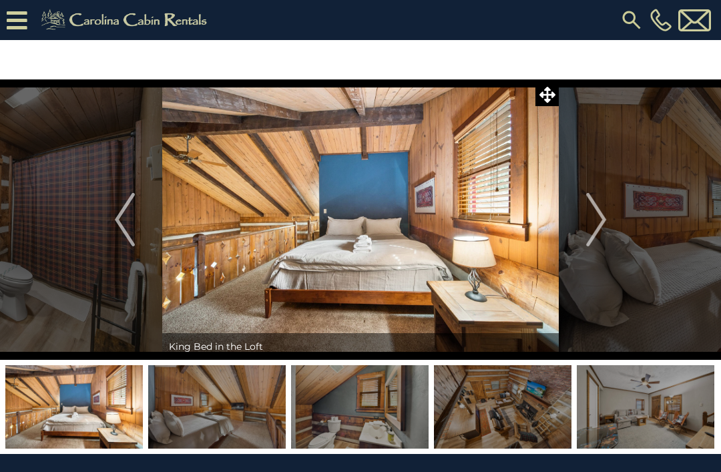
click at [590, 218] on img "Next" at bounding box center [596, 219] width 20 height 53
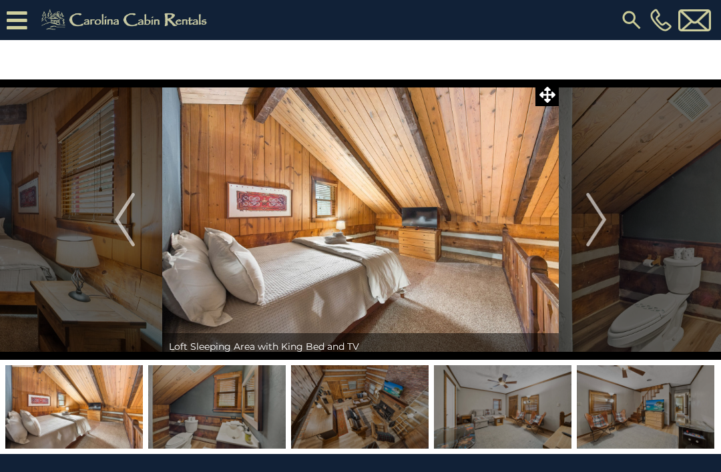
click at [585, 225] on button "Next" at bounding box center [595, 219] width 75 height 280
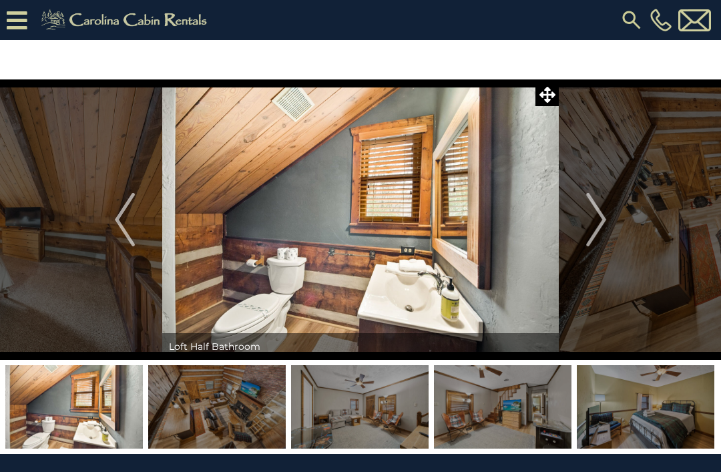
click at [590, 204] on img "Next" at bounding box center [596, 219] width 20 height 53
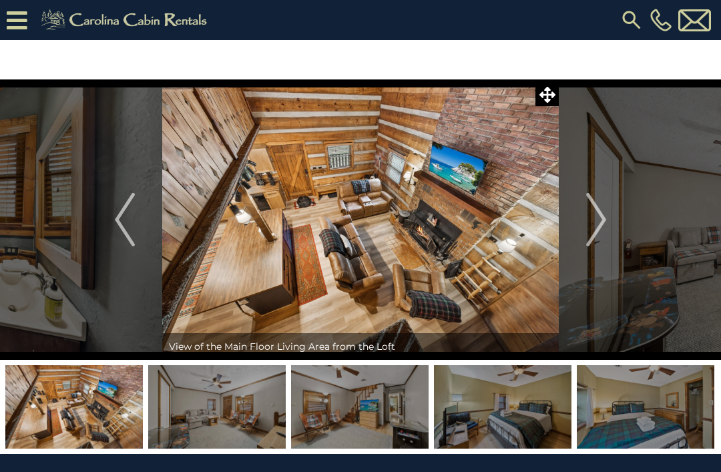
click at [588, 213] on img "Next" at bounding box center [596, 219] width 20 height 53
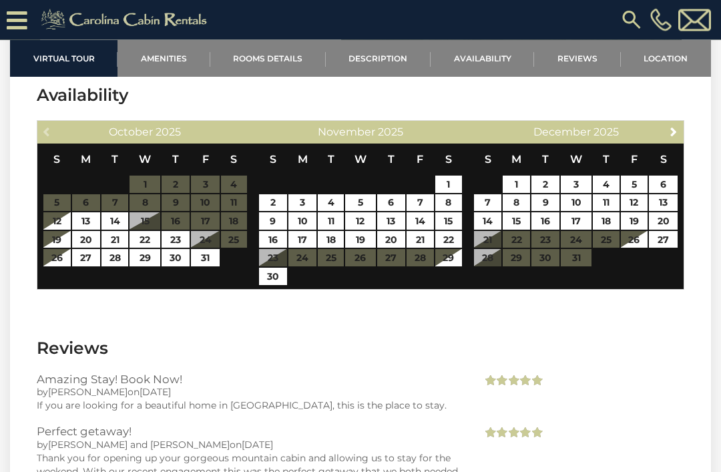
scroll to position [2555, 0]
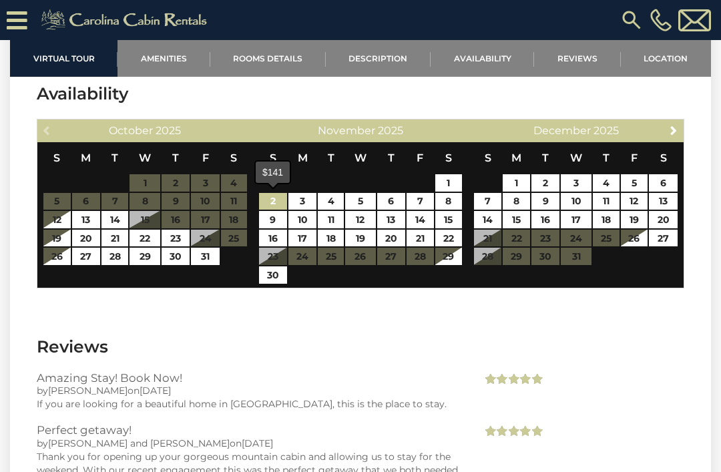
click at [262, 206] on link "2" at bounding box center [273, 201] width 28 height 17
type input "**********"
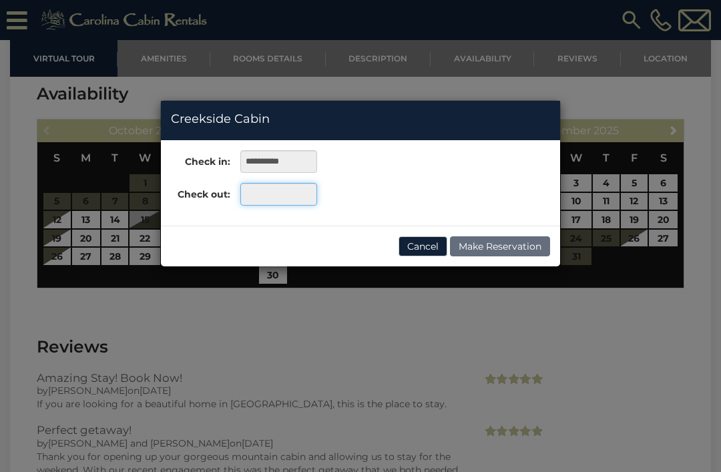
click at [274, 201] on input "text" at bounding box center [278, 194] width 77 height 23
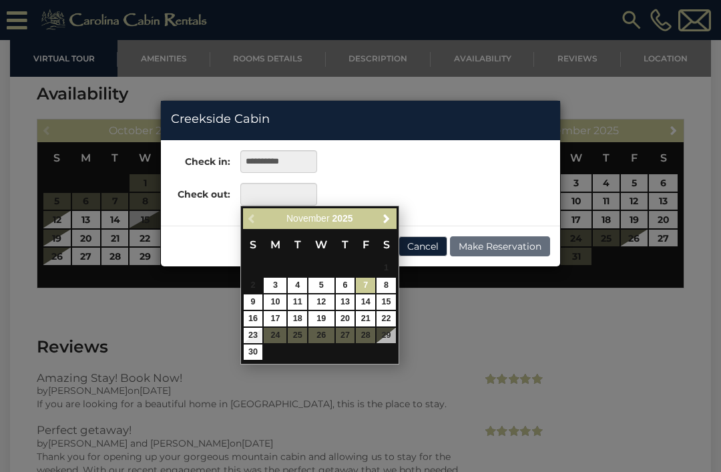
click at [360, 285] on link "7" at bounding box center [365, 285] width 19 height 15
type input "**********"
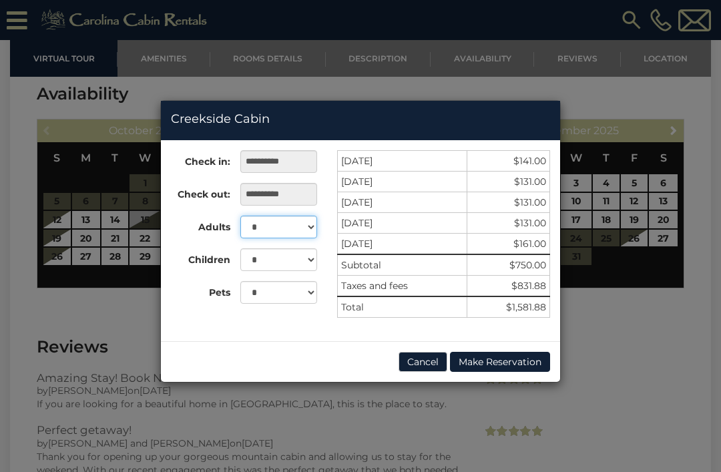
click at [300, 235] on select "* * * * * * * * * ** ** ** **" at bounding box center [278, 226] width 77 height 23
select select "*"
click at [305, 291] on select "* * *" at bounding box center [278, 292] width 77 height 23
select select "*"
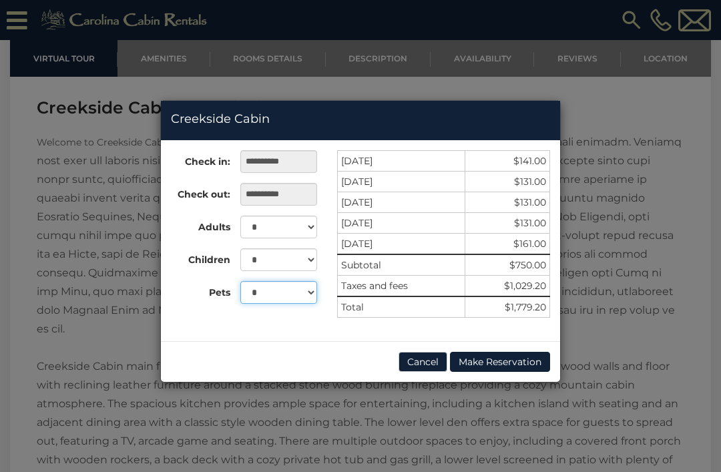
scroll to position [1734, 0]
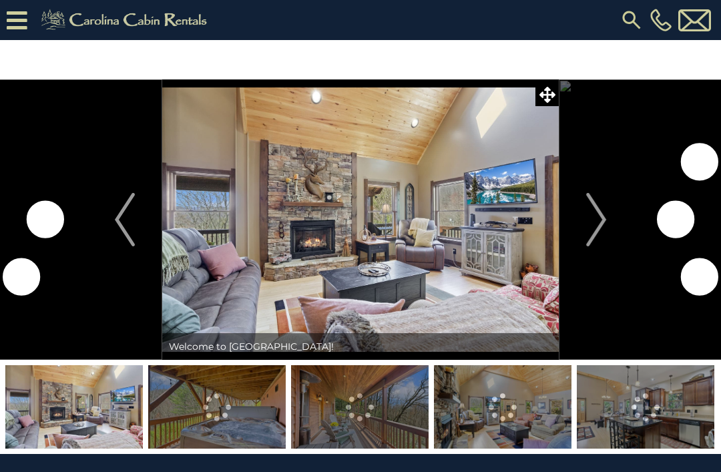
click at [604, 222] on img "Next" at bounding box center [596, 219] width 20 height 53
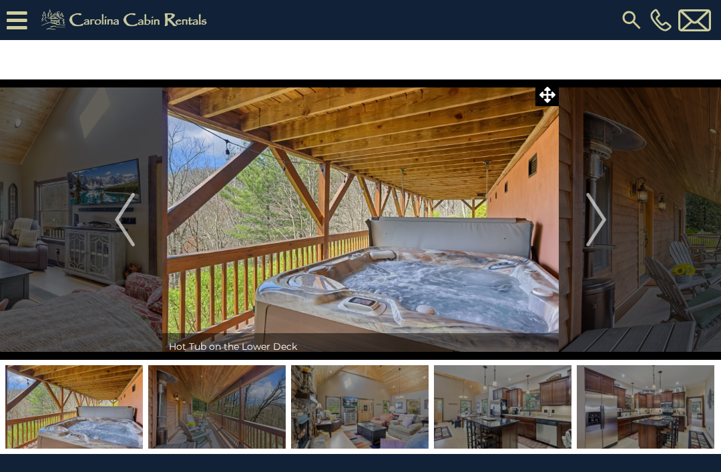
click at [598, 226] on img "Next" at bounding box center [596, 219] width 20 height 53
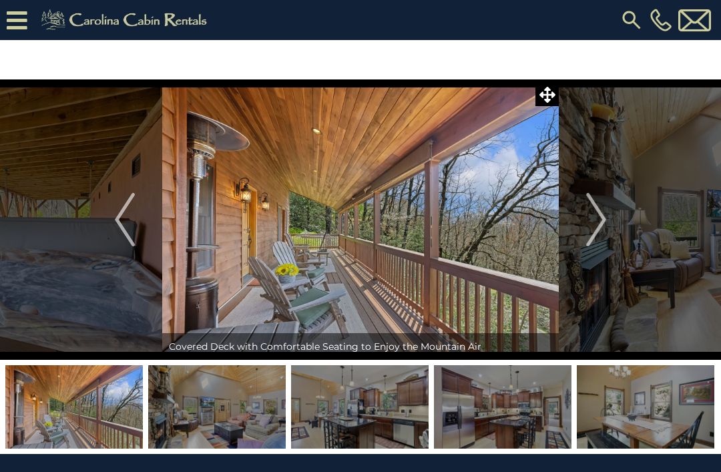
click at [599, 225] on img "Next" at bounding box center [596, 219] width 20 height 53
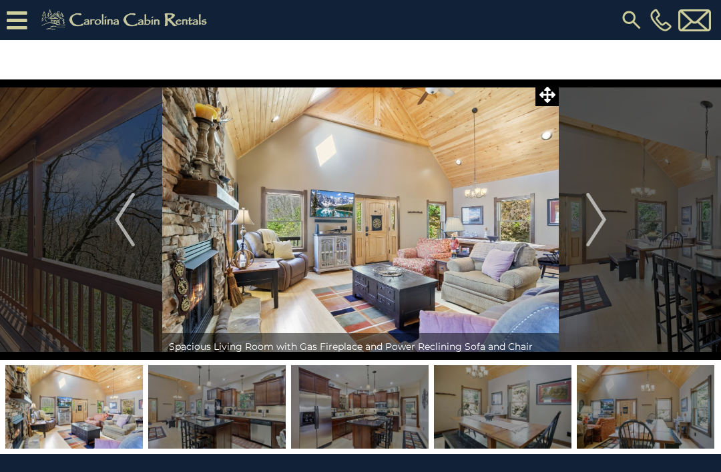
click at [596, 227] on img "Next" at bounding box center [596, 219] width 20 height 53
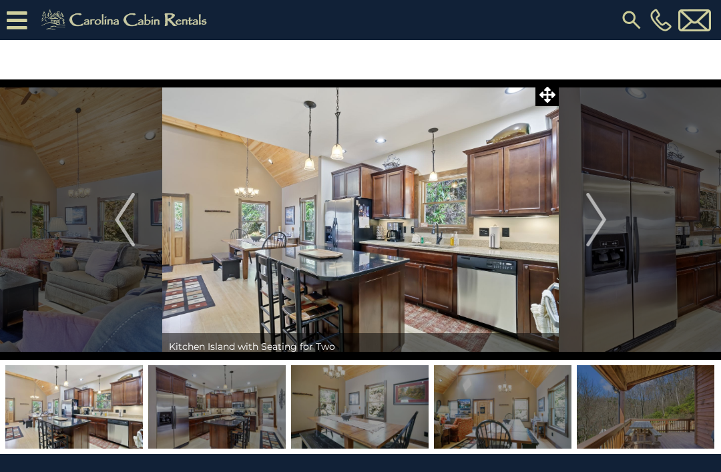
click at [597, 225] on img "Next" at bounding box center [596, 219] width 20 height 53
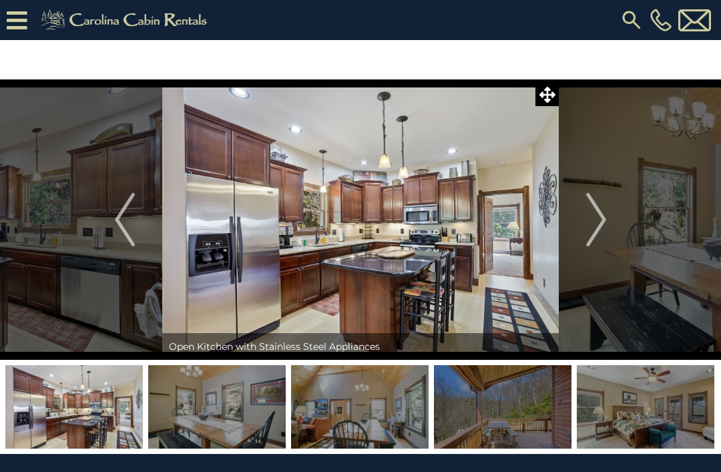
click at [596, 223] on img "Next" at bounding box center [596, 219] width 20 height 53
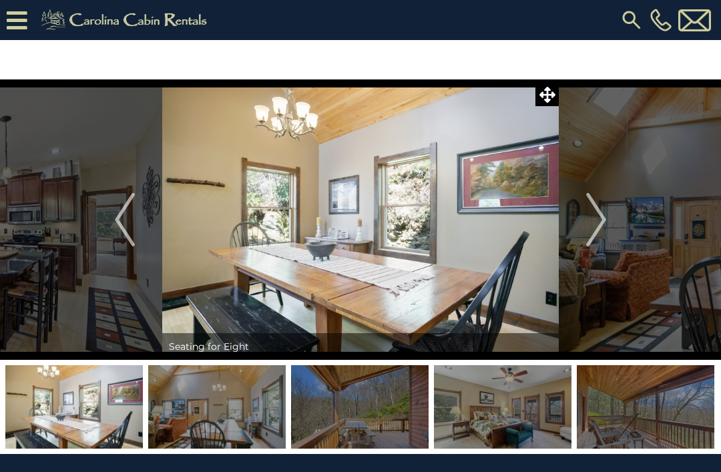
click at [597, 225] on img "Next" at bounding box center [596, 219] width 20 height 53
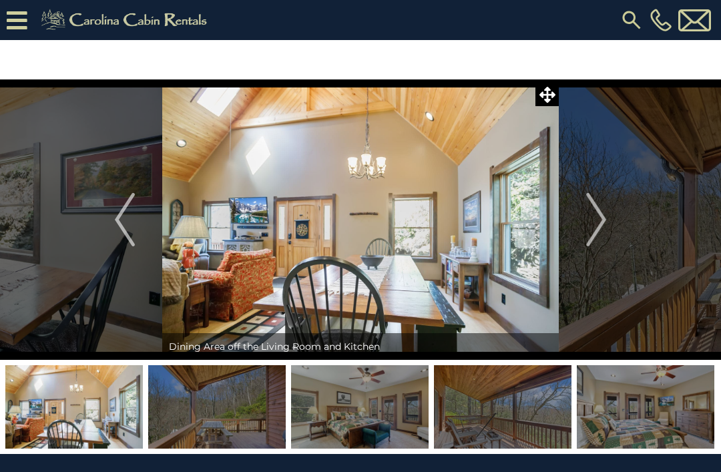
click at [598, 225] on img "Next" at bounding box center [596, 219] width 20 height 53
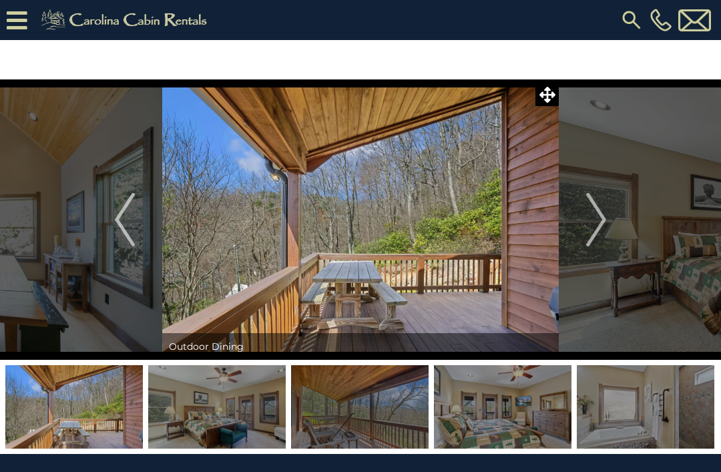
click at [601, 229] on img "Next" at bounding box center [596, 219] width 20 height 53
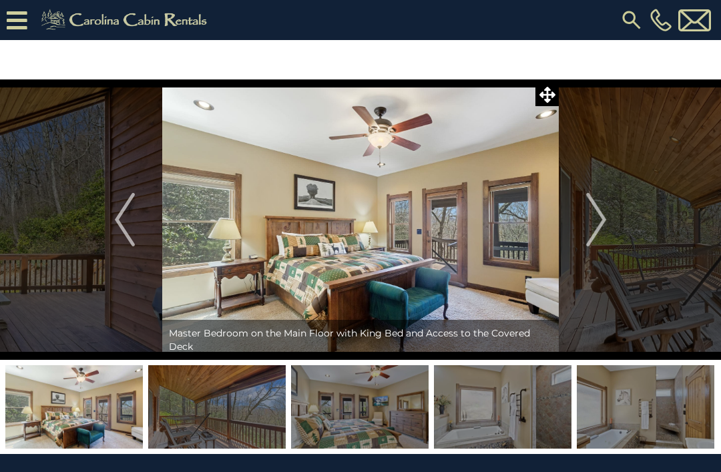
click at [593, 228] on img "Next" at bounding box center [596, 219] width 20 height 53
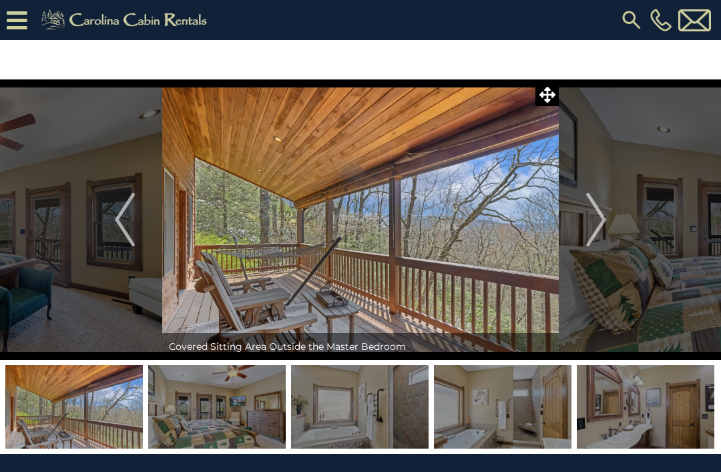
click at [592, 225] on img "Next" at bounding box center [596, 219] width 20 height 53
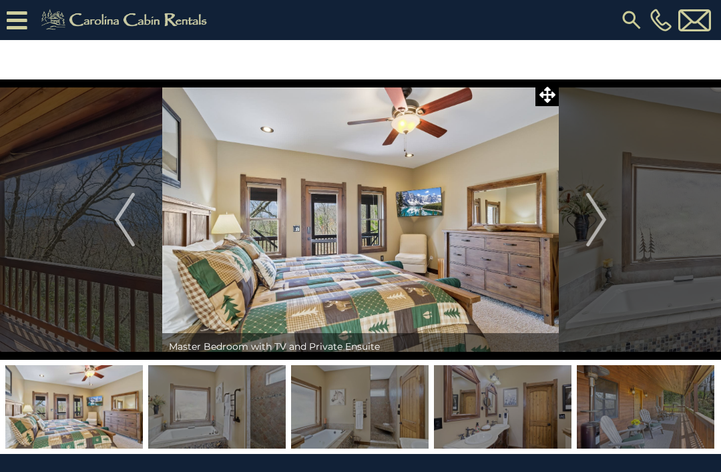
click at [591, 220] on img "Next" at bounding box center [596, 219] width 20 height 53
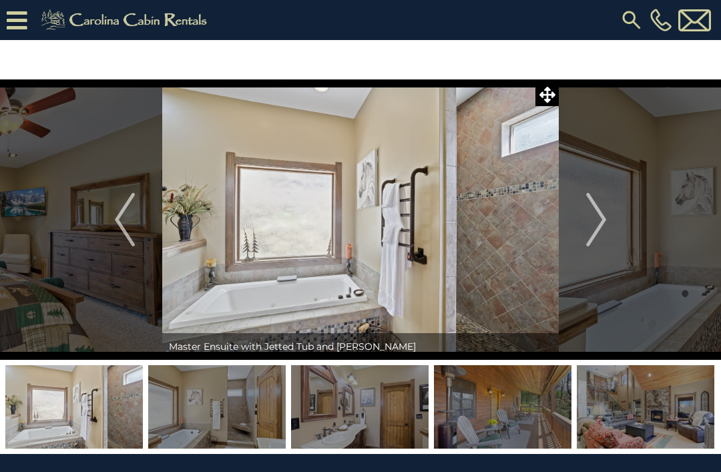
click at [588, 218] on img "Next" at bounding box center [596, 219] width 20 height 53
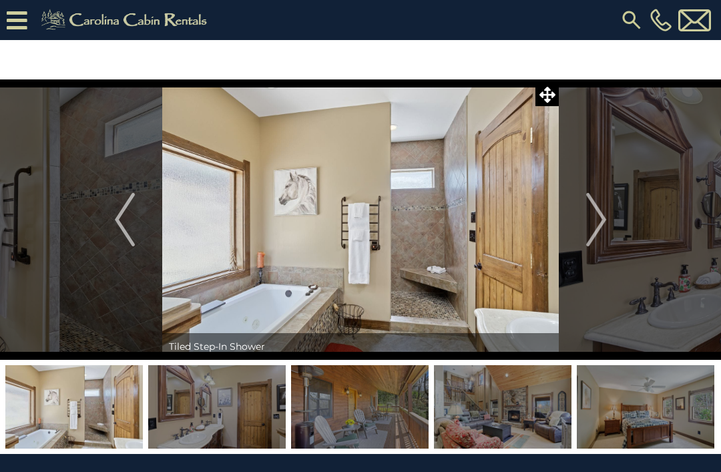
click at [584, 214] on button "Next" at bounding box center [595, 219] width 75 height 280
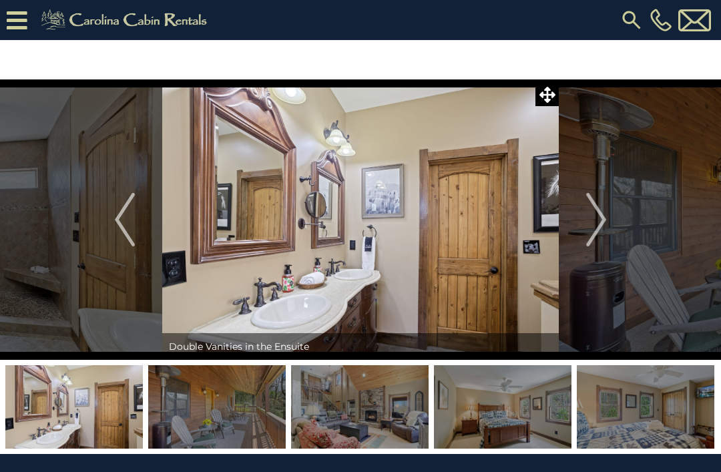
click at [572, 227] on button "Next" at bounding box center [595, 219] width 75 height 280
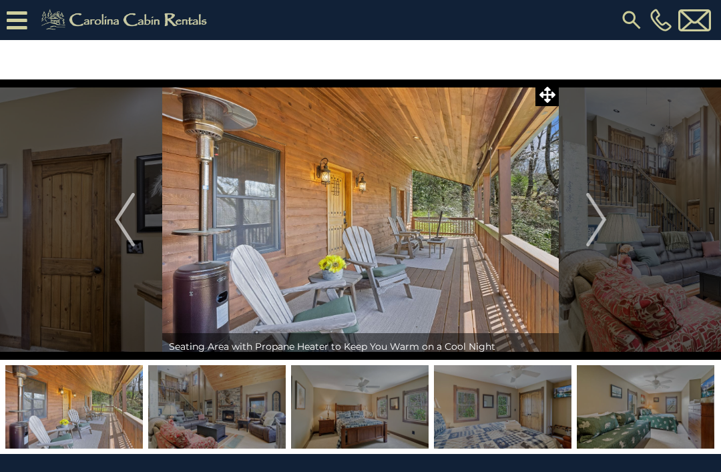
click at [582, 215] on button "Next" at bounding box center [595, 219] width 75 height 280
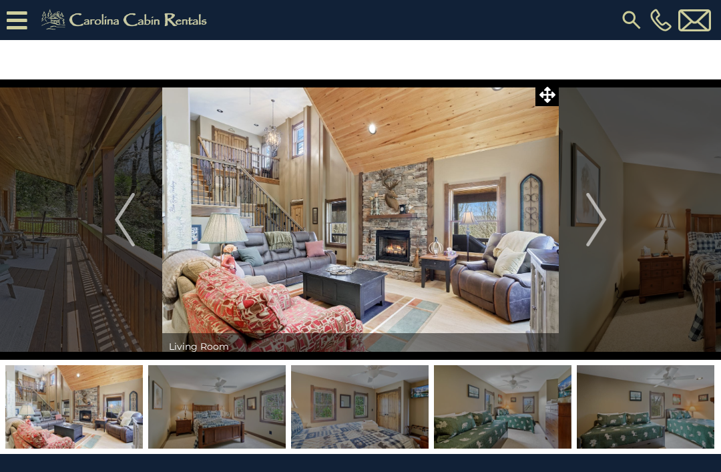
click at [588, 230] on img "Next" at bounding box center [596, 219] width 20 height 53
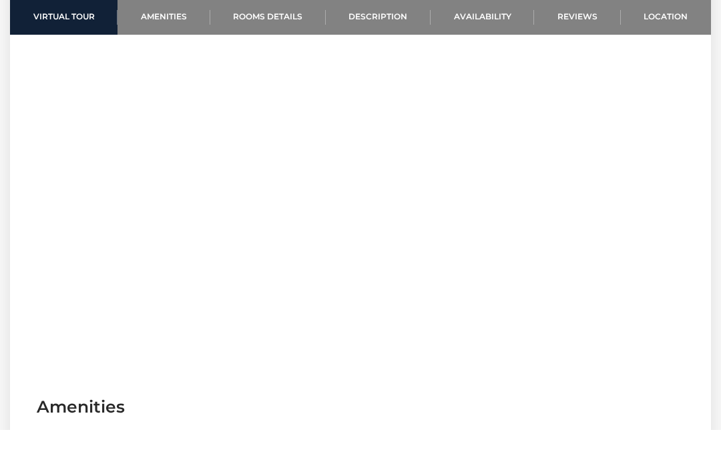
scroll to position [564, 0]
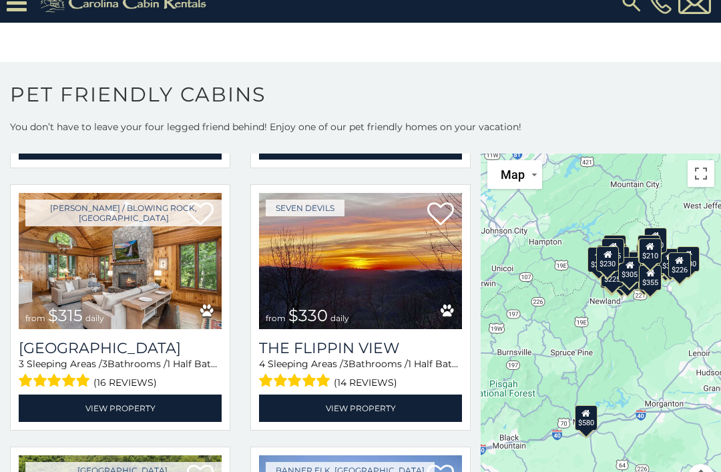
scroll to position [807, 0]
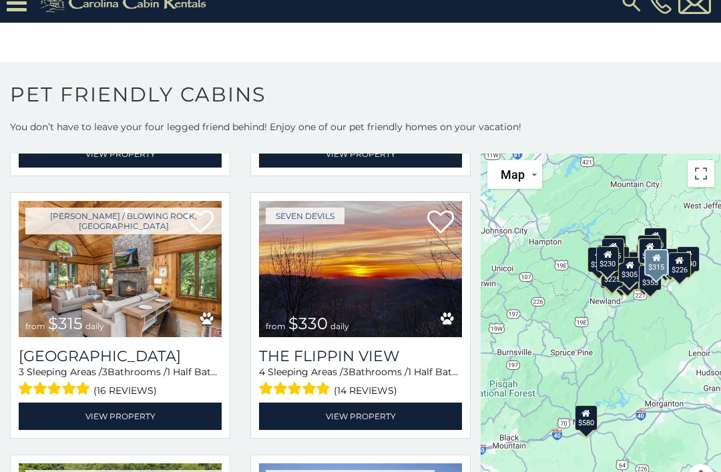
click at [109, 411] on link "View Property" at bounding box center [120, 415] width 203 height 27
click at [98, 418] on link "View Property" at bounding box center [120, 415] width 203 height 27
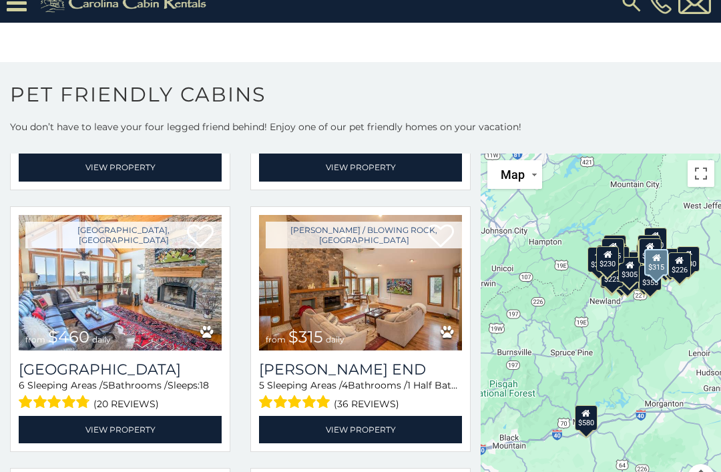
scroll to position [538, 0]
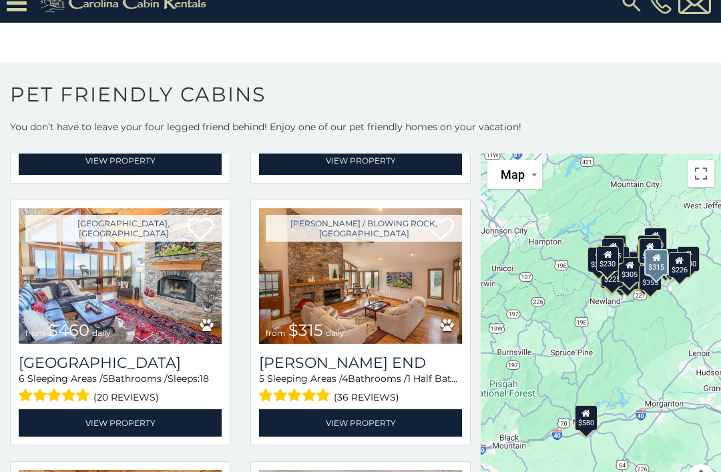
click at [675, 258] on icon at bounding box center [678, 260] width 9 height 9
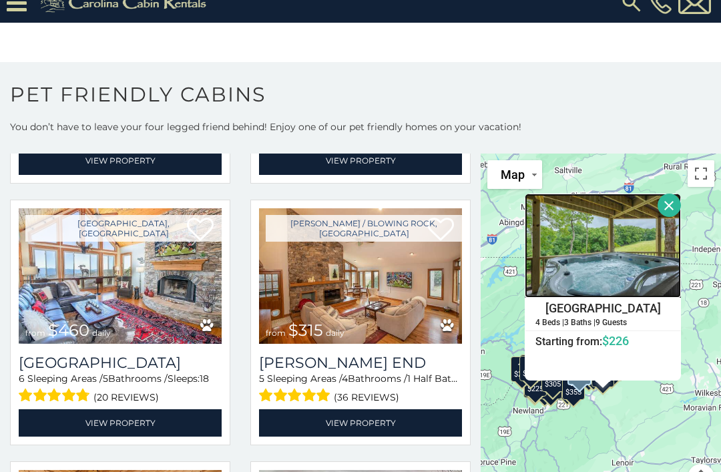
click at [606, 273] on img at bounding box center [602, 245] width 156 height 104
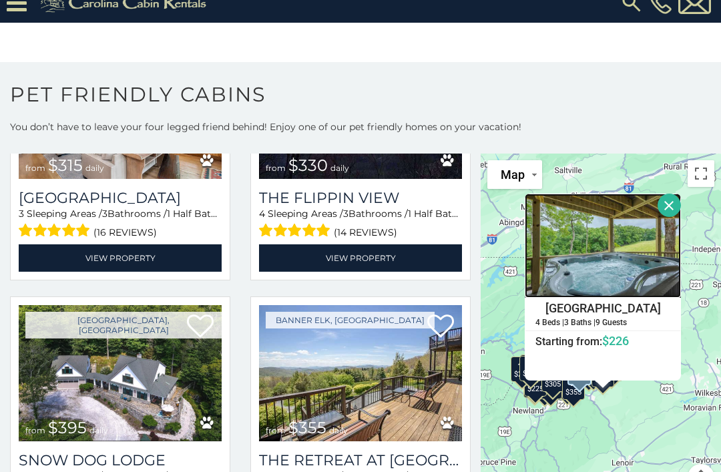
scroll to position [964, 0]
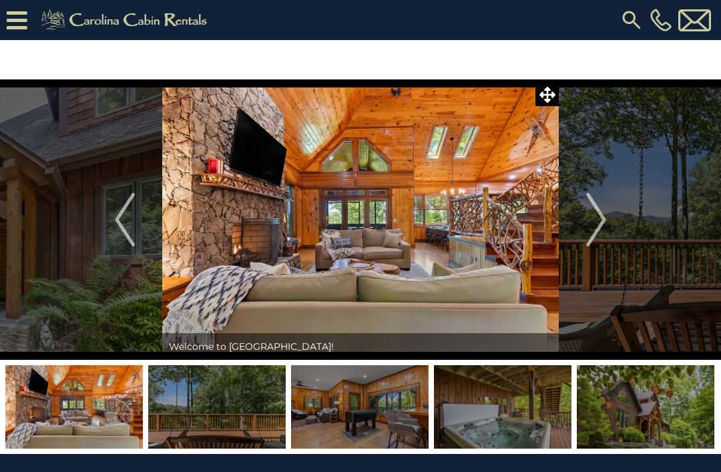
click at [597, 213] on img "Next" at bounding box center [596, 219] width 20 height 53
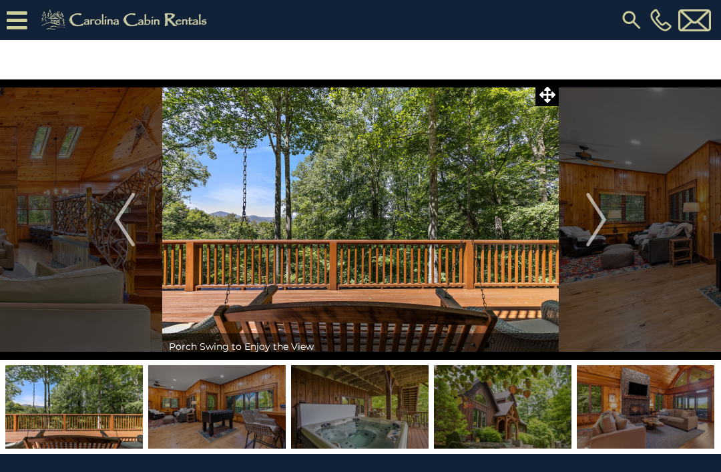
click at [605, 211] on img "Next" at bounding box center [596, 219] width 20 height 53
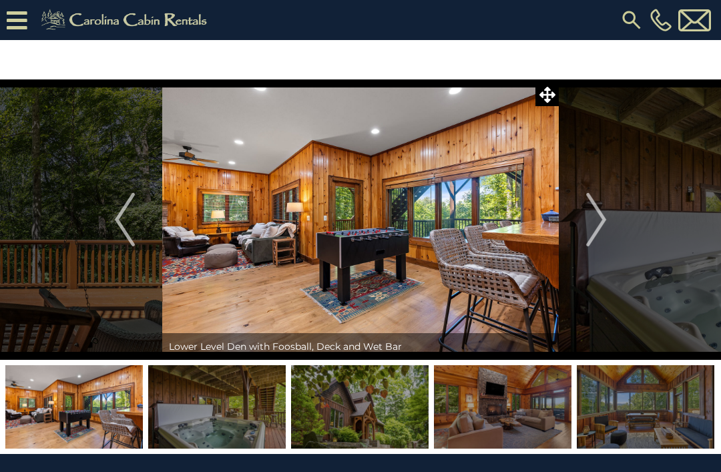
click at [593, 215] on img "Next" at bounding box center [596, 219] width 20 height 53
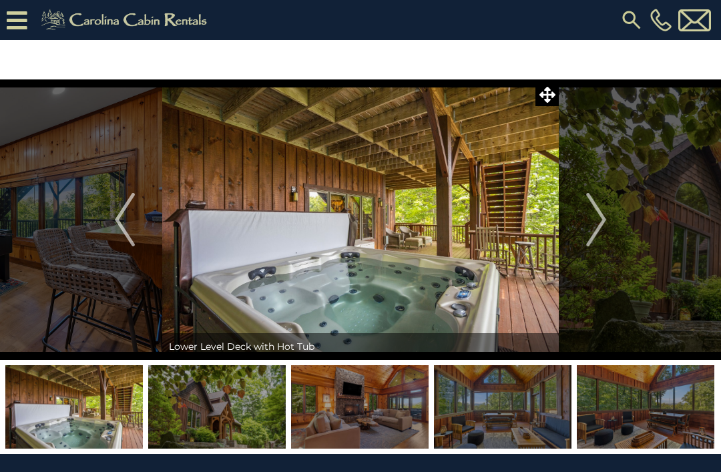
click at [596, 215] on img "Next" at bounding box center [596, 219] width 20 height 53
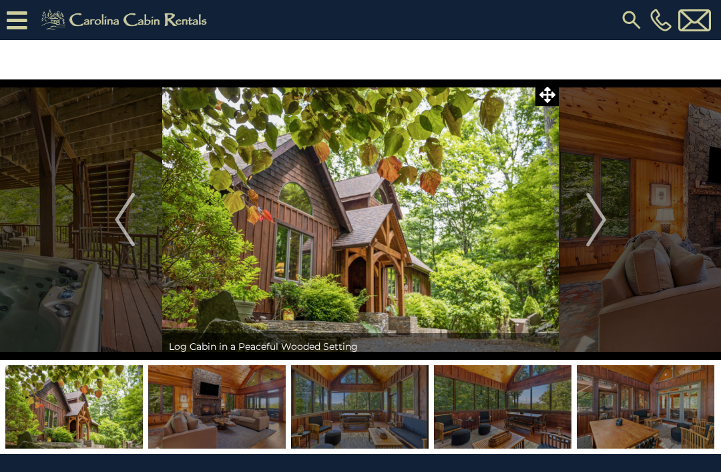
click at [584, 217] on button "Next" at bounding box center [595, 219] width 75 height 280
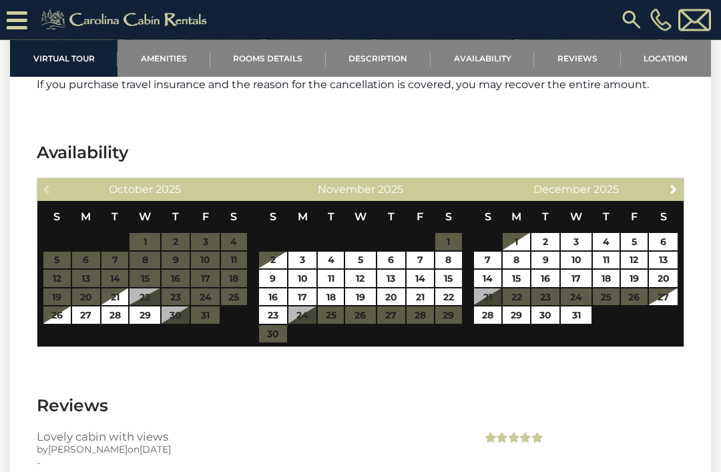
scroll to position [2585, 0]
click at [274, 269] on link "2" at bounding box center [273, 260] width 28 height 17
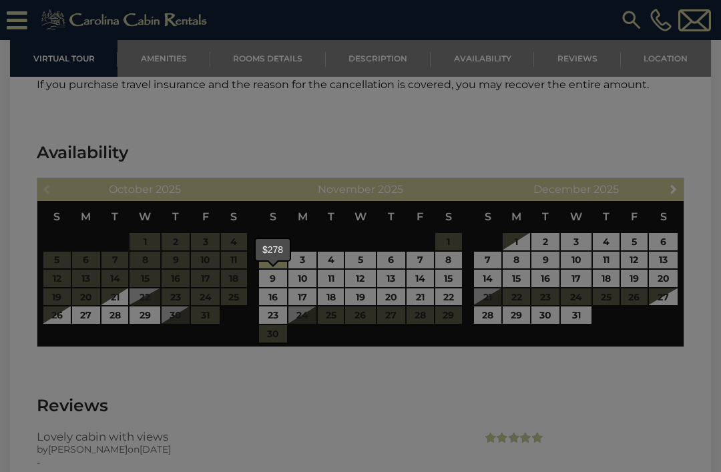
type input "**********"
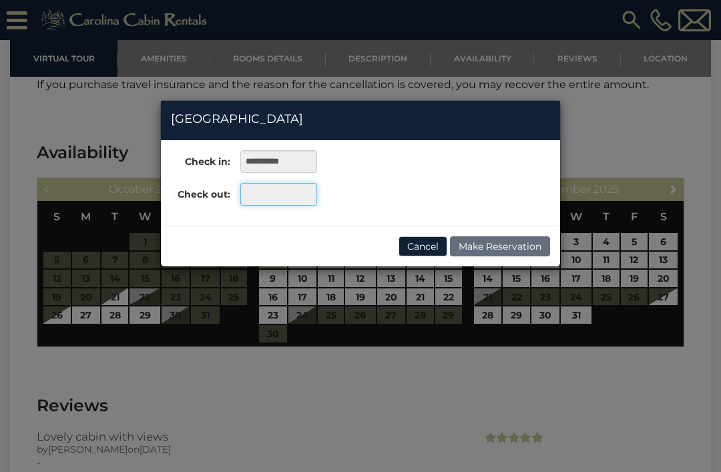
click at [284, 192] on input "text" at bounding box center [278, 194] width 77 height 23
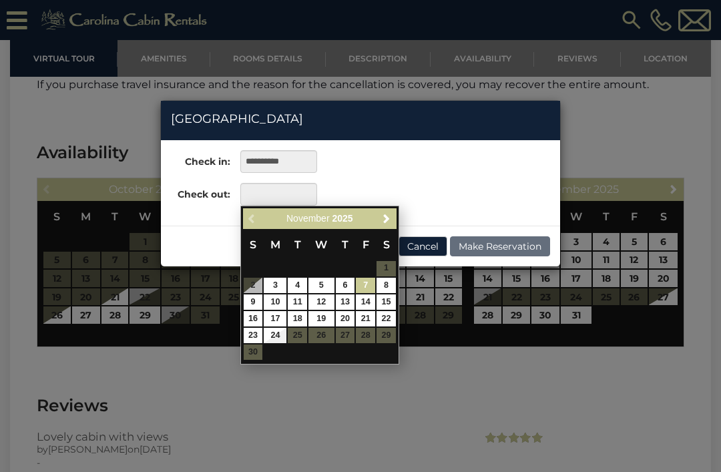
click at [363, 280] on link "7" at bounding box center [365, 285] width 19 height 15
type input "**********"
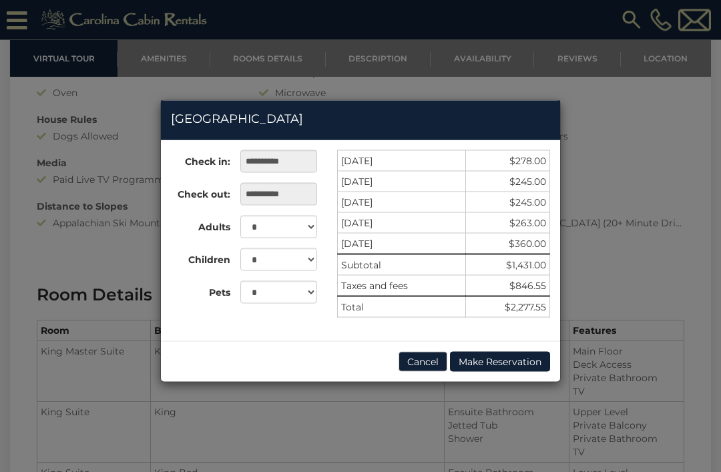
scroll to position [1468, 0]
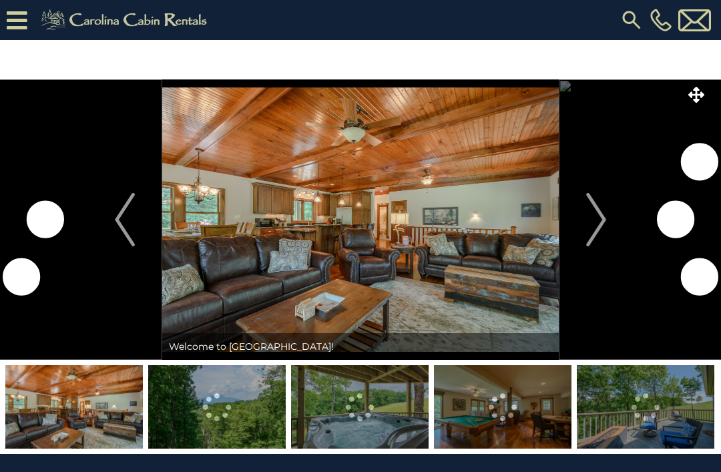
click at [588, 219] on img "Next" at bounding box center [596, 219] width 20 height 53
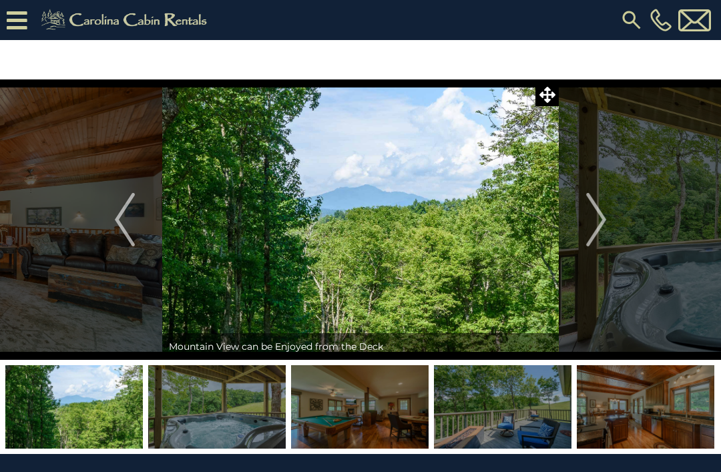
click at [596, 210] on img "Next" at bounding box center [596, 219] width 20 height 53
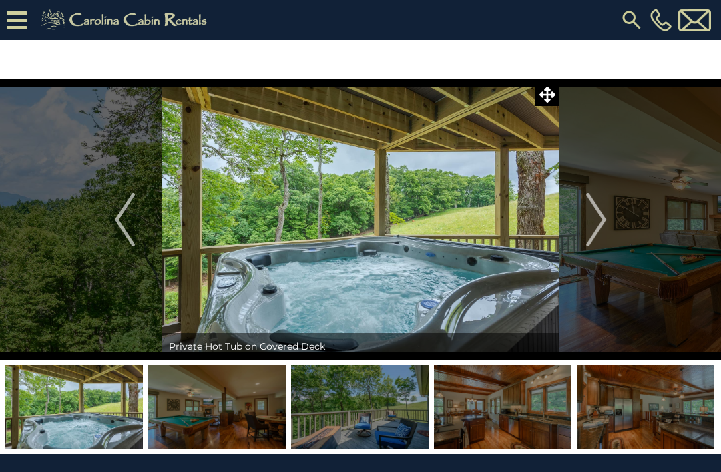
click at [600, 209] on img "Next" at bounding box center [596, 219] width 20 height 53
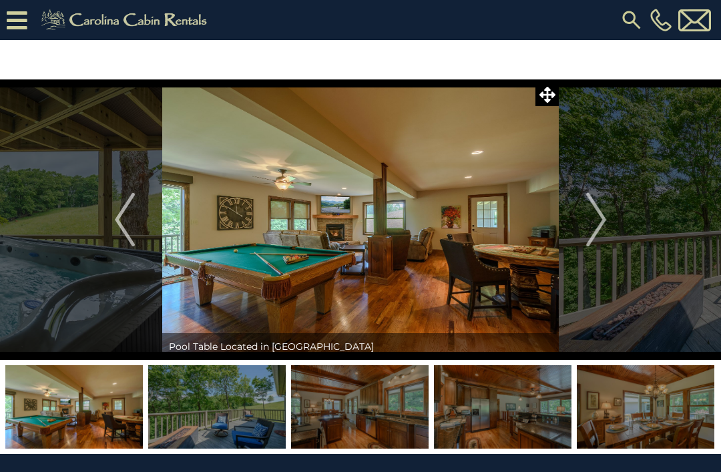
click at [593, 214] on img "Next" at bounding box center [596, 219] width 20 height 53
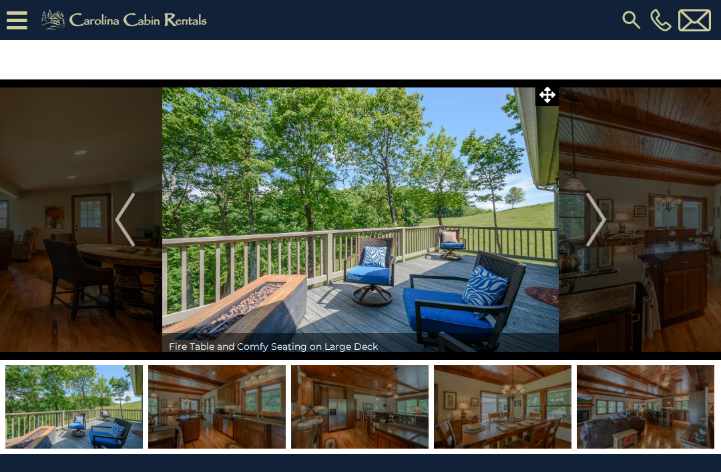
click at [596, 217] on img "Next" at bounding box center [596, 219] width 20 height 53
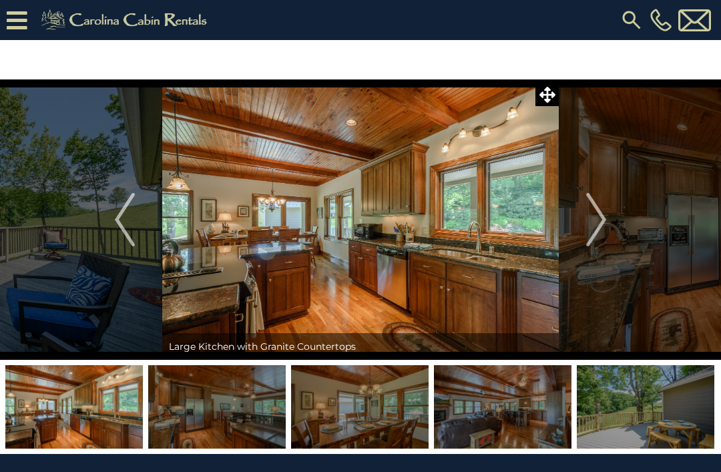
click at [594, 217] on img "Next" at bounding box center [596, 219] width 20 height 53
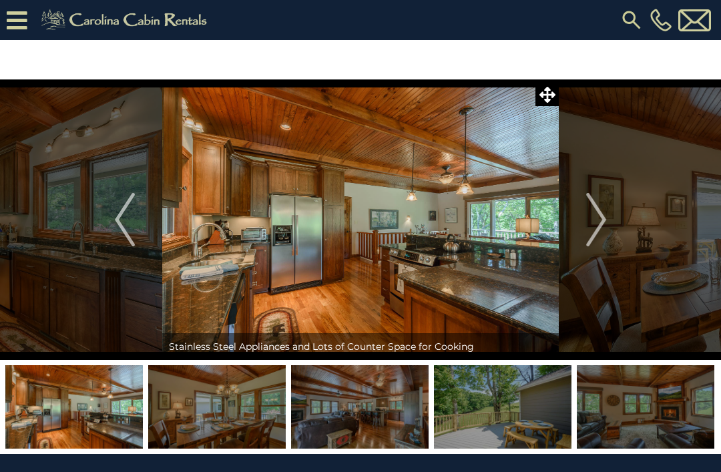
click at [594, 215] on img "Next" at bounding box center [596, 219] width 20 height 53
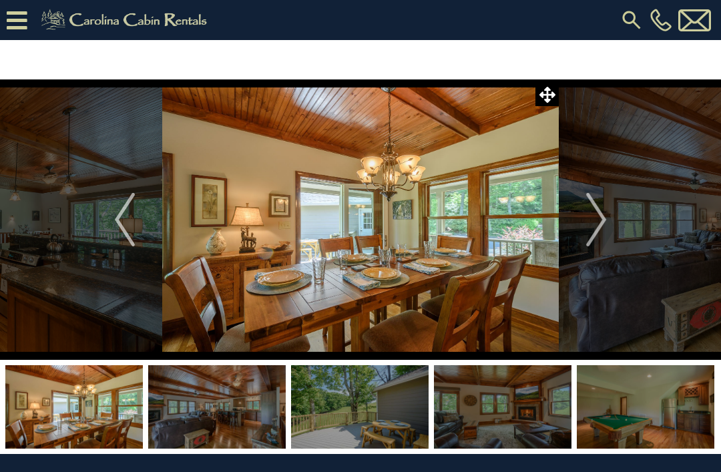
click at [591, 221] on img "Next" at bounding box center [596, 219] width 20 height 53
